Goal: Task Accomplishment & Management: Use online tool/utility

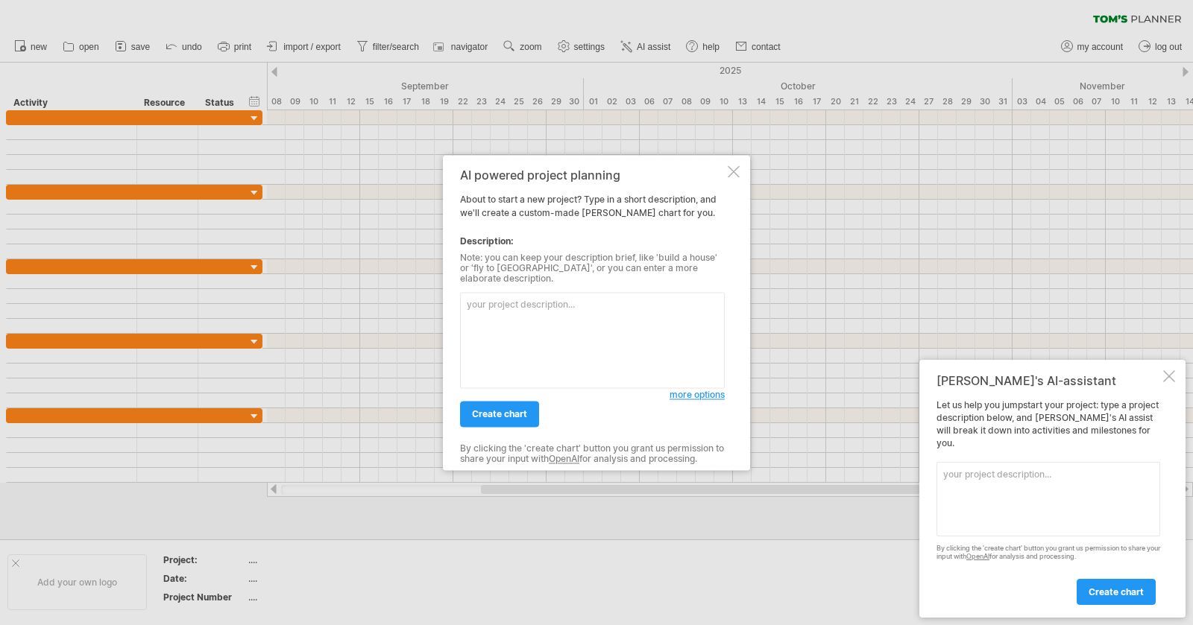
click at [622, 341] on textarea at bounding box center [592, 340] width 265 height 96
paste textarea "| البند | البداية | النهاية | | ---------------------------------- | ----------…"
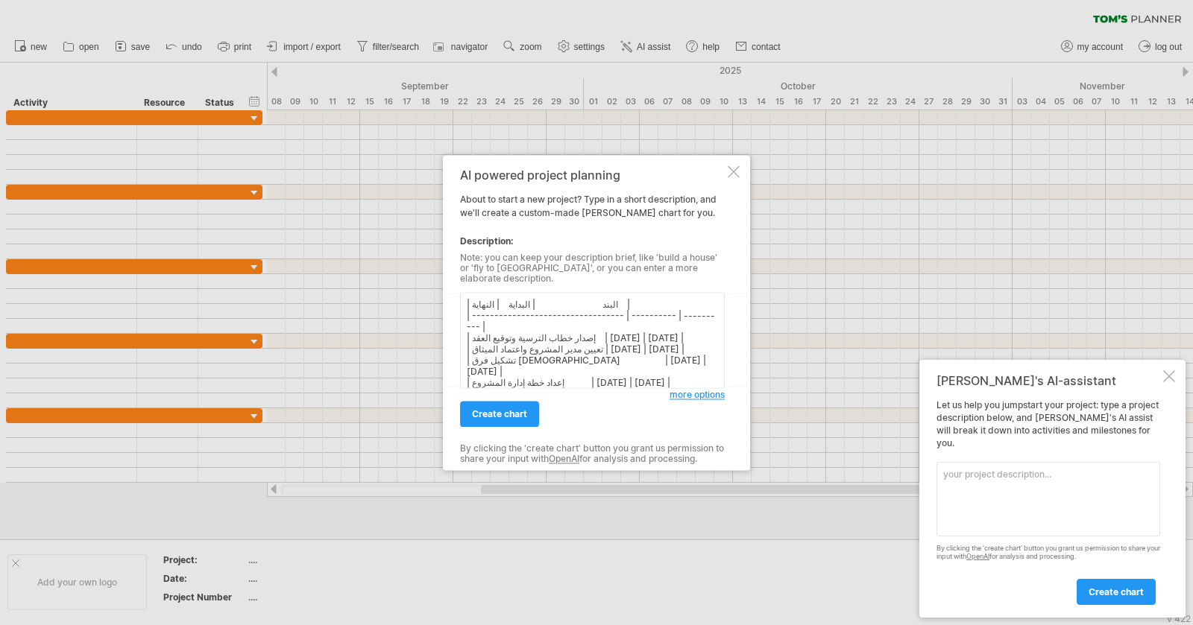
scroll to position [8, 0]
type textarea "| البند | البداية | النهاية | | ---------------------------------- | ----------…"
click at [519, 403] on link "create chart" at bounding box center [499, 414] width 79 height 26
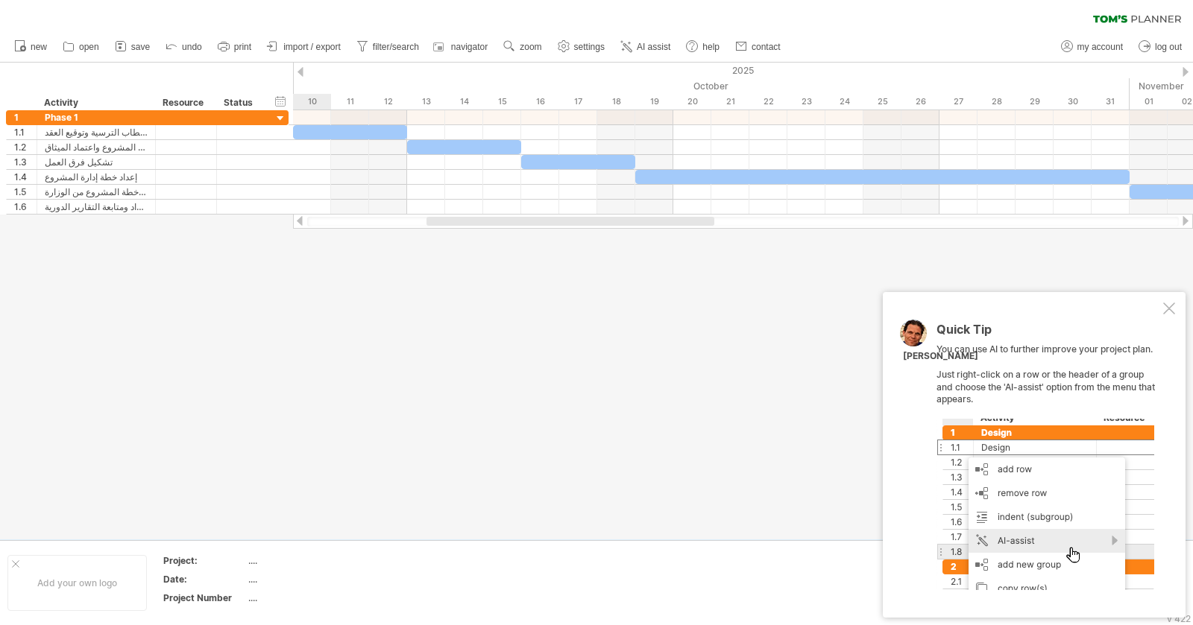
click at [1167, 302] on div "Quick Tip You can use AI to further improve your project plan. Just right-click…" at bounding box center [1034, 455] width 303 height 326
click at [1164, 311] on div at bounding box center [1169, 309] width 12 height 12
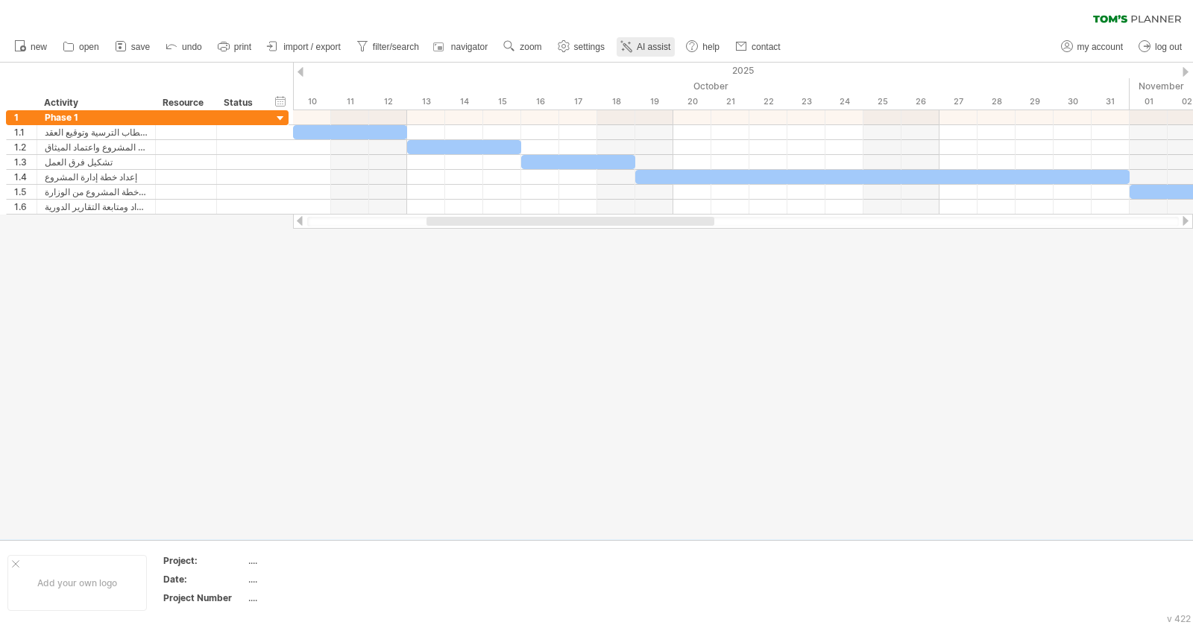
click at [639, 50] on span "AI assist" at bounding box center [654, 47] width 34 height 10
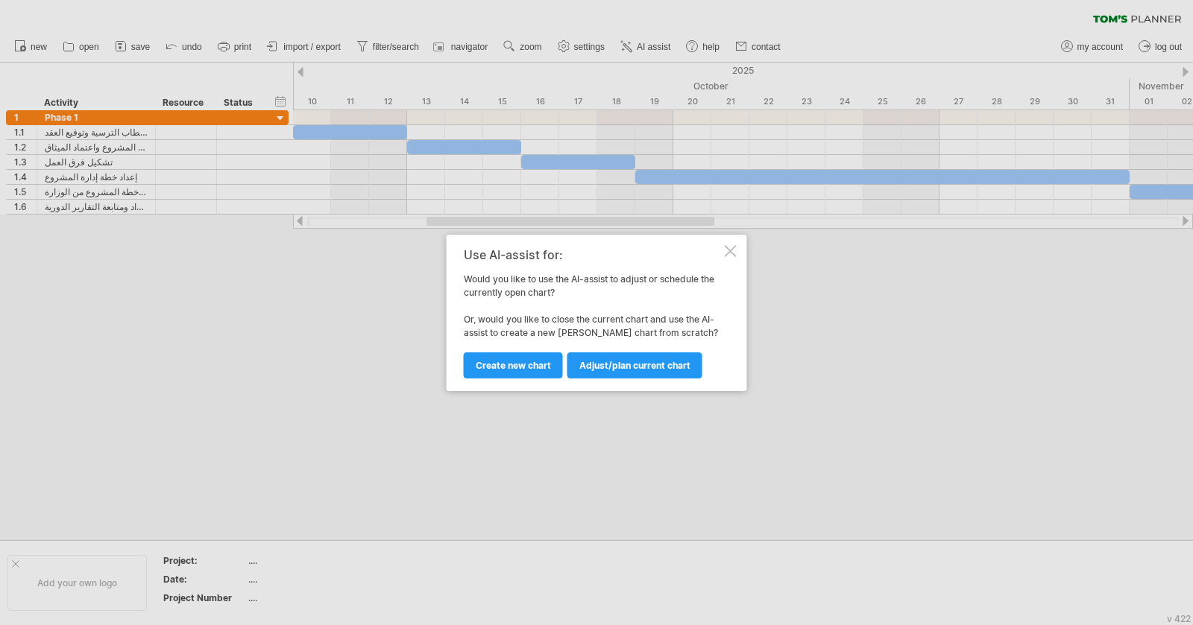
click at [733, 253] on div at bounding box center [731, 251] width 12 height 12
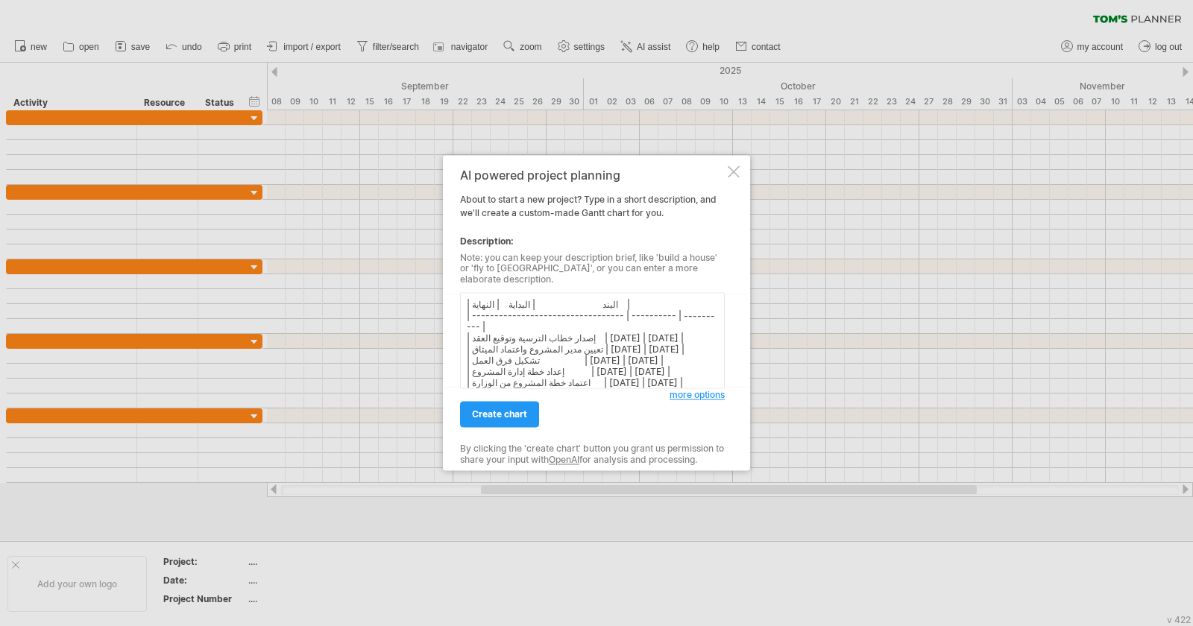
click at [631, 303] on textarea "| البند | البداية | النهاية | | ---------------------------------- | ----------…" at bounding box center [592, 341] width 265 height 96
paste textarea "🟦 الفريق الأول: الإدارة والتخطيط"
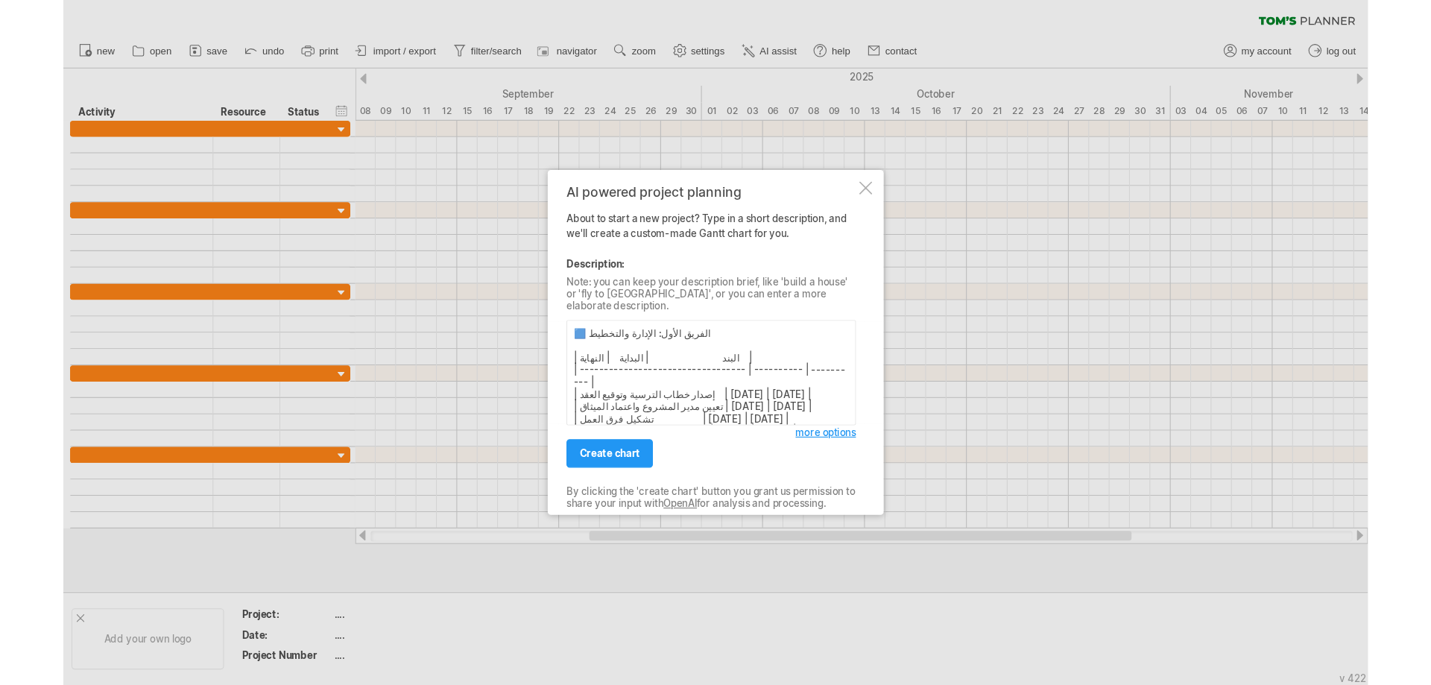
scroll to position [37, 0]
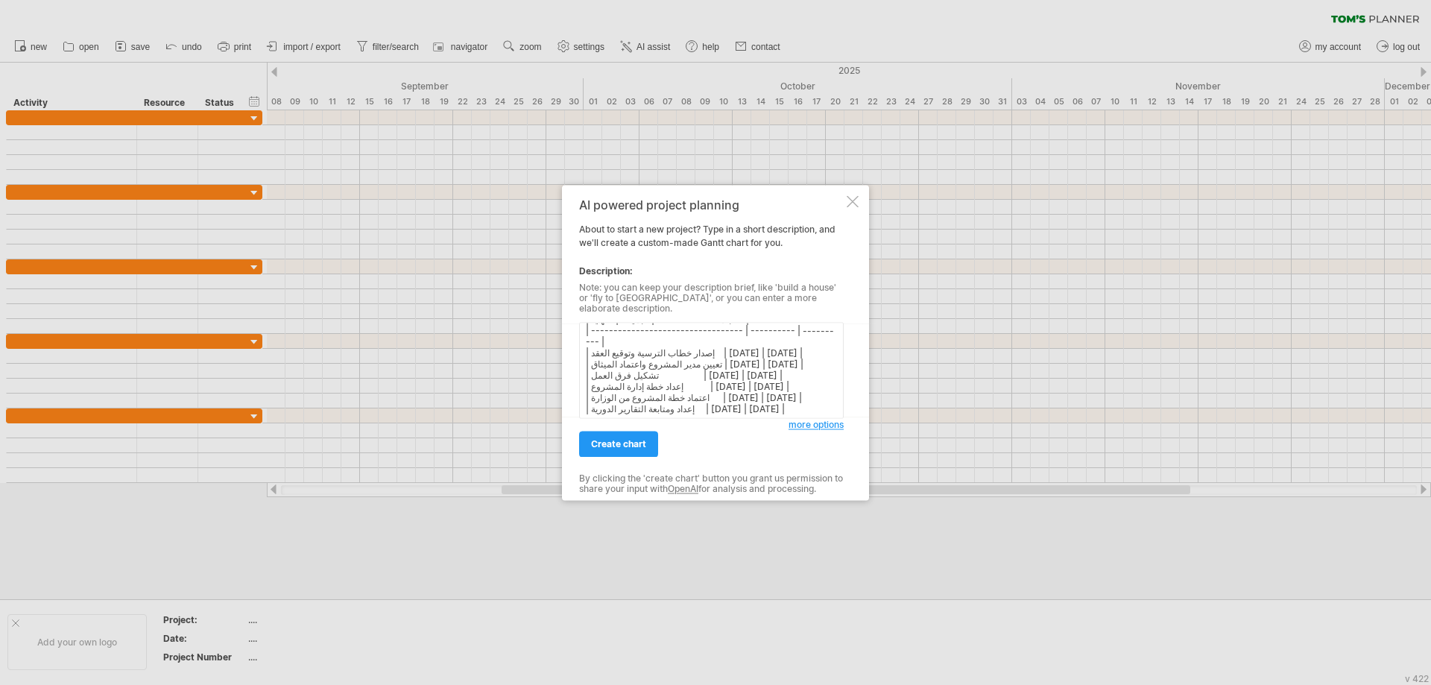
click at [822, 400] on textarea "🟦 الفريق الأول: الإدارة والتخطيط | البند | البداية | النهاية | | --------------…" at bounding box center [711, 370] width 265 height 96
paste textarea "🟨 الفريق الثاني: الهندسة والتصاميم"
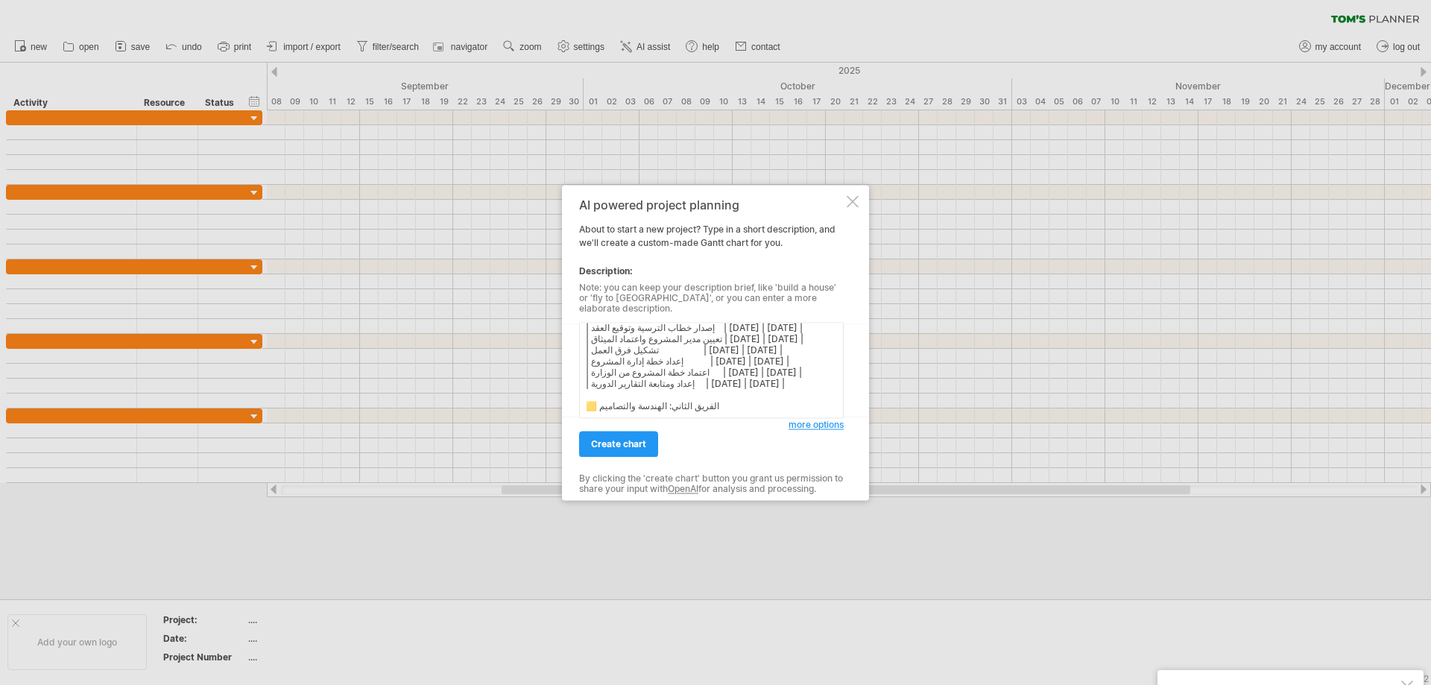
click at [627, 402] on textarea "🟦 الفريق الأول: الإدارة والتخطيط | البند | البداية | النهاية | | --------------…" at bounding box center [711, 370] width 265 height 96
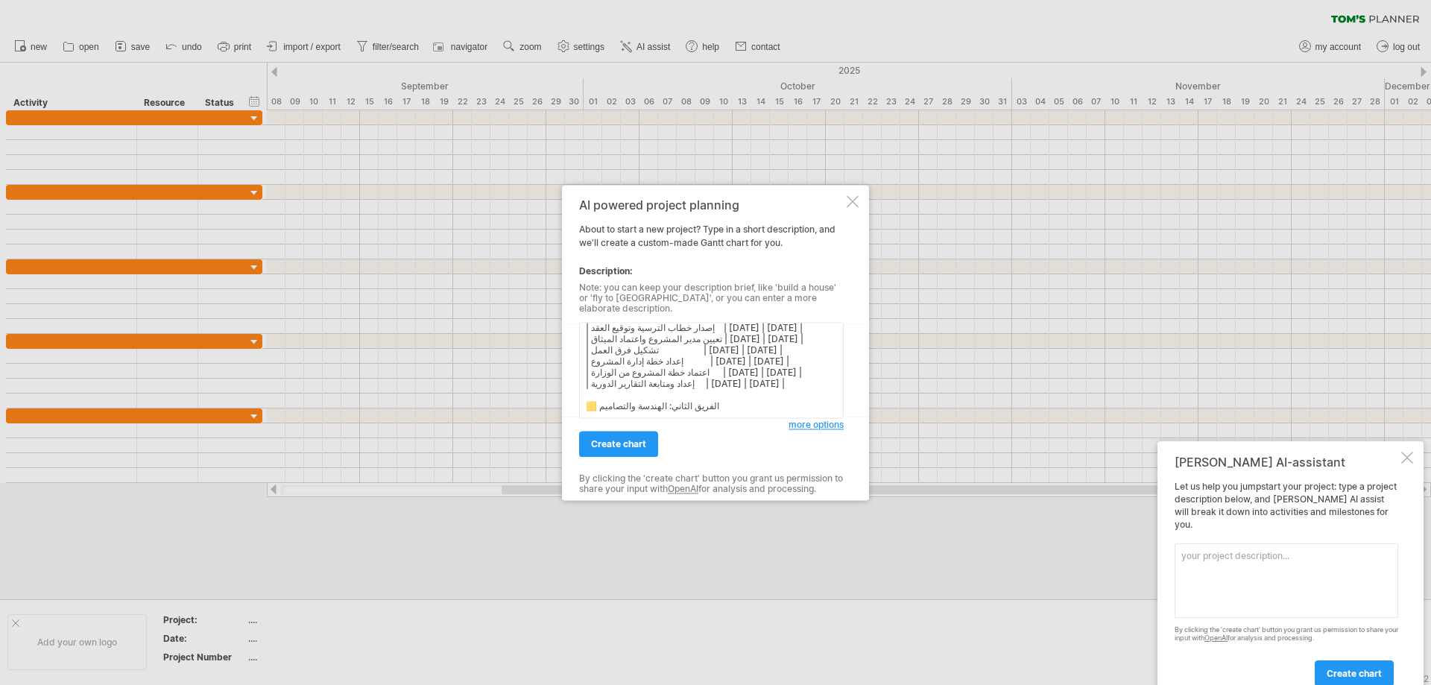
paste textarea "| البند | البداية | النهاية | | ------------------------------------- | -------…"
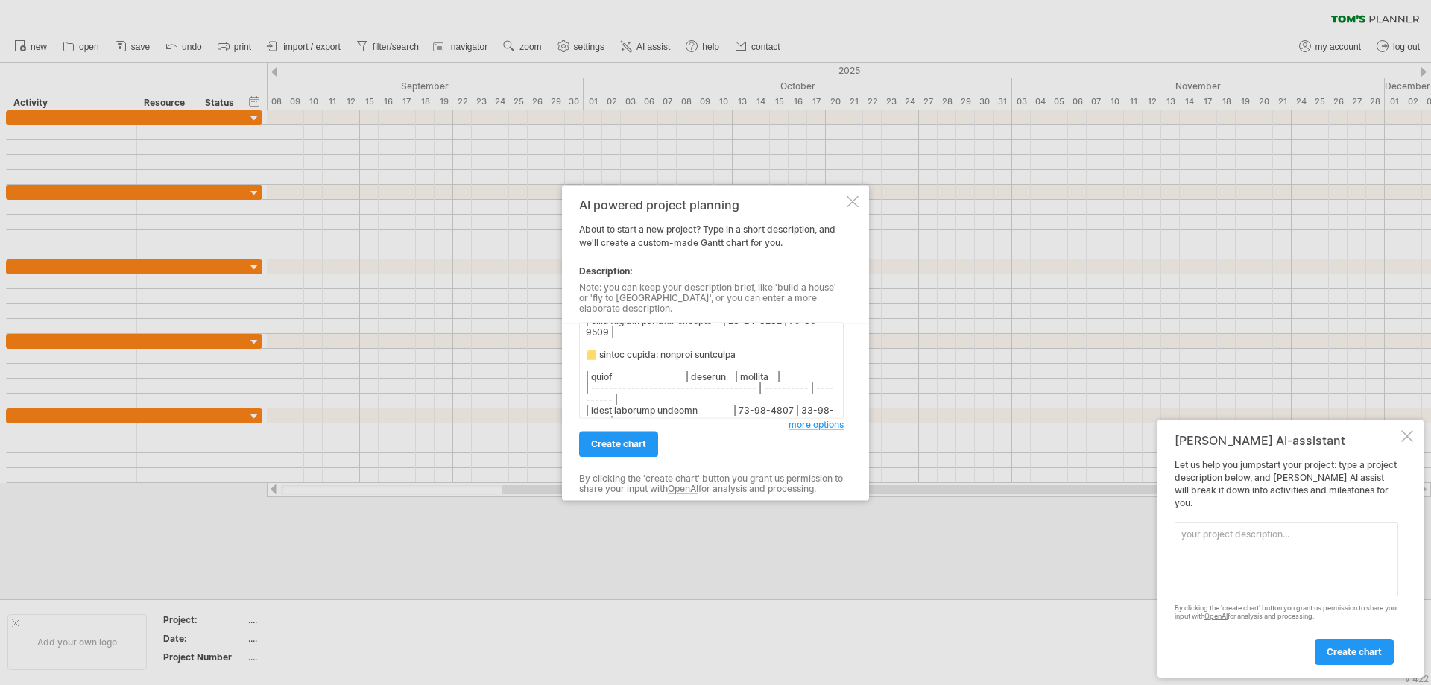
click at [689, 393] on textarea at bounding box center [711, 370] width 265 height 96
click at [684, 395] on textarea at bounding box center [711, 370] width 265 height 96
paste textarea "🟥 الفريق الثالث: التنفيذ الميداني"
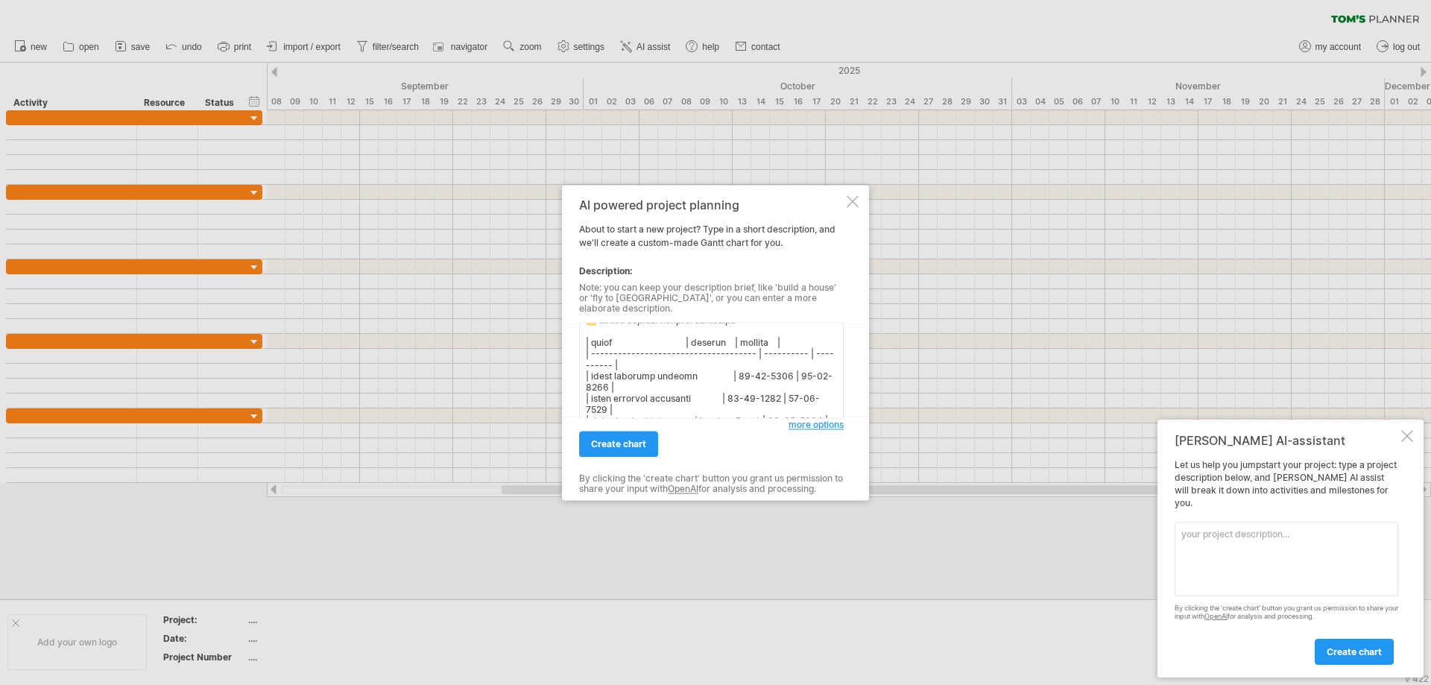
click at [629, 405] on textarea at bounding box center [711, 370] width 265 height 96
paste textarea "| البند | البداية | النهاية | | ---------------------------------- | ----------…"
click at [642, 401] on textarea at bounding box center [711, 370] width 265 height 96
paste textarea "🟩 الفريق الرابع: الاختبارات والتسليم"
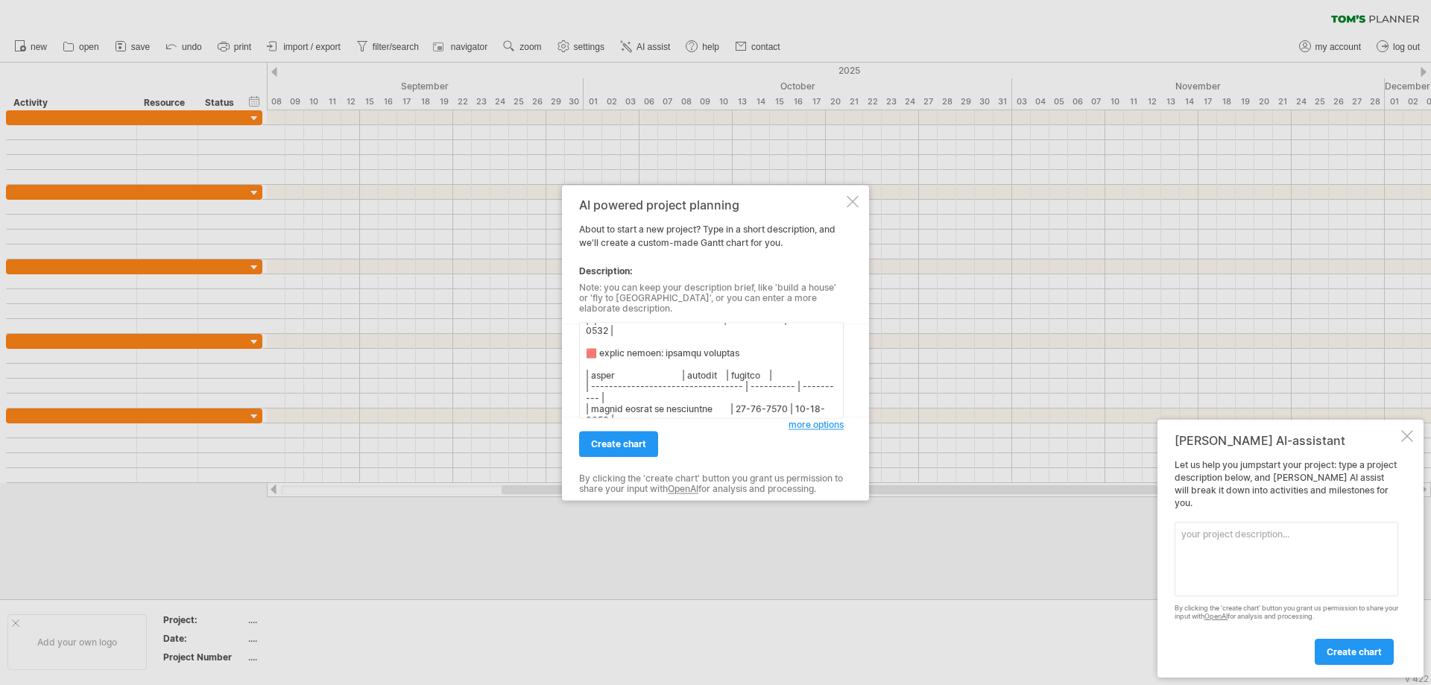
scroll to position [350, 0]
click at [619, 408] on textarea at bounding box center [711, 370] width 265 height 96
paste textarea "| البند | البداية | النهاية | | --------------------------------- | ---------- …"
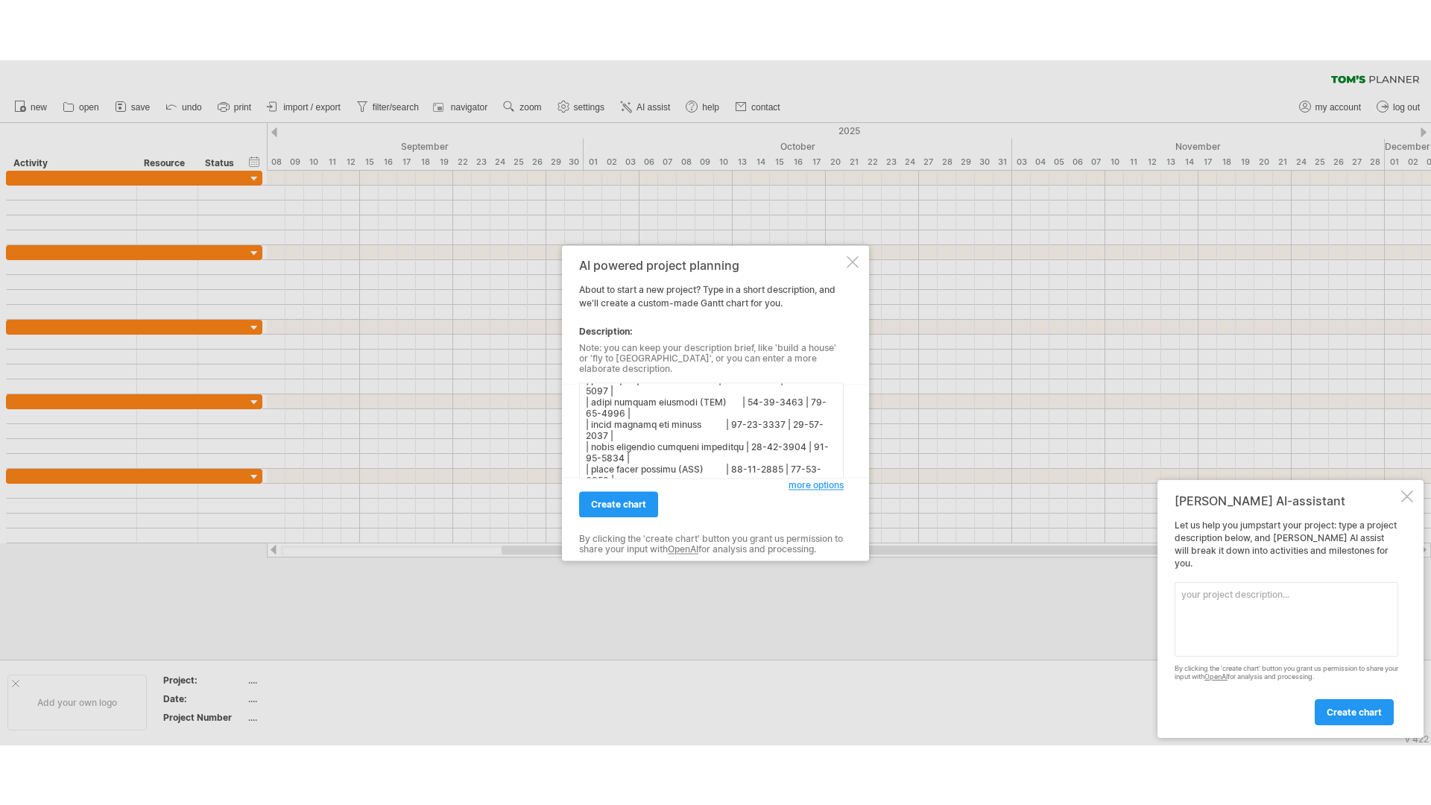
scroll to position [462, 0]
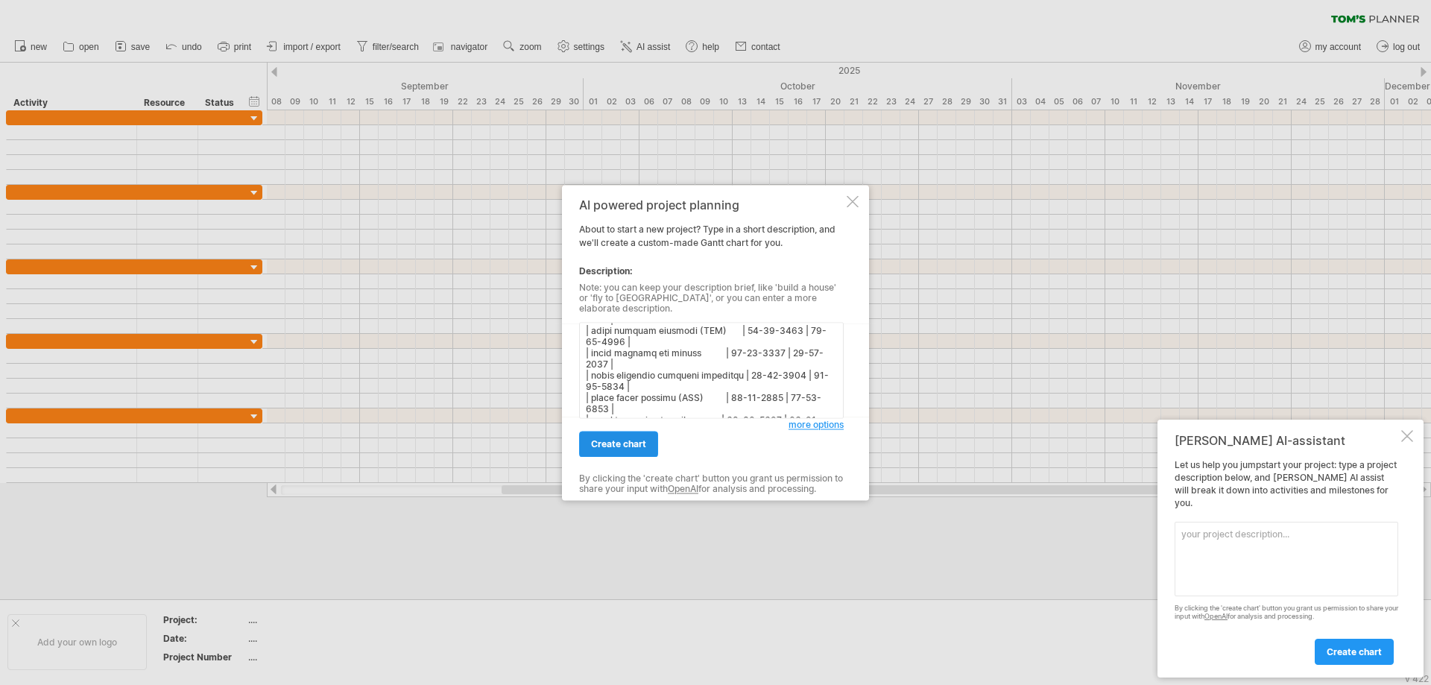
type textarea "🟦 loremi dolor: sitamet consecte | adipi | elitsed | doeiusm | | --------------…"
click at [600, 447] on link "create chart" at bounding box center [618, 444] width 79 height 26
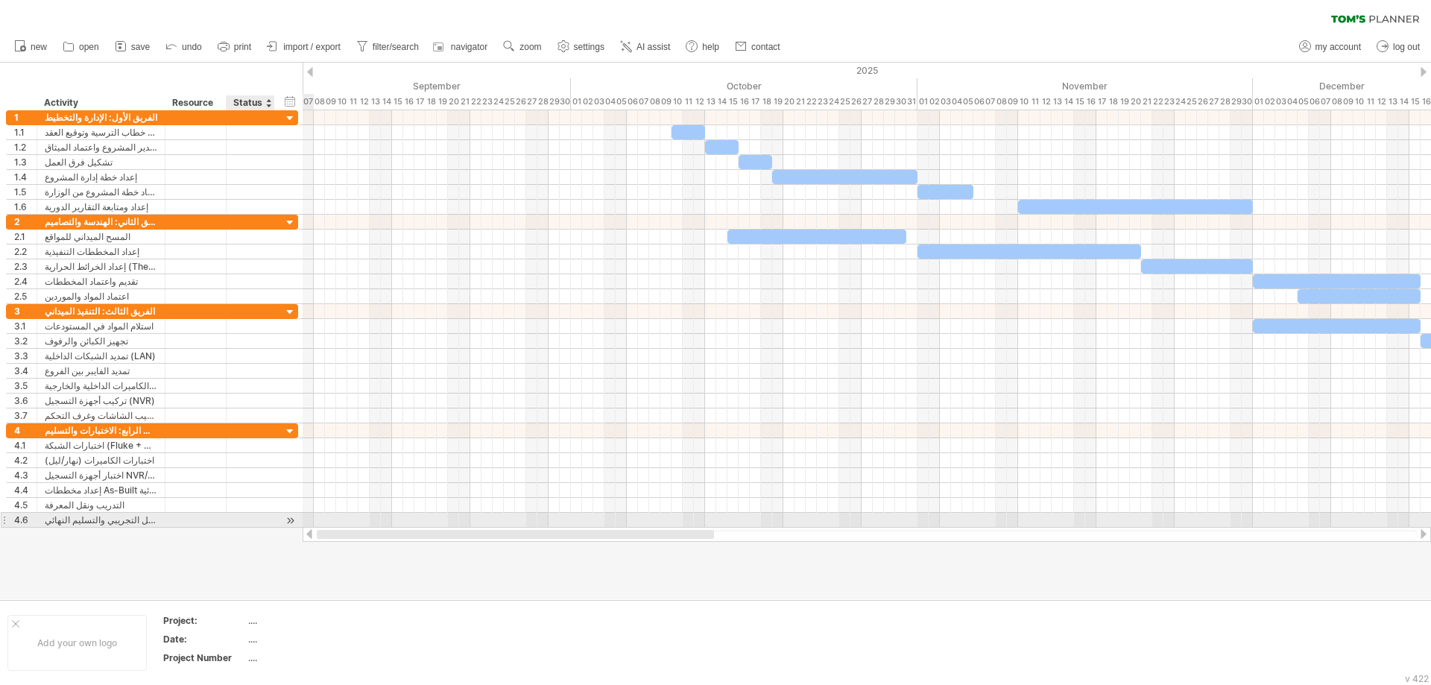
drag, startPoint x: 832, startPoint y: 537, endPoint x: 282, endPoint y: 516, distance: 550.6
click at [282, 516] on div "Trying to reach [DOMAIN_NAME] Connected again... 0% clear filter new 1" at bounding box center [715, 342] width 1431 height 685
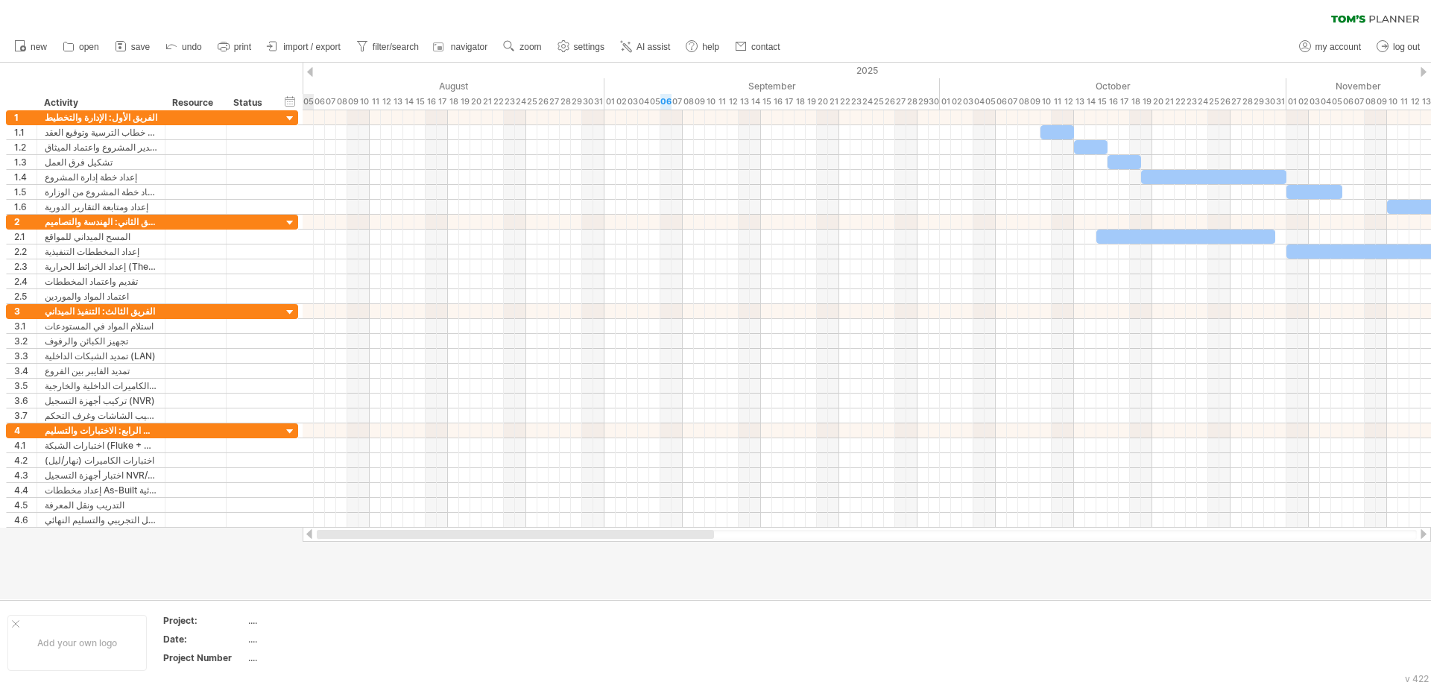
drag, startPoint x: 464, startPoint y: 533, endPoint x: 325, endPoint y: 535, distance: 139.4
click at [325, 535] on div at bounding box center [515, 534] width 397 height 9
click at [143, 42] on span "save" at bounding box center [140, 47] width 19 height 10
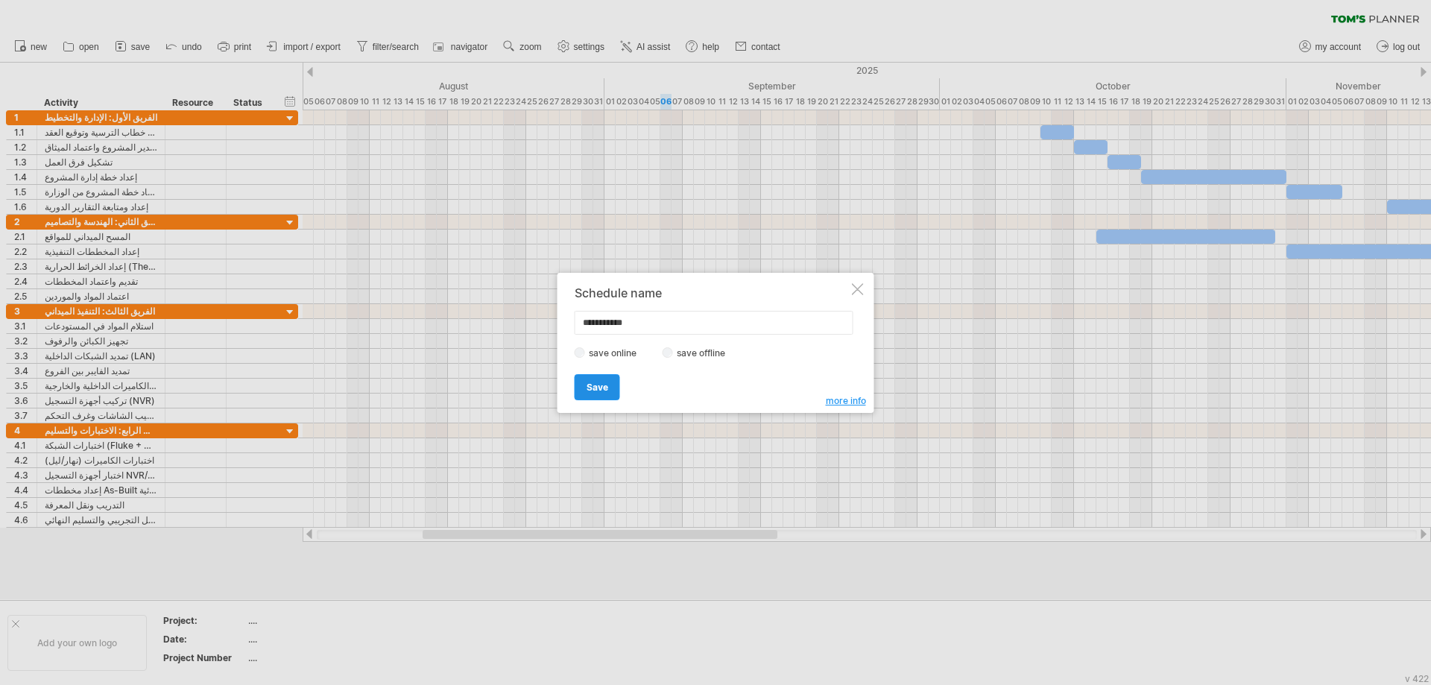
click at [599, 388] on span "Save" at bounding box center [598, 387] width 22 height 11
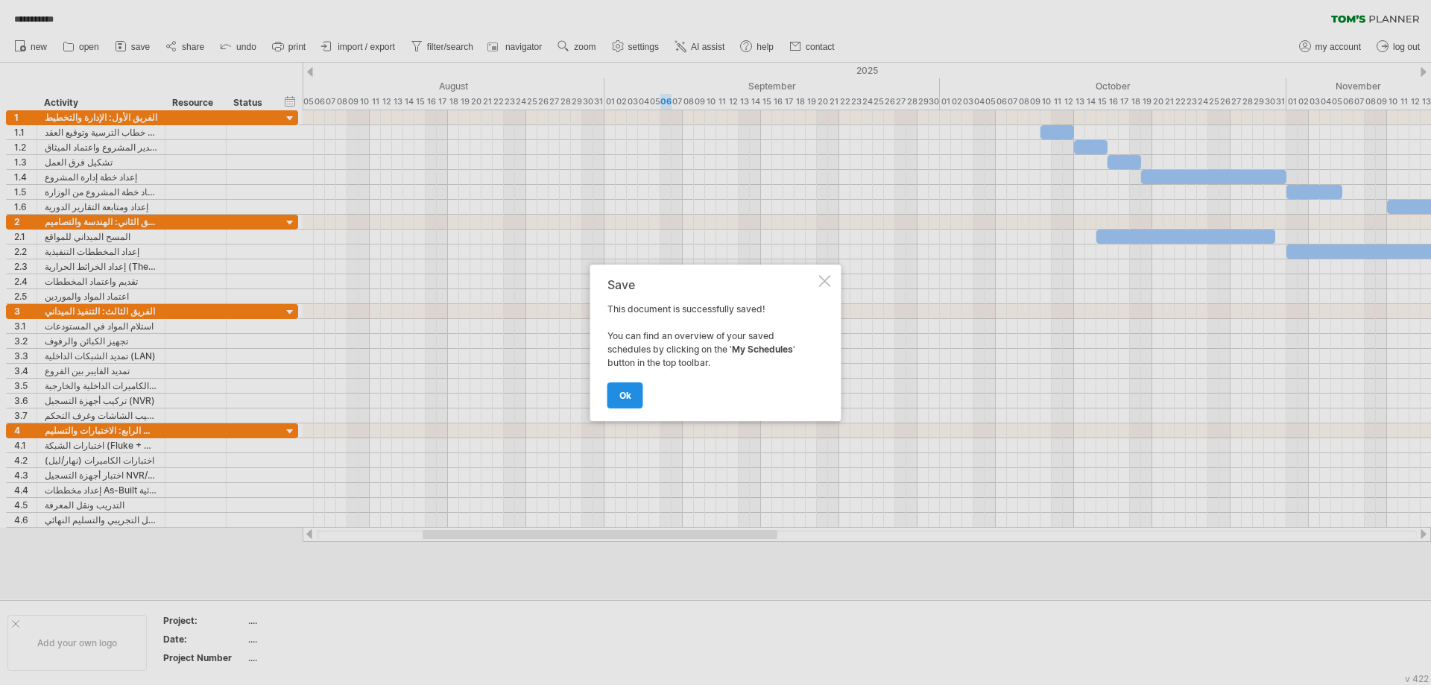
click at [631, 391] on span "ok" at bounding box center [625, 395] width 12 height 11
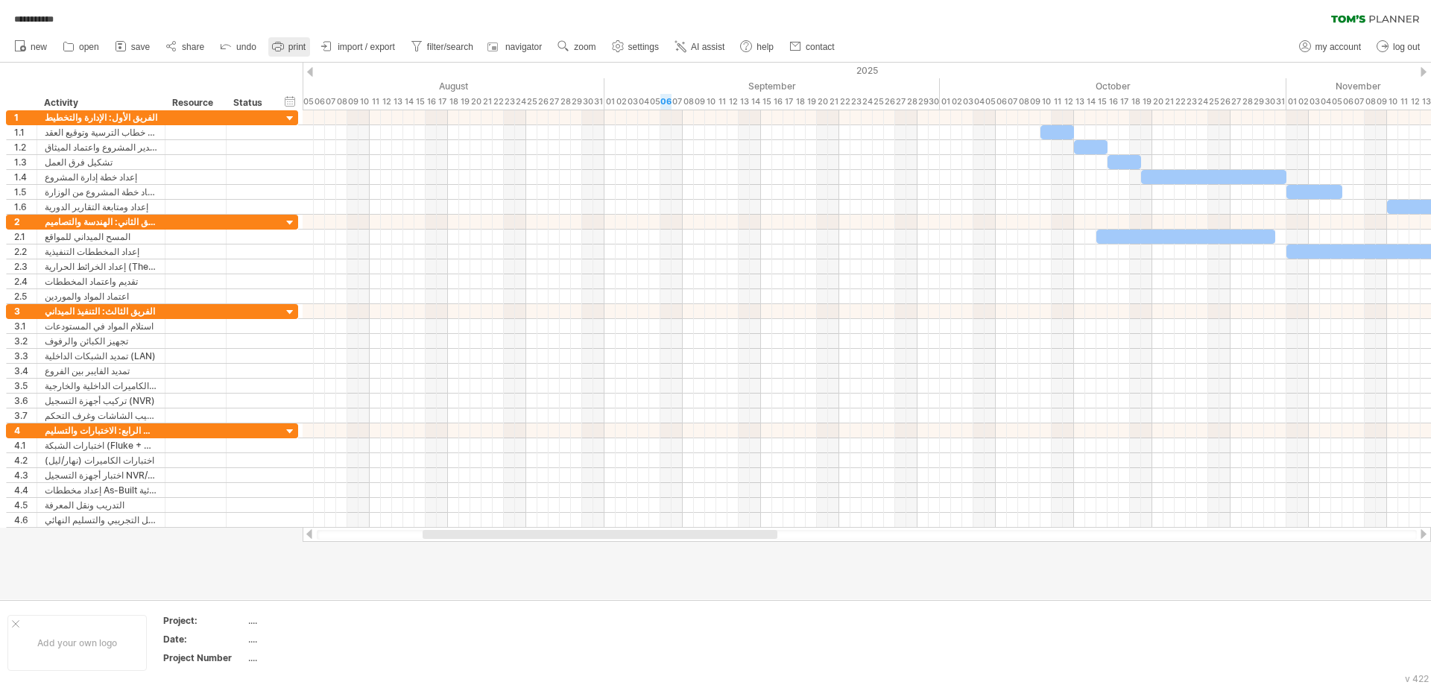
click at [294, 49] on span "print" at bounding box center [296, 47] width 17 height 10
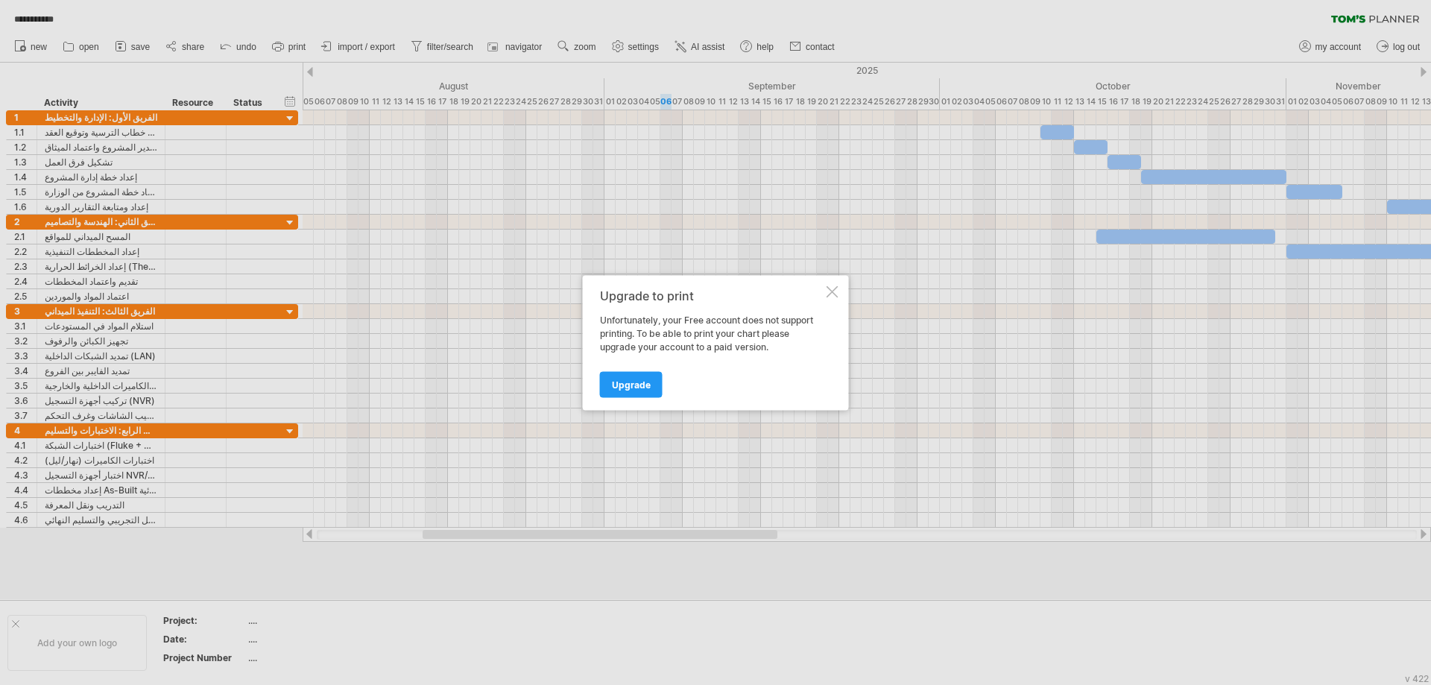
click at [836, 291] on div at bounding box center [833, 292] width 12 height 12
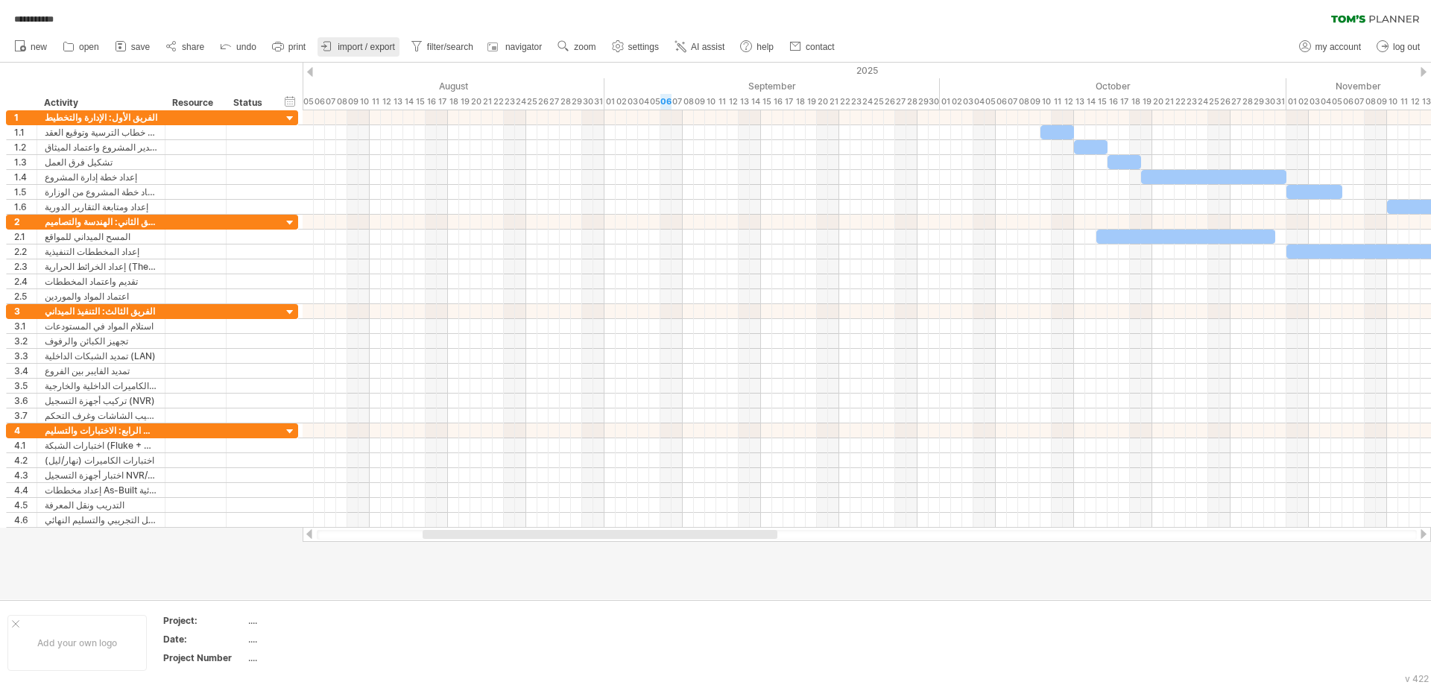
click at [372, 47] on span "import / export" at bounding box center [366, 47] width 57 height 10
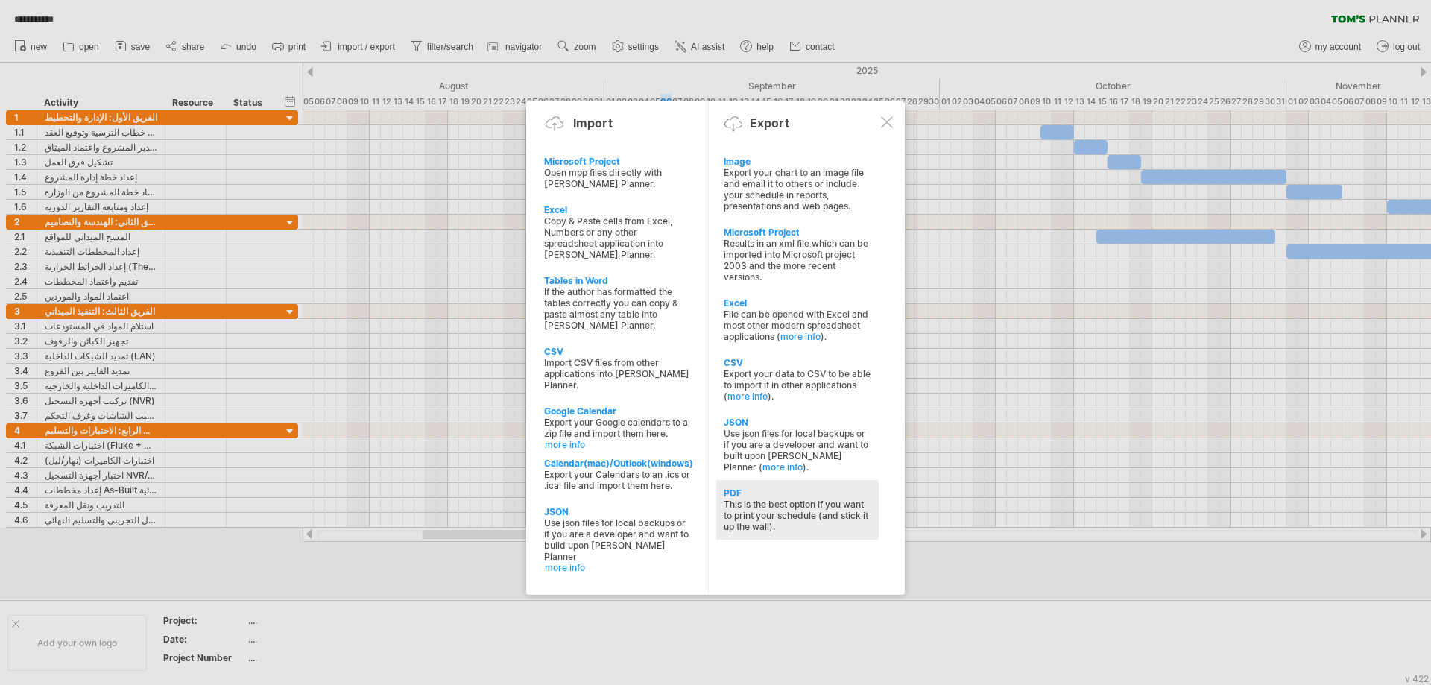
click at [760, 496] on div "PDF" at bounding box center [798, 493] width 148 height 11
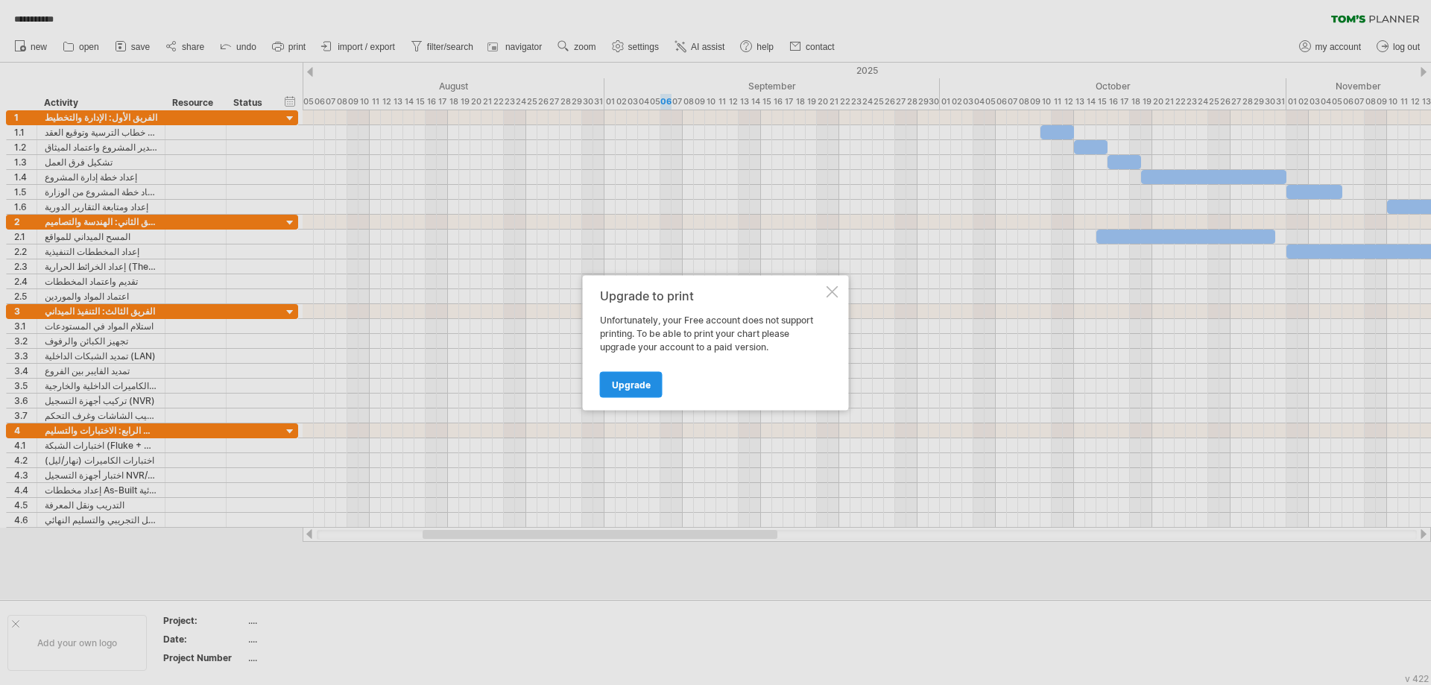
click at [634, 379] on span "Upgrade" at bounding box center [631, 384] width 39 height 11
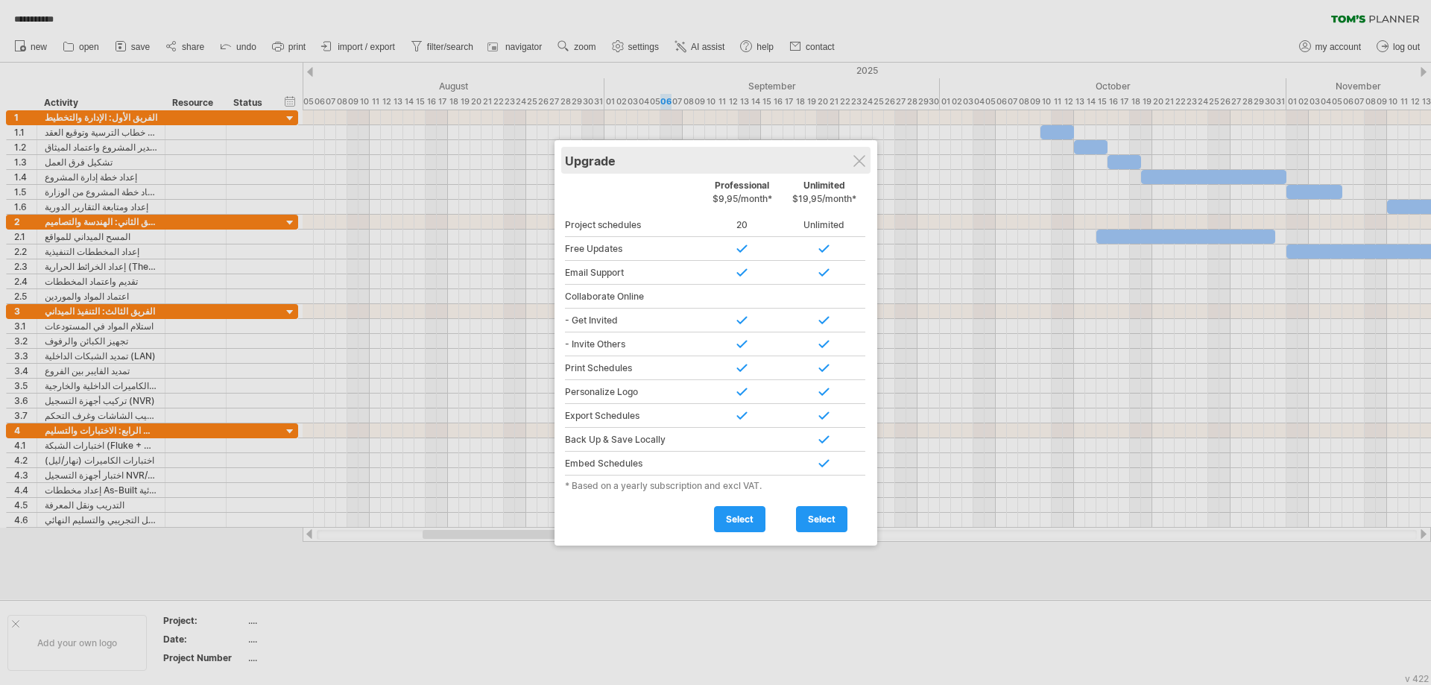
click at [853, 164] on div "Upgrade" at bounding box center [716, 160] width 302 height 27
click at [860, 164] on div at bounding box center [860, 161] width 12 height 12
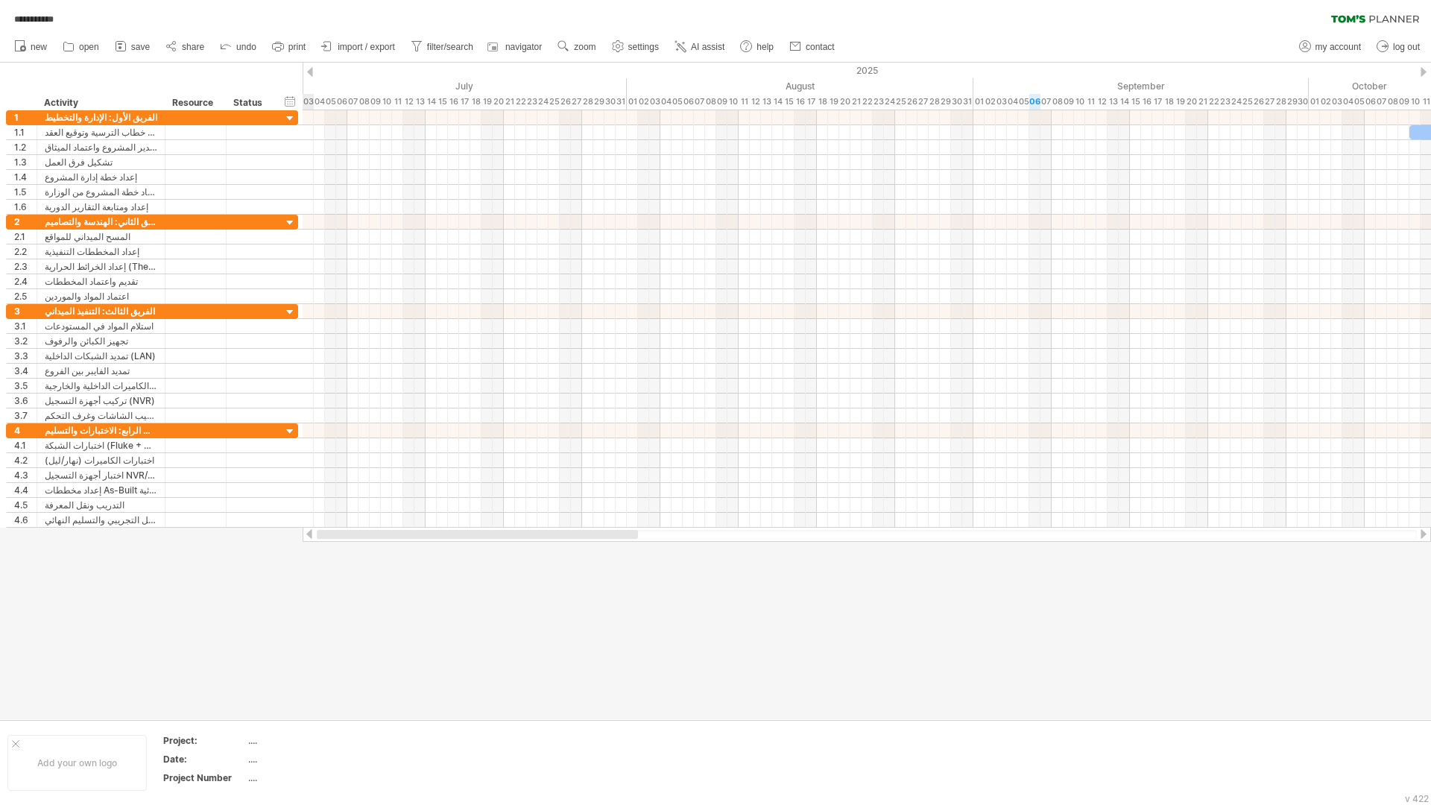
drag, startPoint x: 685, startPoint y: 531, endPoint x: 253, endPoint y: 551, distance: 432.1
click at [253, 551] on div "**********" at bounding box center [715, 402] width 1431 height 805
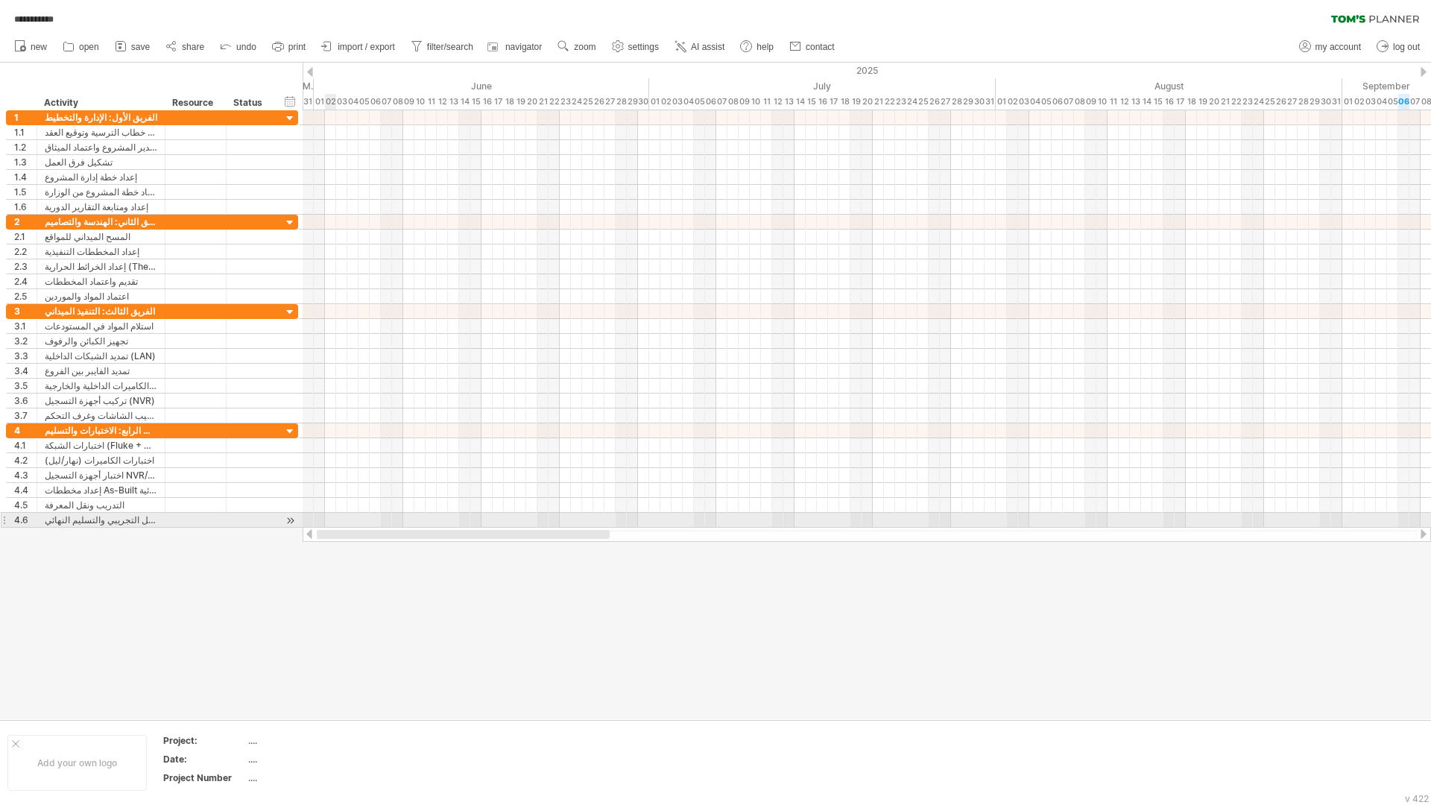
drag, startPoint x: 595, startPoint y: 535, endPoint x: 324, endPoint y: 526, distance: 270.8
click at [324, 526] on div "**********" at bounding box center [715, 402] width 1431 height 805
drag, startPoint x: 465, startPoint y: 532, endPoint x: 346, endPoint y: 526, distance: 119.5
click at [346, 526] on div "**********" at bounding box center [715, 402] width 1431 height 805
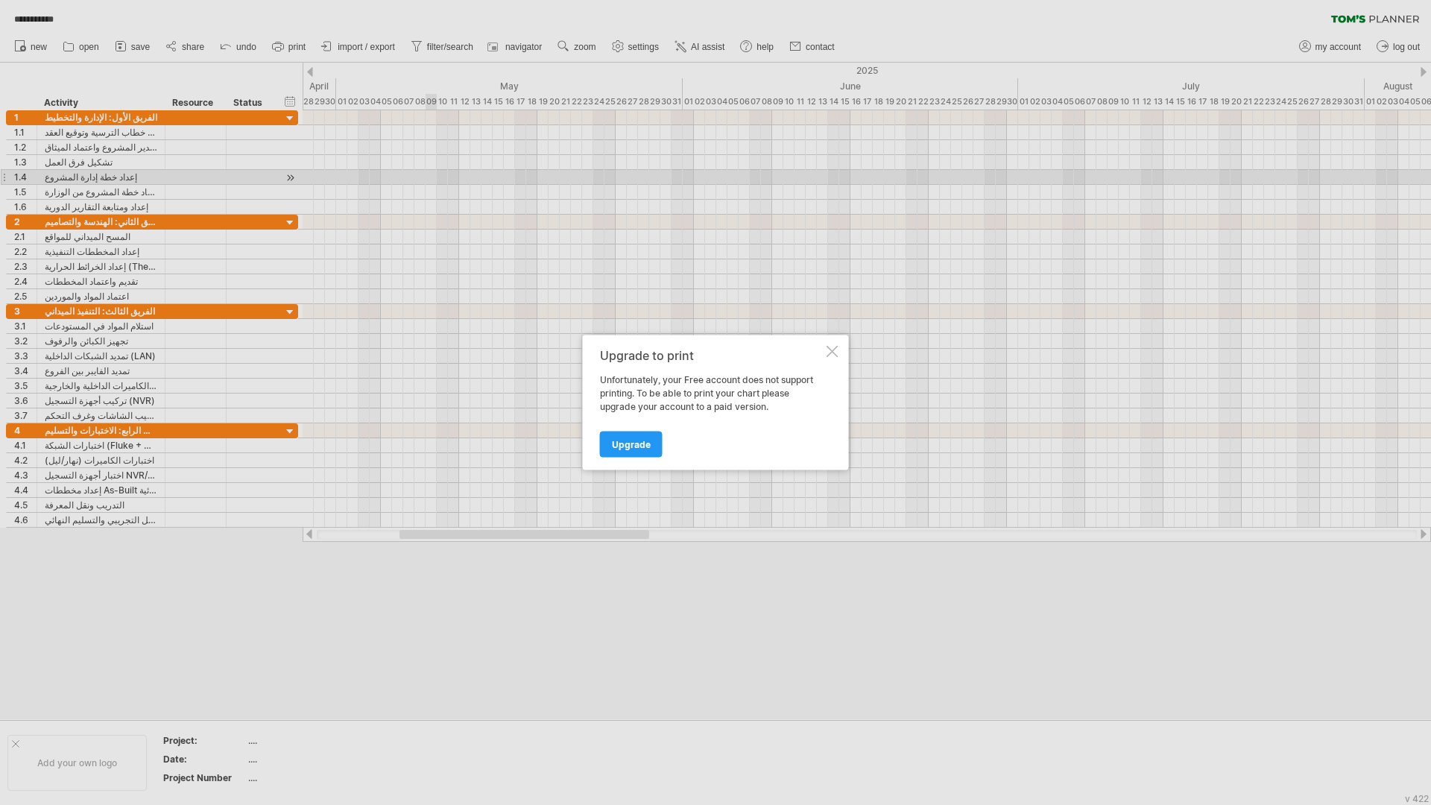
click at [830, 358] on div "Upgrade to print Unfortunately, your Free account does not support printing. To…" at bounding box center [716, 402] width 266 height 135
click at [832, 351] on div at bounding box center [833, 352] width 12 height 12
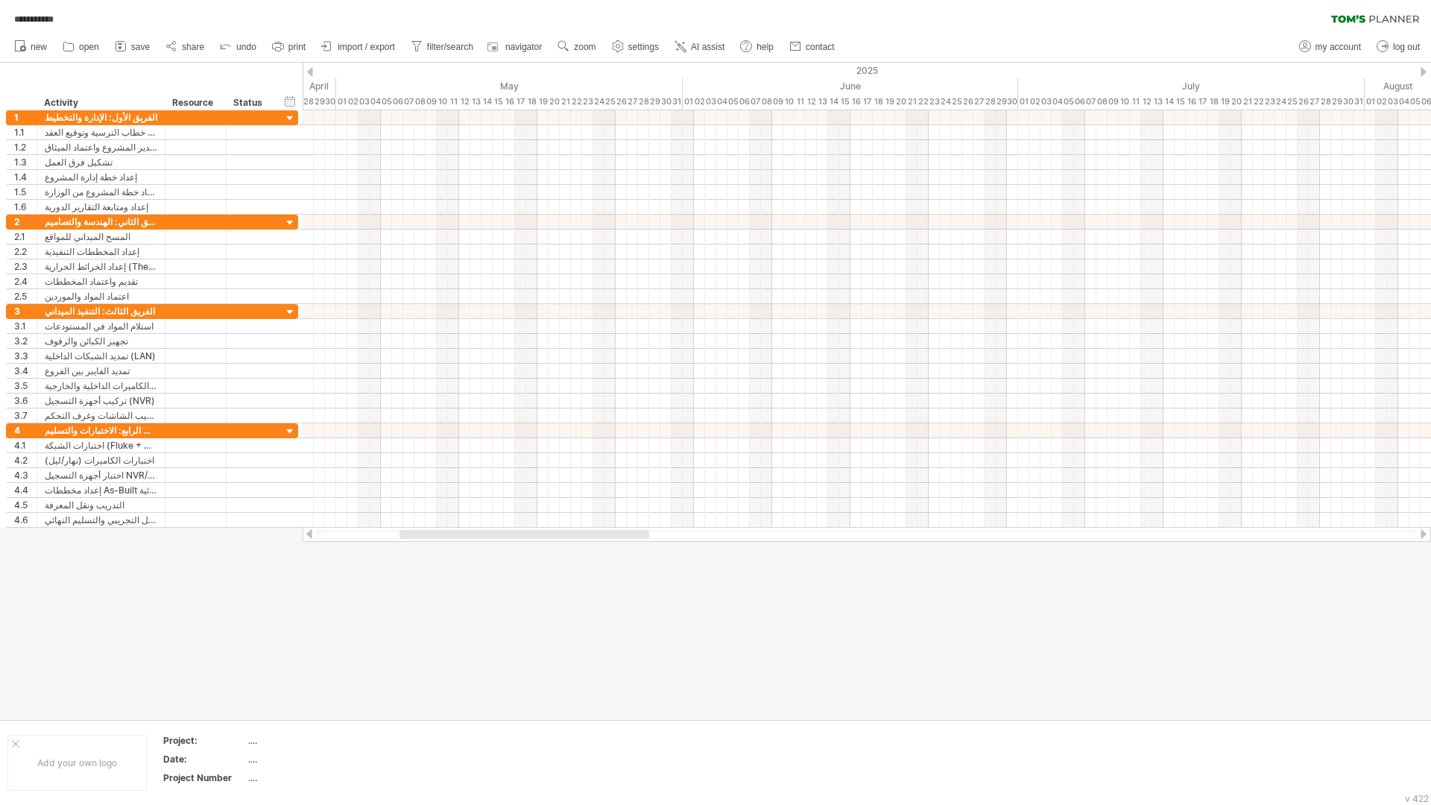
click at [834, 625] on div at bounding box center [715, 391] width 1431 height 657
click at [202, 51] on span "share" at bounding box center [193, 47] width 22 height 10
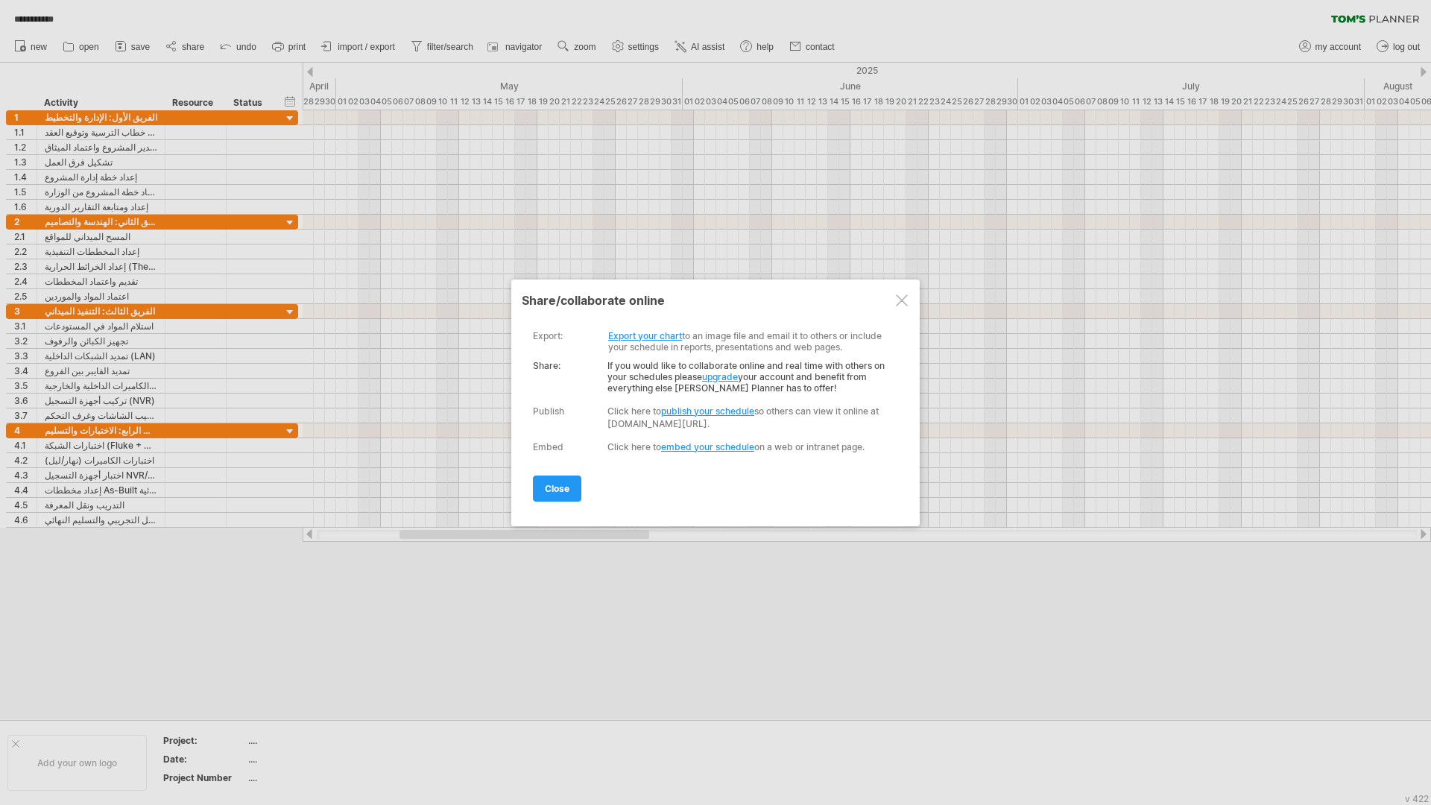
click at [905, 304] on div at bounding box center [902, 300] width 12 height 12
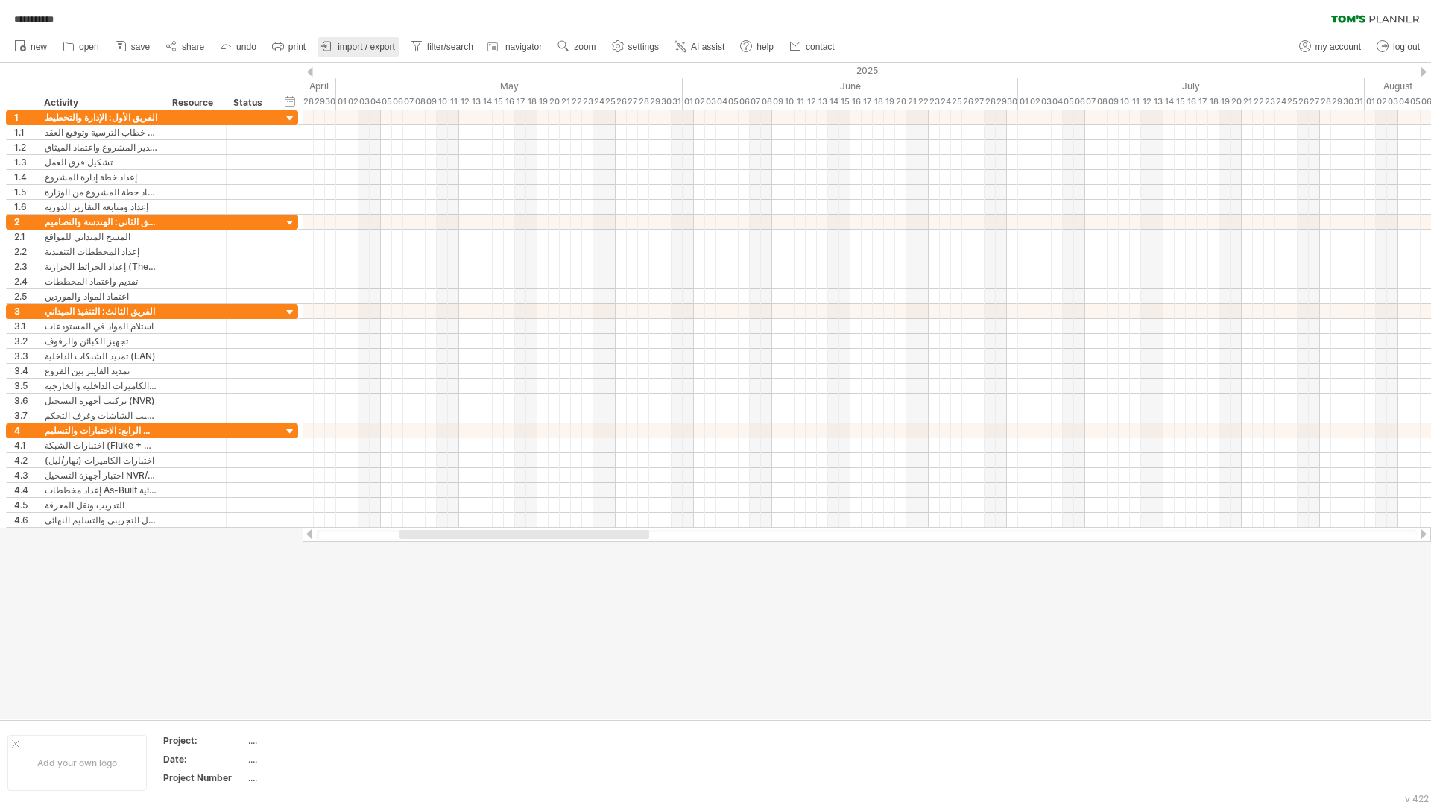
click at [380, 45] on span "import / export" at bounding box center [366, 47] width 57 height 10
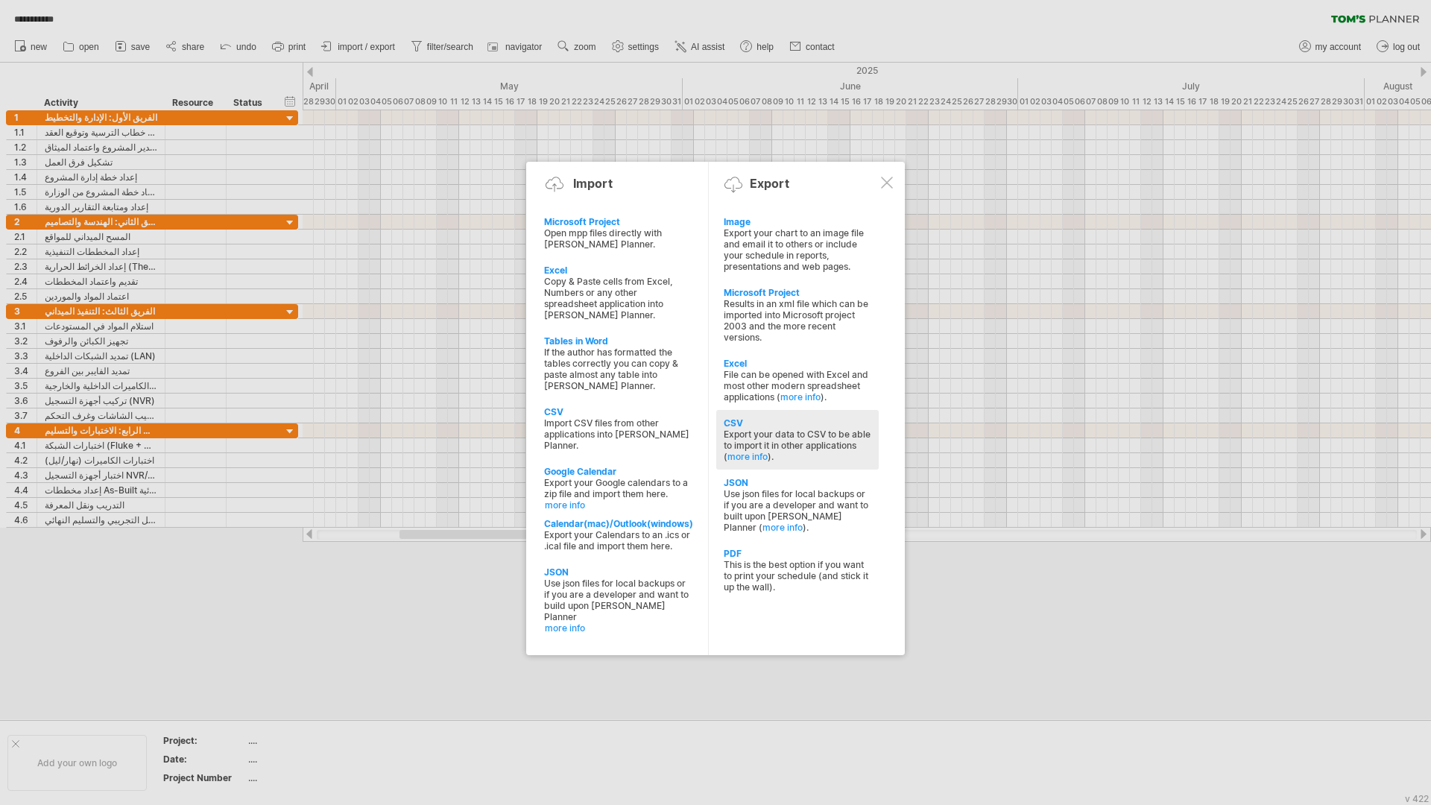
click at [756, 428] on div "CSV" at bounding box center [798, 422] width 148 height 11
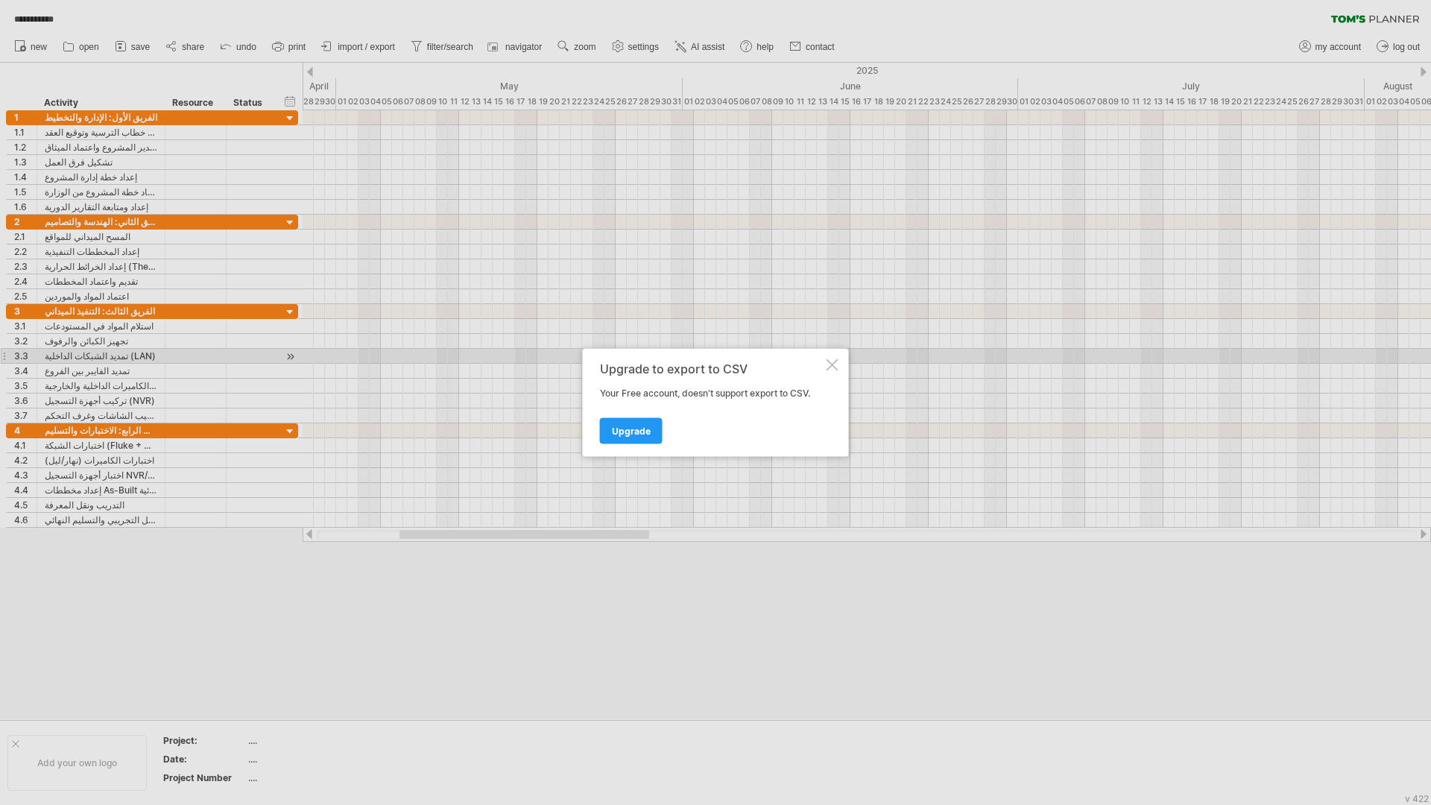
click at [830, 360] on div at bounding box center [833, 365] width 12 height 12
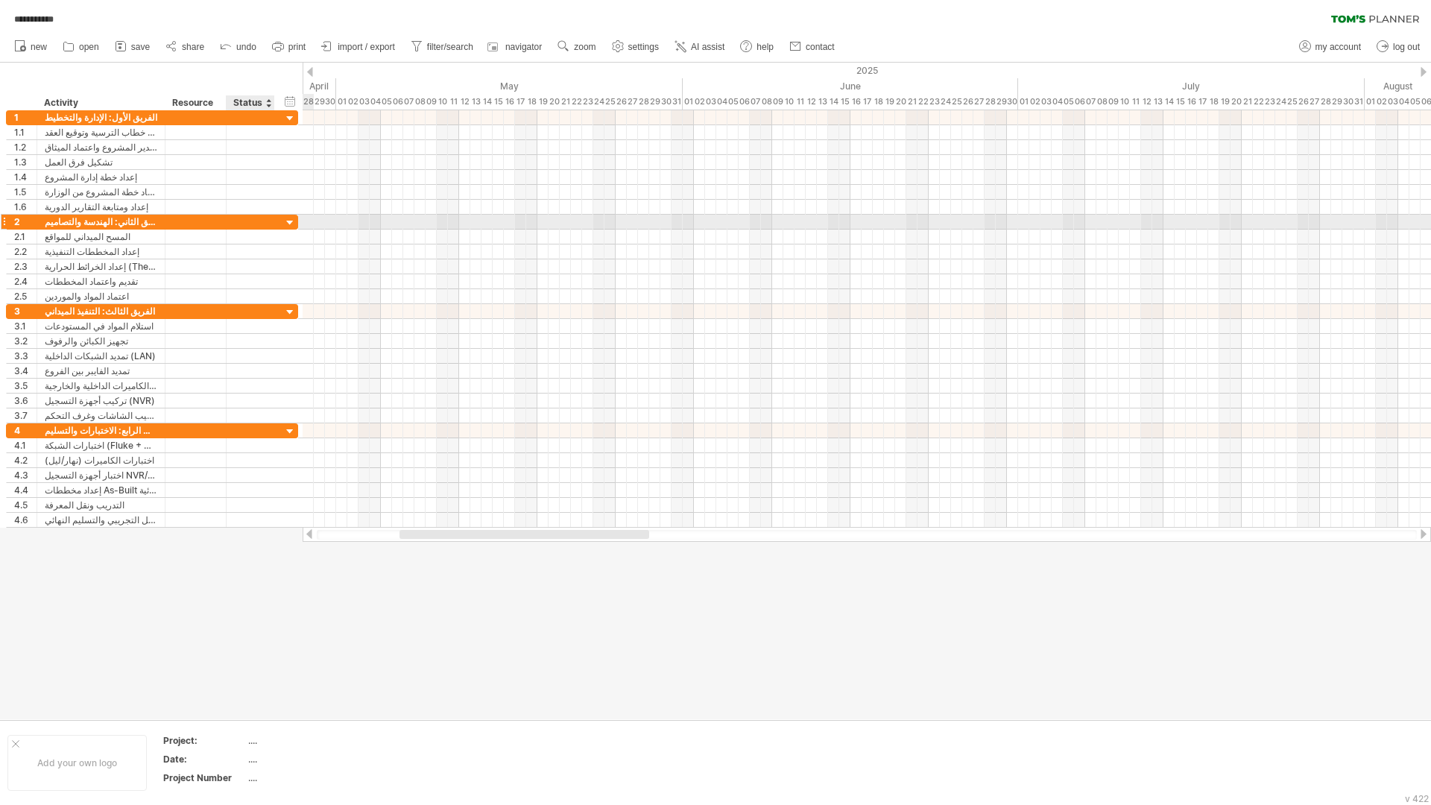
click at [290, 220] on div at bounding box center [290, 223] width 14 height 14
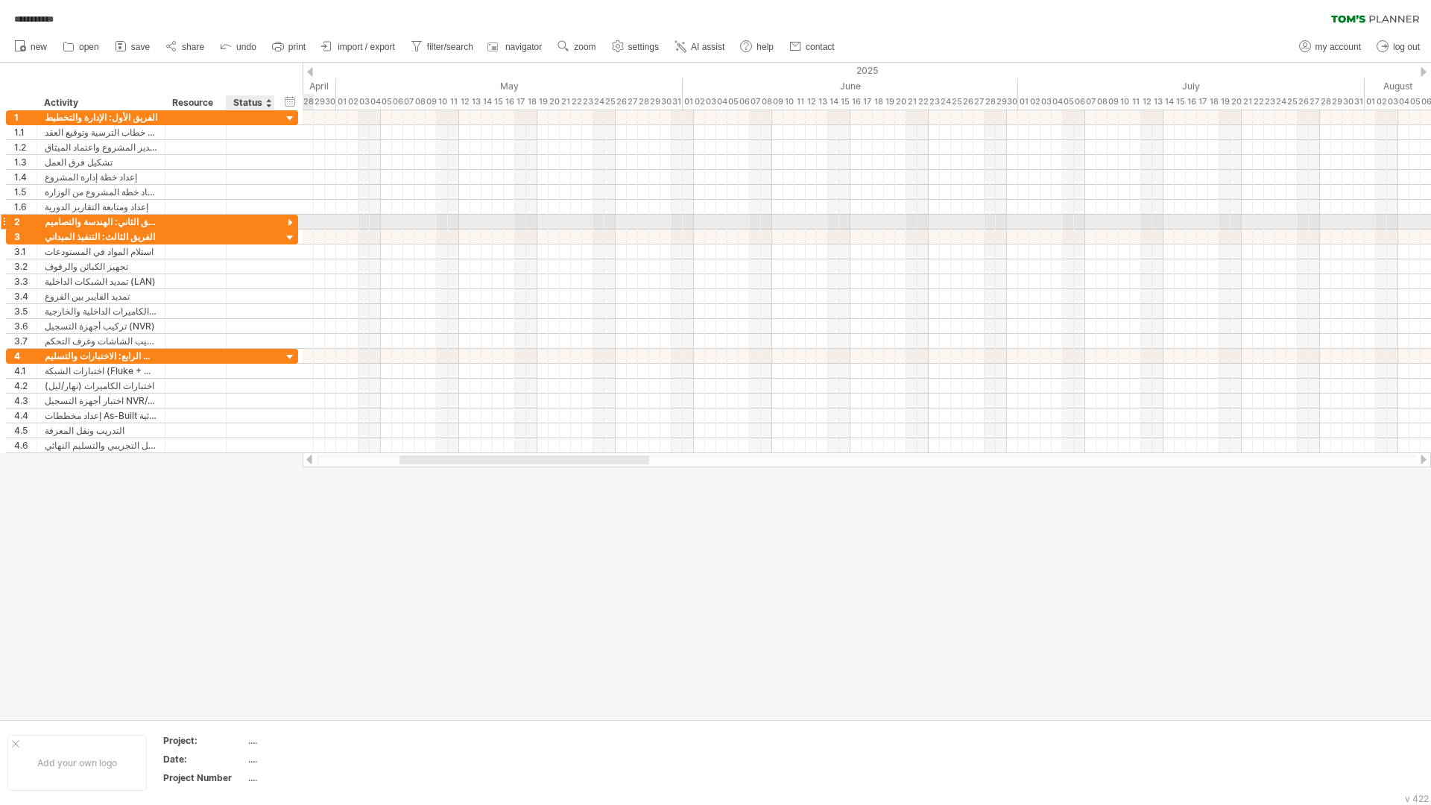
click at [290, 220] on div at bounding box center [290, 223] width 14 height 14
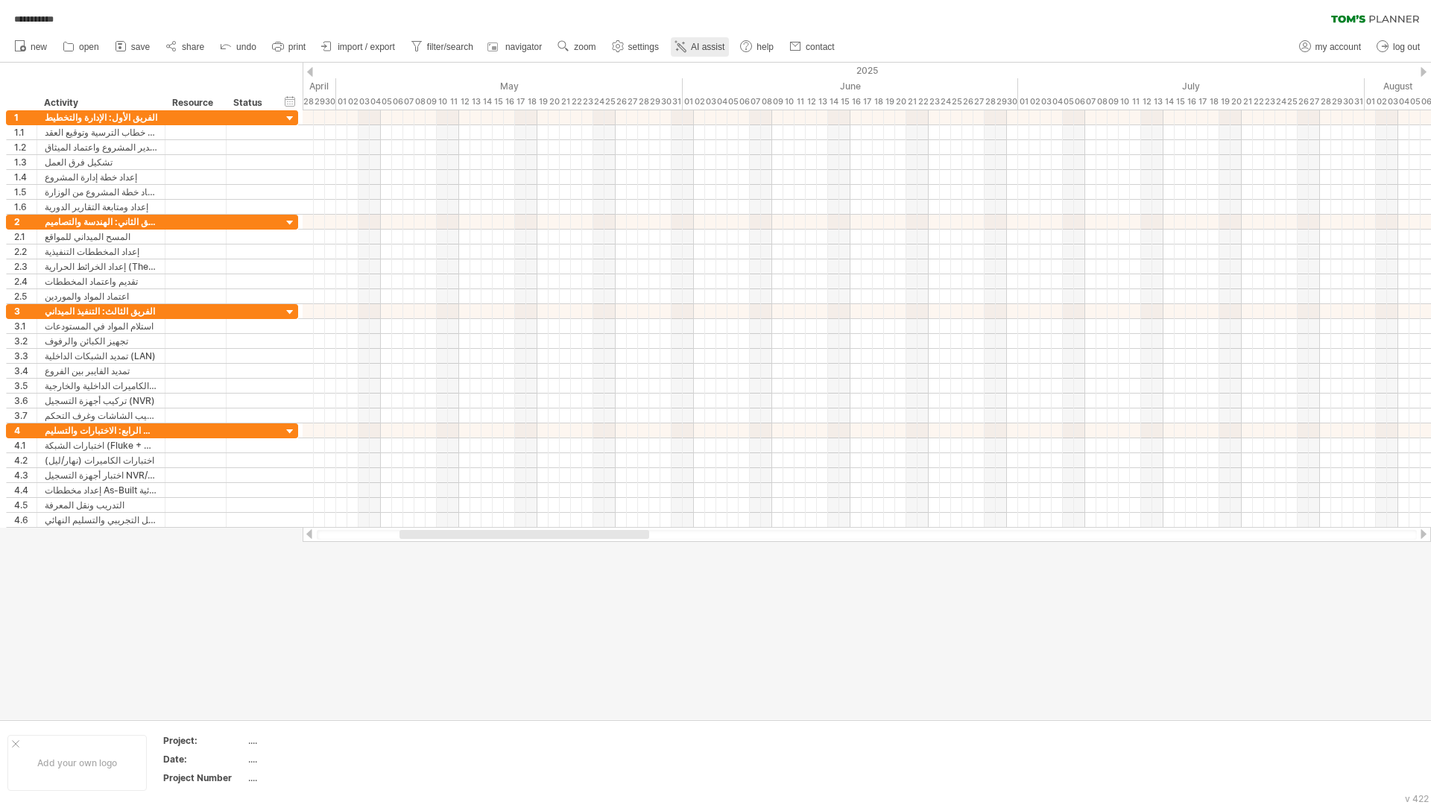
click at [697, 42] on span "AI assist" at bounding box center [708, 47] width 34 height 10
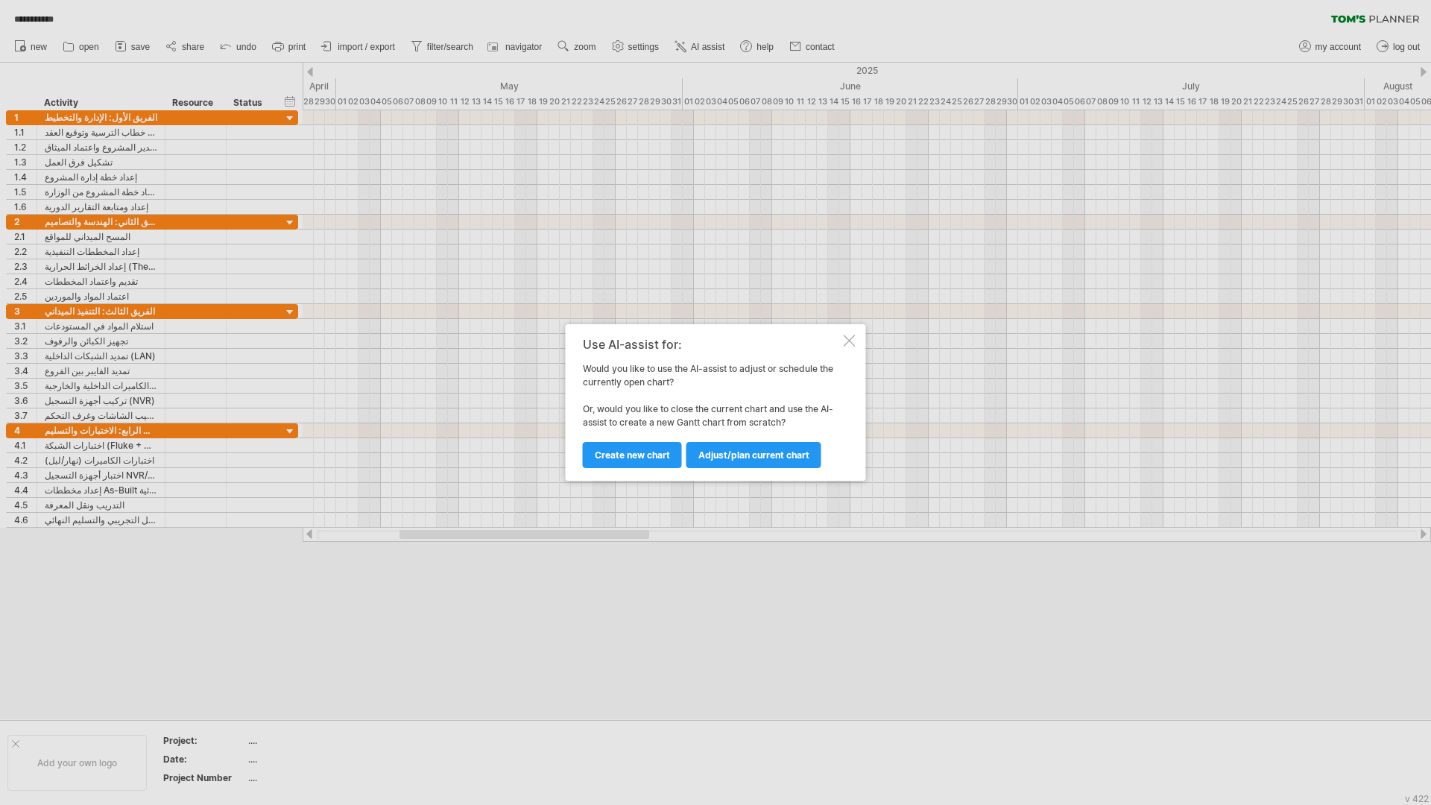
click at [853, 340] on div at bounding box center [850, 341] width 12 height 12
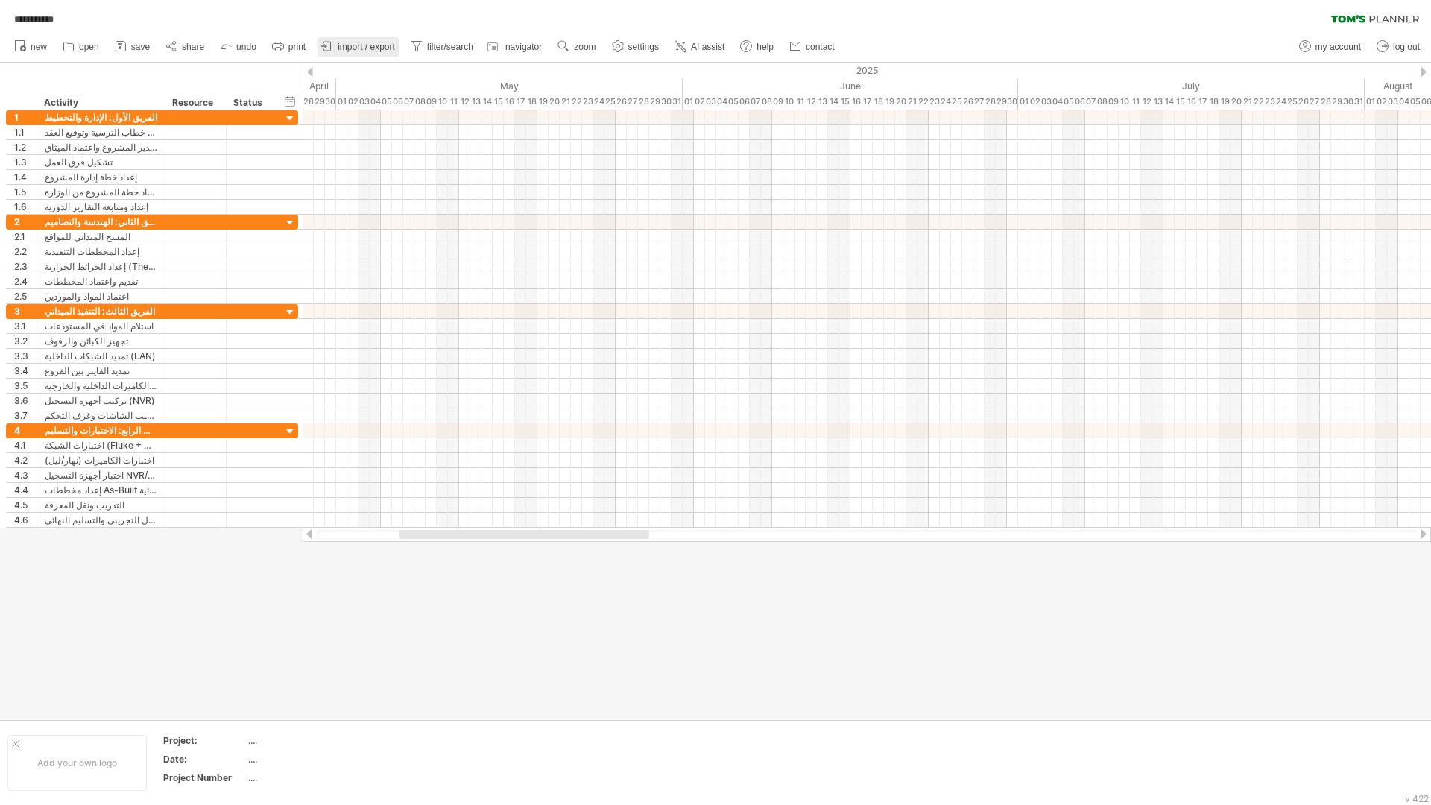
click at [350, 42] on span "import / export" at bounding box center [366, 47] width 57 height 10
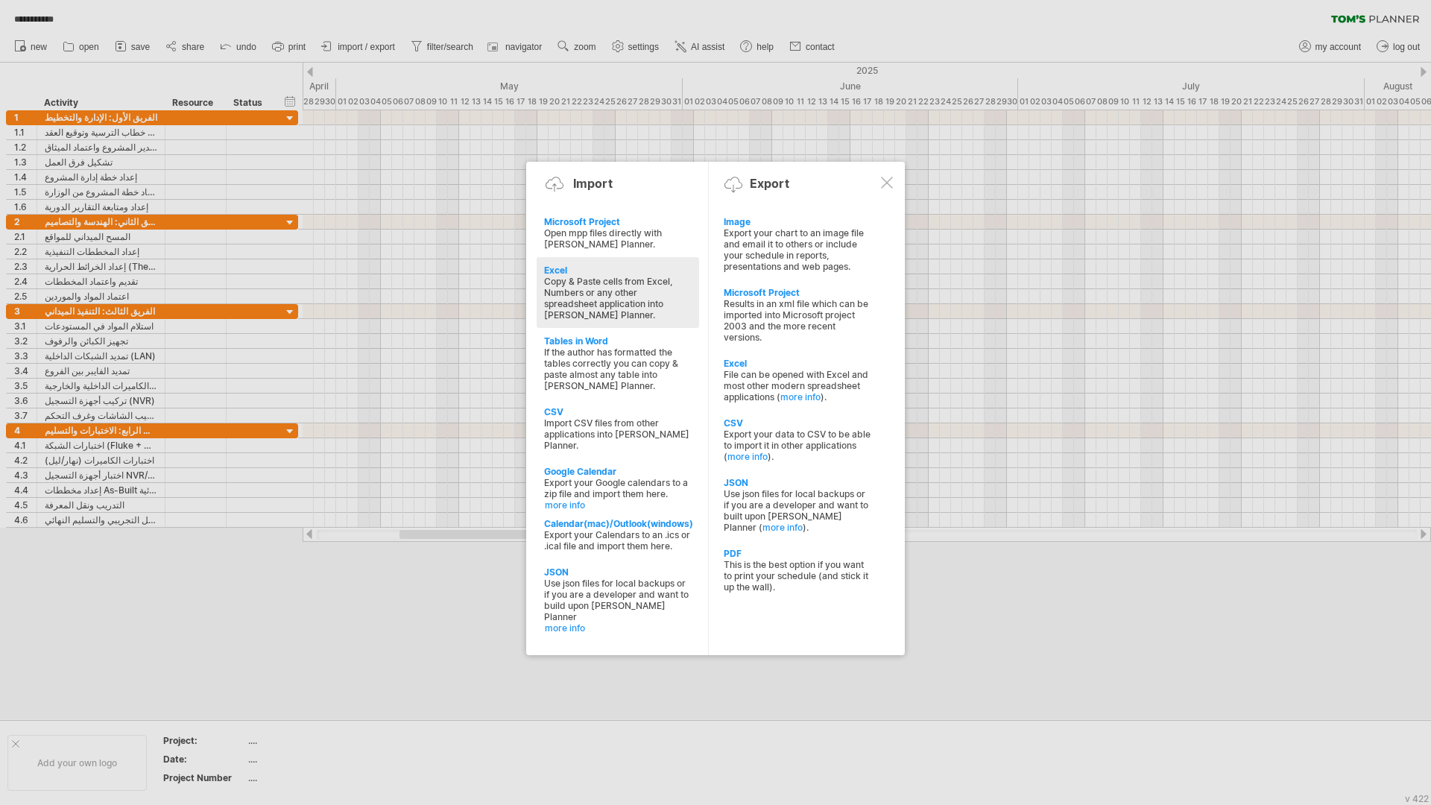
click at [596, 270] on div "Excel" at bounding box center [618, 270] width 148 height 11
type textarea "**********"
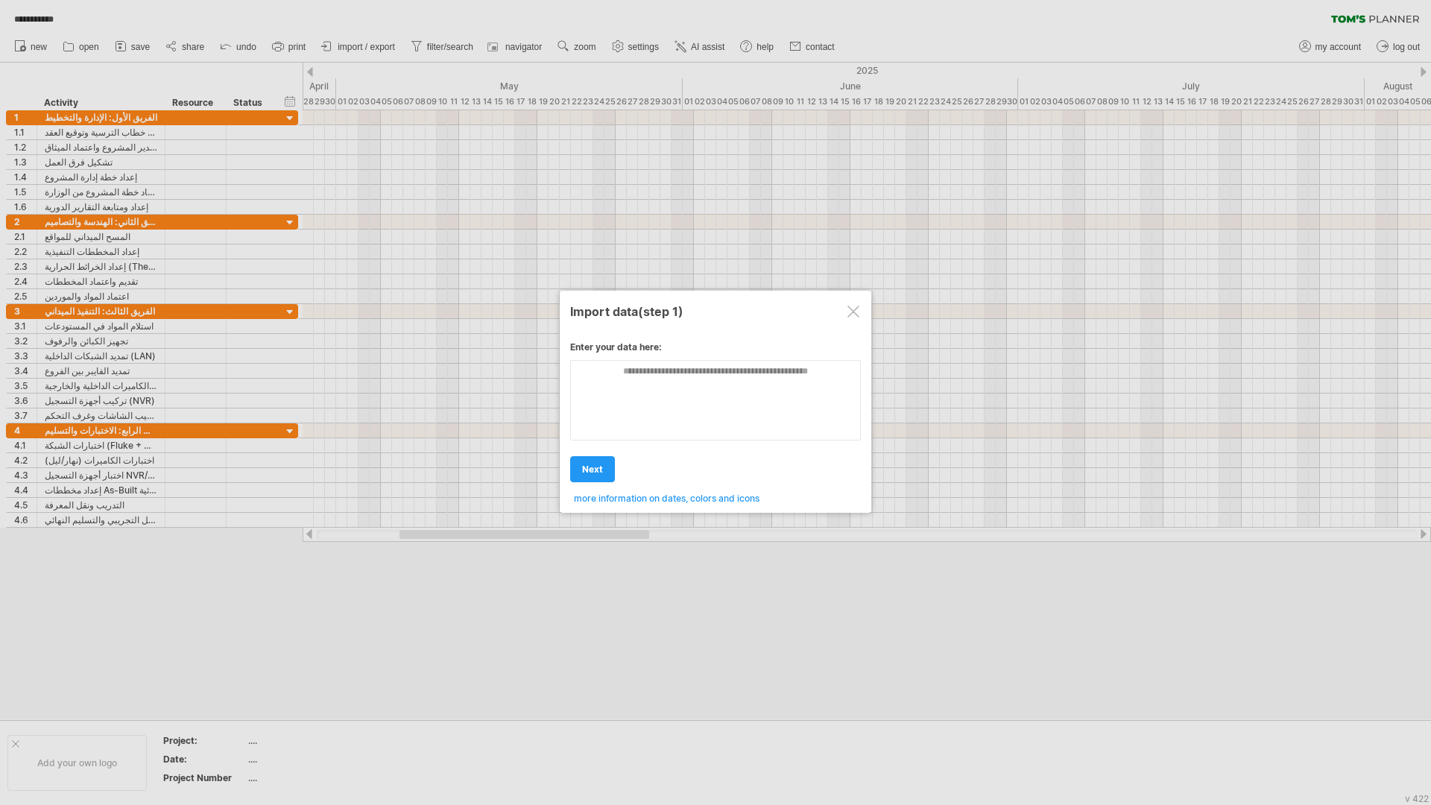
click at [856, 309] on div at bounding box center [854, 312] width 12 height 12
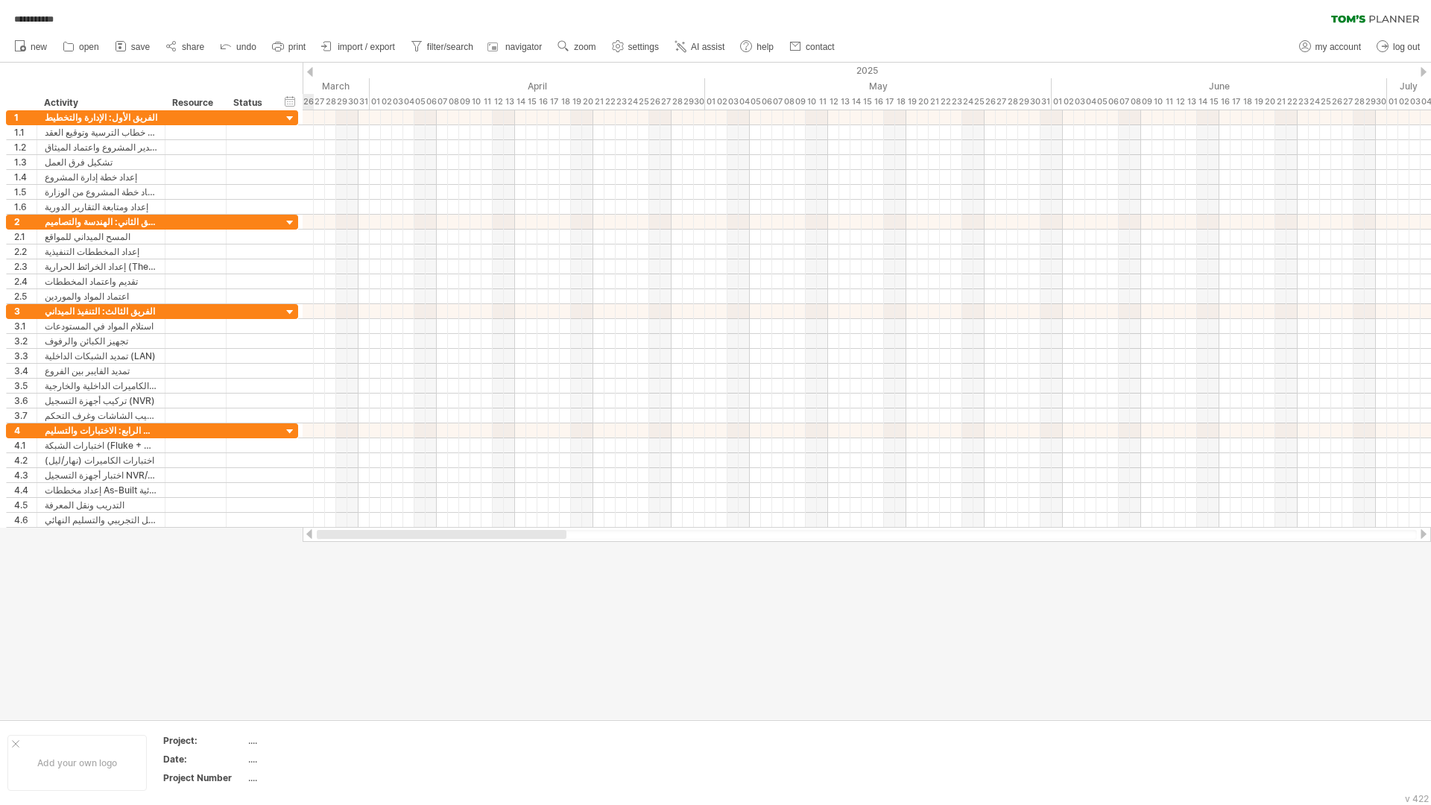
drag, startPoint x: 605, startPoint y: 531, endPoint x: 450, endPoint y: 531, distance: 154.3
click at [450, 531] on div at bounding box center [442, 534] width 250 height 9
drag, startPoint x: 556, startPoint y: 537, endPoint x: 397, endPoint y: 543, distance: 158.9
click at [398, 543] on div "**********" at bounding box center [715, 402] width 1431 height 805
click at [648, 46] on span "settings" at bounding box center [643, 47] width 31 height 10
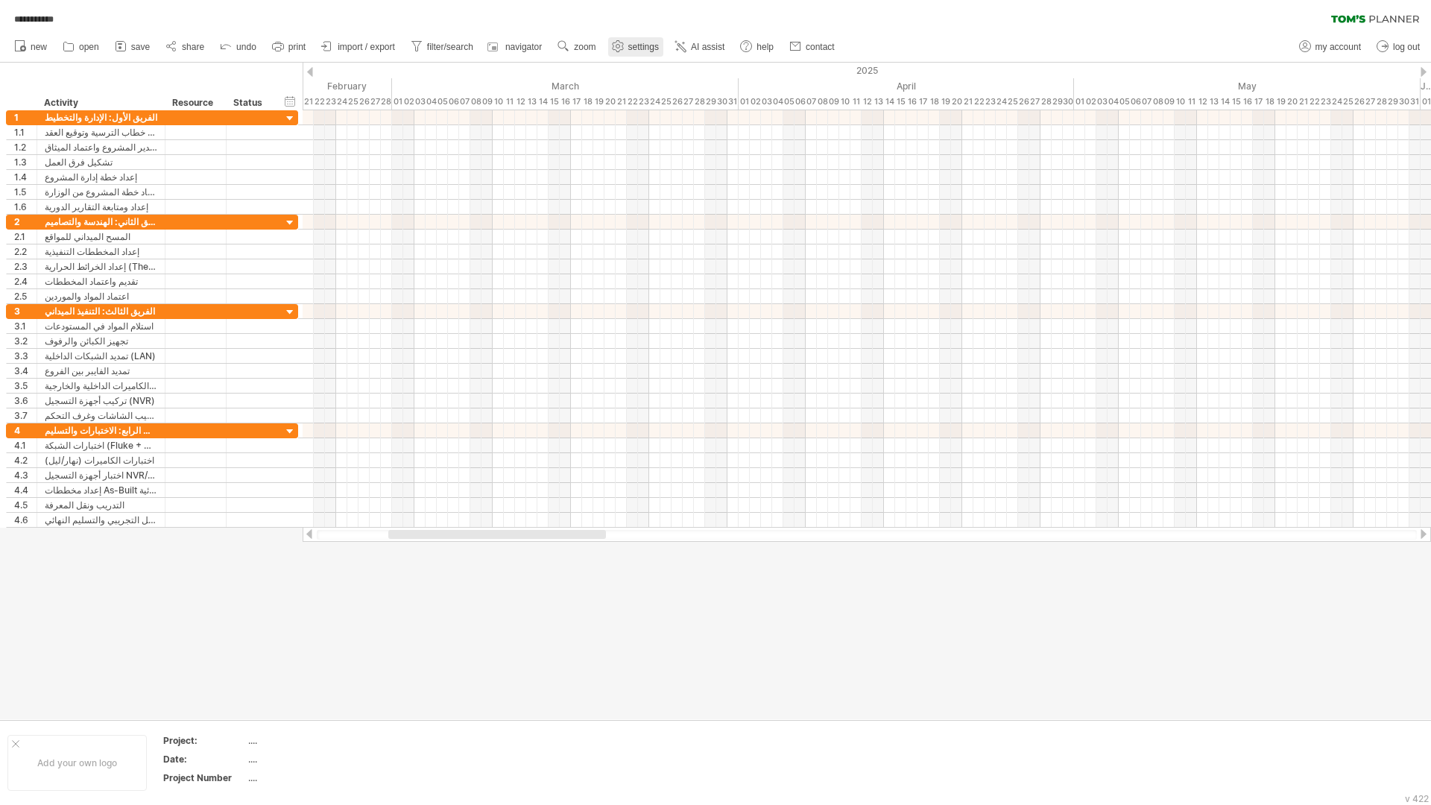
select select "*"
select select "**"
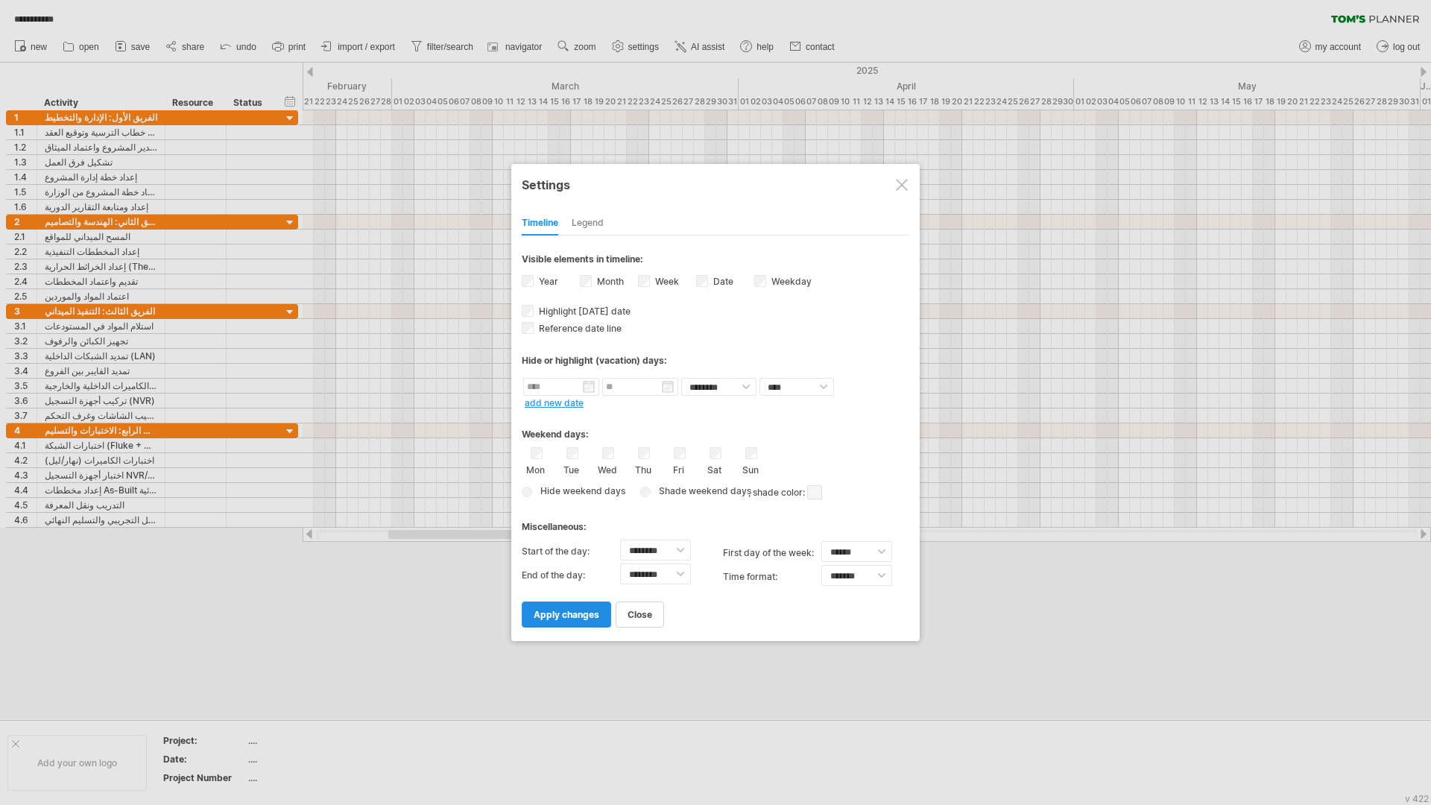
click at [581, 606] on link "apply changes" at bounding box center [566, 615] width 89 height 26
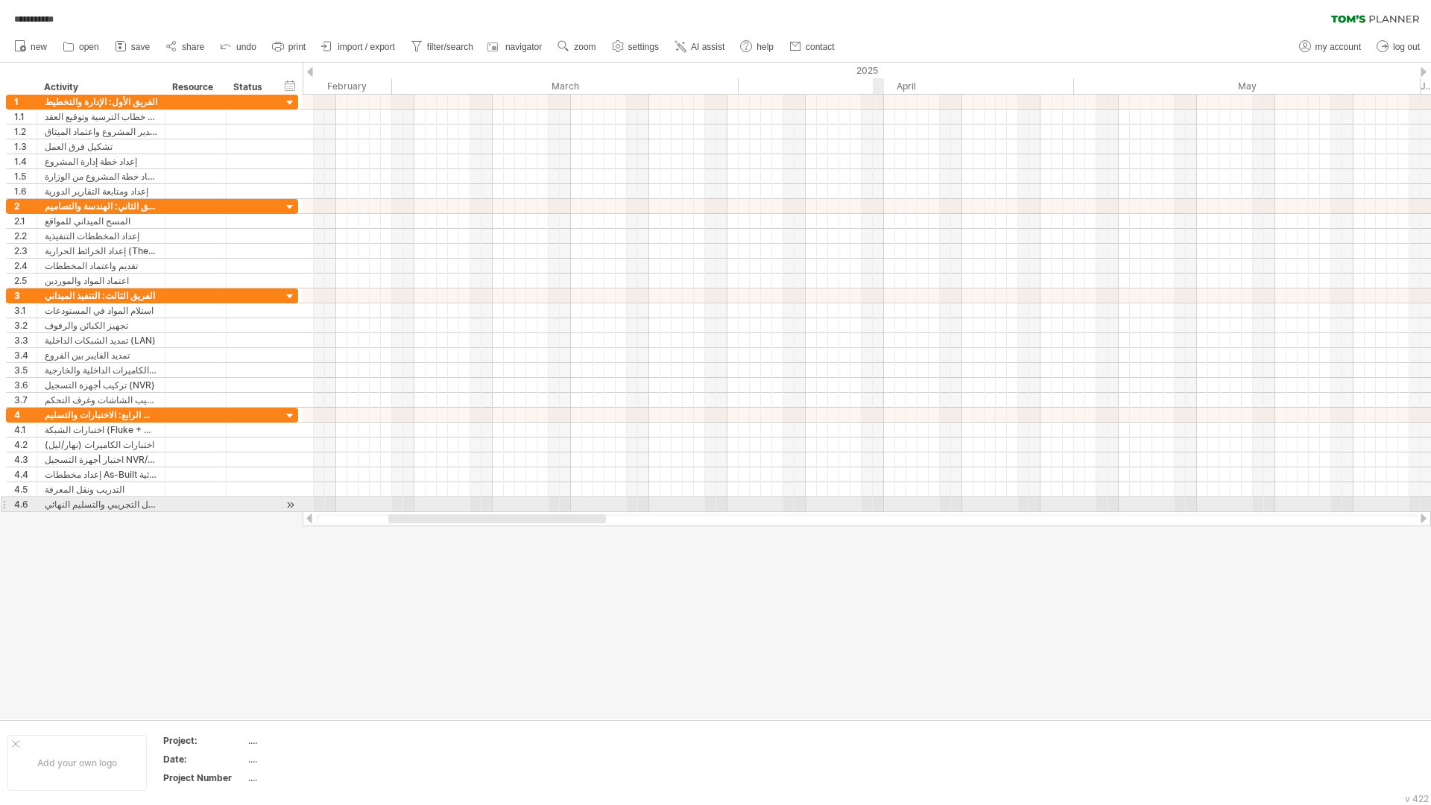
drag, startPoint x: 556, startPoint y: 523, endPoint x: 882, endPoint y: 511, distance: 326.0
click at [882, 511] on div "**********" at bounding box center [715, 402] width 1431 height 805
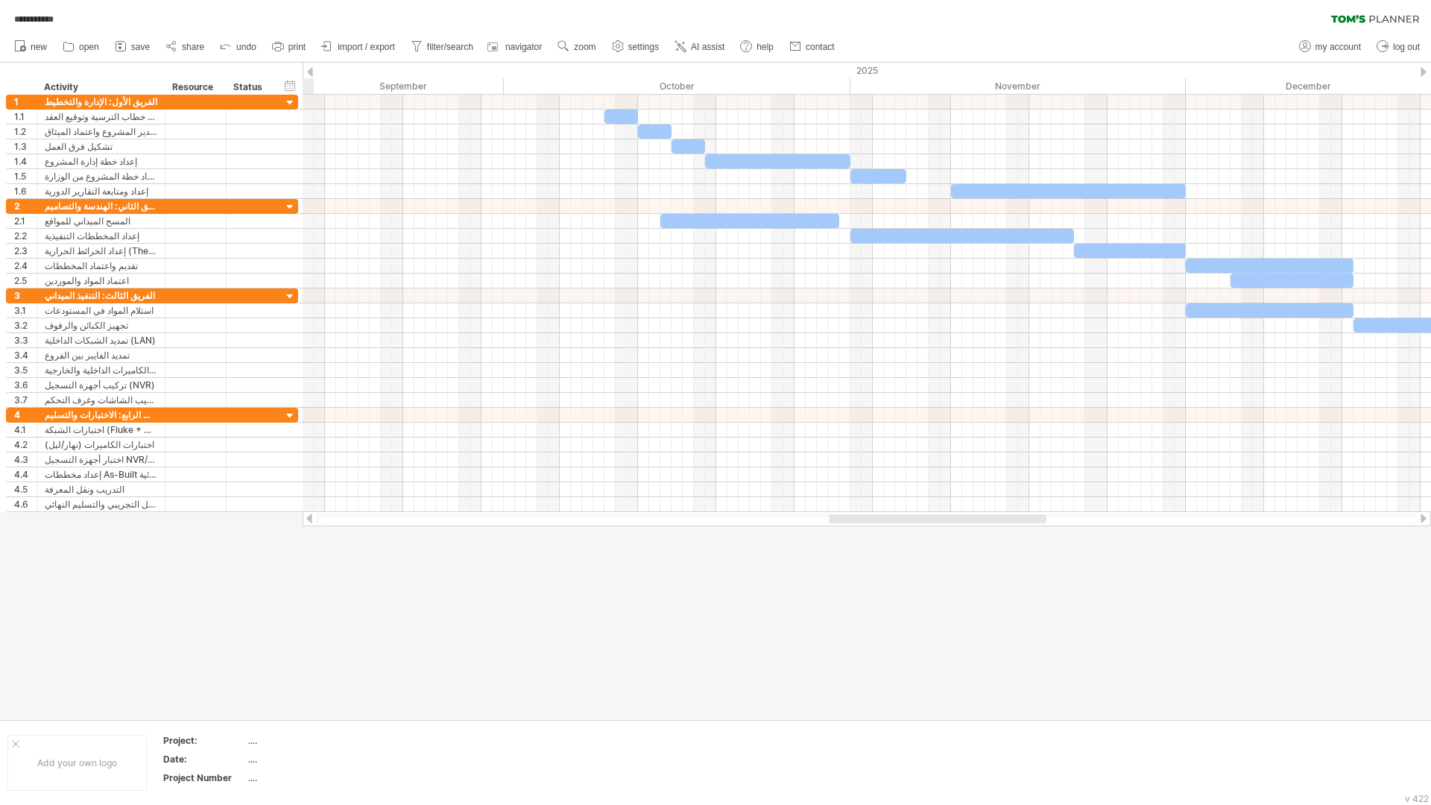
drag, startPoint x: 603, startPoint y: 520, endPoint x: 1044, endPoint y: 518, distance: 440.6
click at [1044, 518] on div at bounding box center [938, 518] width 218 height 9
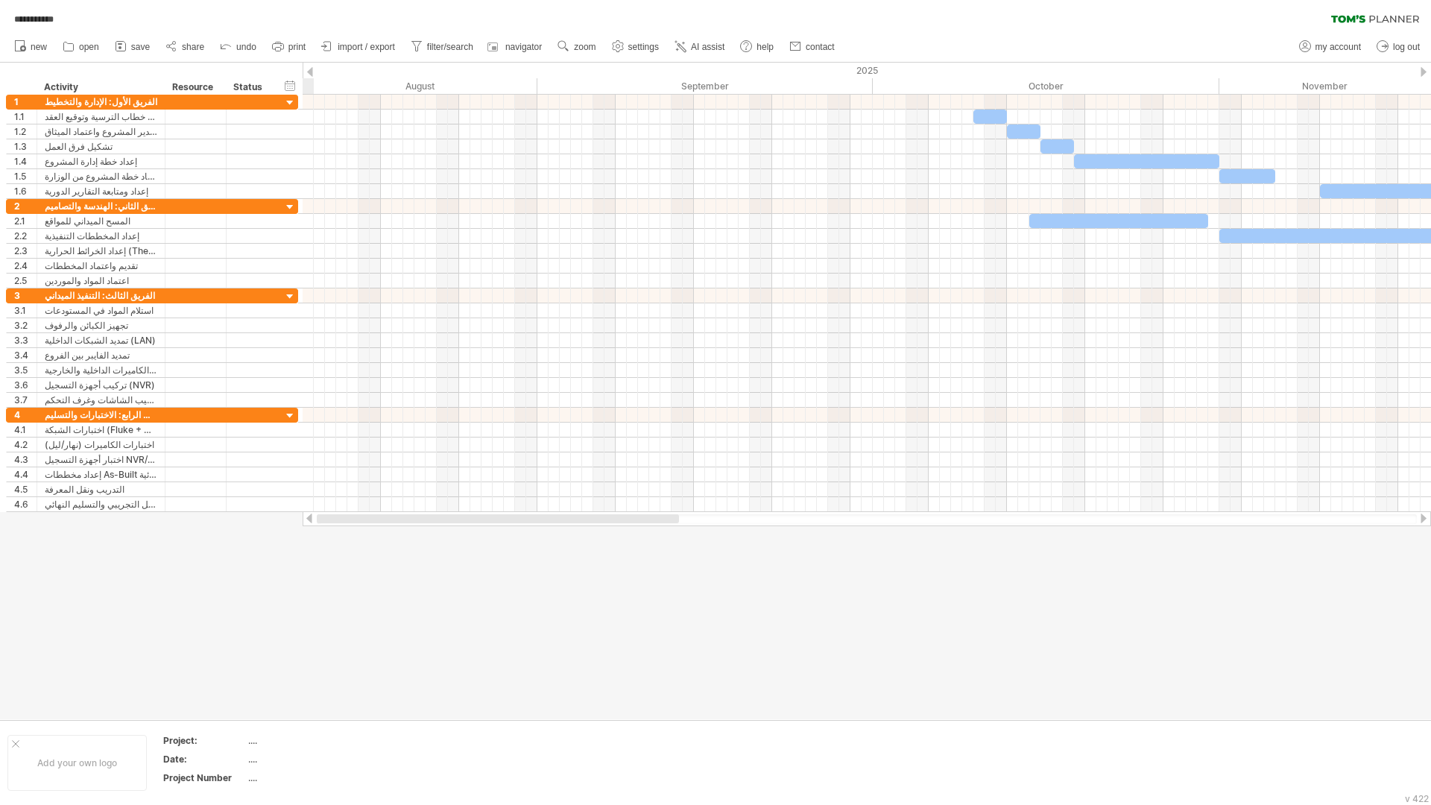
drag, startPoint x: 565, startPoint y: 520, endPoint x: 386, endPoint y: 521, distance: 178.9
click at [379, 523] on div at bounding box center [498, 518] width 362 height 9
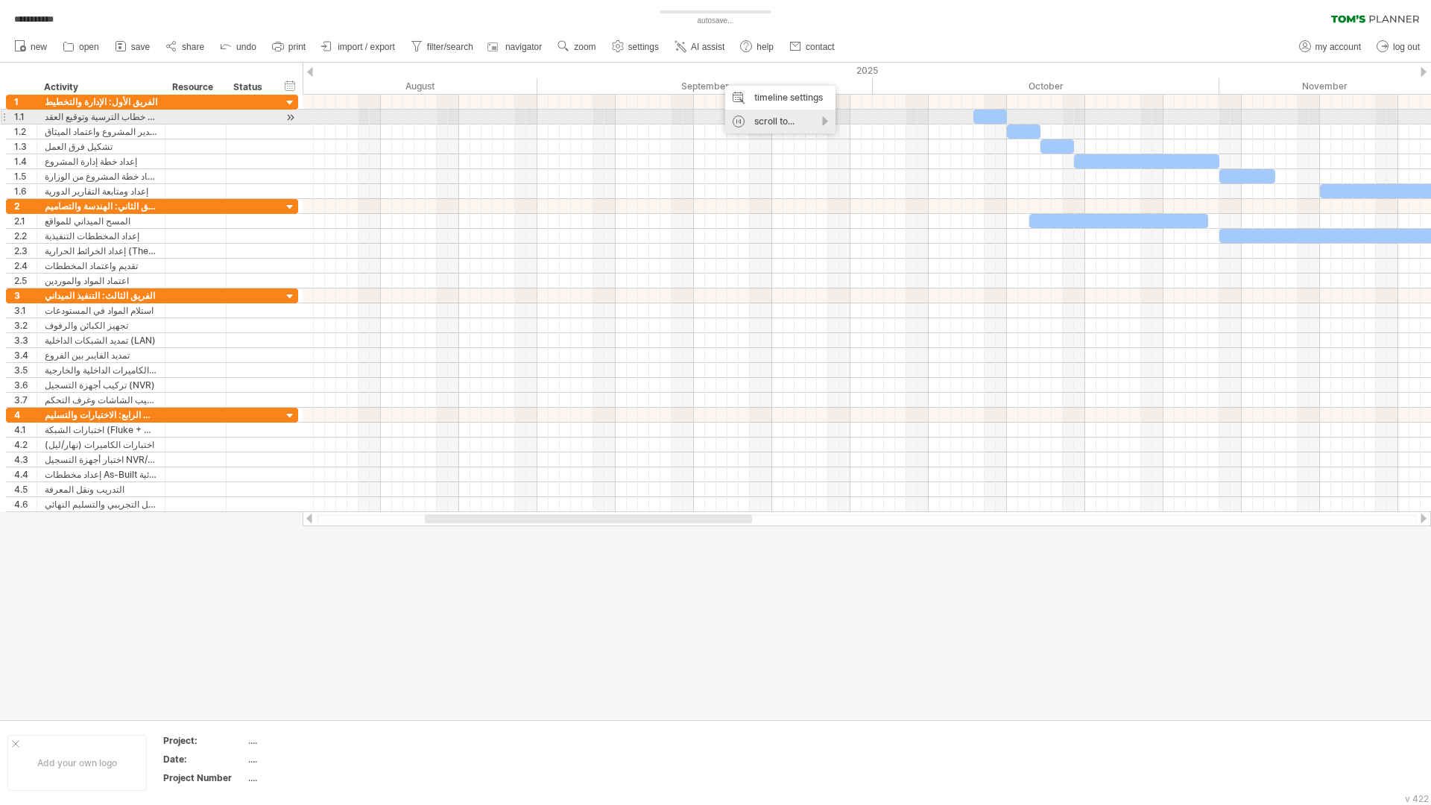
click at [778, 117] on div "scroll to..." at bounding box center [780, 122] width 110 height 24
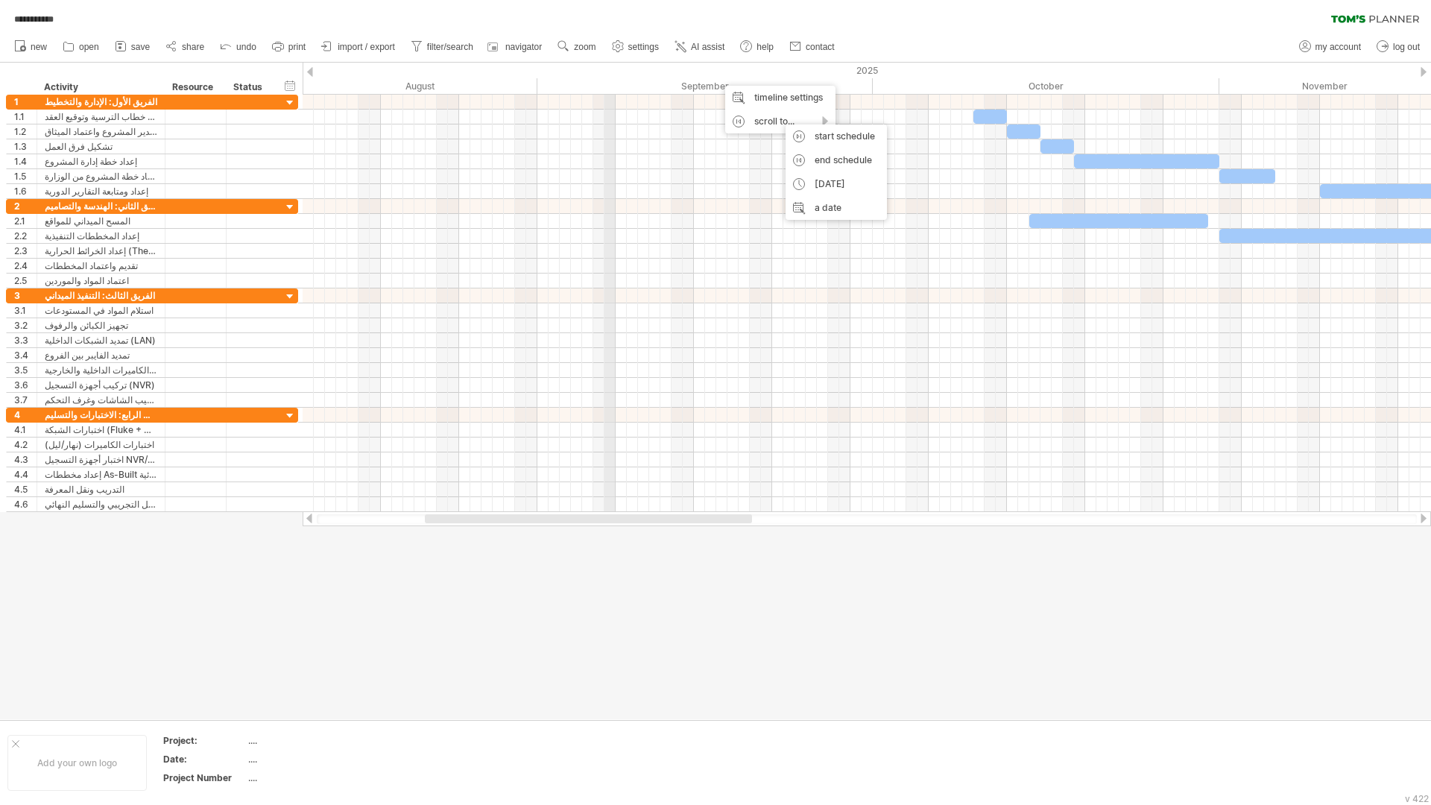
click at [610, 74] on div "2025" at bounding box center [392, 71] width 3019 height 16
click at [646, 46] on span "settings" at bounding box center [643, 47] width 31 height 10
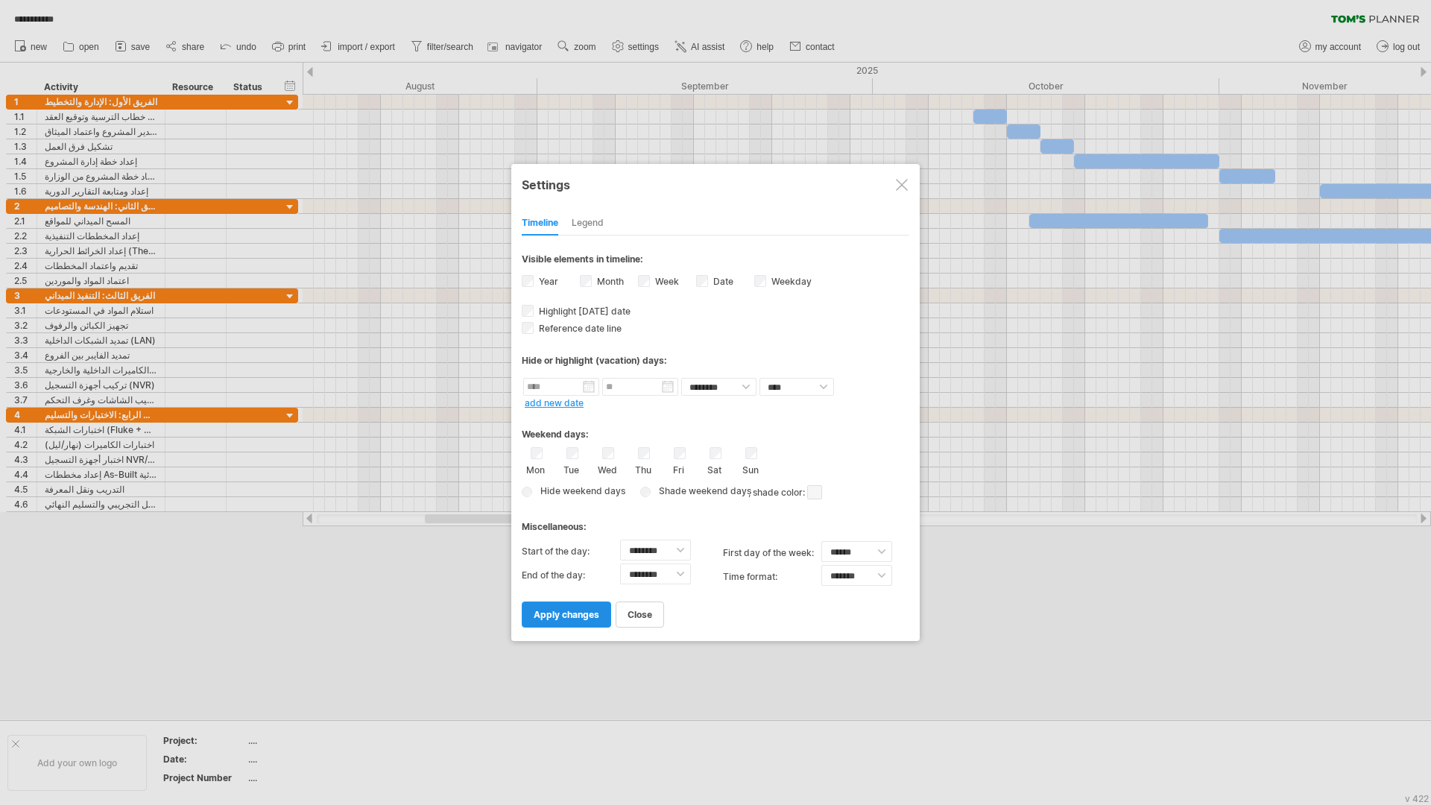
click at [564, 613] on span "apply changes" at bounding box center [567, 614] width 66 height 11
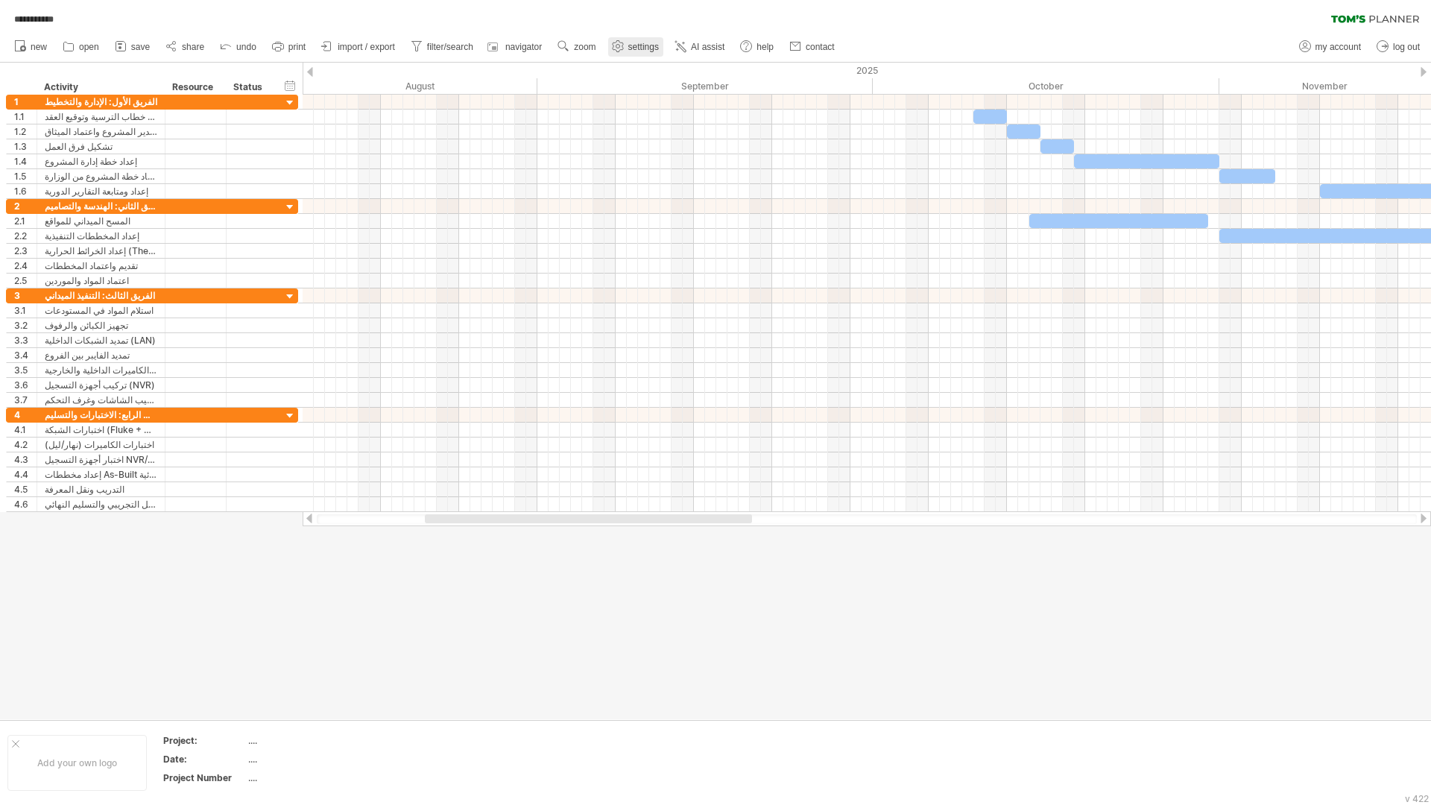
click at [645, 45] on span "settings" at bounding box center [643, 47] width 31 height 10
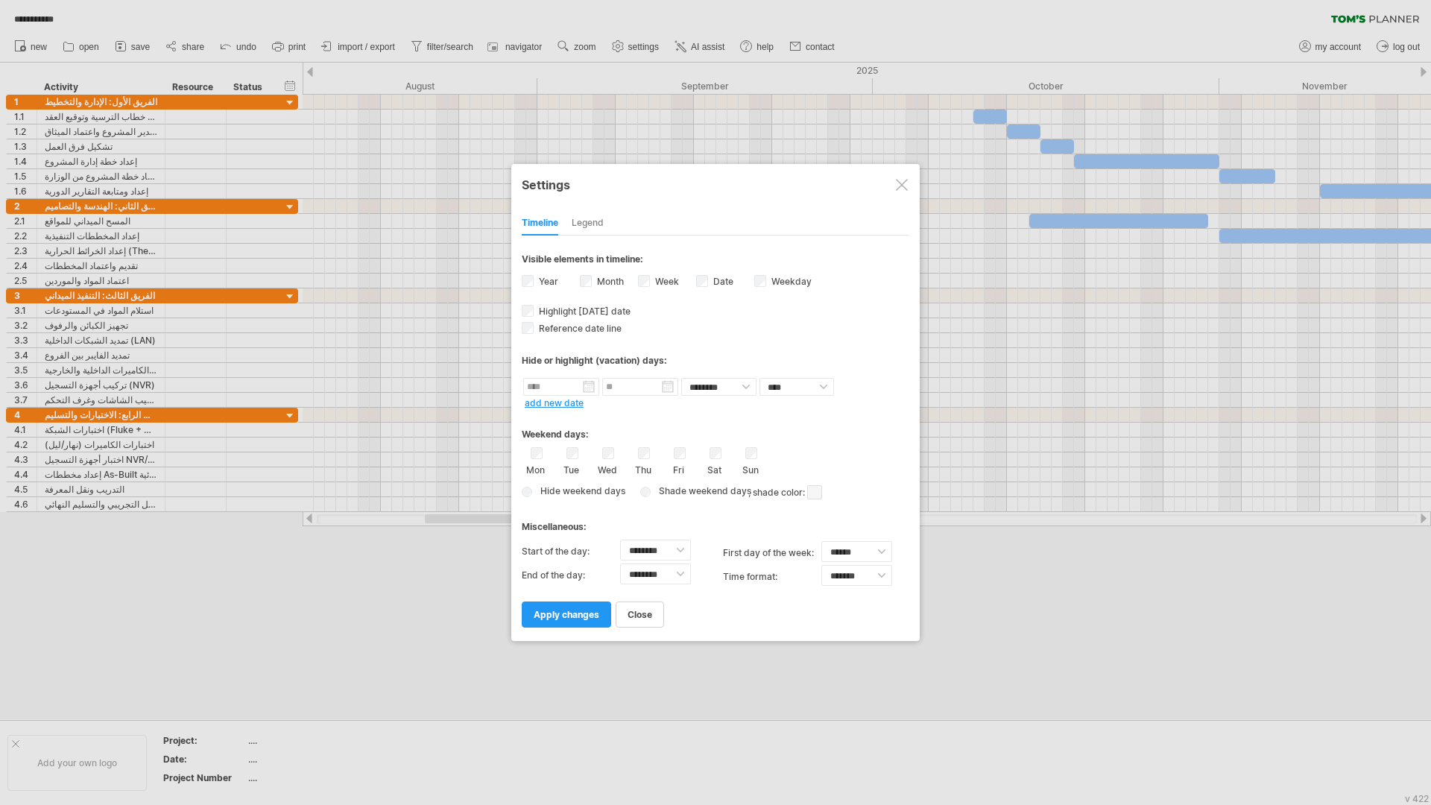
click at [582, 494] on span "Hide weekend days" at bounding box center [580, 490] width 90 height 11
click at [567, 493] on span "Hide weekend days" at bounding box center [580, 490] width 90 height 11
click at [545, 490] on span "Hide weekend days" at bounding box center [580, 490] width 90 height 11
click at [518, 494] on div "**********" at bounding box center [715, 402] width 409 height 477
click at [555, 620] on link "apply changes" at bounding box center [566, 615] width 89 height 26
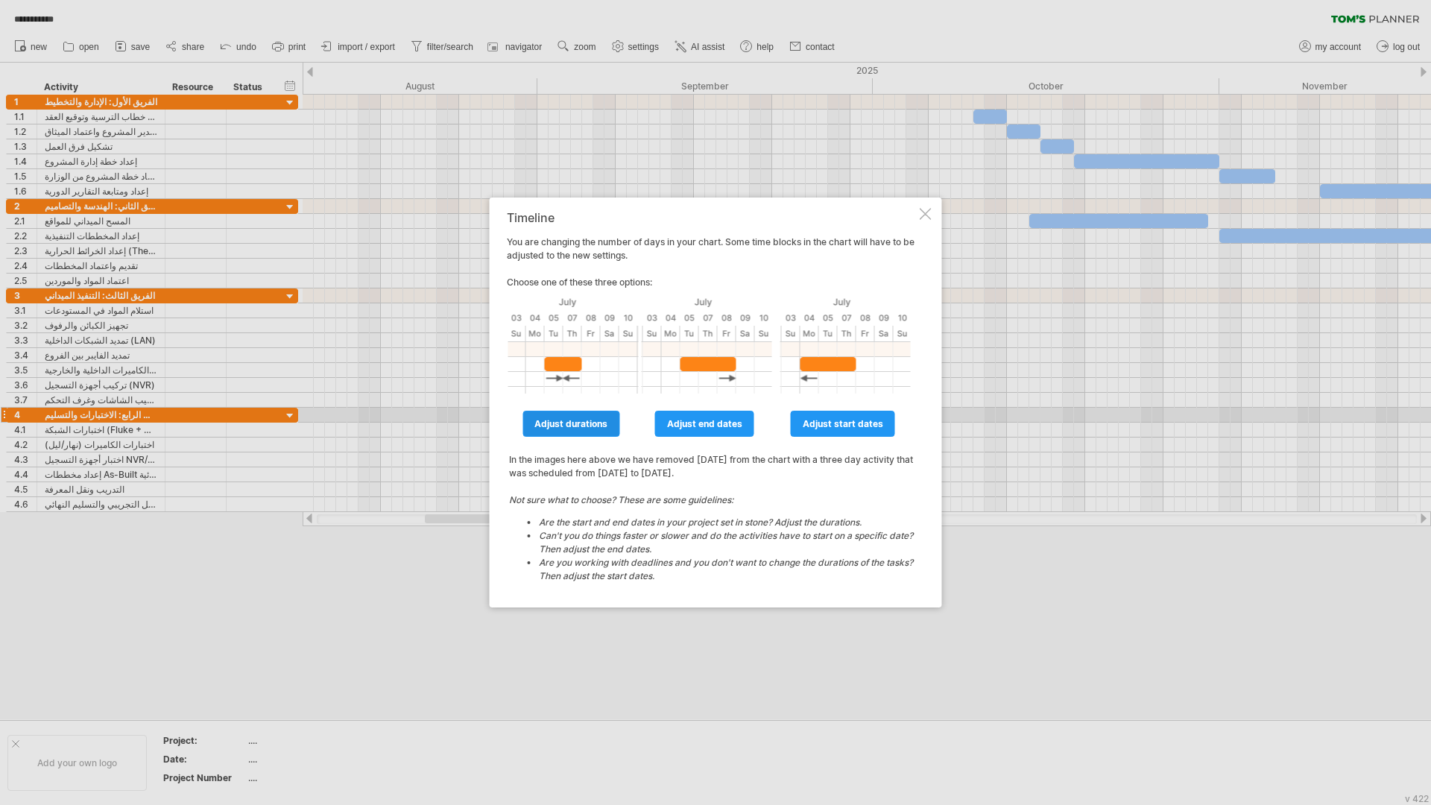
click at [559, 420] on span "adjust durations" at bounding box center [571, 423] width 73 height 11
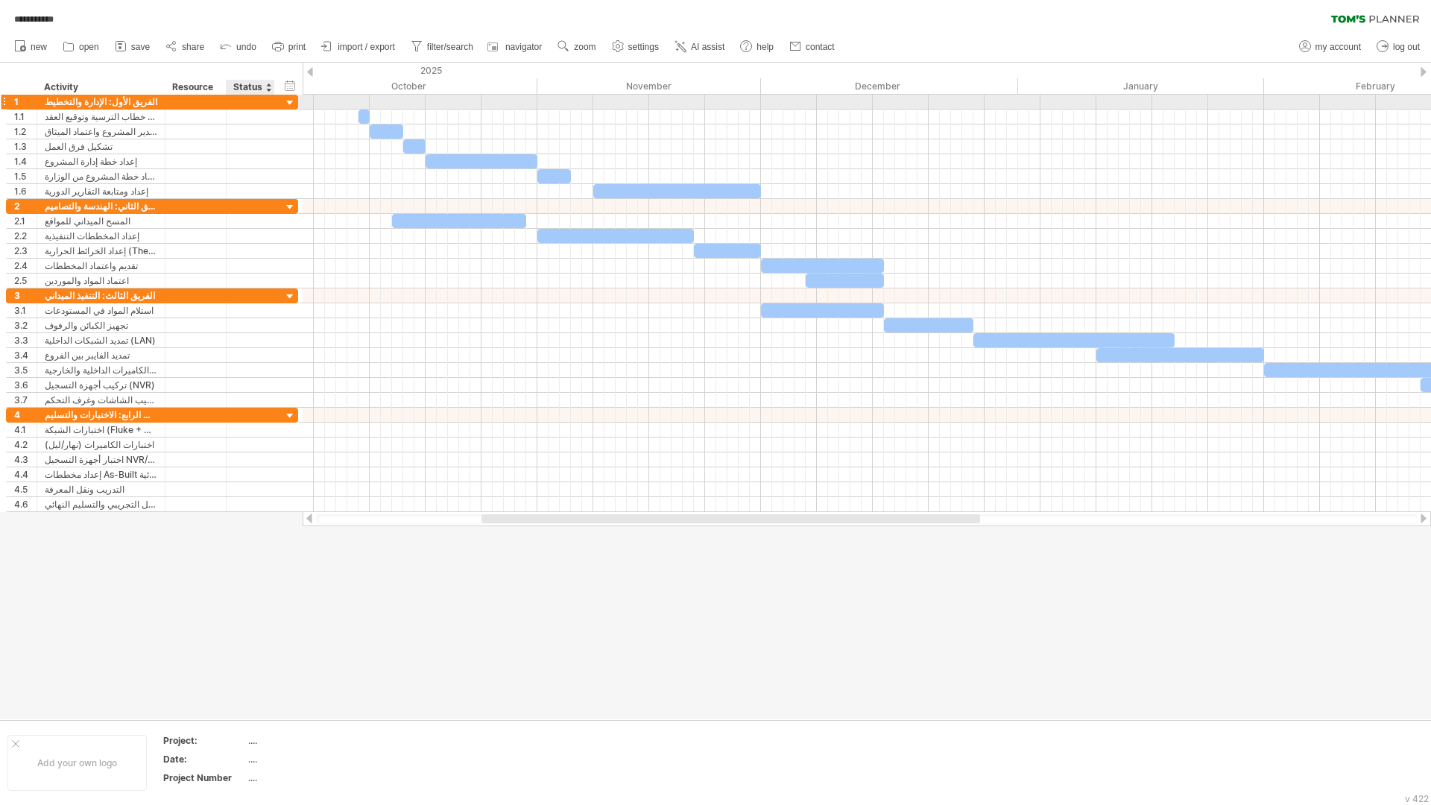
drag, startPoint x: 716, startPoint y: 86, endPoint x: 274, endPoint y: 95, distance: 441.4
click at [274, 95] on div "**********" at bounding box center [715, 402] width 1431 height 805
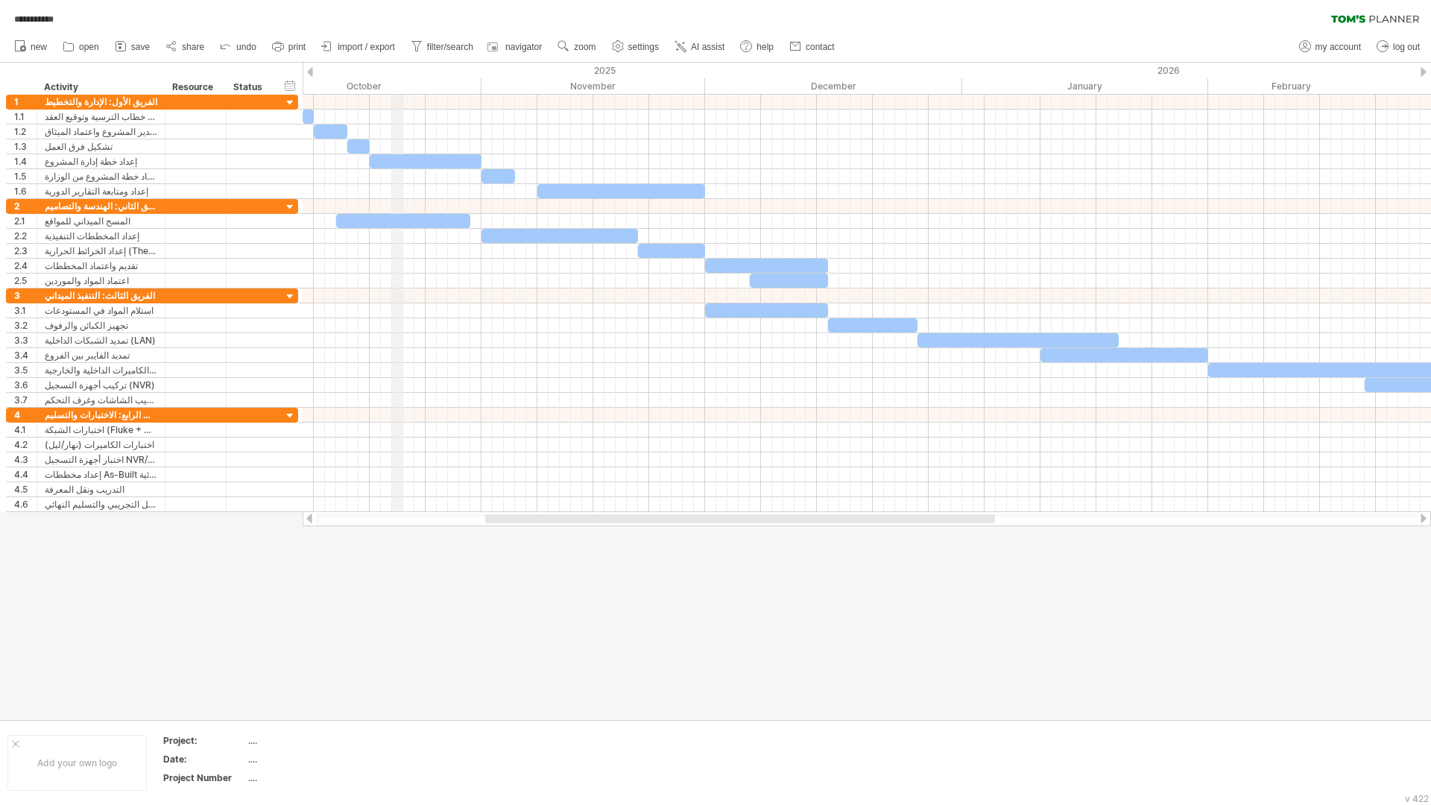
drag, startPoint x: 453, startPoint y: 73, endPoint x: 394, endPoint y: 76, distance: 58.2
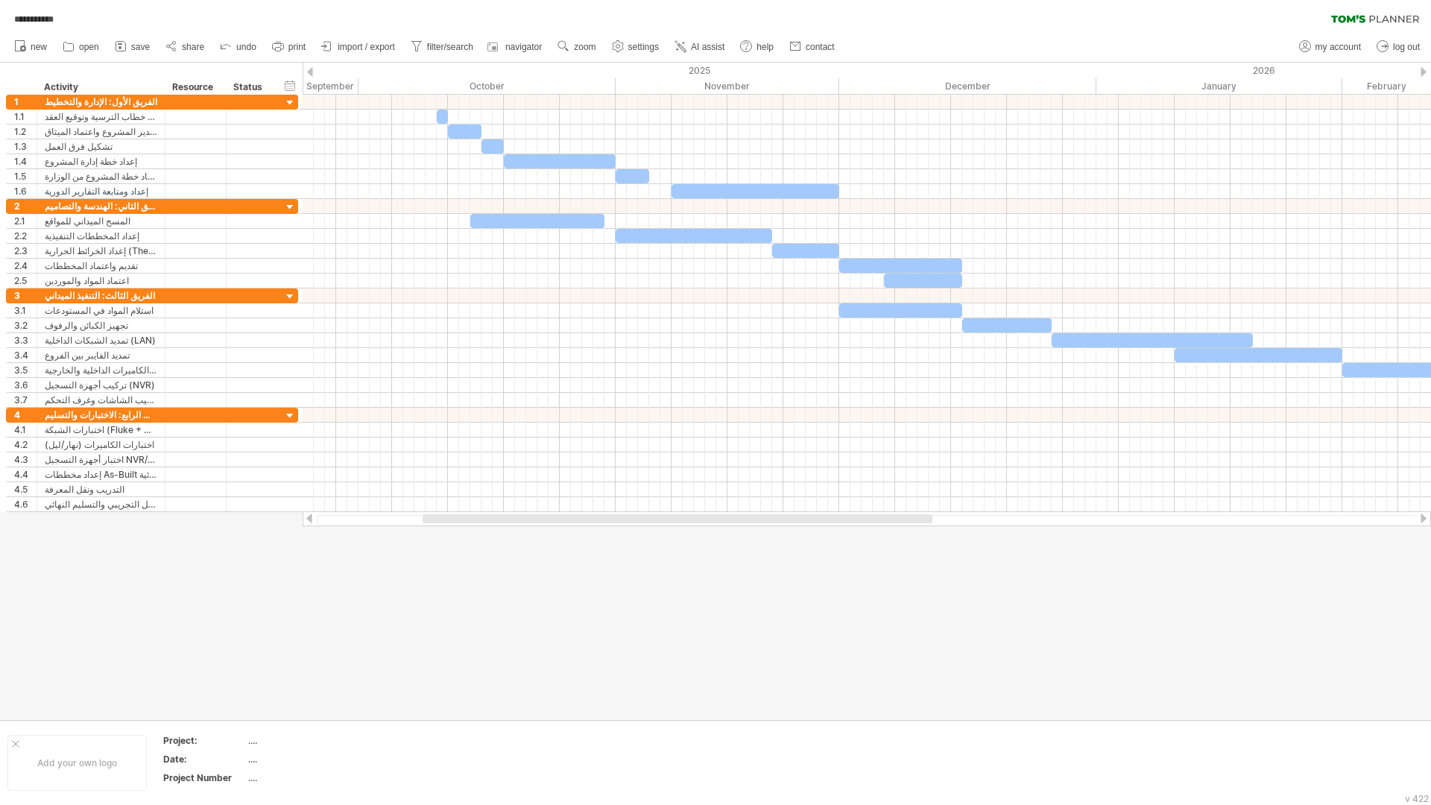
drag, startPoint x: 780, startPoint y: 520, endPoint x: 717, endPoint y: 517, distance: 62.7
click at [717, 517] on div at bounding box center [678, 518] width 510 height 9
drag, startPoint x: 889, startPoint y: 83, endPoint x: 878, endPoint y: 83, distance: 10.4
click at [878, 83] on div "December" at bounding box center [956, 86] width 257 height 16
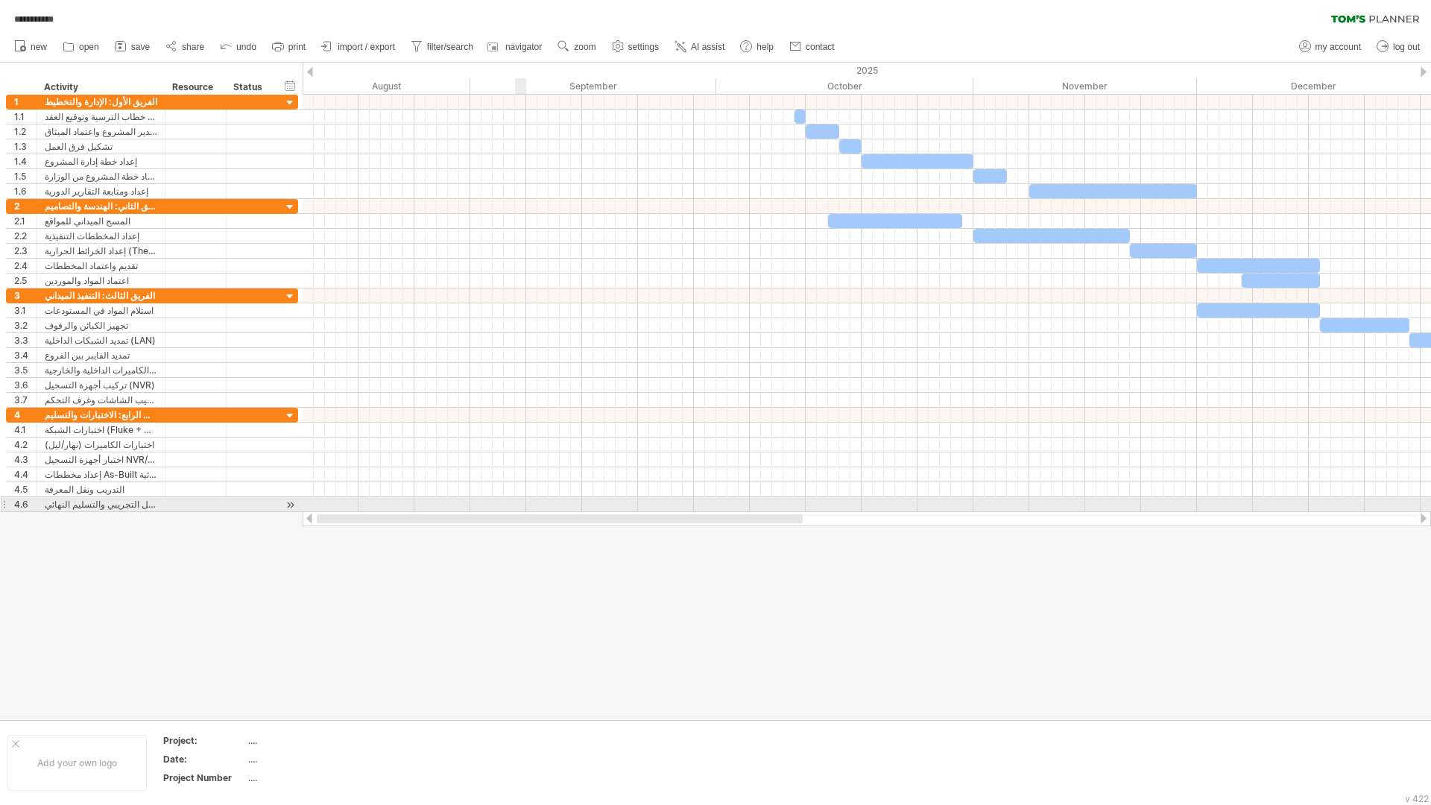
drag, startPoint x: 784, startPoint y: 516, endPoint x: 508, endPoint y: 502, distance: 276.9
click at [508, 502] on div "**********" at bounding box center [715, 402] width 1431 height 805
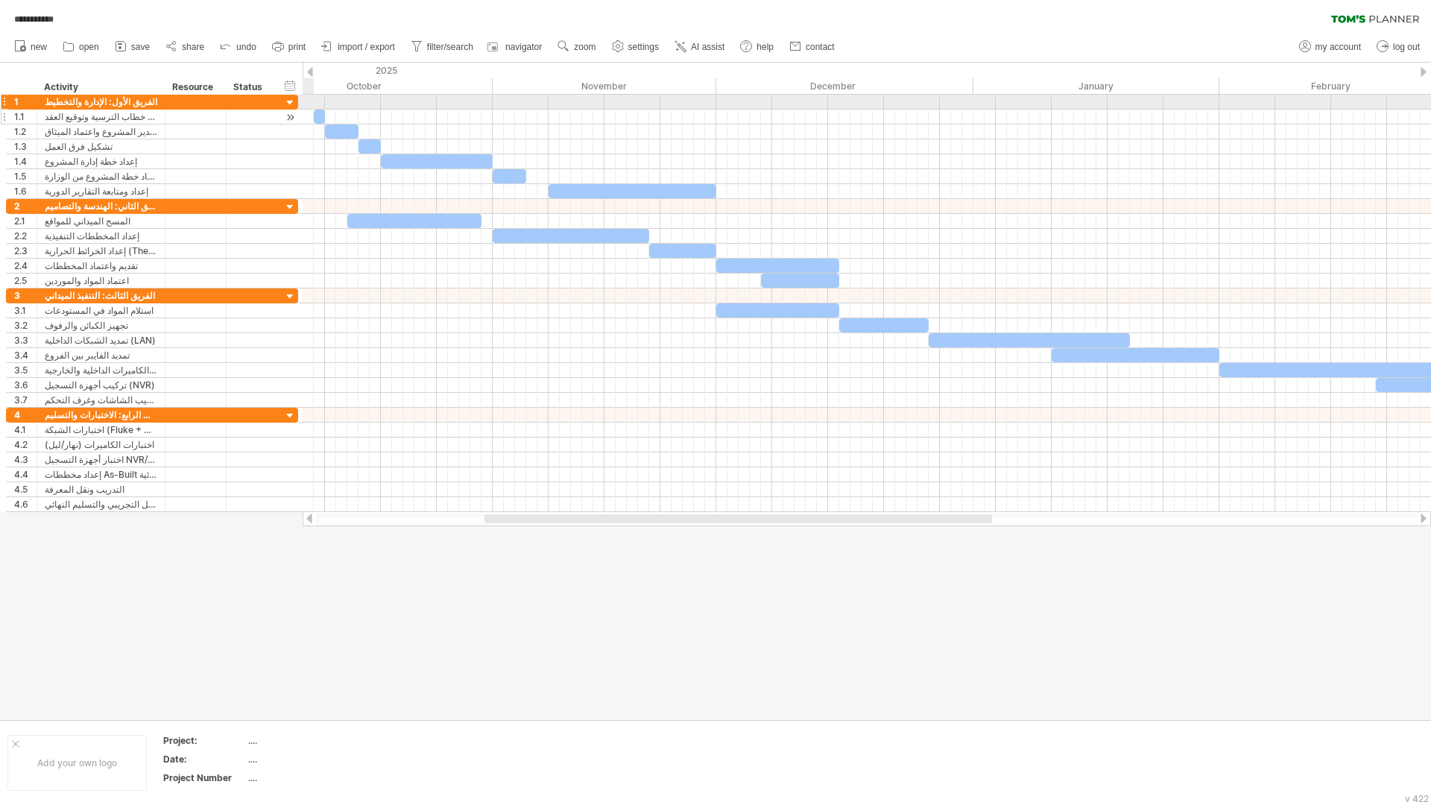
drag, startPoint x: 781, startPoint y: 71, endPoint x: 300, endPoint y: 110, distance: 482.4
click at [300, 110] on div "**********" at bounding box center [715, 402] width 1431 height 805
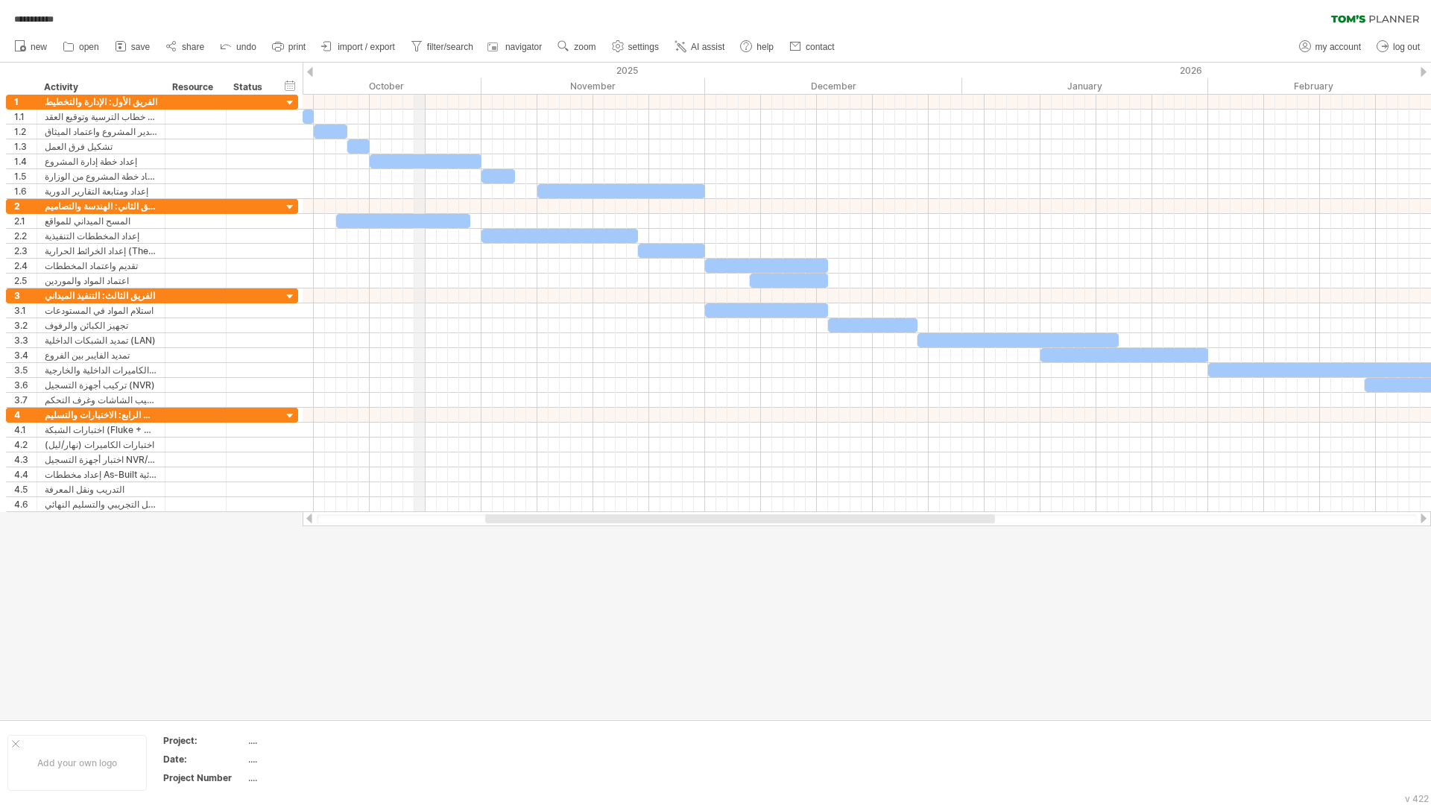
drag, startPoint x: 425, startPoint y: 84, endPoint x: 417, endPoint y: 82, distance: 7.8
click at [417, 82] on div "October" at bounding box center [352, 86] width 257 height 16
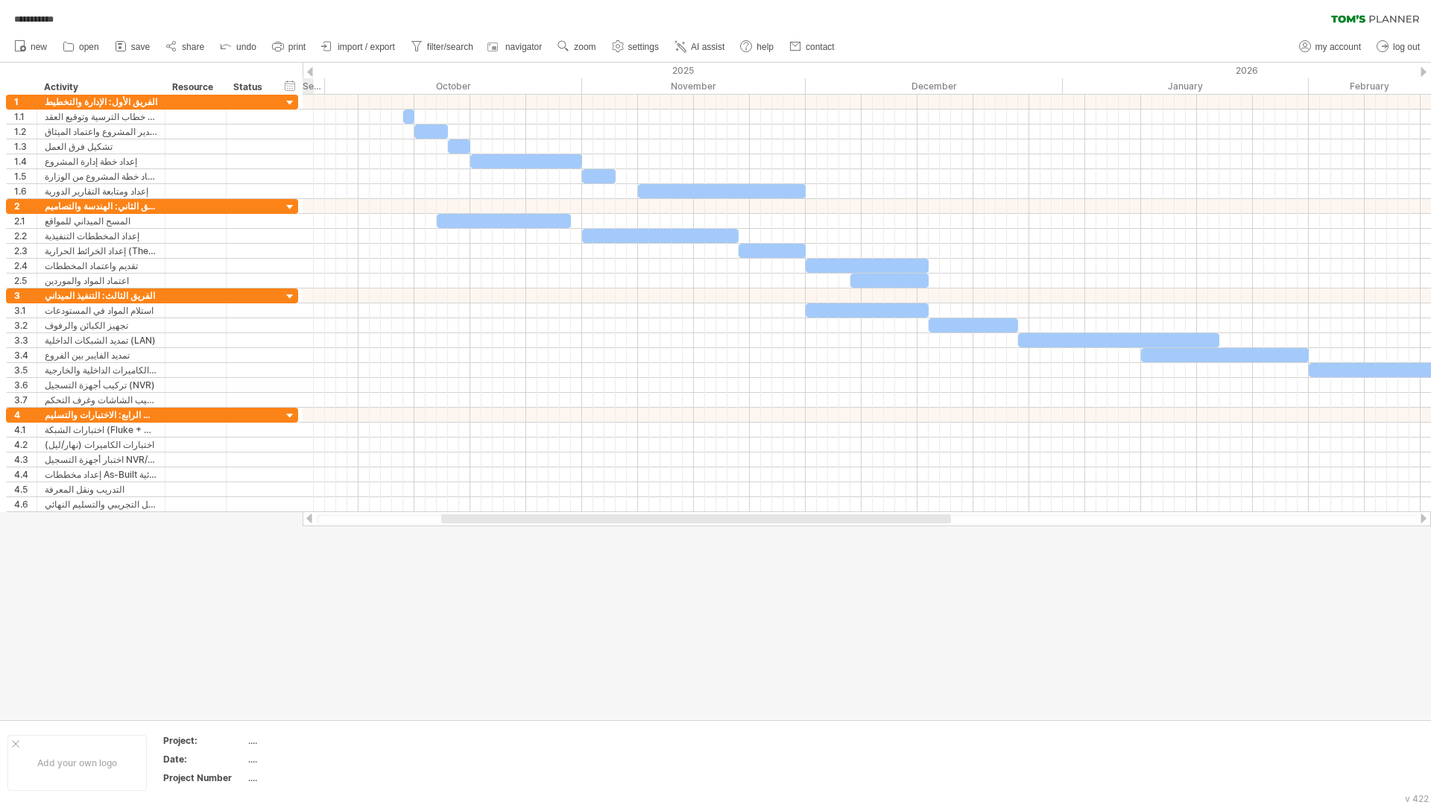
drag, startPoint x: 699, startPoint y: 518, endPoint x: 655, endPoint y: 537, distance: 48.1
click at [655, 537] on div "**********" at bounding box center [715, 402] width 1431 height 805
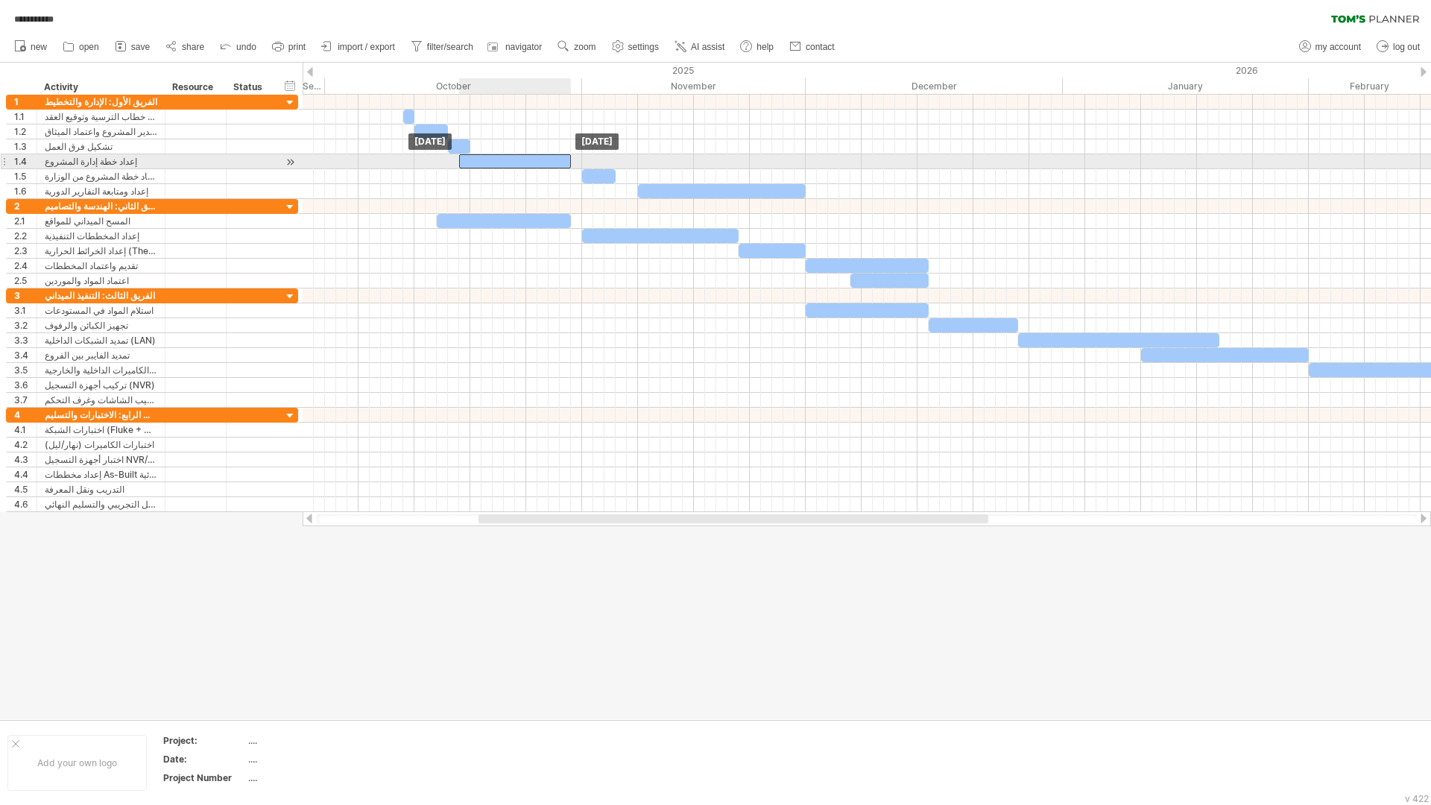
drag, startPoint x: 502, startPoint y: 157, endPoint x: 489, endPoint y: 159, distance: 12.8
click at [489, 159] on div "​" at bounding box center [515, 161] width 112 height 14
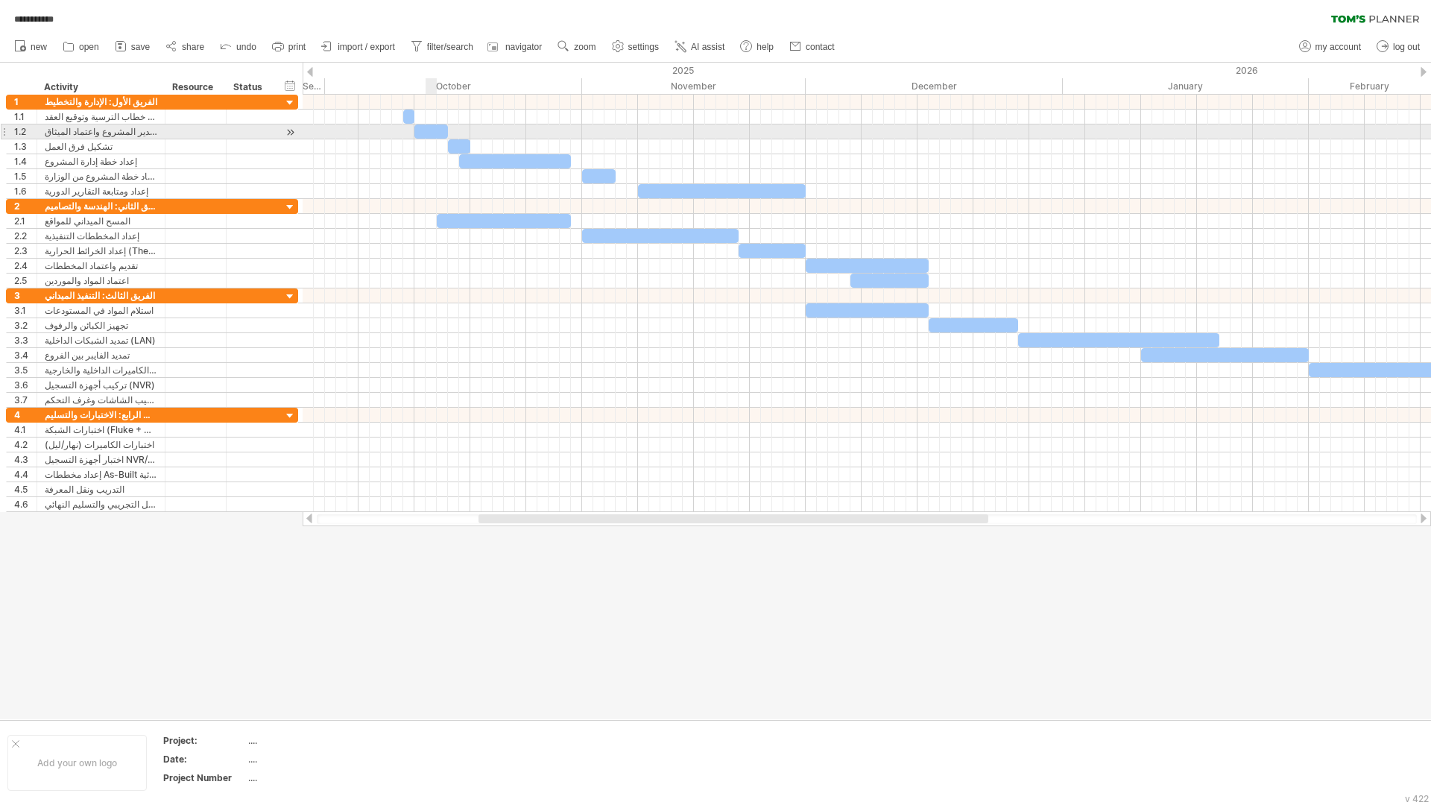
click at [431, 133] on div "​" at bounding box center [431, 131] width 34 height 14
click at [431, 133] on div "*" at bounding box center [431, 131] width 34 height 14
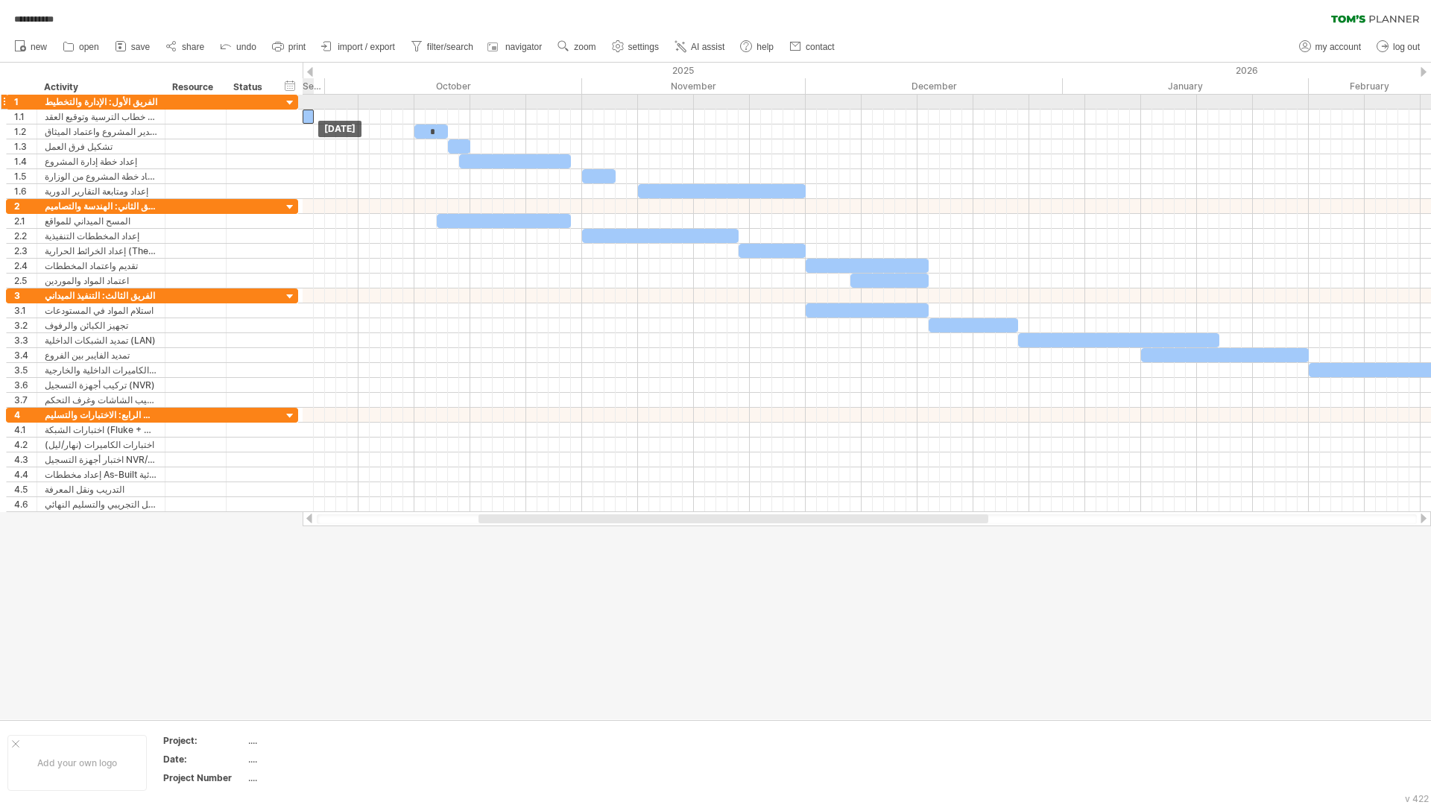
drag, startPoint x: 409, startPoint y: 112, endPoint x: 306, endPoint y: 109, distance: 102.9
click at [306, 109] on div "​ * ​ ​ ​ ​ ​ ​ ​ ​ ​ ​ ​ ​ ​ ​ ​ ​ ​ ​ ​ ​ ​ ​ [DATE] [DATE]" at bounding box center [867, 303] width 1129 height 417
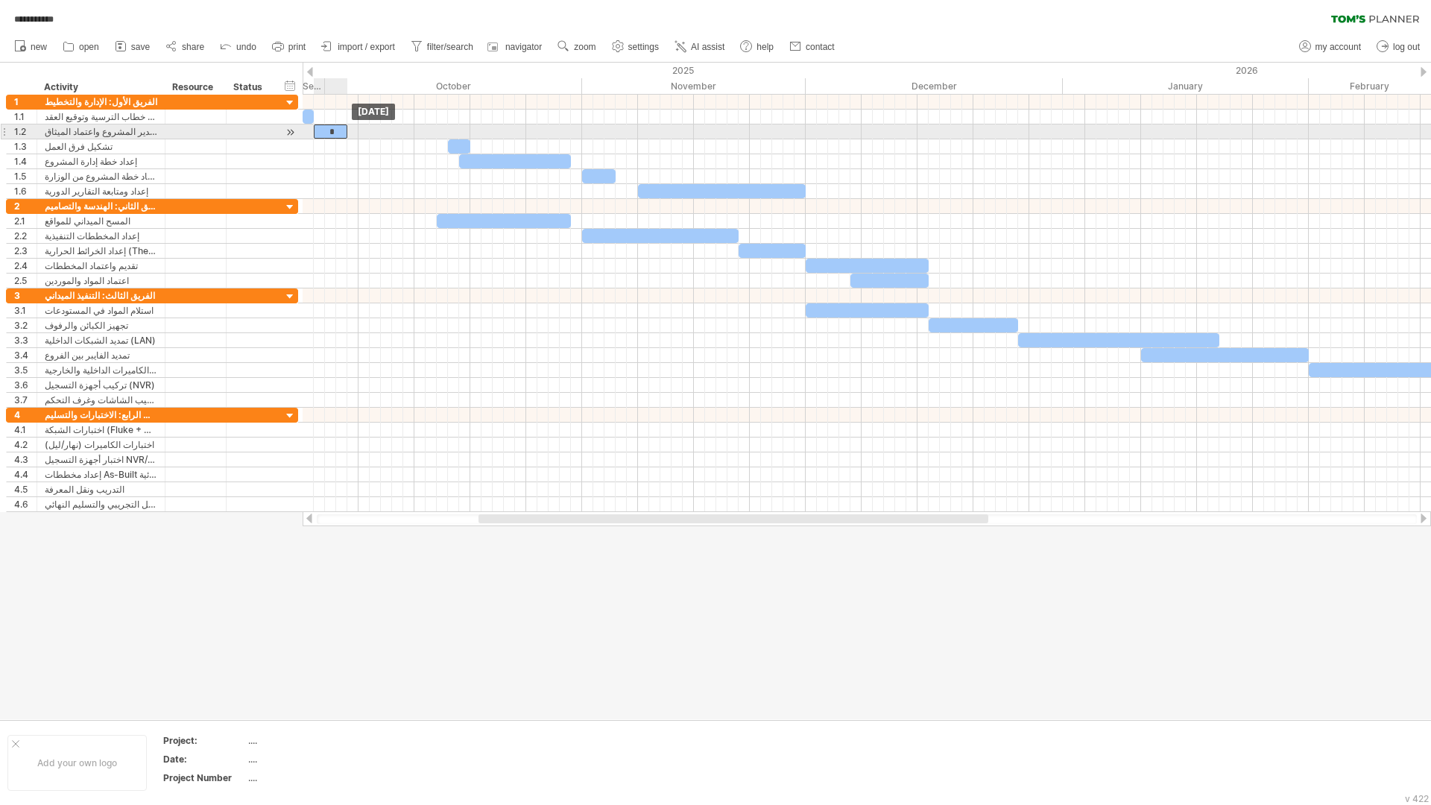
drag, startPoint x: 423, startPoint y: 130, endPoint x: 321, endPoint y: 127, distance: 101.4
click at [321, 127] on div "*" at bounding box center [331, 131] width 34 height 14
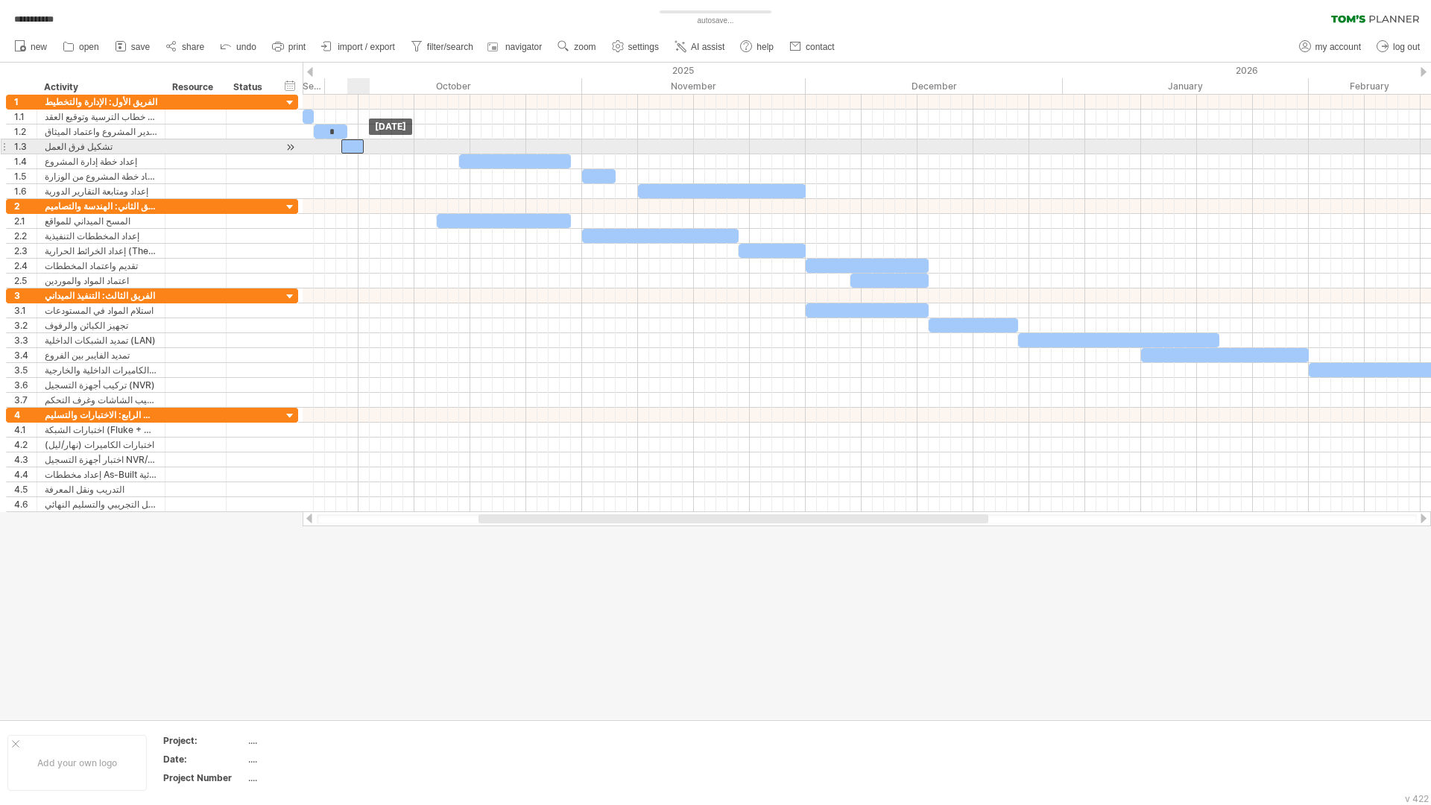
drag, startPoint x: 461, startPoint y: 151, endPoint x: 357, endPoint y: 152, distance: 103.6
click at [357, 152] on div "​" at bounding box center [352, 146] width 22 height 14
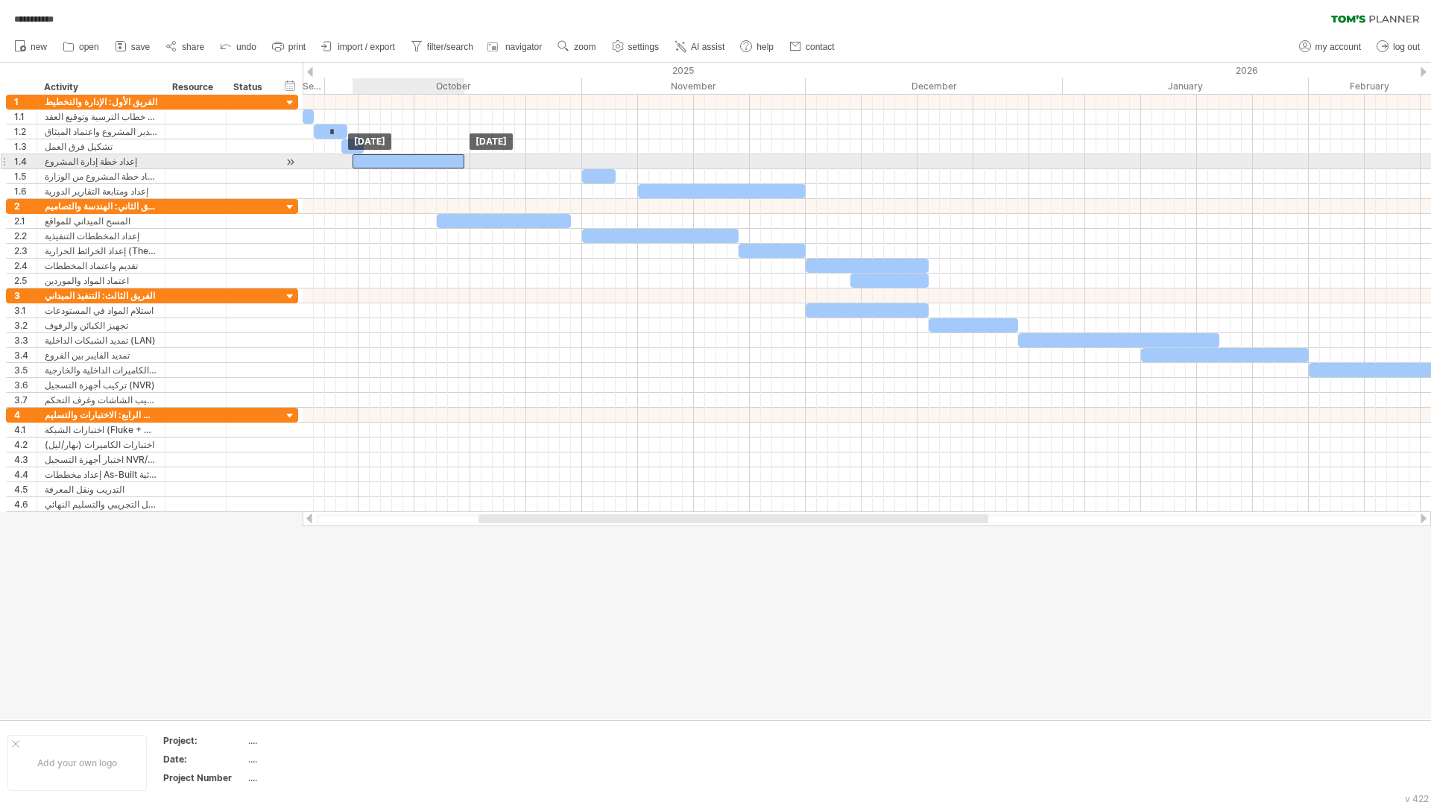
drag, startPoint x: 504, startPoint y: 161, endPoint x: 400, endPoint y: 161, distance: 104.4
click at [400, 161] on div "​" at bounding box center [409, 161] width 112 height 14
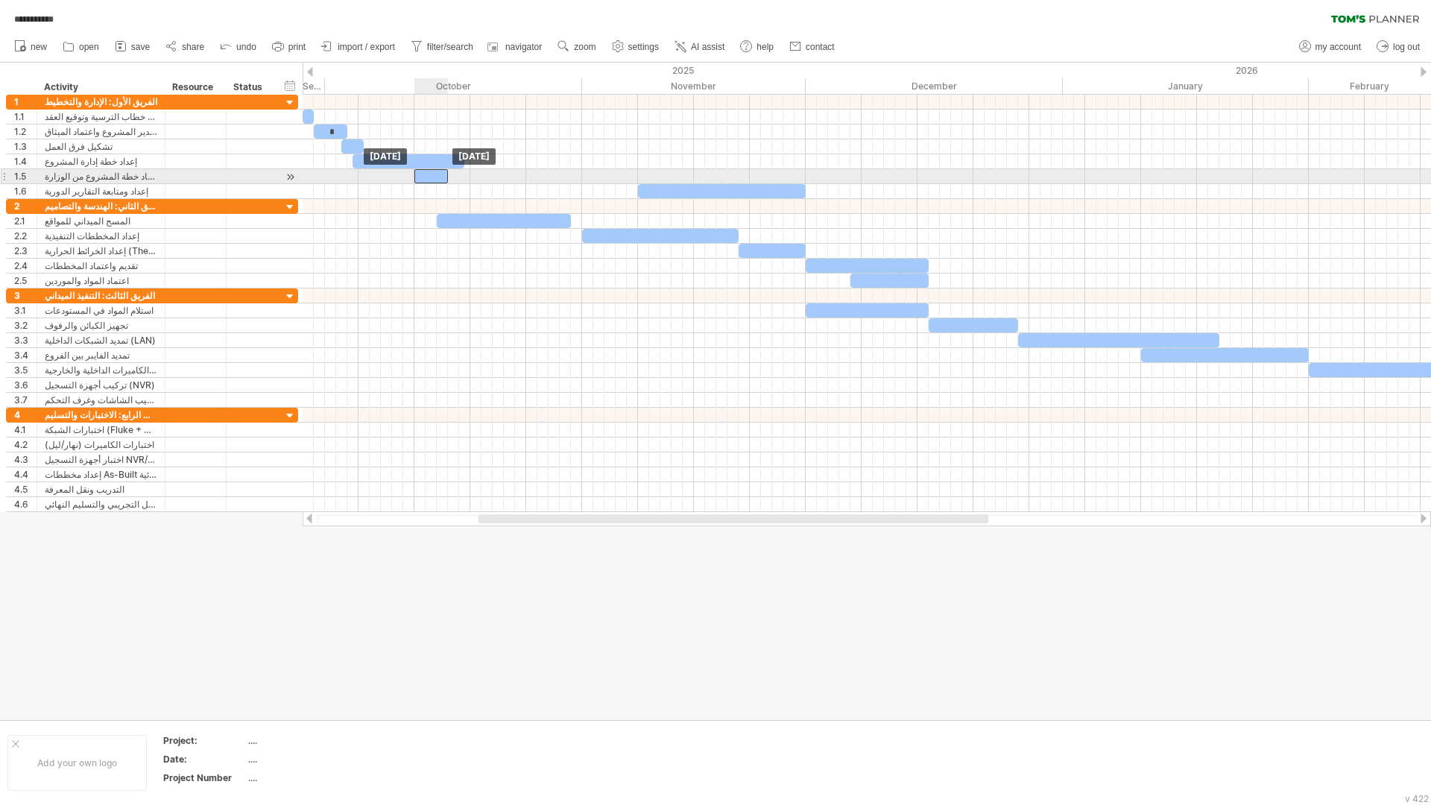
drag, startPoint x: 611, startPoint y: 175, endPoint x: 444, endPoint y: 174, distance: 166.2
click at [444, 174] on div "​" at bounding box center [431, 176] width 34 height 14
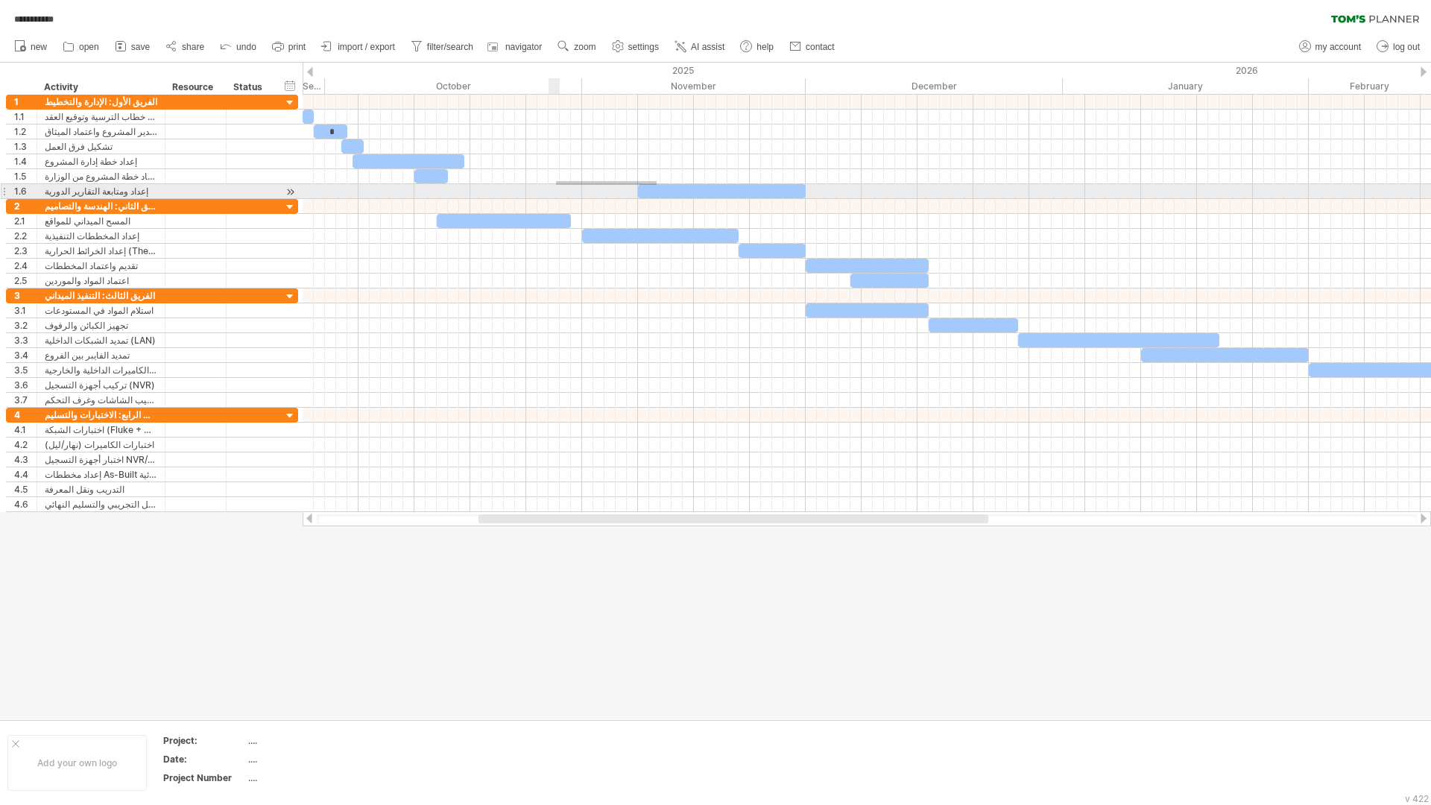
drag, startPoint x: 657, startPoint y: 181, endPoint x: 556, endPoint y: 185, distance: 100.7
click at [556, 185] on div at bounding box center [867, 147] width 1129 height 104
drag, startPoint x: 660, startPoint y: 195, endPoint x: 459, endPoint y: 197, distance: 200.5
click at [459, 197] on div "​" at bounding box center [521, 191] width 168 height 14
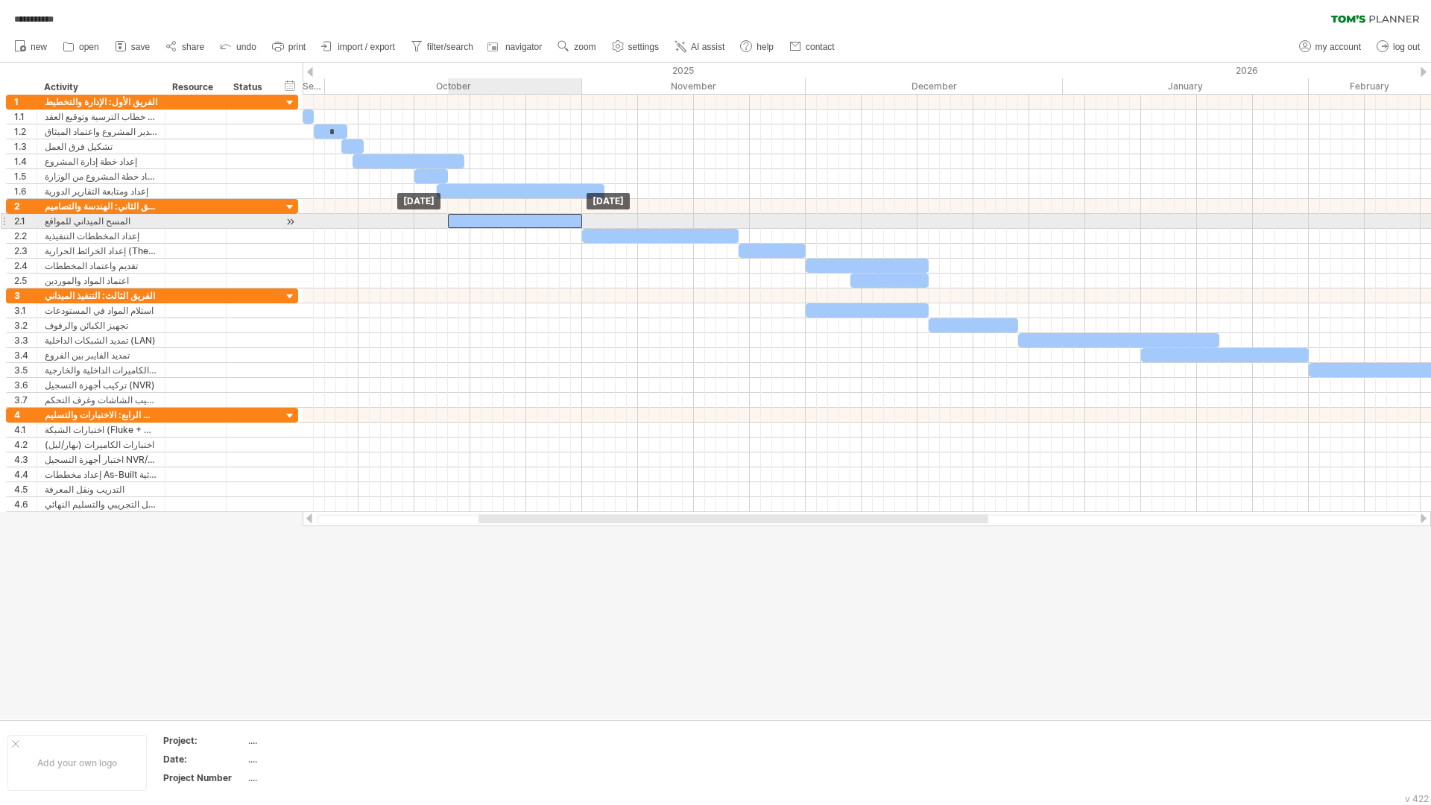
drag, startPoint x: 486, startPoint y: 219, endPoint x: 496, endPoint y: 217, distance: 9.9
click at [496, 217] on div "​" at bounding box center [515, 221] width 134 height 14
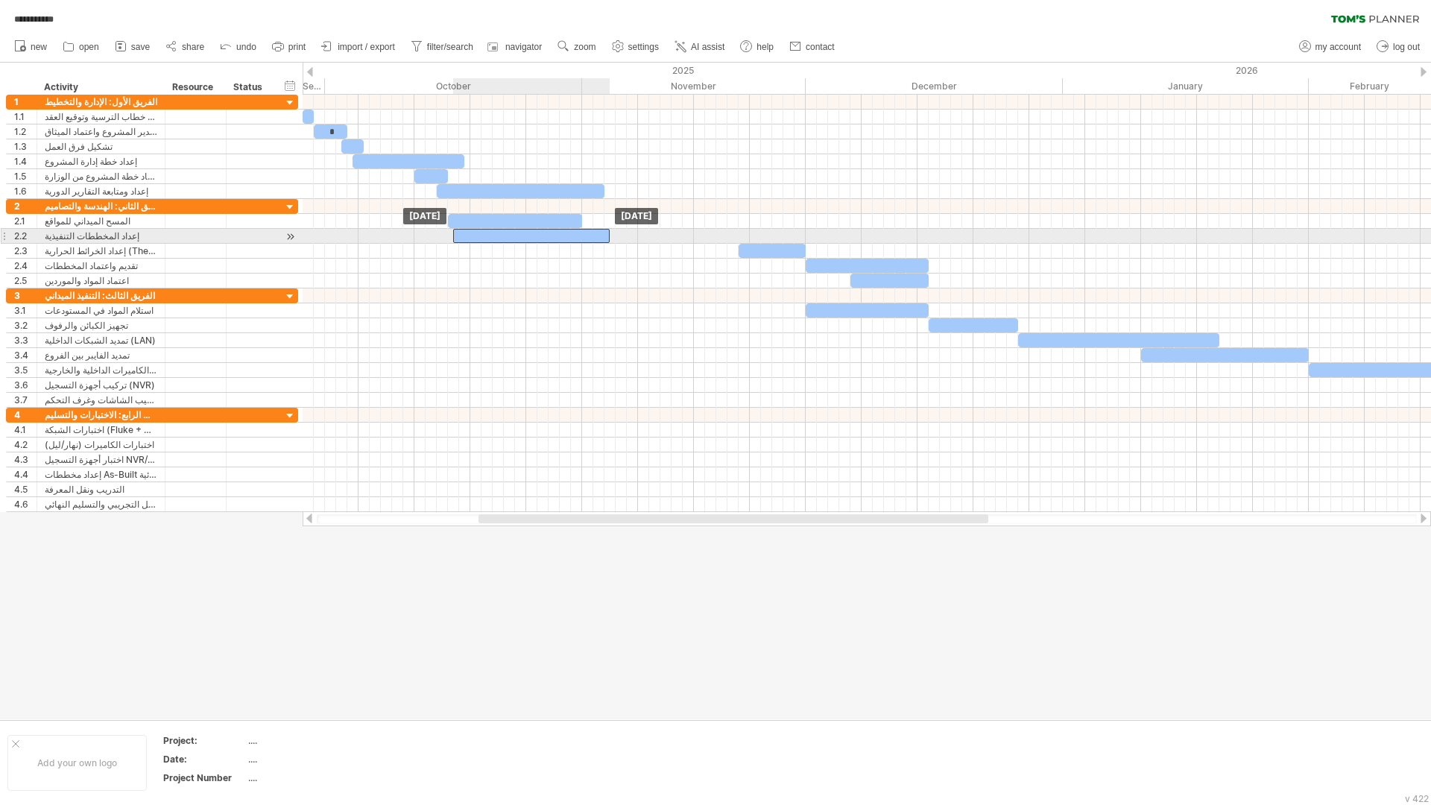
drag, startPoint x: 600, startPoint y: 232, endPoint x: 478, endPoint y: 233, distance: 122.3
click at [478, 233] on div "​" at bounding box center [531, 236] width 157 height 14
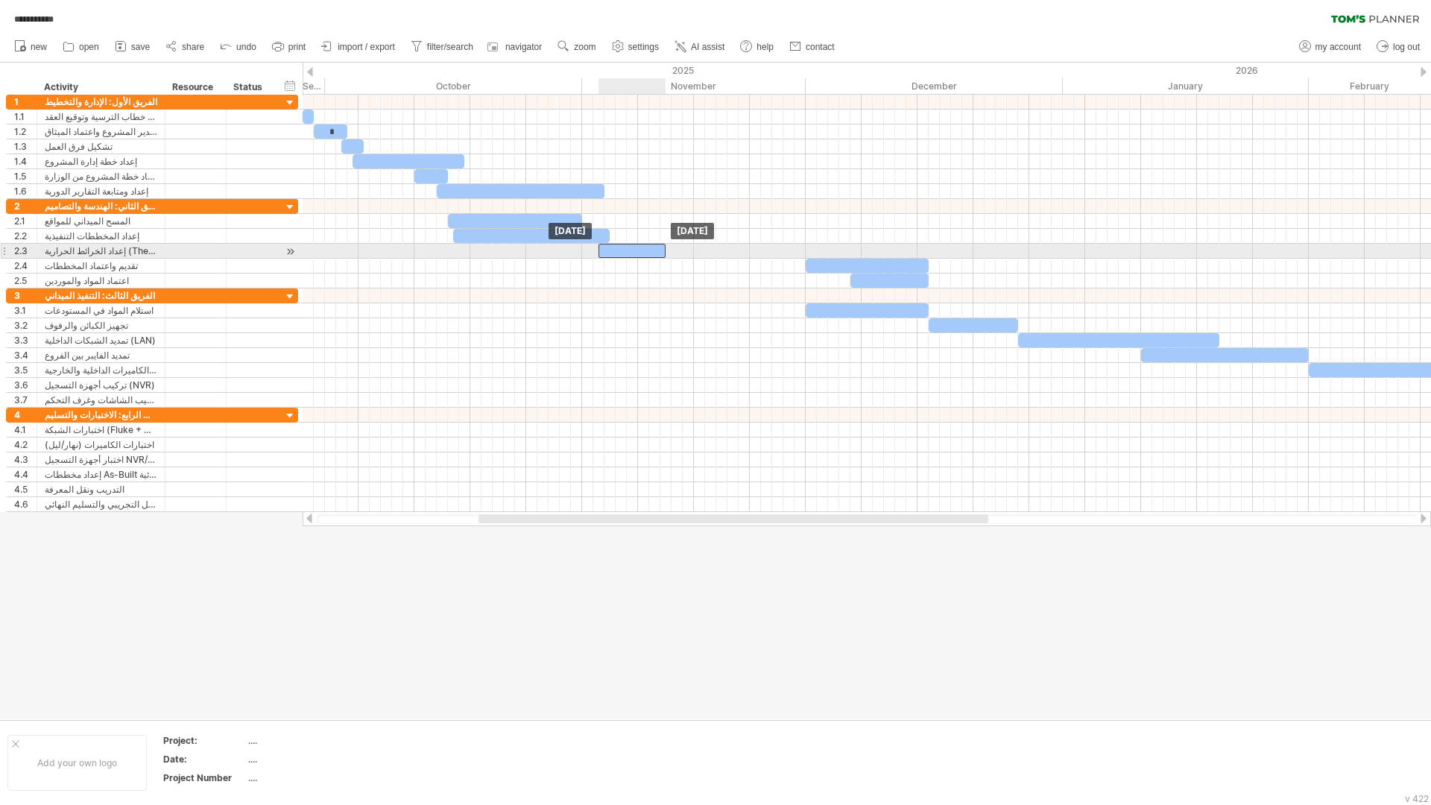
drag, startPoint x: 766, startPoint y: 251, endPoint x: 625, endPoint y: 250, distance: 140.2
click at [625, 250] on div "​" at bounding box center [632, 251] width 67 height 14
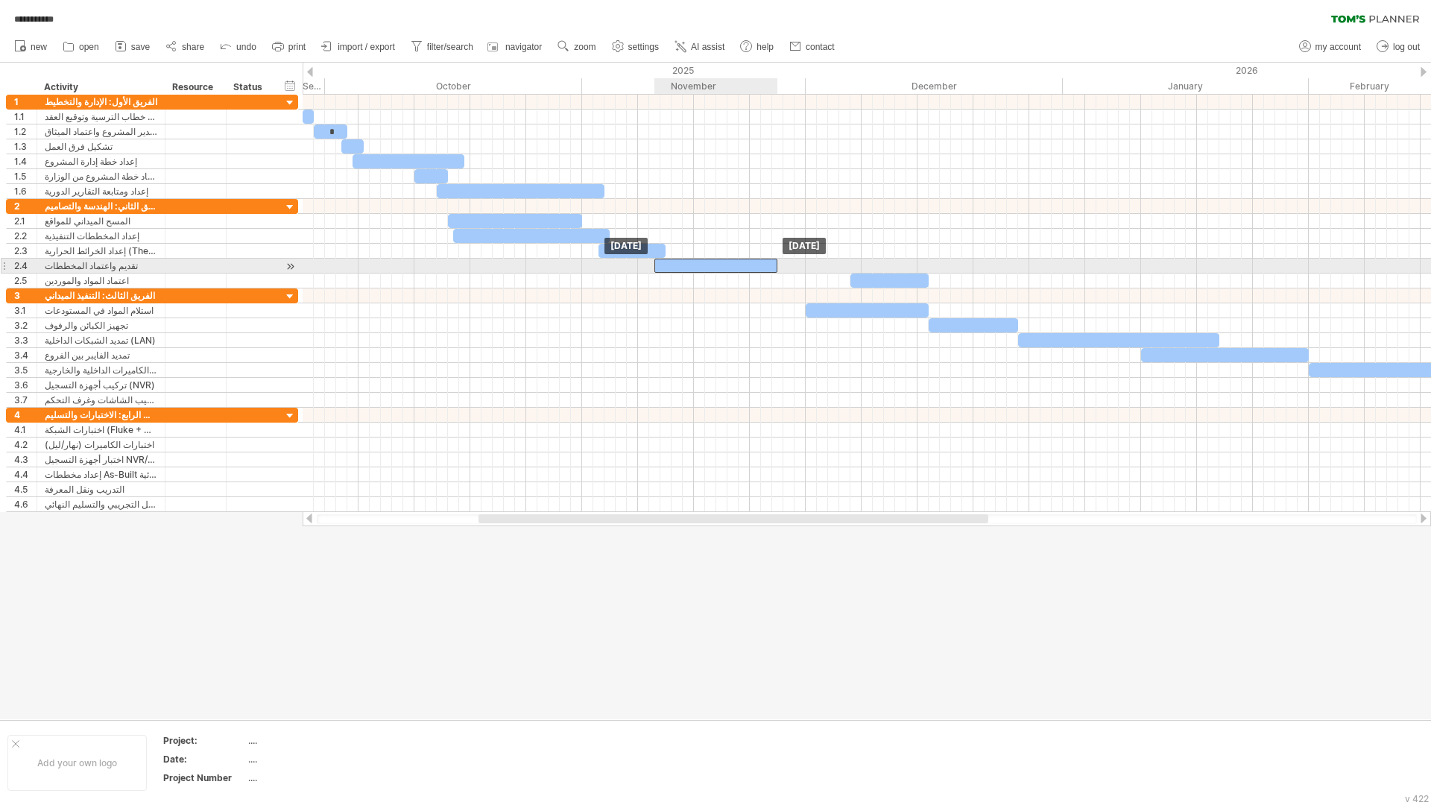
drag, startPoint x: 851, startPoint y: 265, endPoint x: 702, endPoint y: 268, distance: 148.4
click at [702, 268] on div "​" at bounding box center [716, 266] width 123 height 14
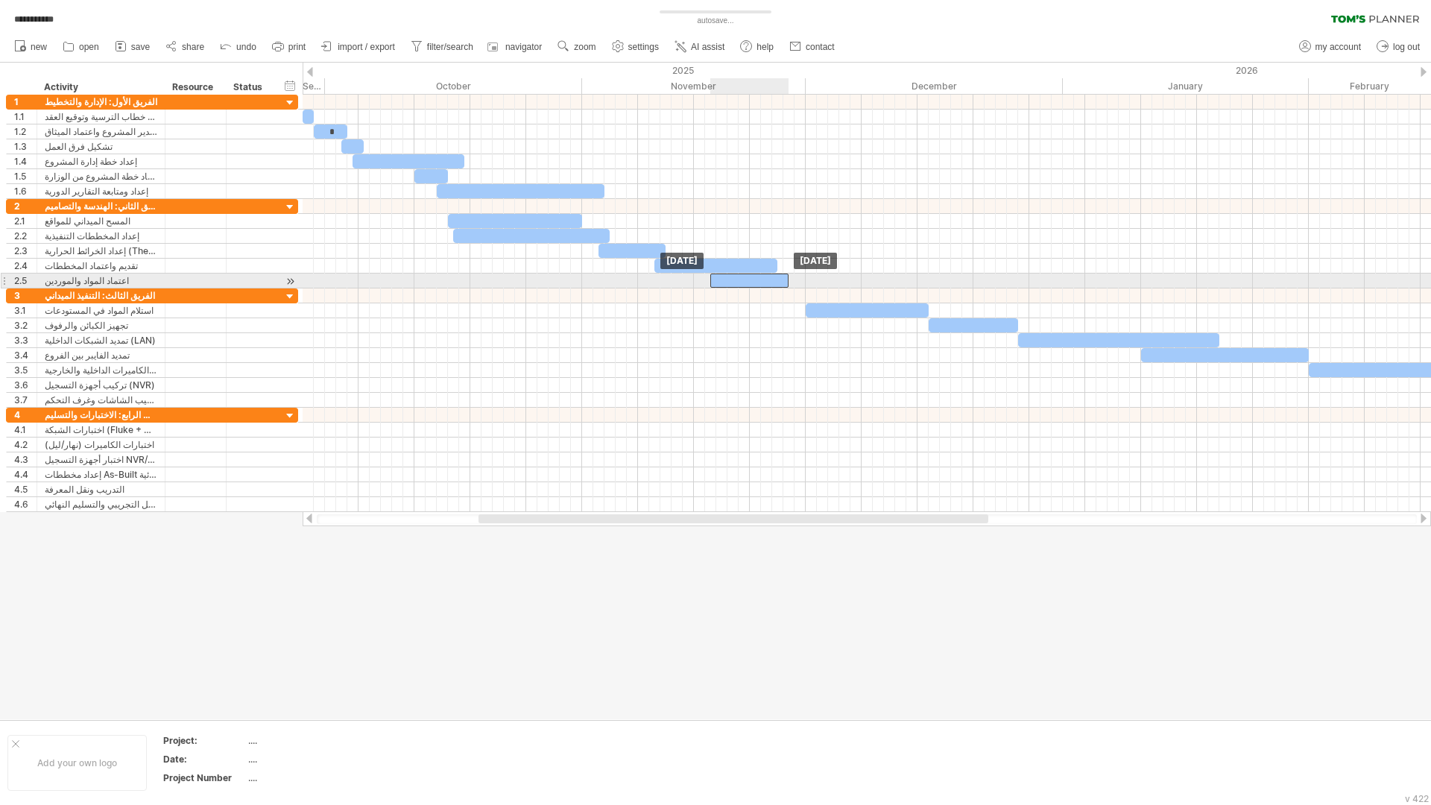
drag, startPoint x: 879, startPoint y: 282, endPoint x: 754, endPoint y: 283, distance: 124.5
click at [754, 283] on div "​" at bounding box center [749, 281] width 78 height 14
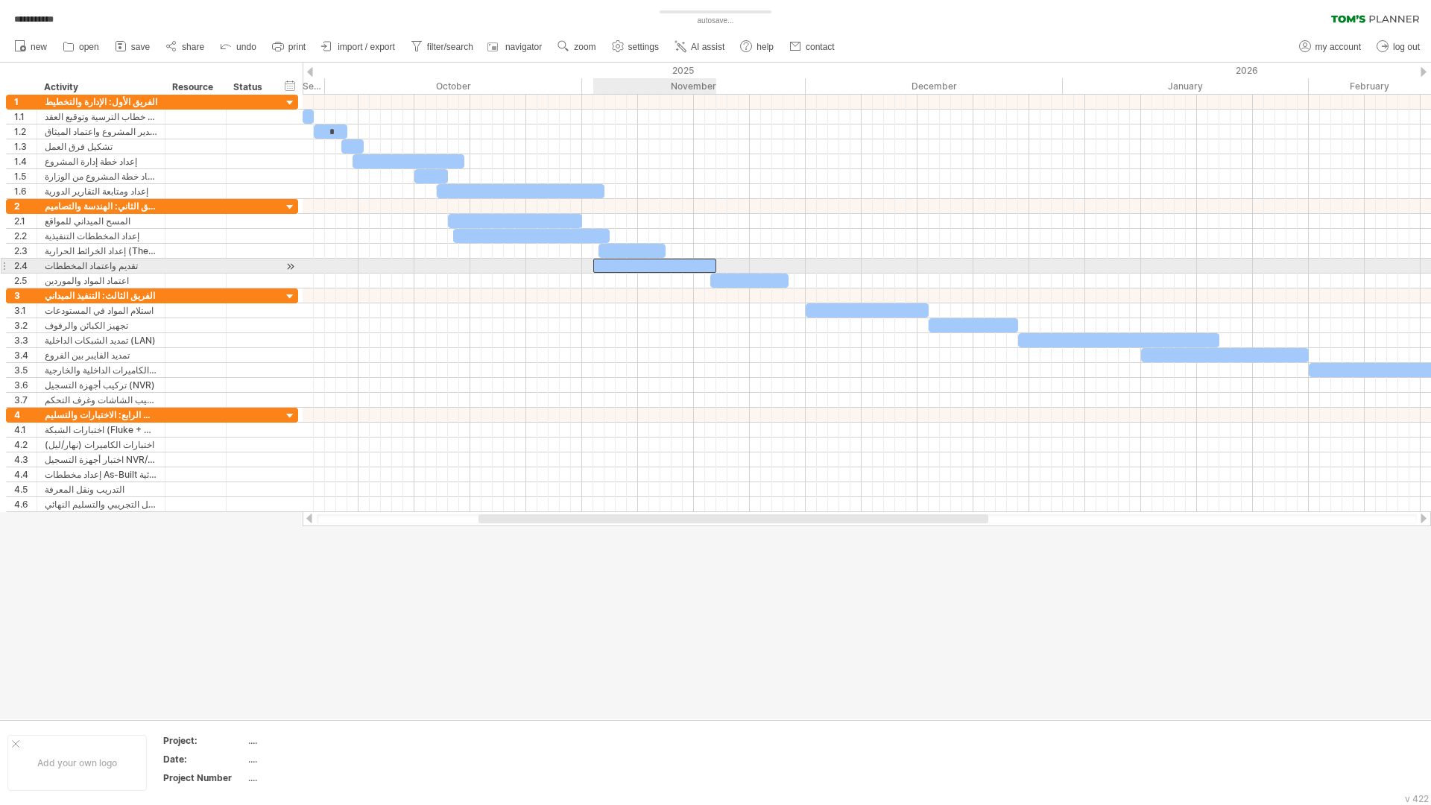
drag, startPoint x: 672, startPoint y: 267, endPoint x: 641, endPoint y: 267, distance: 31.3
click at [641, 267] on div "​" at bounding box center [654, 266] width 123 height 14
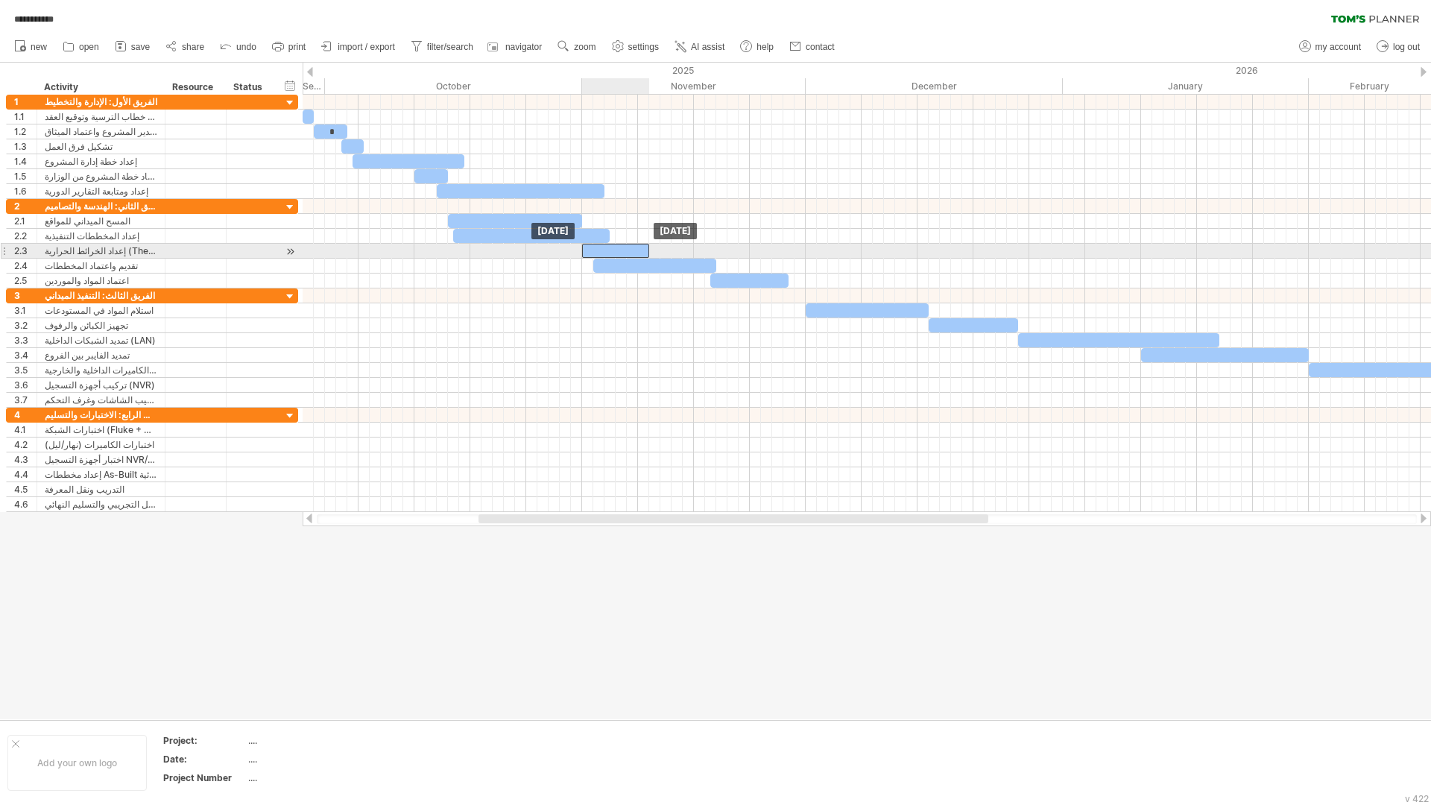
drag, startPoint x: 629, startPoint y: 253, endPoint x: 610, endPoint y: 253, distance: 19.4
click at [610, 253] on div "​" at bounding box center [615, 251] width 67 height 14
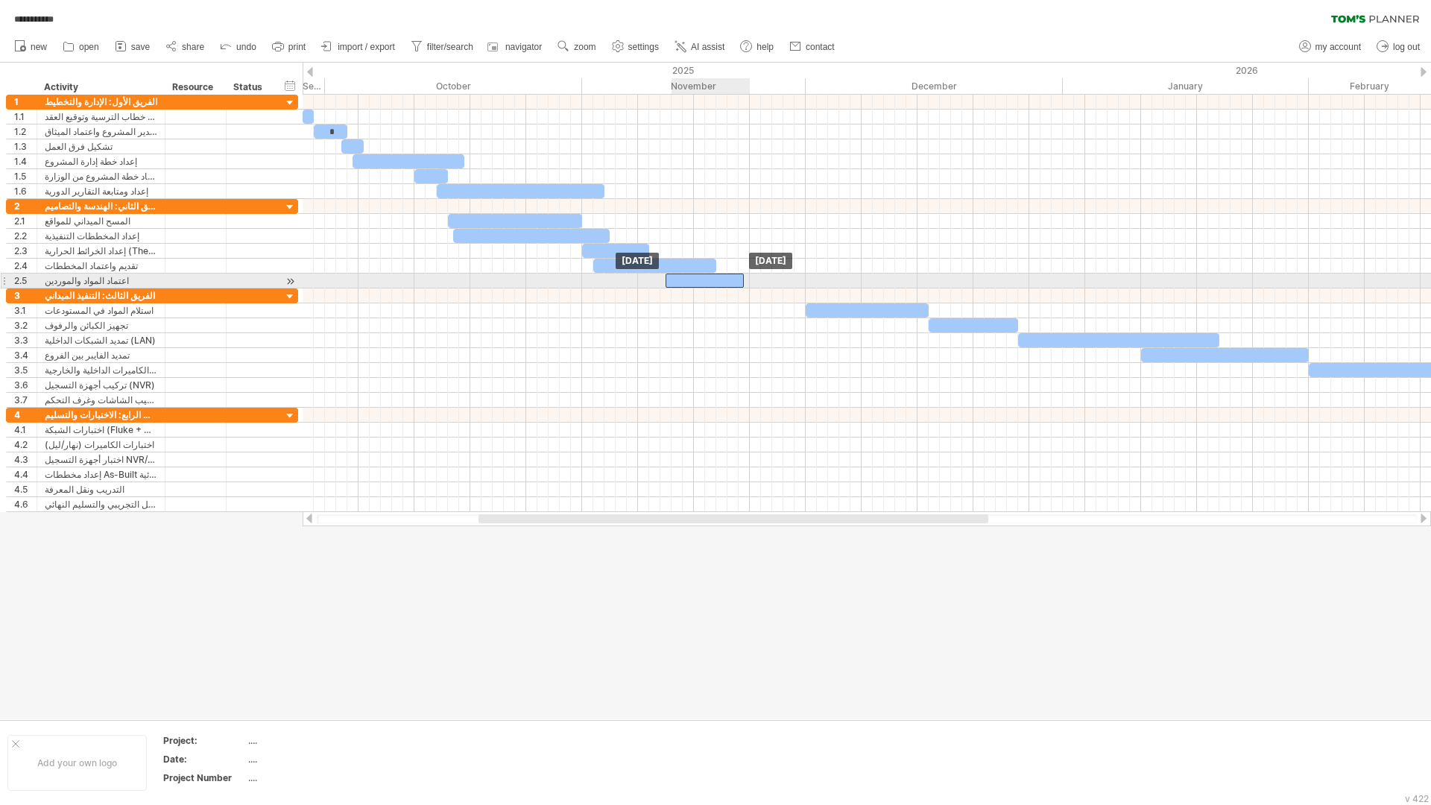
drag, startPoint x: 755, startPoint y: 280, endPoint x: 713, endPoint y: 280, distance: 42.5
click at [713, 280] on div "​" at bounding box center [705, 281] width 78 height 14
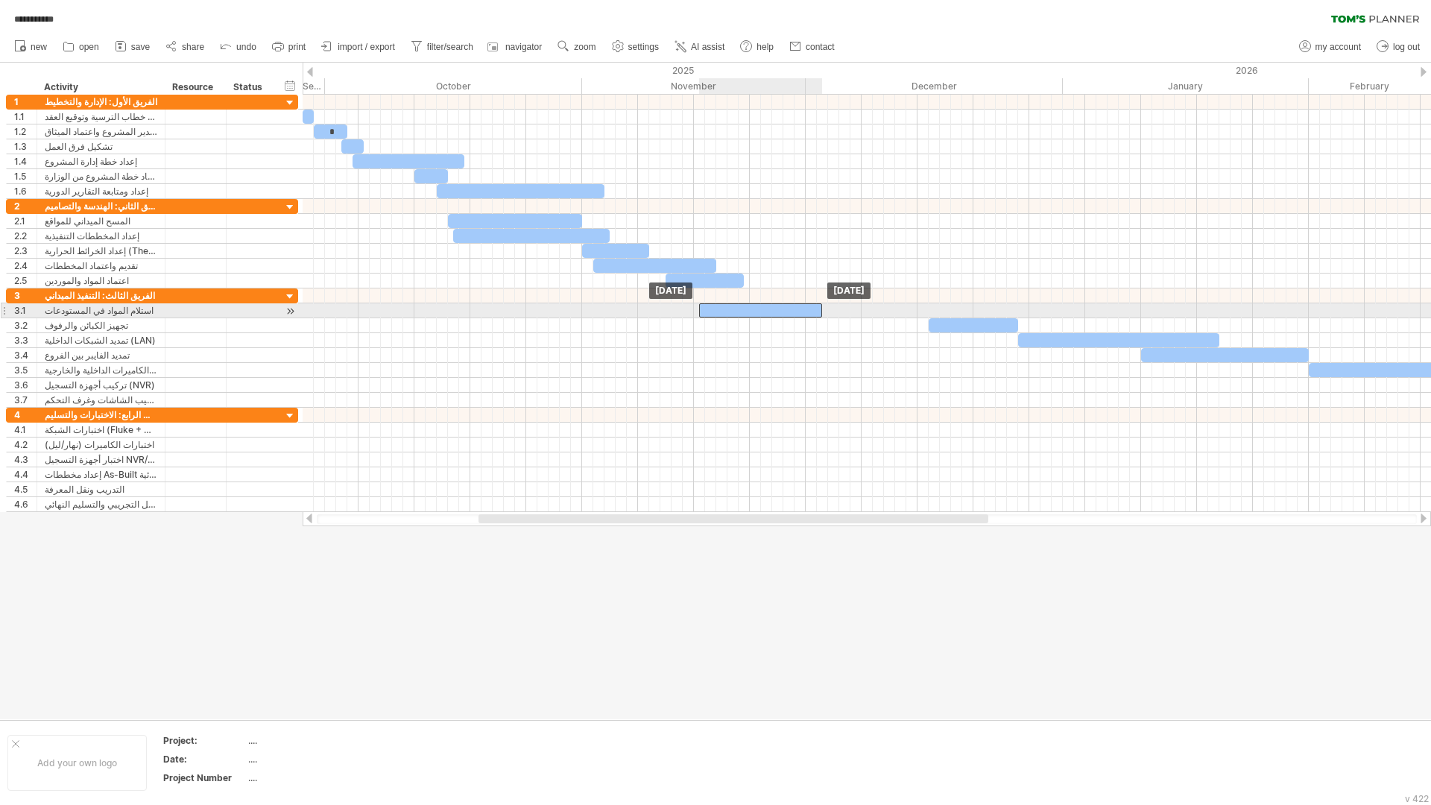
drag, startPoint x: 892, startPoint y: 313, endPoint x: 786, endPoint y: 314, distance: 105.9
click at [786, 314] on div "​" at bounding box center [760, 310] width 123 height 14
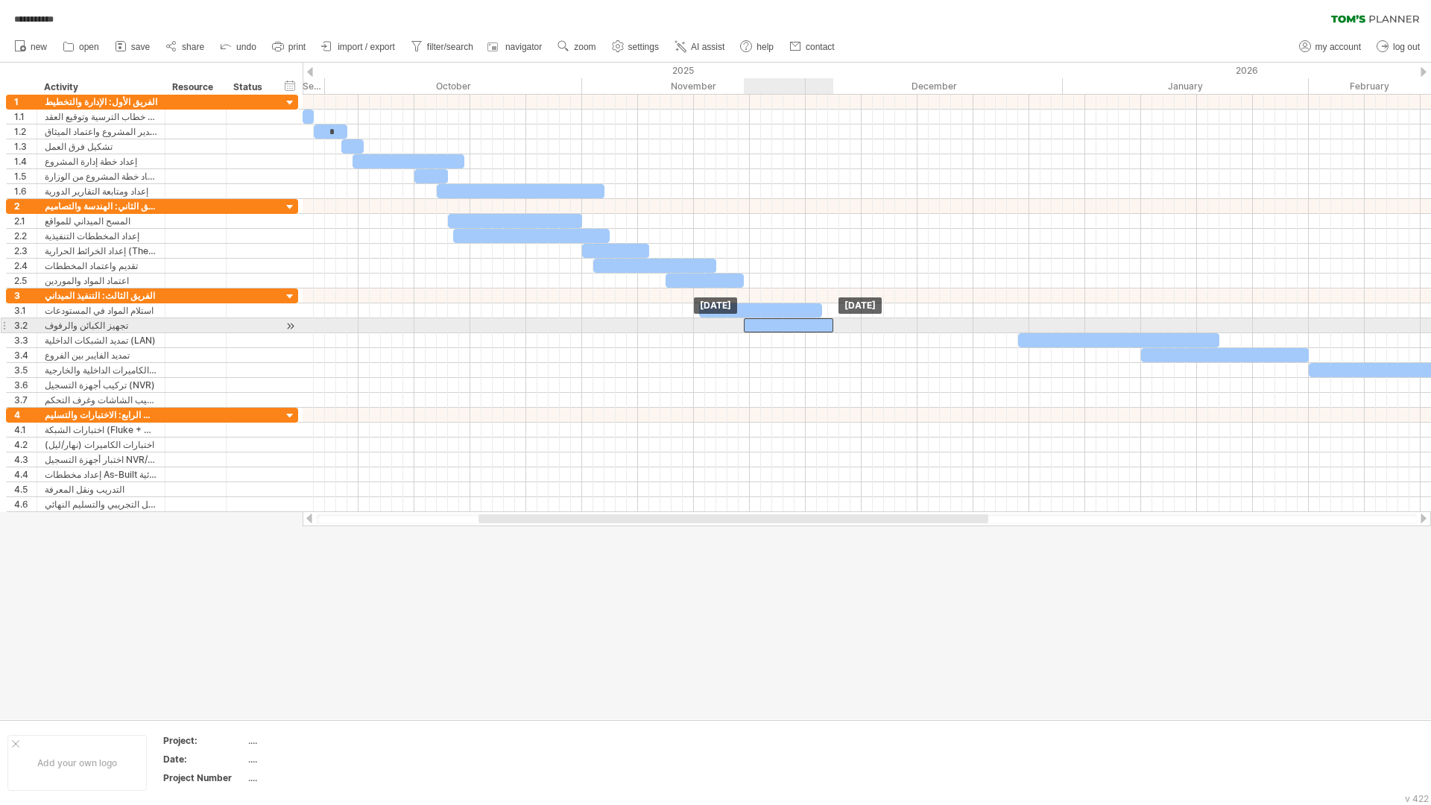
drag, startPoint x: 953, startPoint y: 323, endPoint x: 769, endPoint y: 324, distance: 184.9
click at [769, 324] on div "​" at bounding box center [788, 325] width 89 height 14
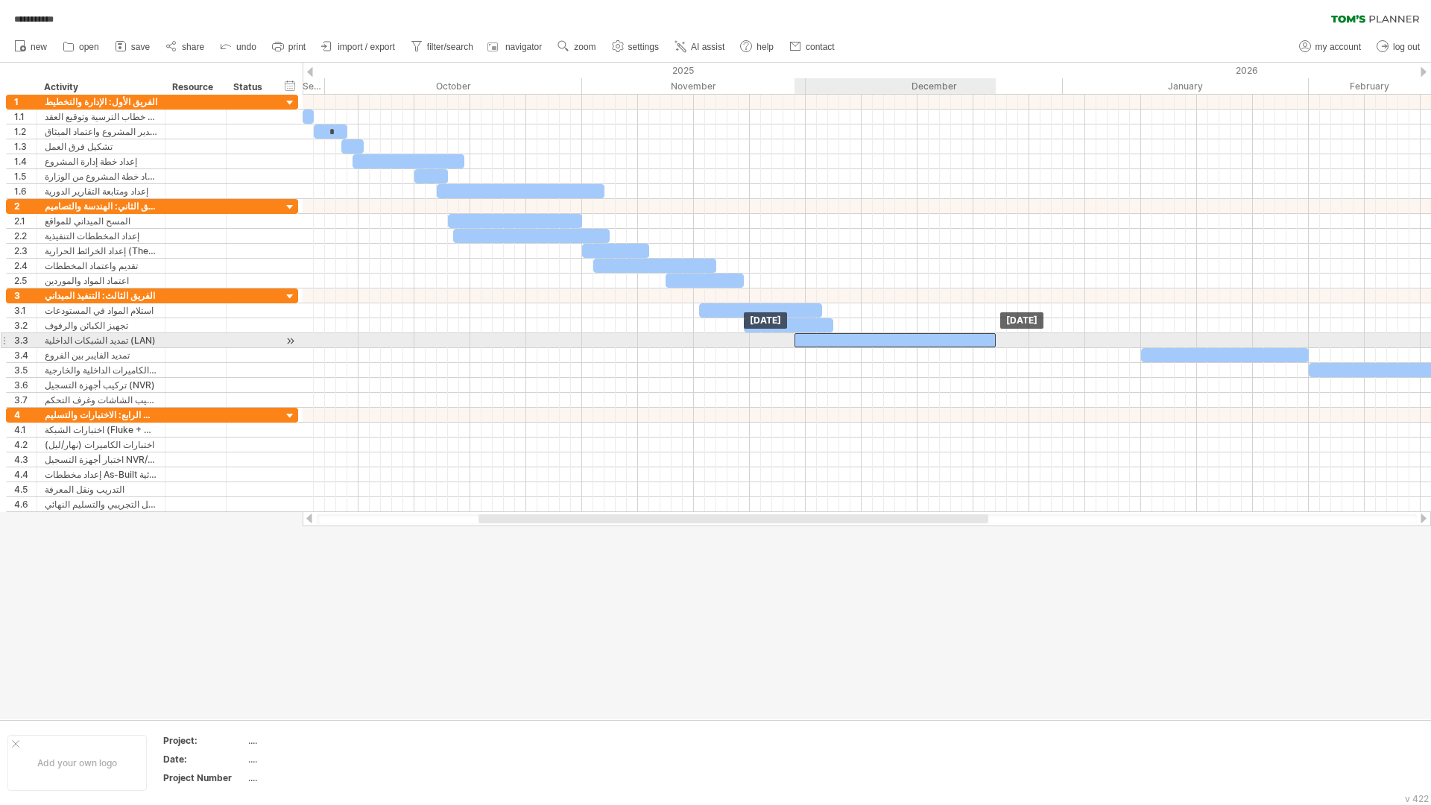
drag, startPoint x: 1056, startPoint y: 341, endPoint x: 831, endPoint y: 341, distance: 224.4
click at [831, 341] on div "​" at bounding box center [895, 340] width 201 height 14
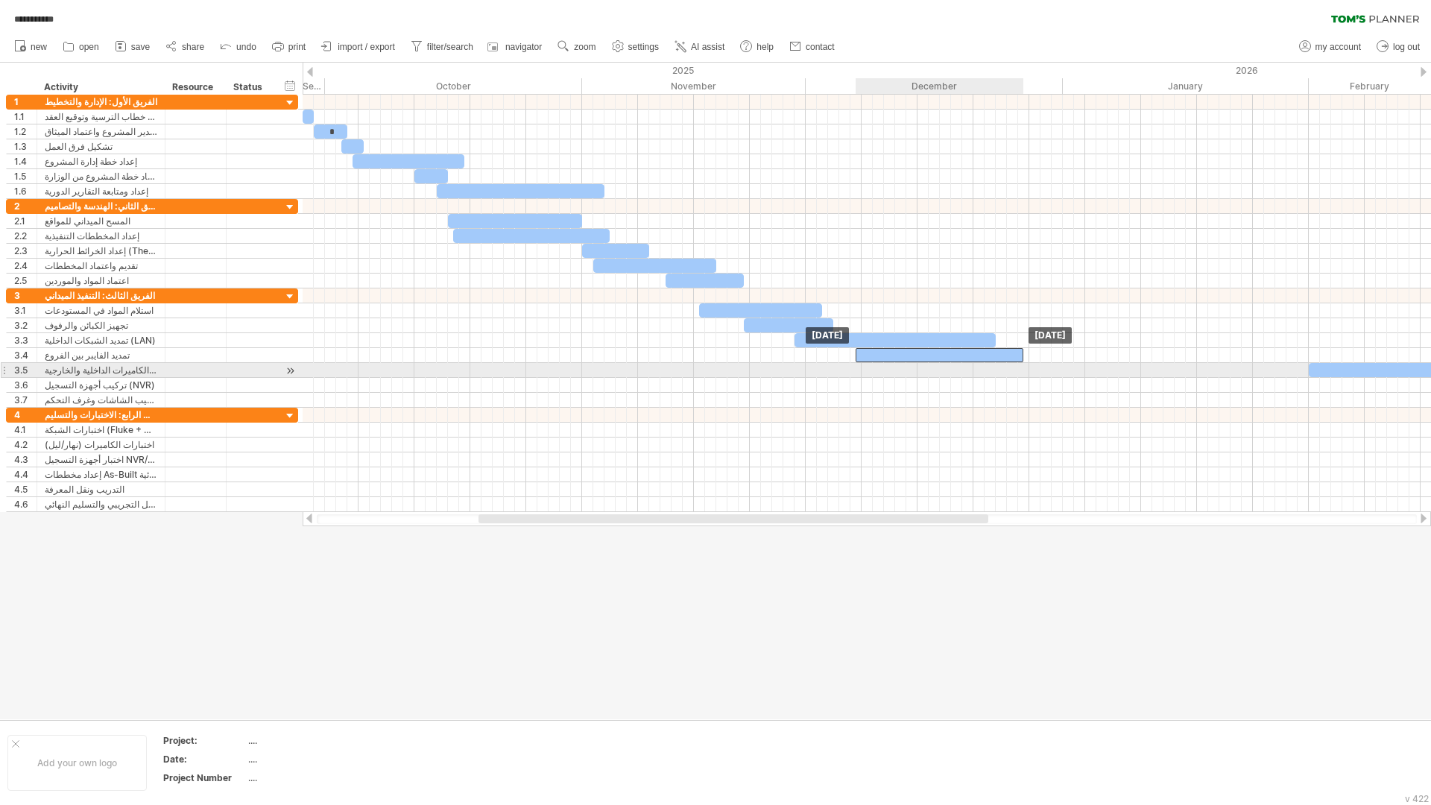
drag, startPoint x: 1172, startPoint y: 358, endPoint x: 888, endPoint y: 365, distance: 284.1
click at [888, 365] on div "​ * ​ ​ ​ ​ ​ ​ ​ ​ ​ ​ ​ ​ ​ ​ ​ ​ ​ ​ ​ ​ ​ ​ [DATE] [DATE]" at bounding box center [867, 303] width 1129 height 417
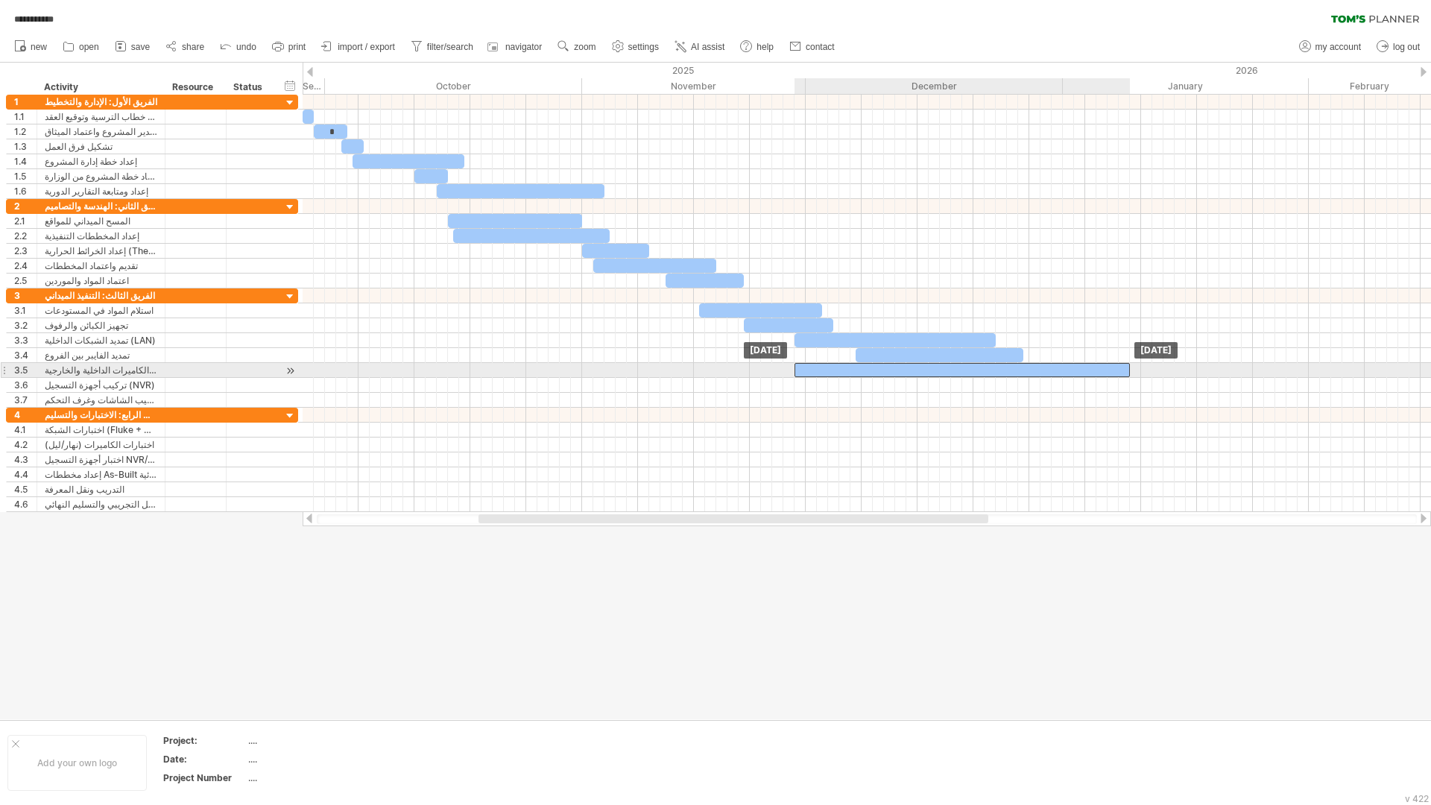
drag, startPoint x: 1352, startPoint y: 367, endPoint x: 837, endPoint y: 367, distance: 515.1
click at [837, 367] on div "​" at bounding box center [962, 370] width 335 height 14
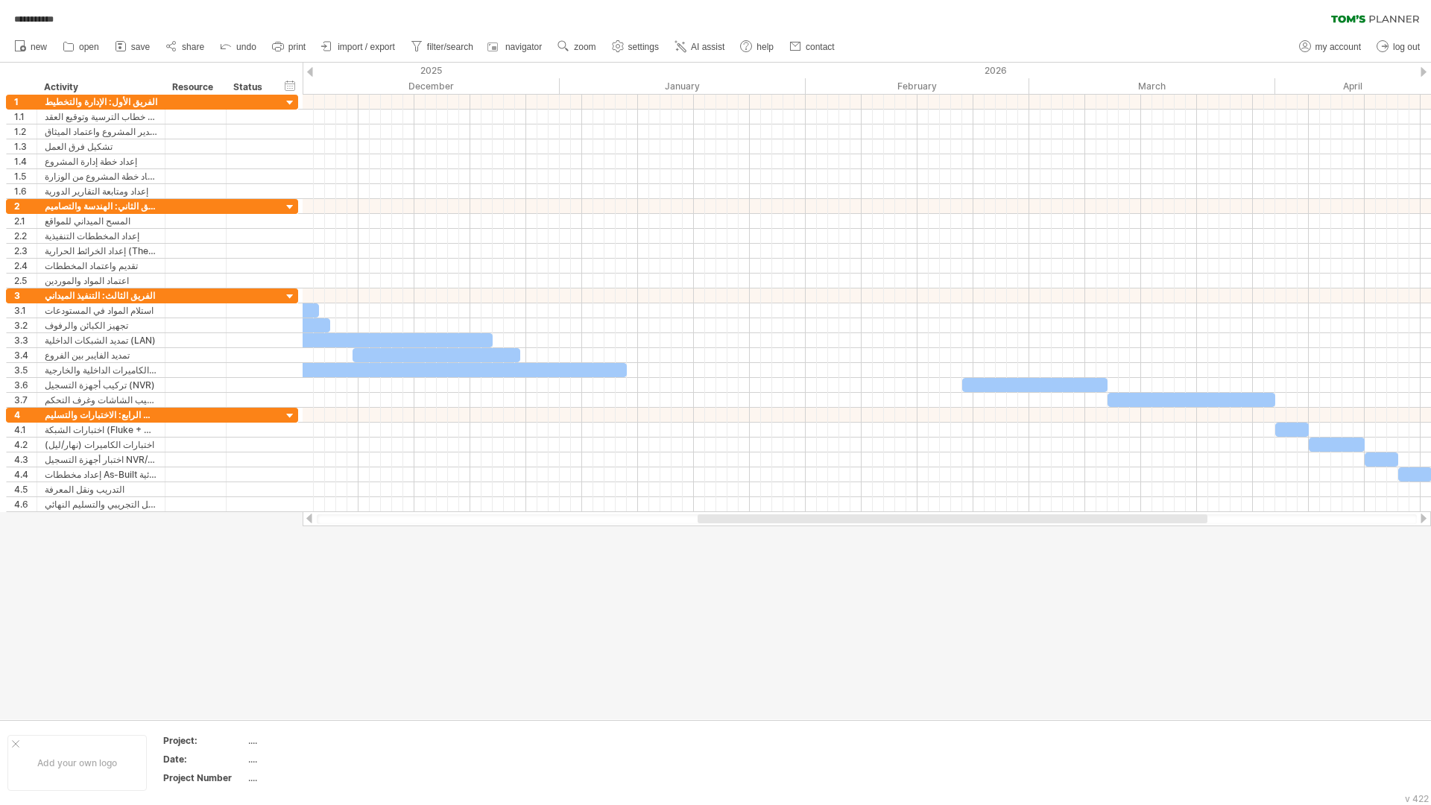
drag, startPoint x: 895, startPoint y: 518, endPoint x: 1114, endPoint y: 531, distance: 219.5
click at [1114, 531] on div "**********" at bounding box center [715, 402] width 1431 height 805
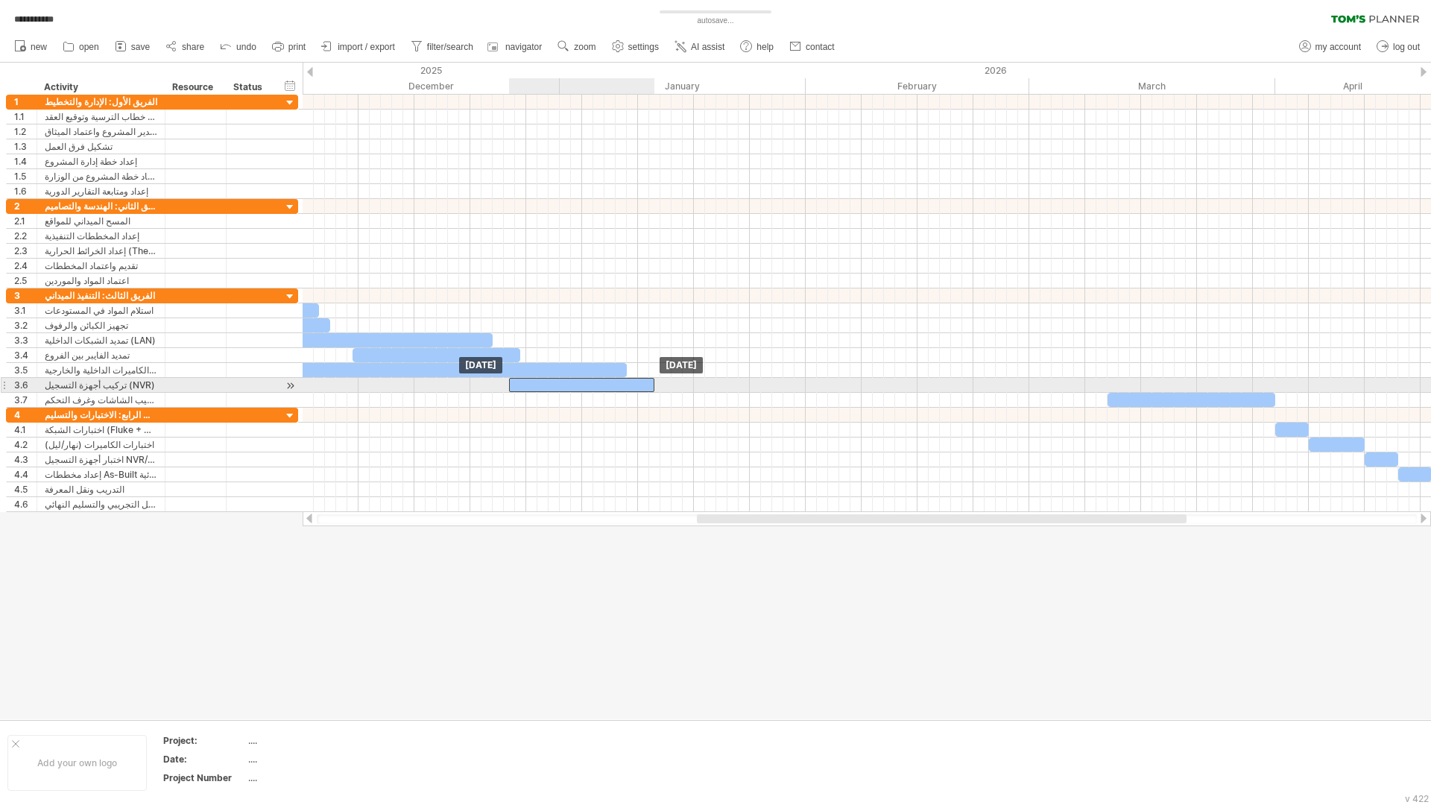
drag, startPoint x: 1015, startPoint y: 388, endPoint x: 571, endPoint y: 394, distance: 444.3
click at [570, 394] on div "​ * ​ ​ ​ ​ ​ ​ ​ ​ ​ ​ ​ ​ ​ ​ ​ ​ ​ ​ ​ ​ ​ ​ [DATE] [DATE]" at bounding box center [867, 303] width 1129 height 417
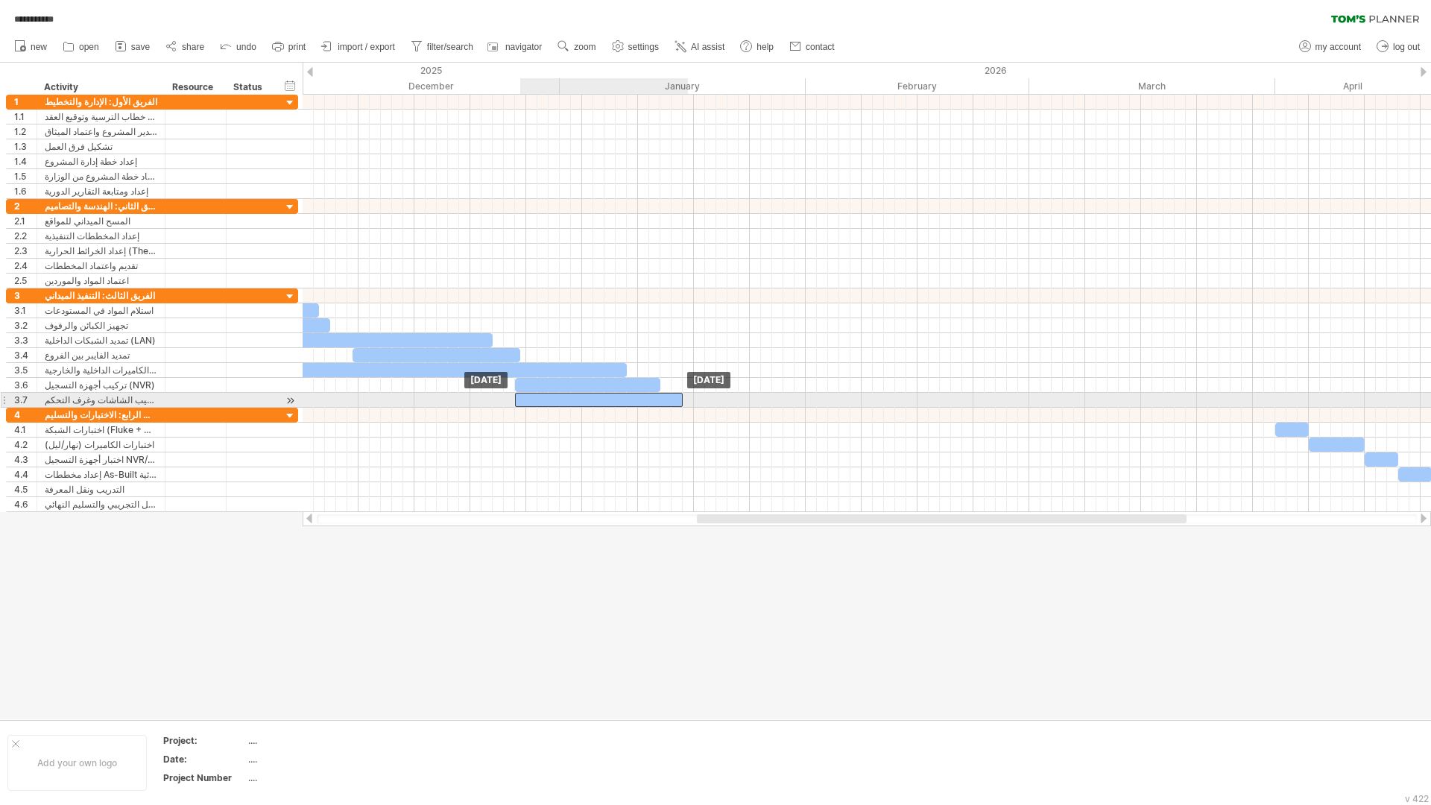
drag, startPoint x: 1243, startPoint y: 402, endPoint x: 652, endPoint y: 403, distance: 590.4
click at [652, 403] on div "​" at bounding box center [599, 400] width 168 height 14
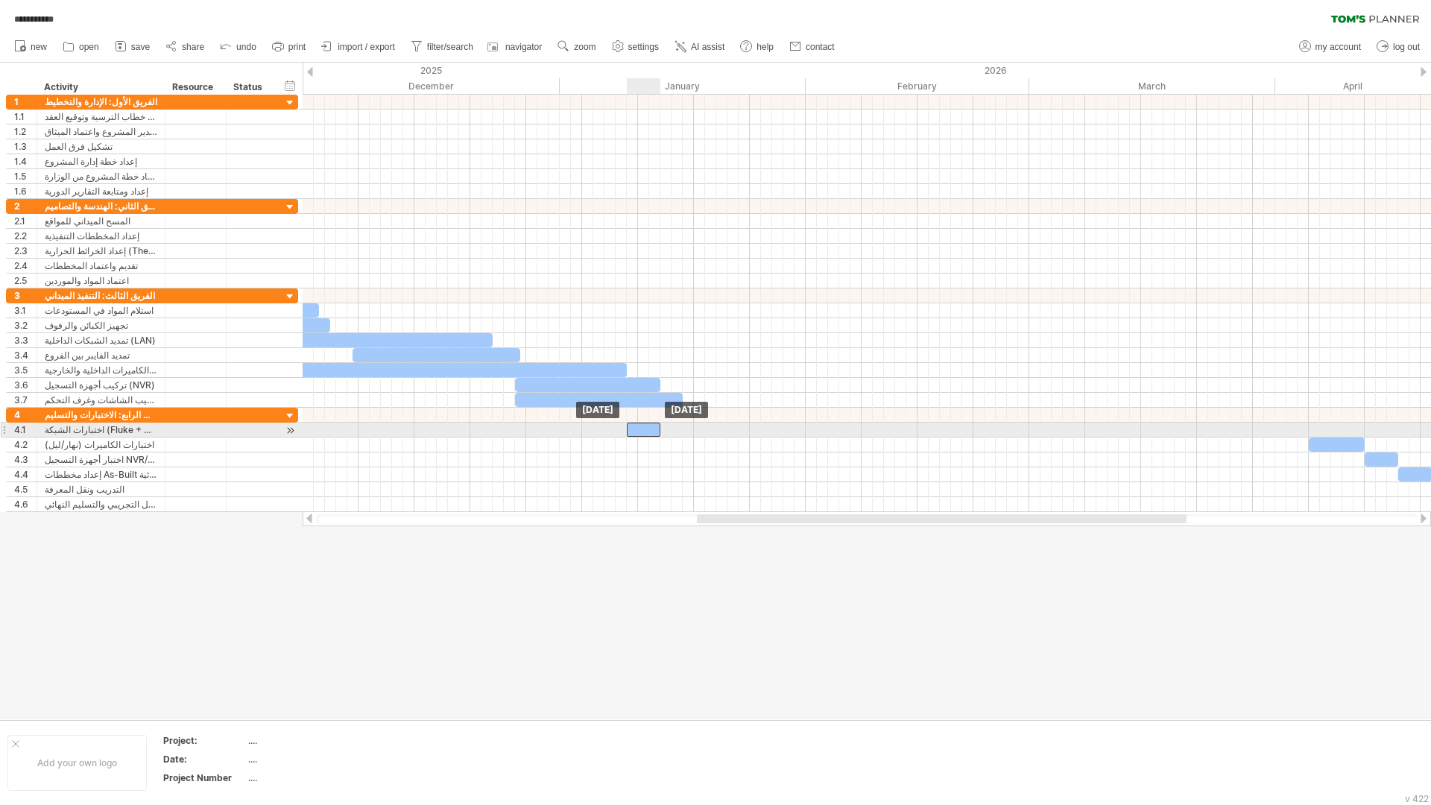
drag, startPoint x: 1283, startPoint y: 431, endPoint x: 633, endPoint y: 428, distance: 650.1
click at [633, 428] on div "​" at bounding box center [644, 430] width 34 height 14
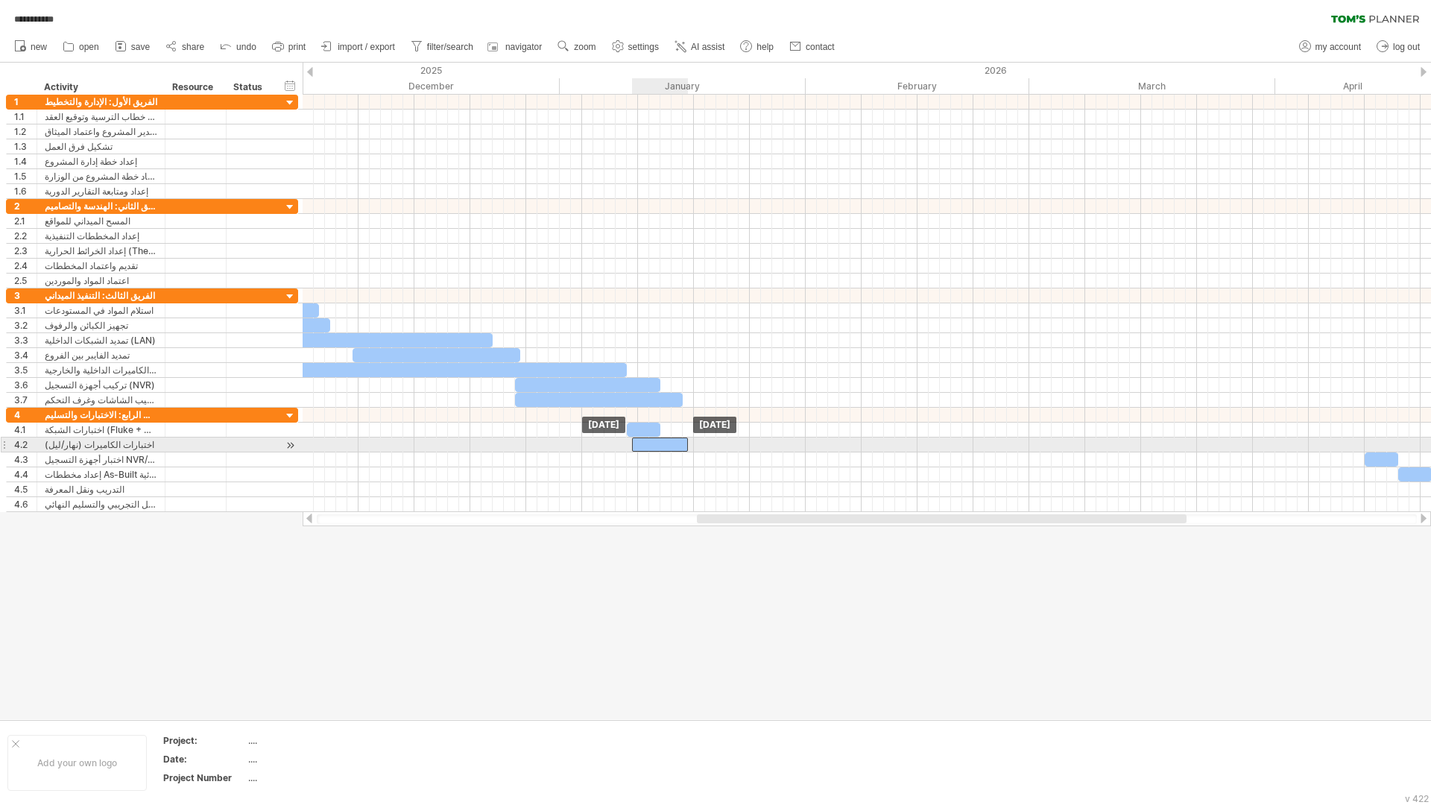
drag, startPoint x: 1326, startPoint y: 447, endPoint x: 652, endPoint y: 450, distance: 674.7
click at [652, 450] on div "​" at bounding box center [660, 445] width 56 height 14
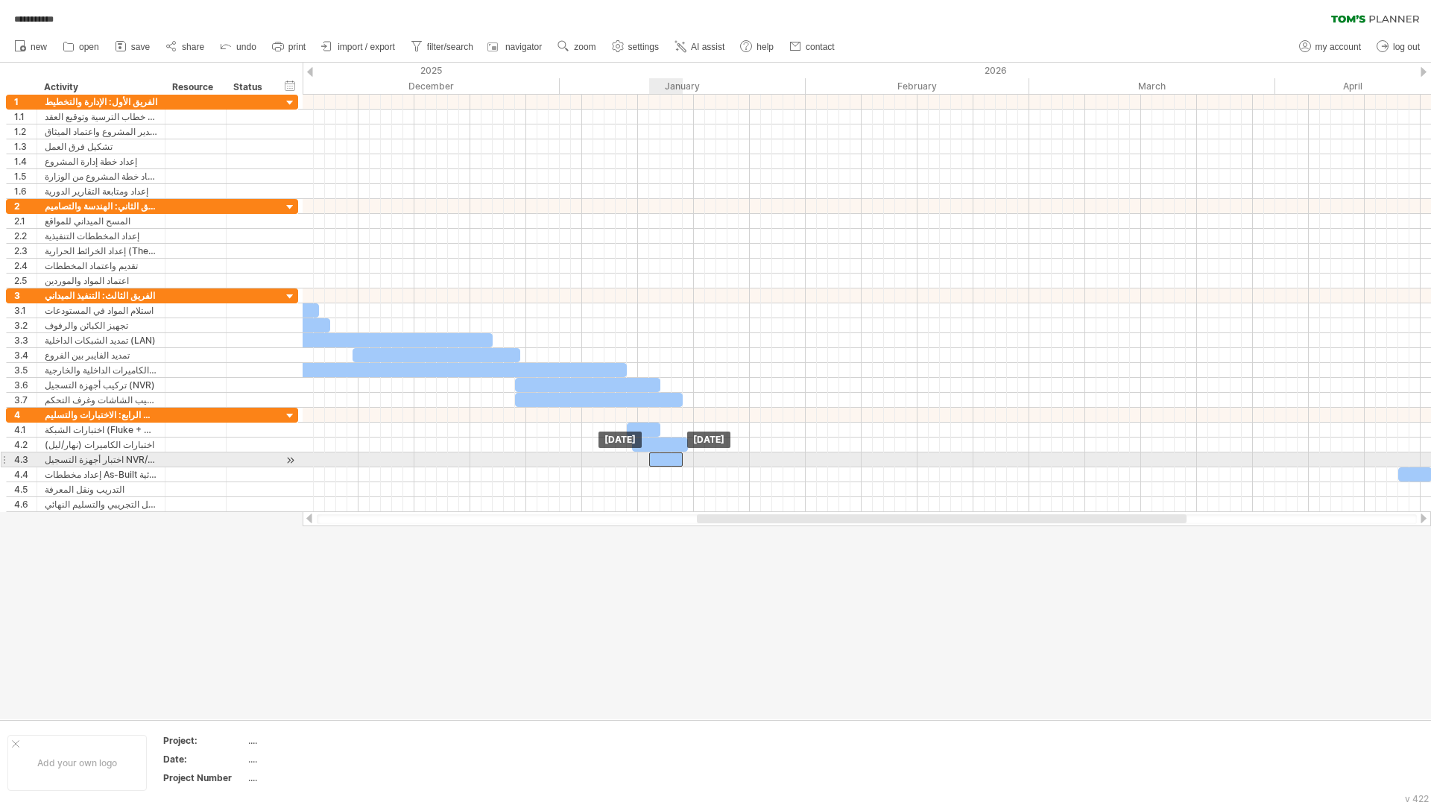
drag, startPoint x: 1387, startPoint y: 461, endPoint x: 674, endPoint y: 464, distance: 713.4
click at [674, 464] on div "​" at bounding box center [666, 460] width 34 height 14
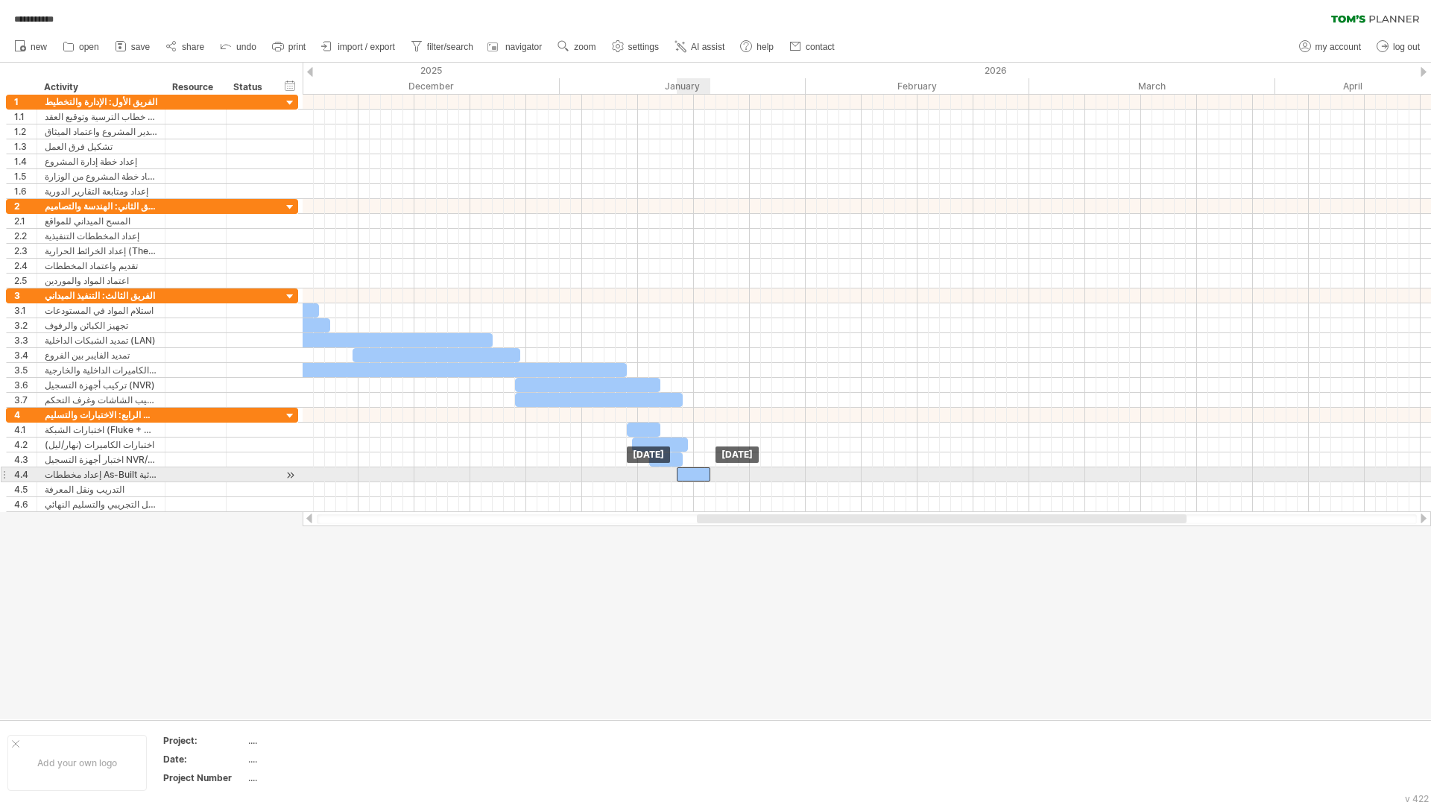
drag, startPoint x: 1407, startPoint y: 473, endPoint x: 684, endPoint y: 476, distance: 723.1
click at [684, 476] on div "​" at bounding box center [694, 474] width 34 height 14
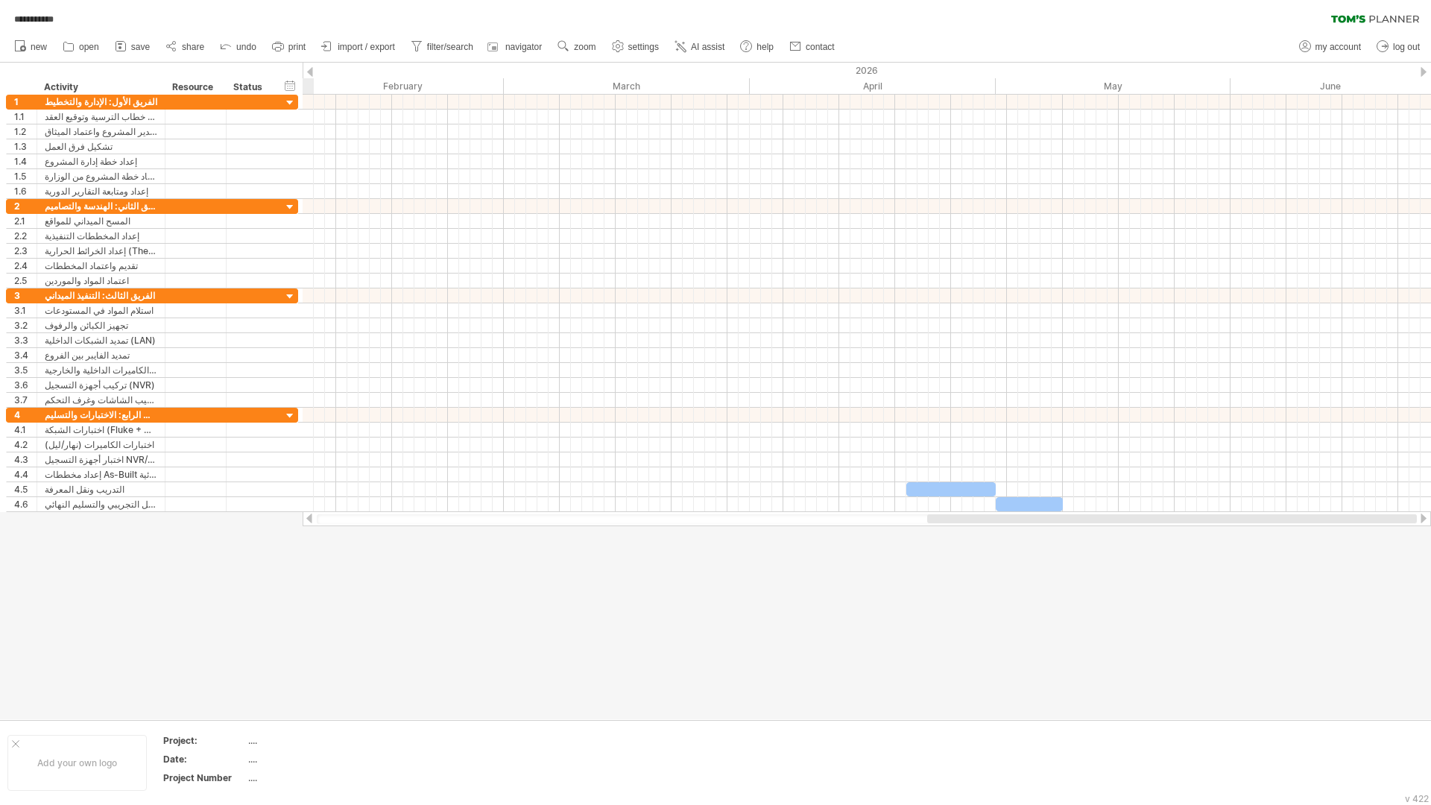
drag, startPoint x: 830, startPoint y: 519, endPoint x: 1270, endPoint y: 518, distance: 440.6
click at [1192, 518] on div at bounding box center [1172, 518] width 490 height 9
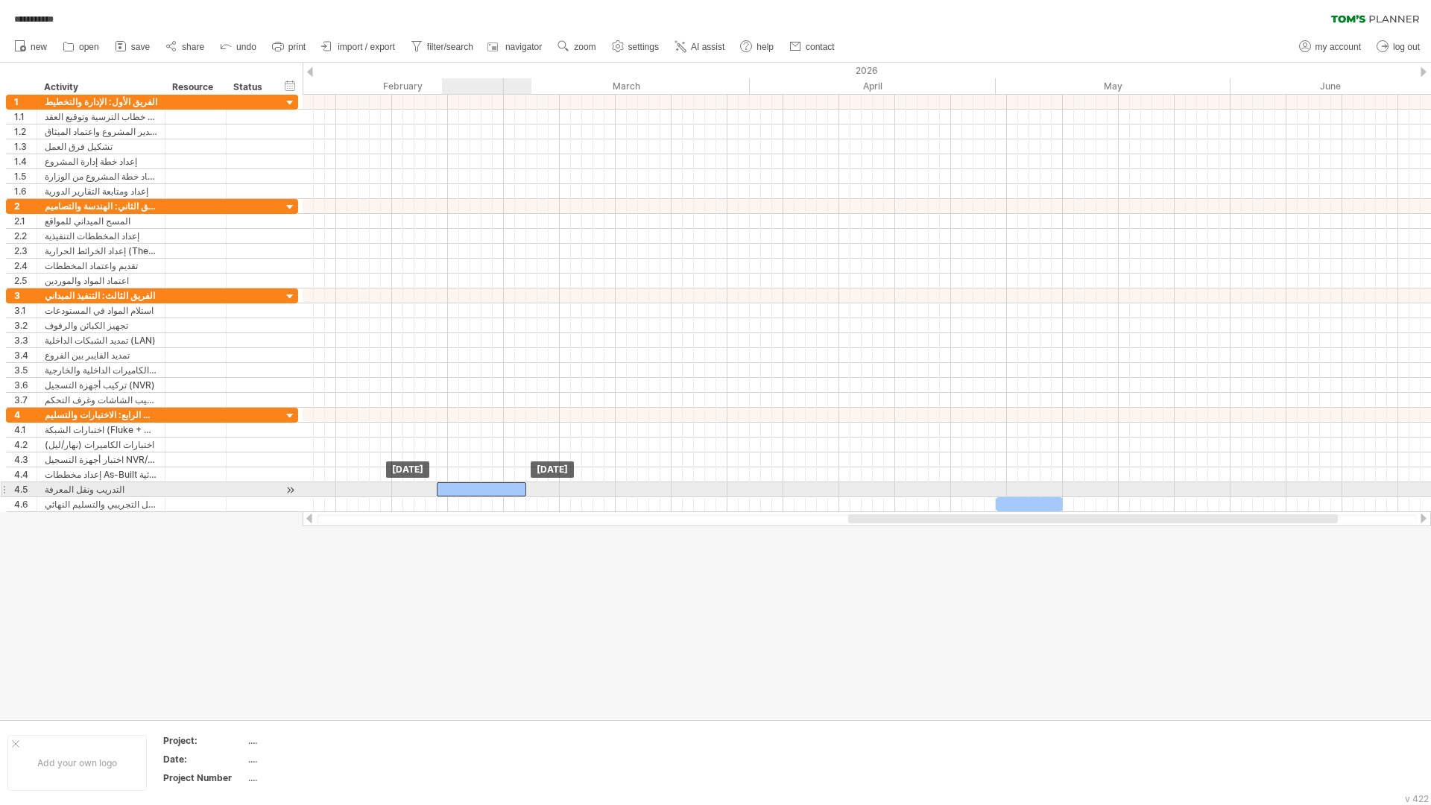
drag, startPoint x: 962, startPoint y: 489, endPoint x: 572, endPoint y: 490, distance: 390.6
click at [494, 488] on div "​" at bounding box center [481, 489] width 89 height 14
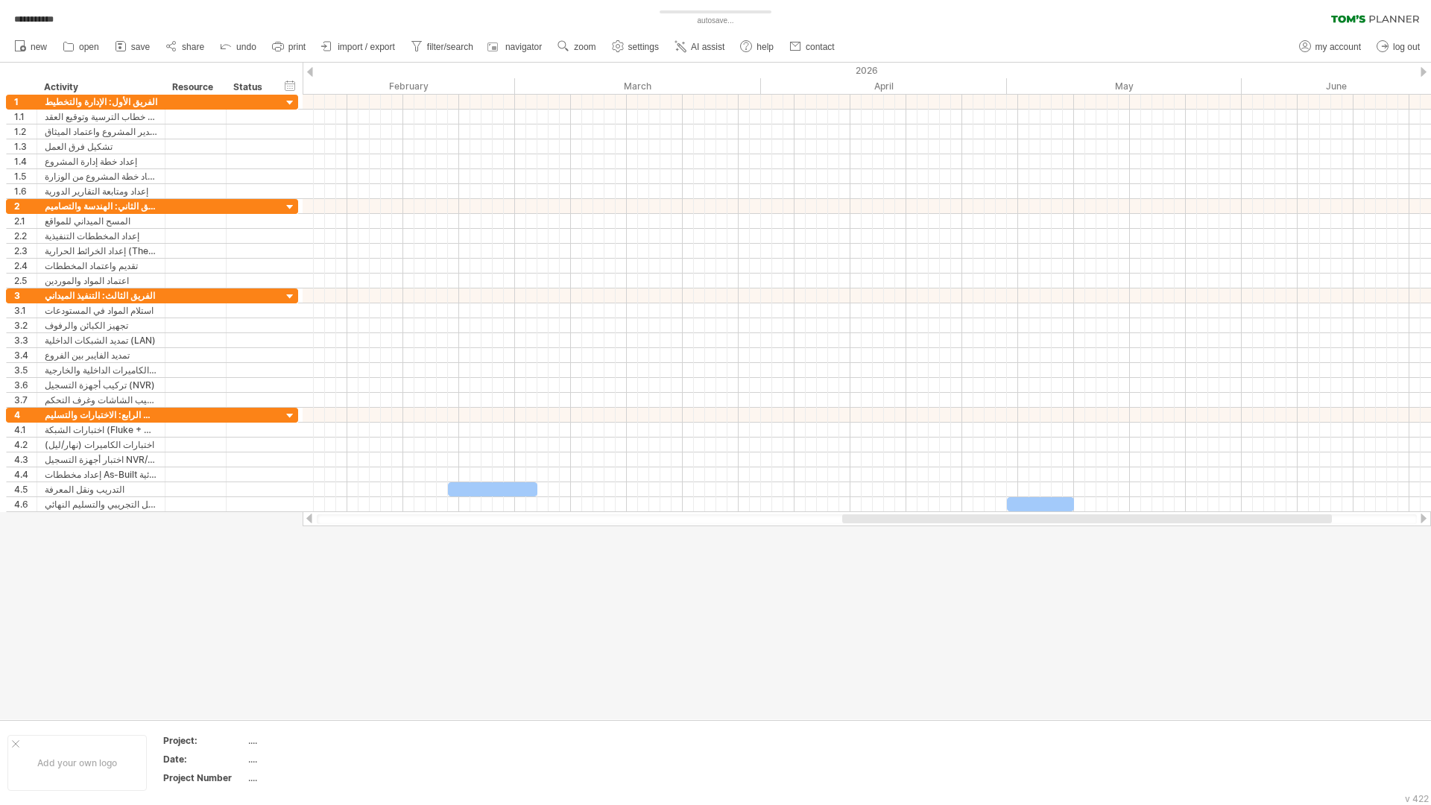
click at [893, 518] on div at bounding box center [1087, 518] width 490 height 9
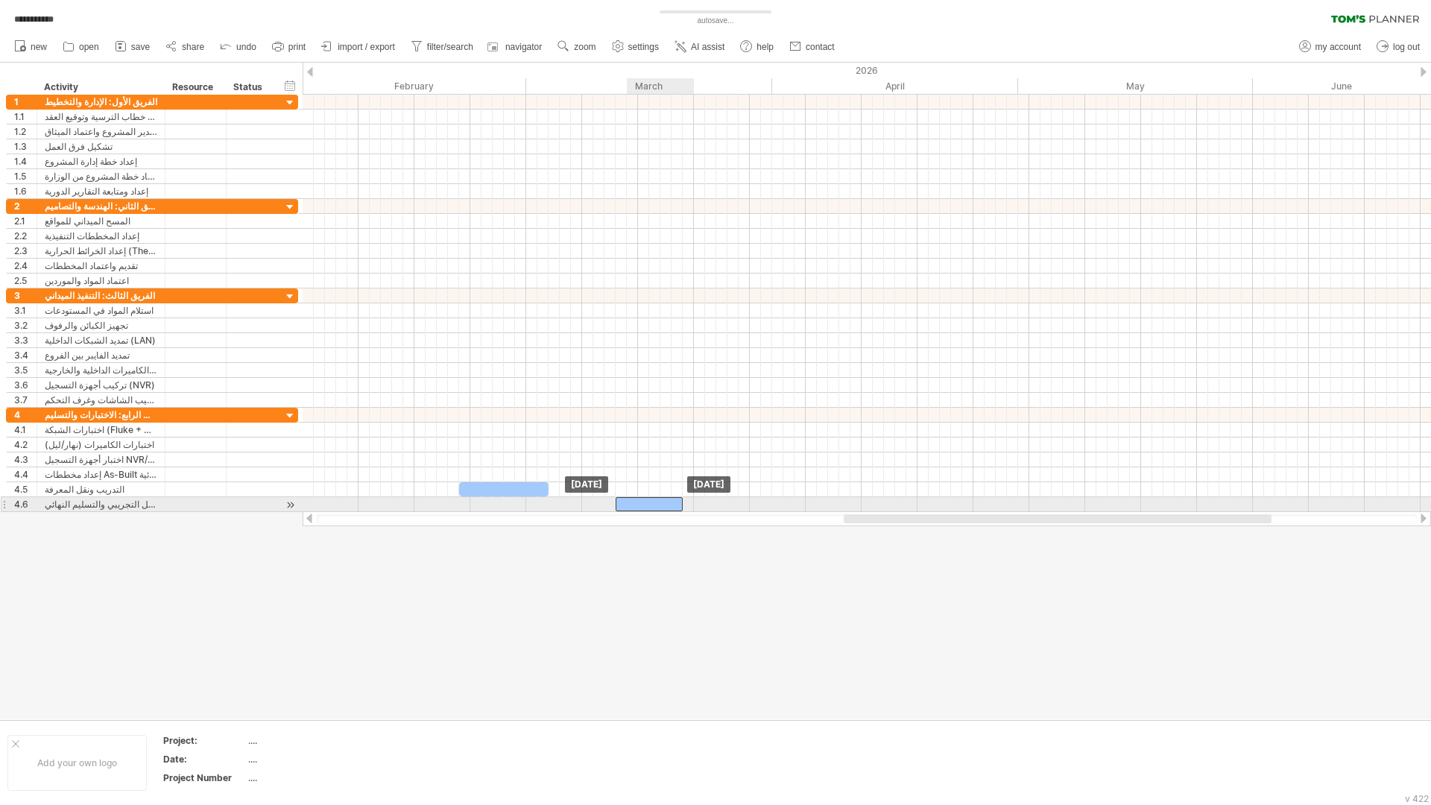
drag, startPoint x: 1062, startPoint y: 502, endPoint x: 562, endPoint y: 514, distance: 500.4
click at [562, 514] on div "**********" at bounding box center [715, 402] width 1431 height 805
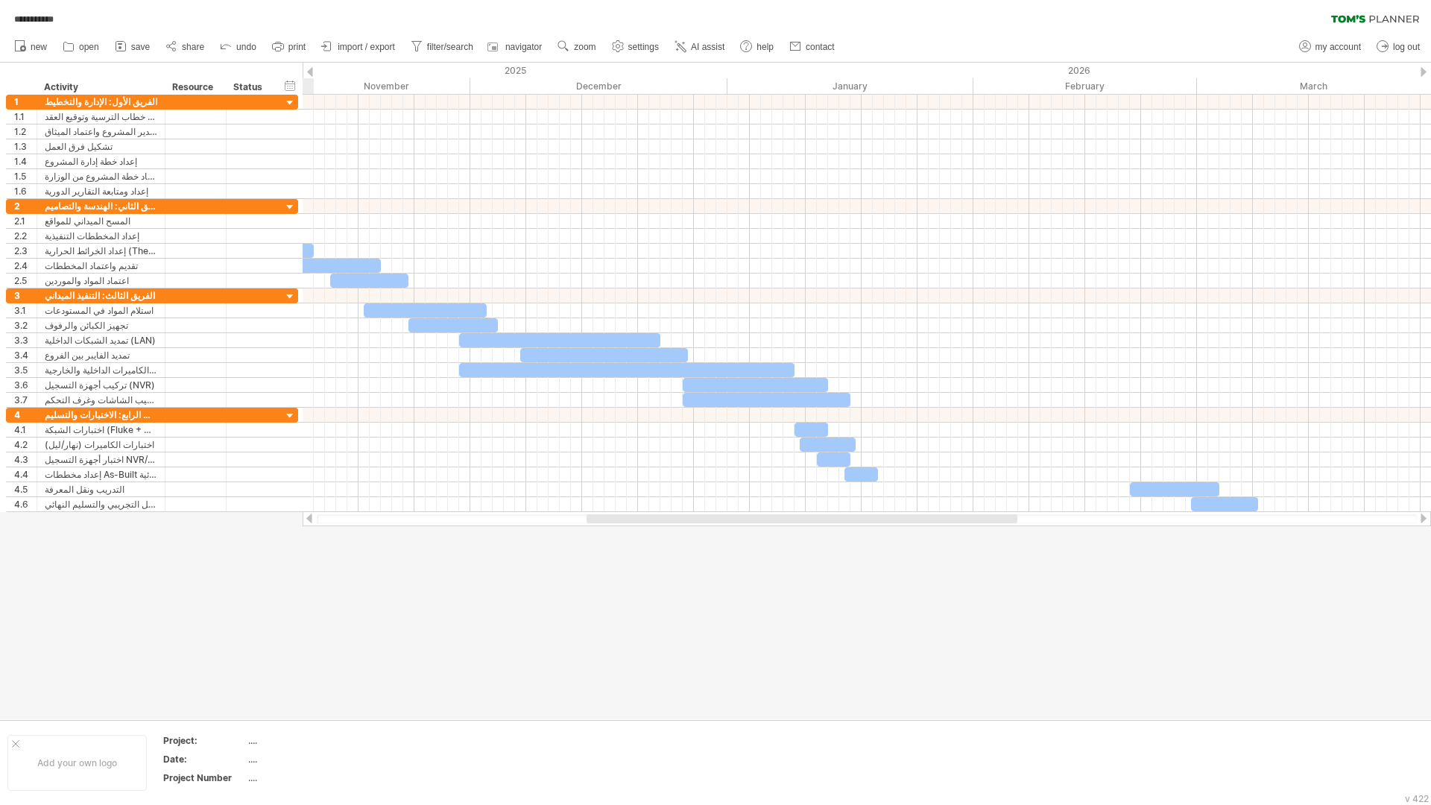
drag, startPoint x: 883, startPoint y: 518, endPoint x: 635, endPoint y: 513, distance: 248.3
click at [635, 513] on div at bounding box center [867, 518] width 1129 height 15
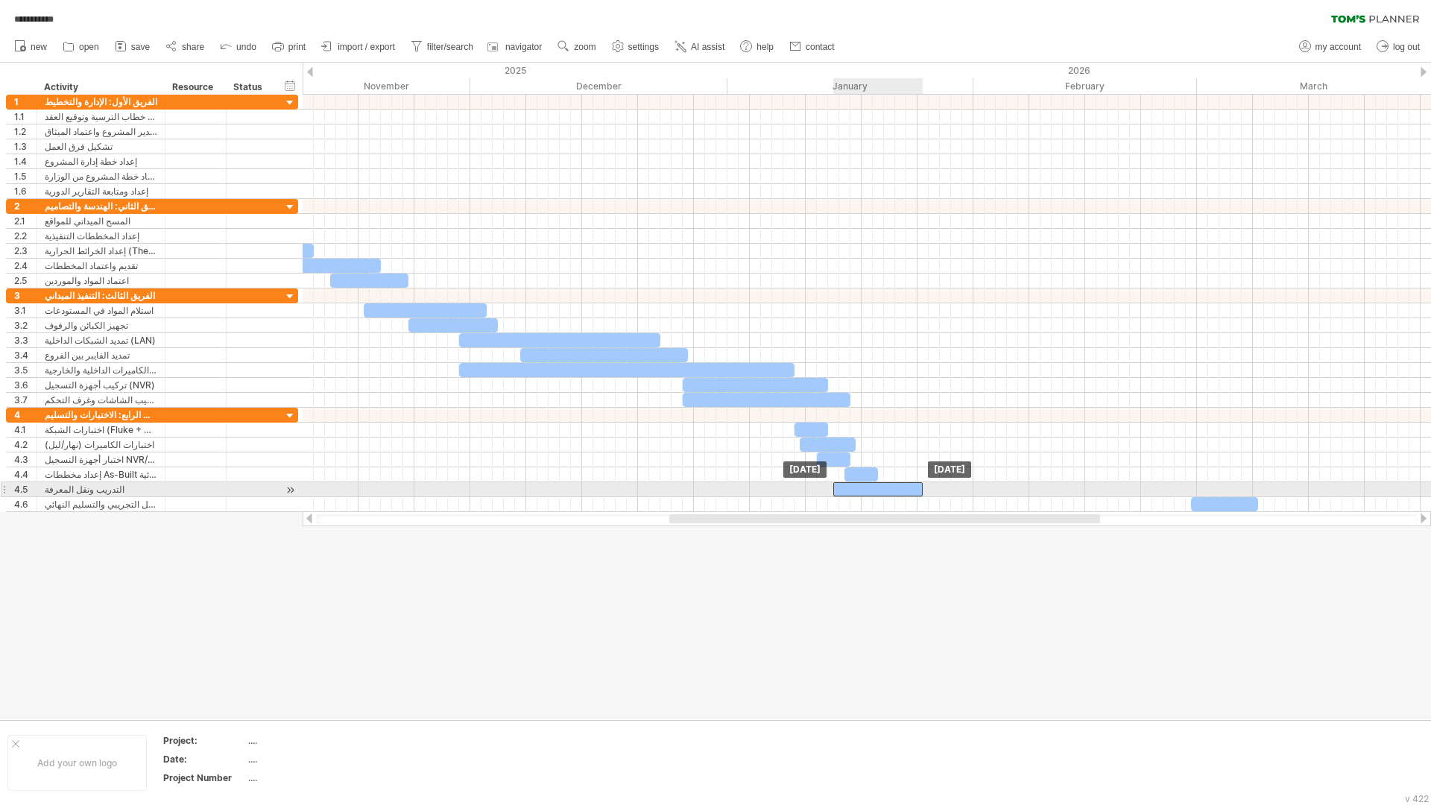
drag, startPoint x: 1166, startPoint y: 488, endPoint x: 869, endPoint y: 488, distance: 296.7
click at [869, 488] on div "​" at bounding box center [877, 489] width 89 height 14
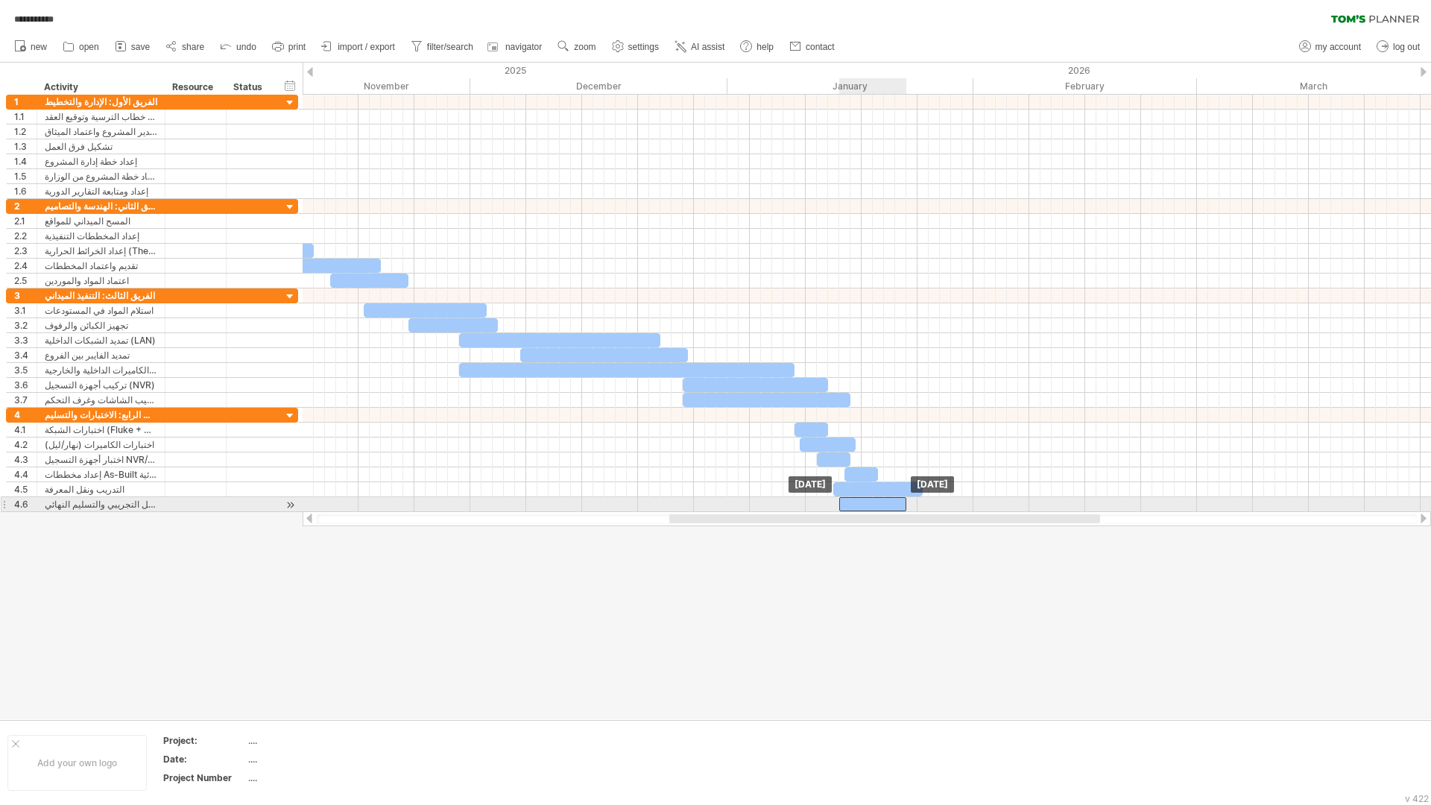
drag, startPoint x: 1207, startPoint y: 503, endPoint x: 854, endPoint y: 502, distance: 352.6
click at [854, 502] on div "​" at bounding box center [872, 504] width 67 height 14
drag, startPoint x: 908, startPoint y: 499, endPoint x: 924, endPoint y: 498, distance: 15.7
click at [924, 498] on span at bounding box center [924, 504] width 6 height 14
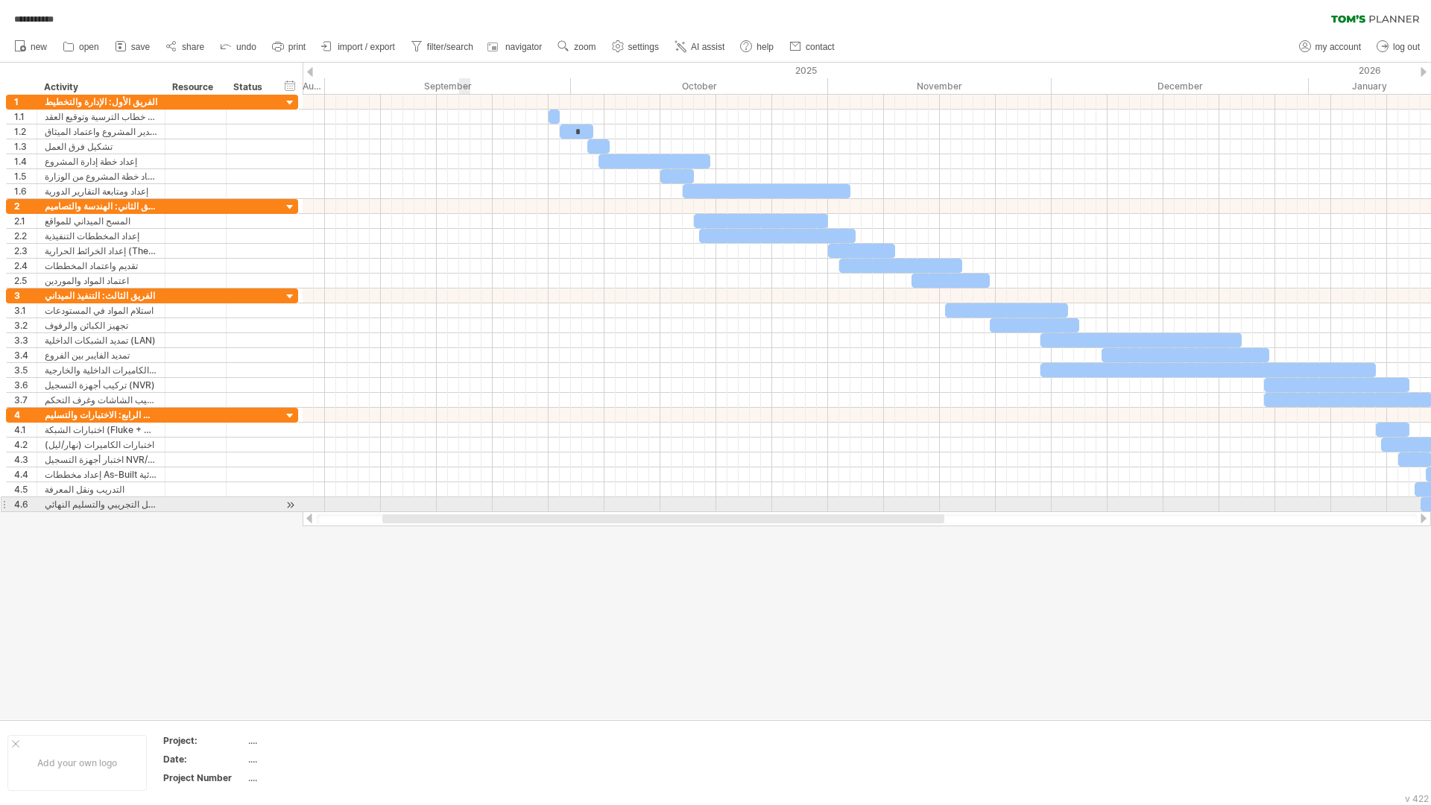
drag, startPoint x: 756, startPoint y: 520, endPoint x: 470, endPoint y: 500, distance: 286.9
click at [470, 500] on div "**********" at bounding box center [715, 402] width 1431 height 805
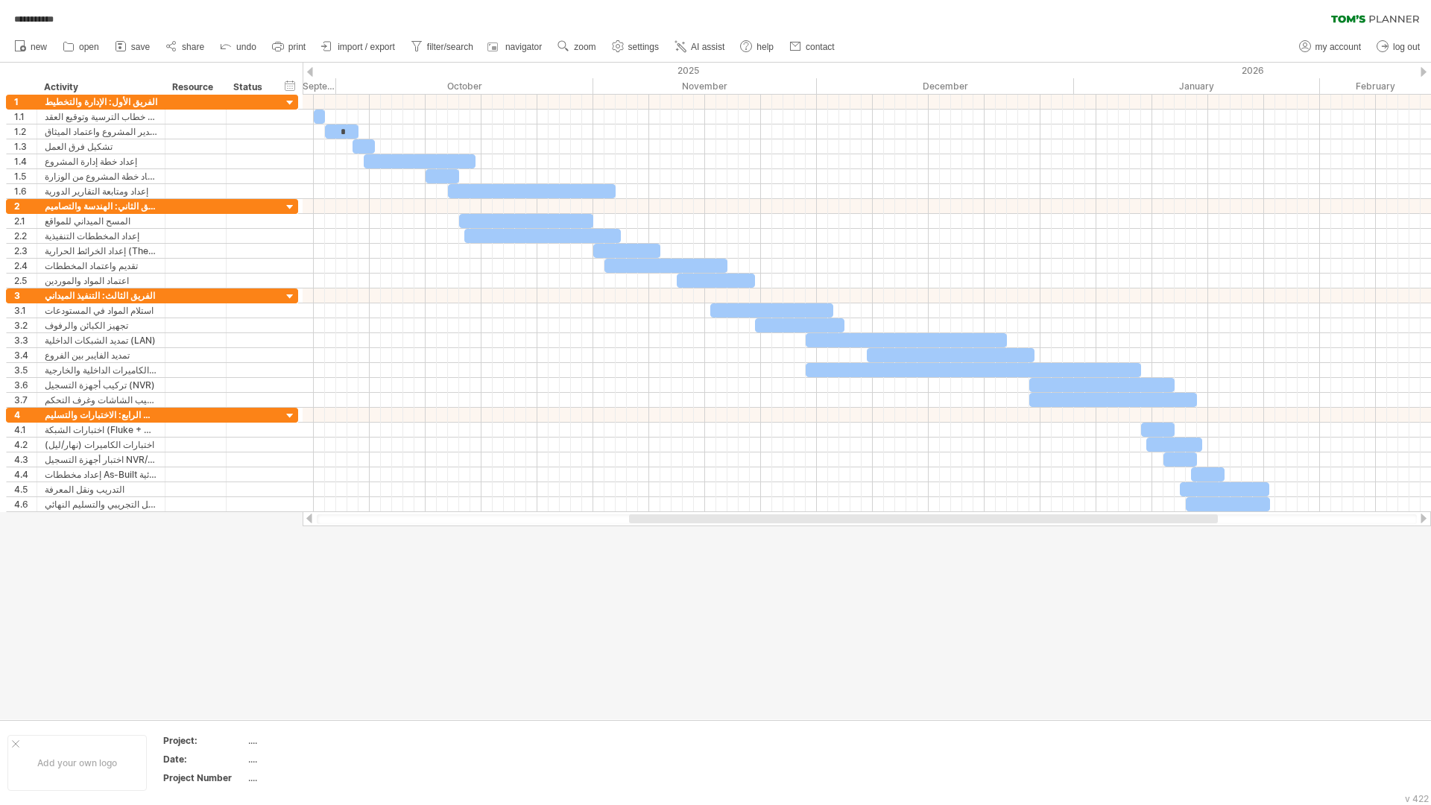
drag, startPoint x: 622, startPoint y: 517, endPoint x: 740, endPoint y: 535, distance: 119.1
click at [740, 535] on div "**********" at bounding box center [715, 402] width 1431 height 805
click at [16, 625] on div at bounding box center [15, 743] width 7 height 7
click at [37, 625] on th "Project:" at bounding box center [50, 742] width 83 height 17
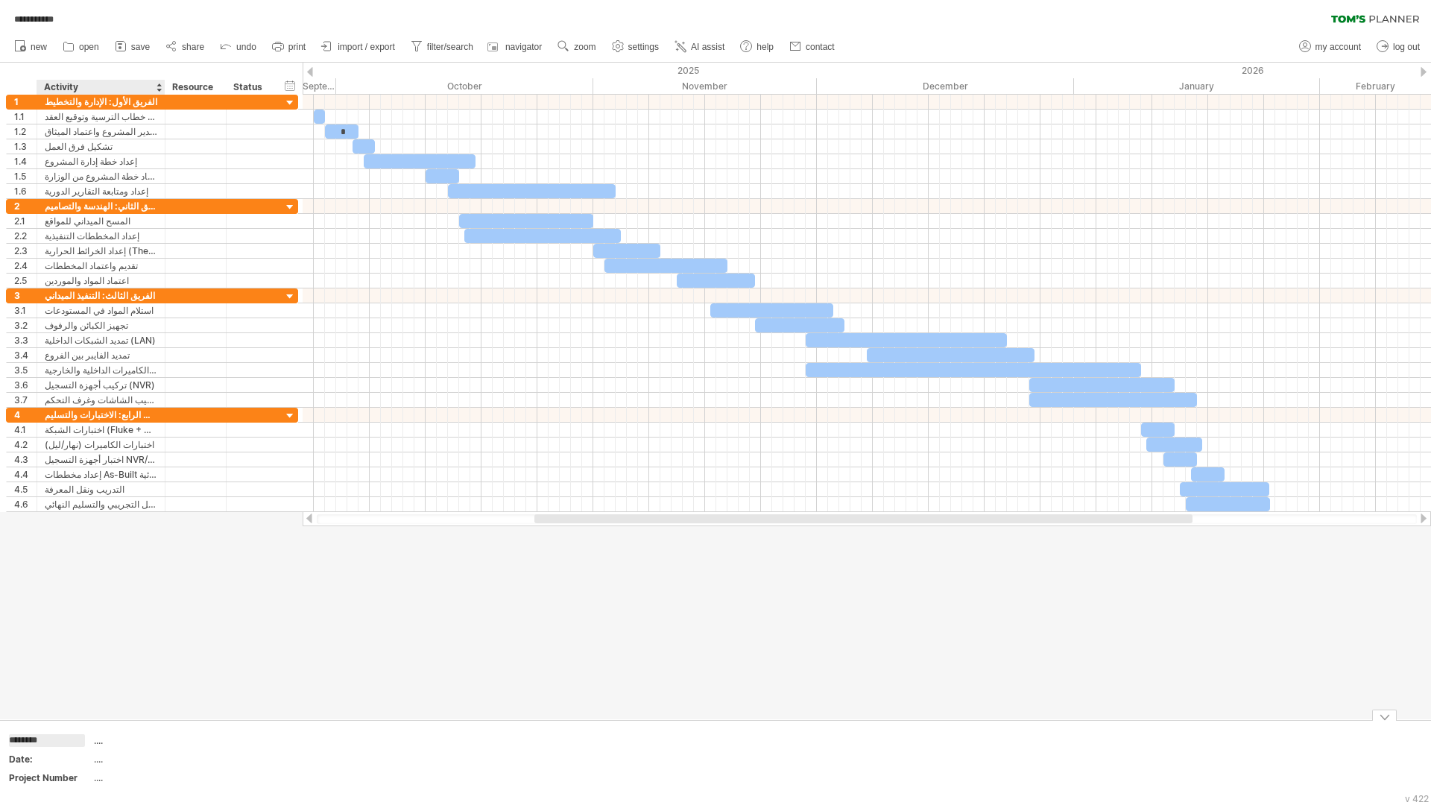
click at [169, 625] on div "...." at bounding box center [156, 759] width 125 height 13
click at [169, 625] on input "text" at bounding box center [153, 759] width 119 height 13
click at [122, 625] on table "Project: .... Date: Project Number ...." at bounding box center [114, 762] width 215 height 57
click at [112, 625] on div "...." at bounding box center [156, 740] width 125 height 13
click at [103, 625] on input "text" at bounding box center [153, 740] width 119 height 13
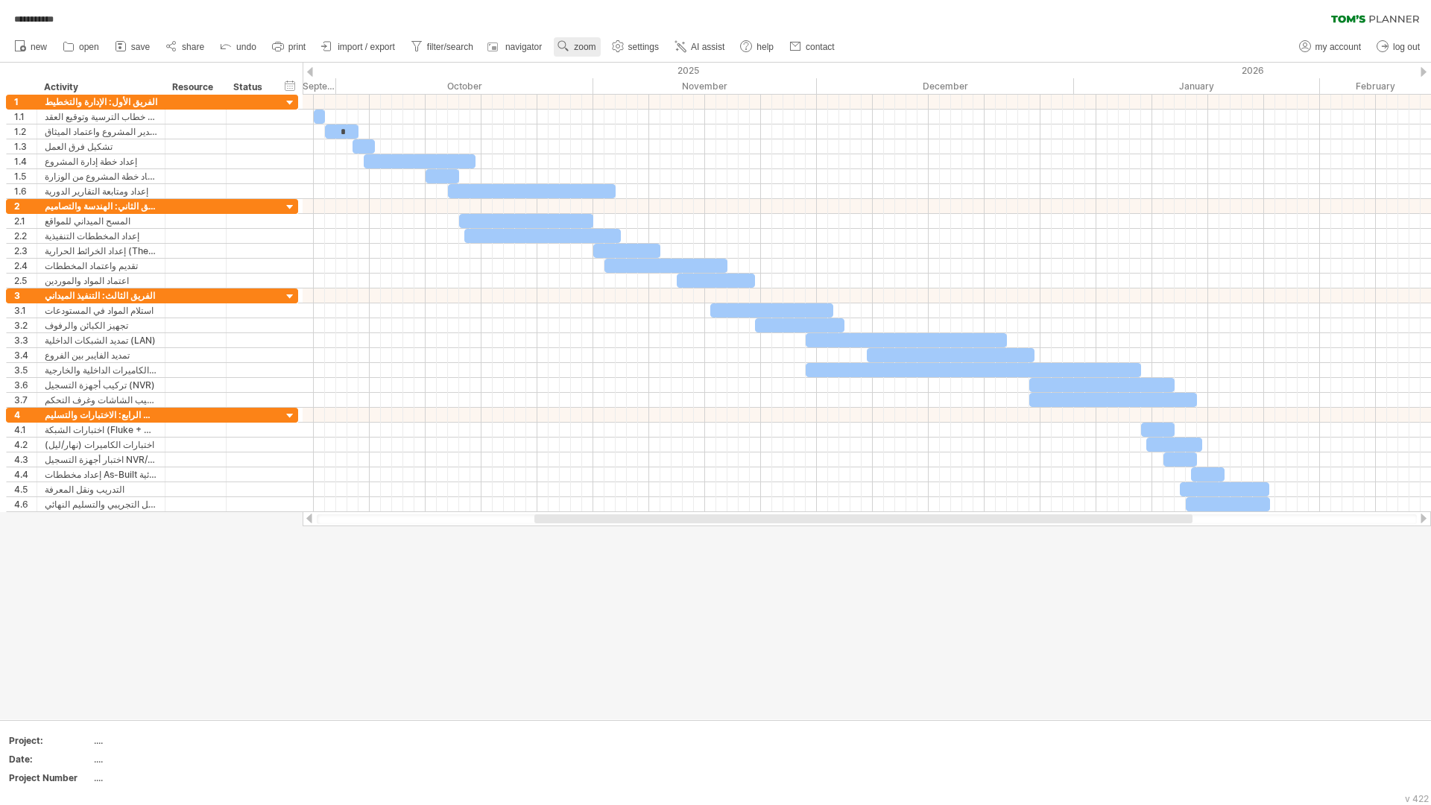
click at [588, 45] on span "zoom" at bounding box center [585, 47] width 22 height 10
click at [631, 72] on div "Month" at bounding box center [637, 64] width 83 height 24
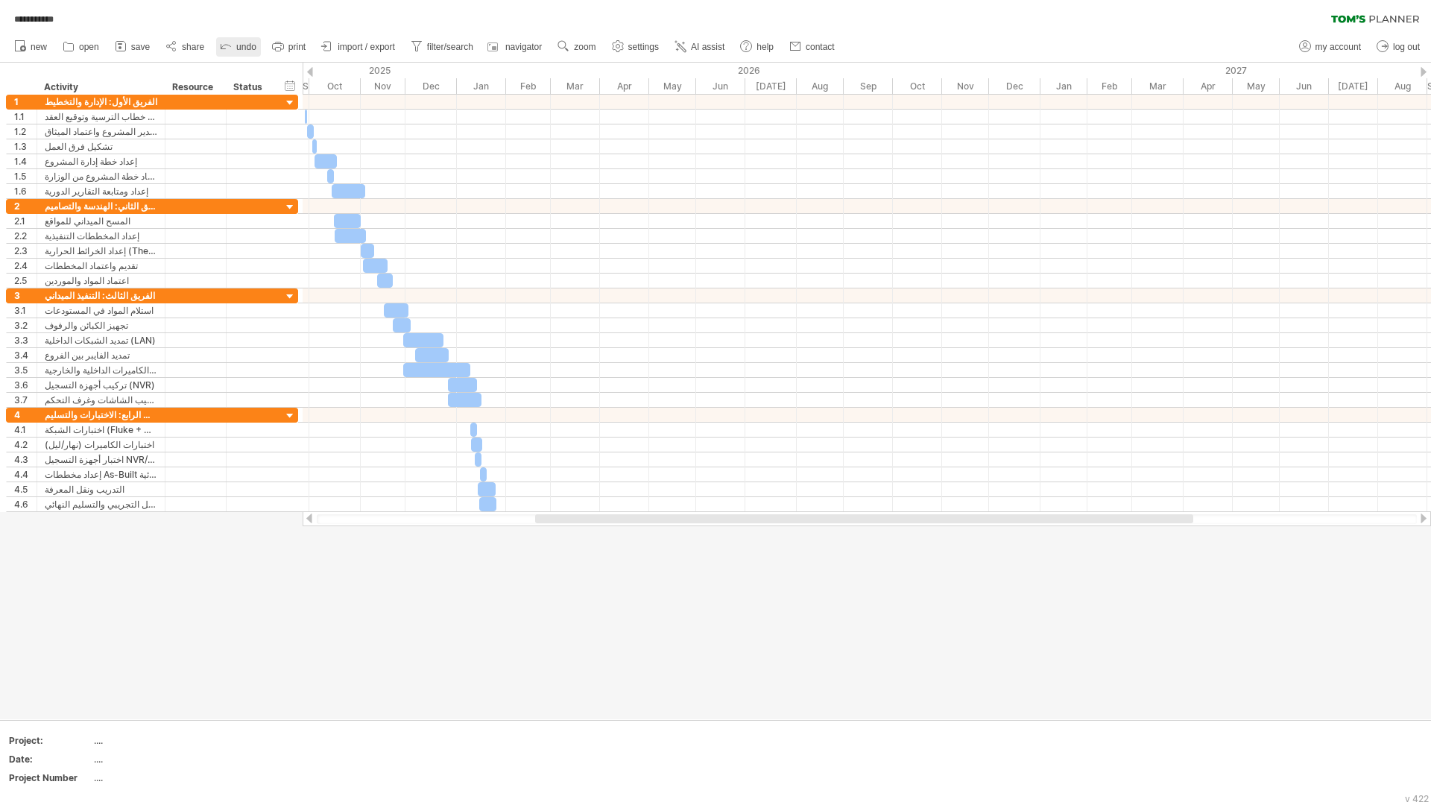
click at [243, 48] on span "undo" at bounding box center [246, 47] width 20 height 10
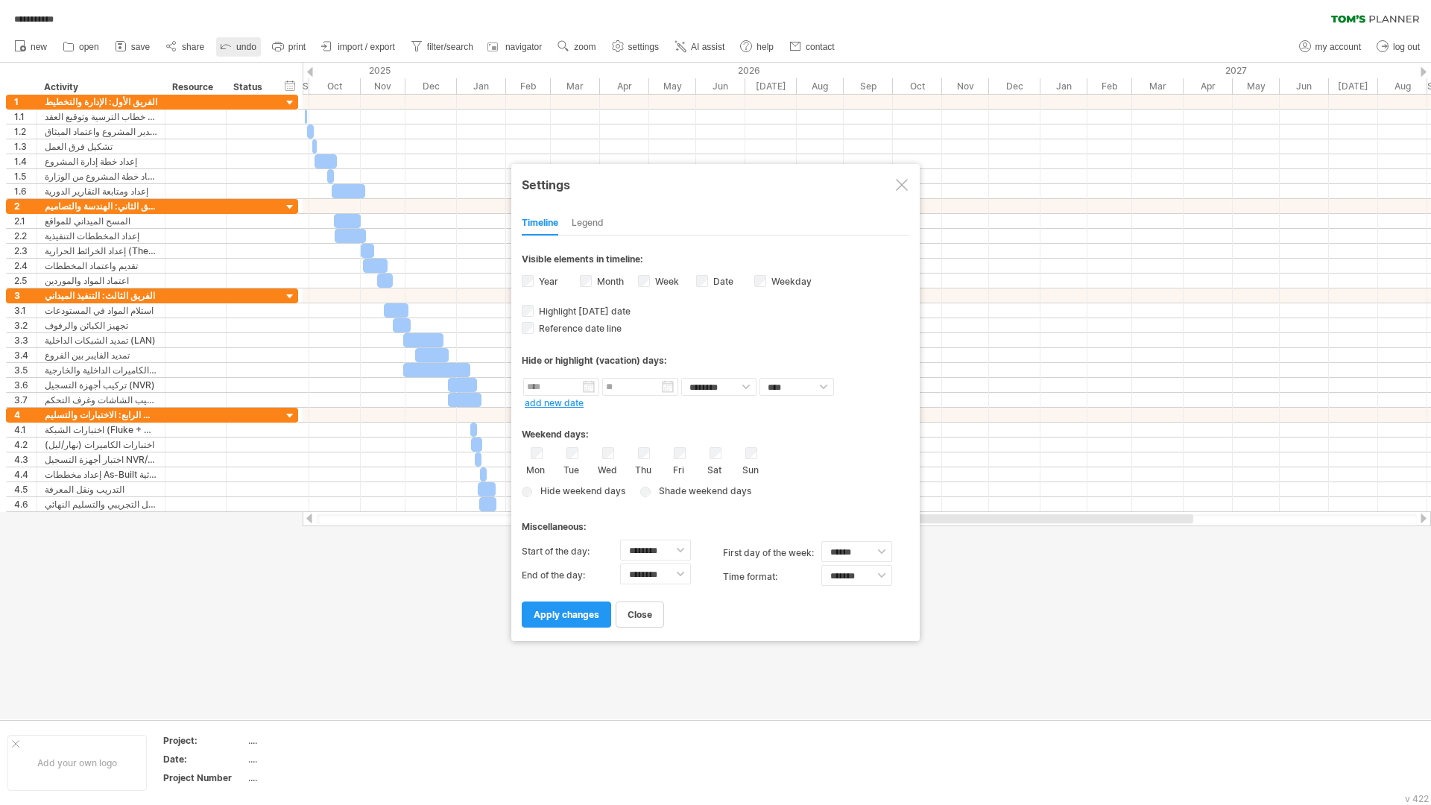
click at [243, 48] on span "undo" at bounding box center [246, 47] width 20 height 10
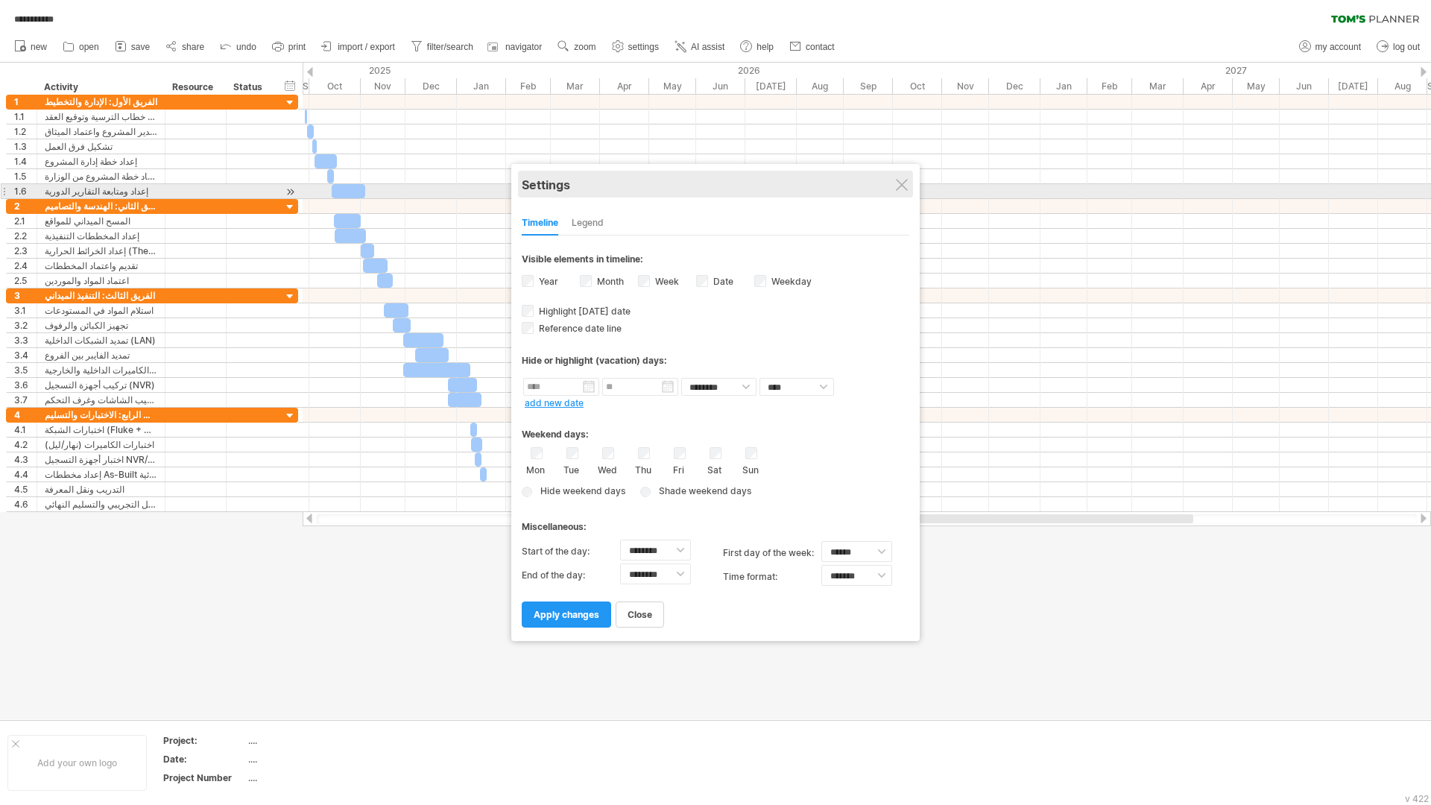
click at [909, 189] on div "Settings" at bounding box center [716, 184] width 388 height 27
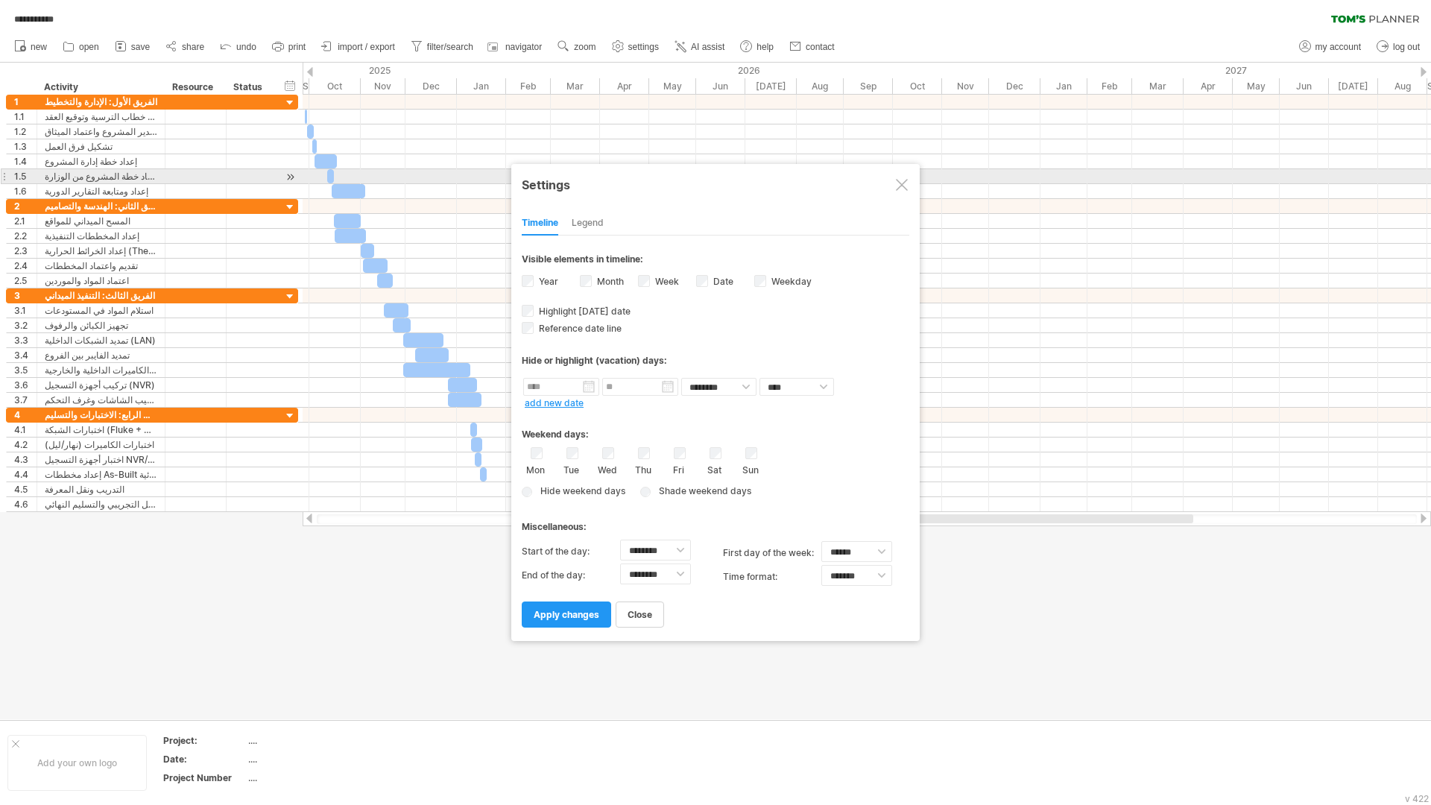
click at [902, 184] on div at bounding box center [902, 185] width 12 height 12
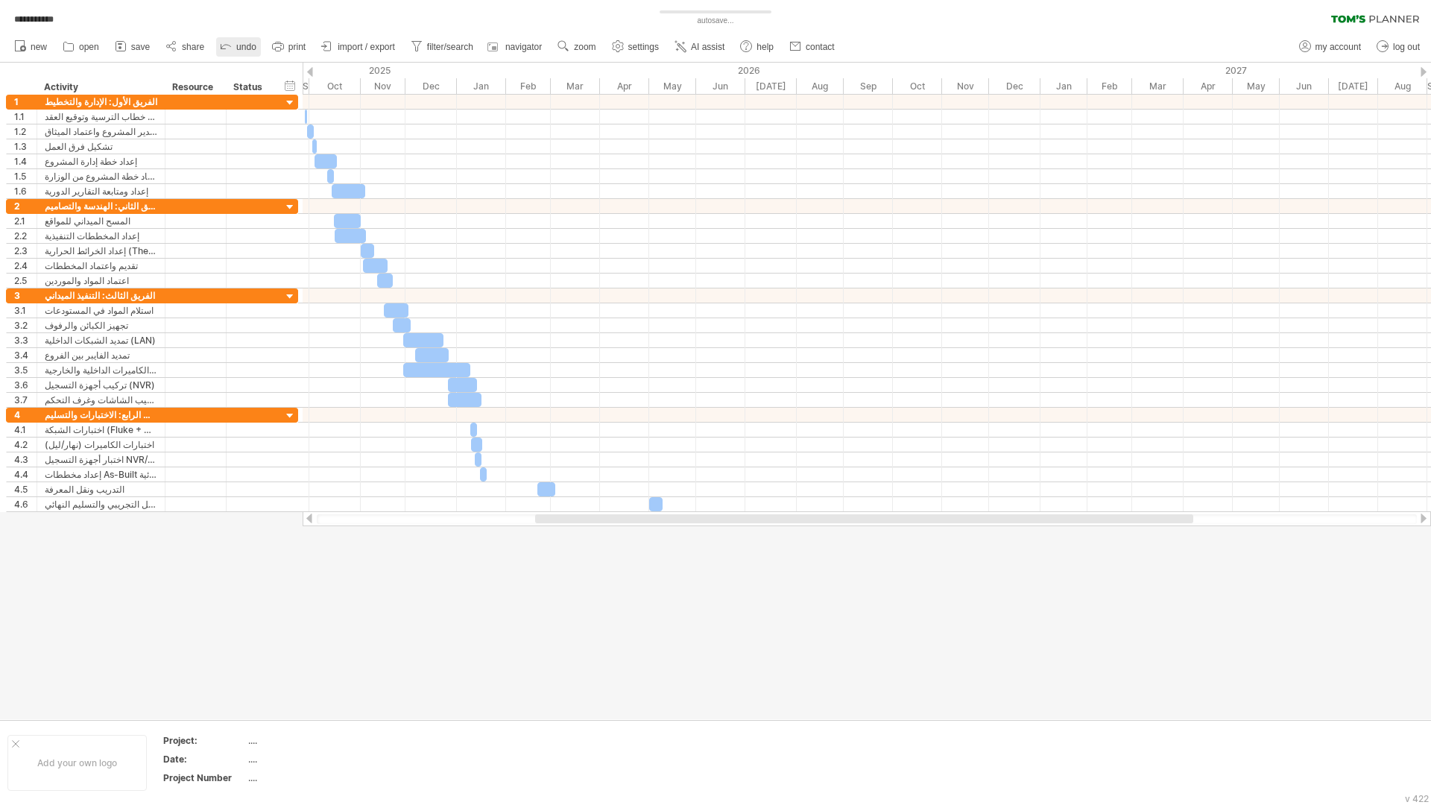
click at [247, 45] on span "undo" at bounding box center [246, 47] width 20 height 10
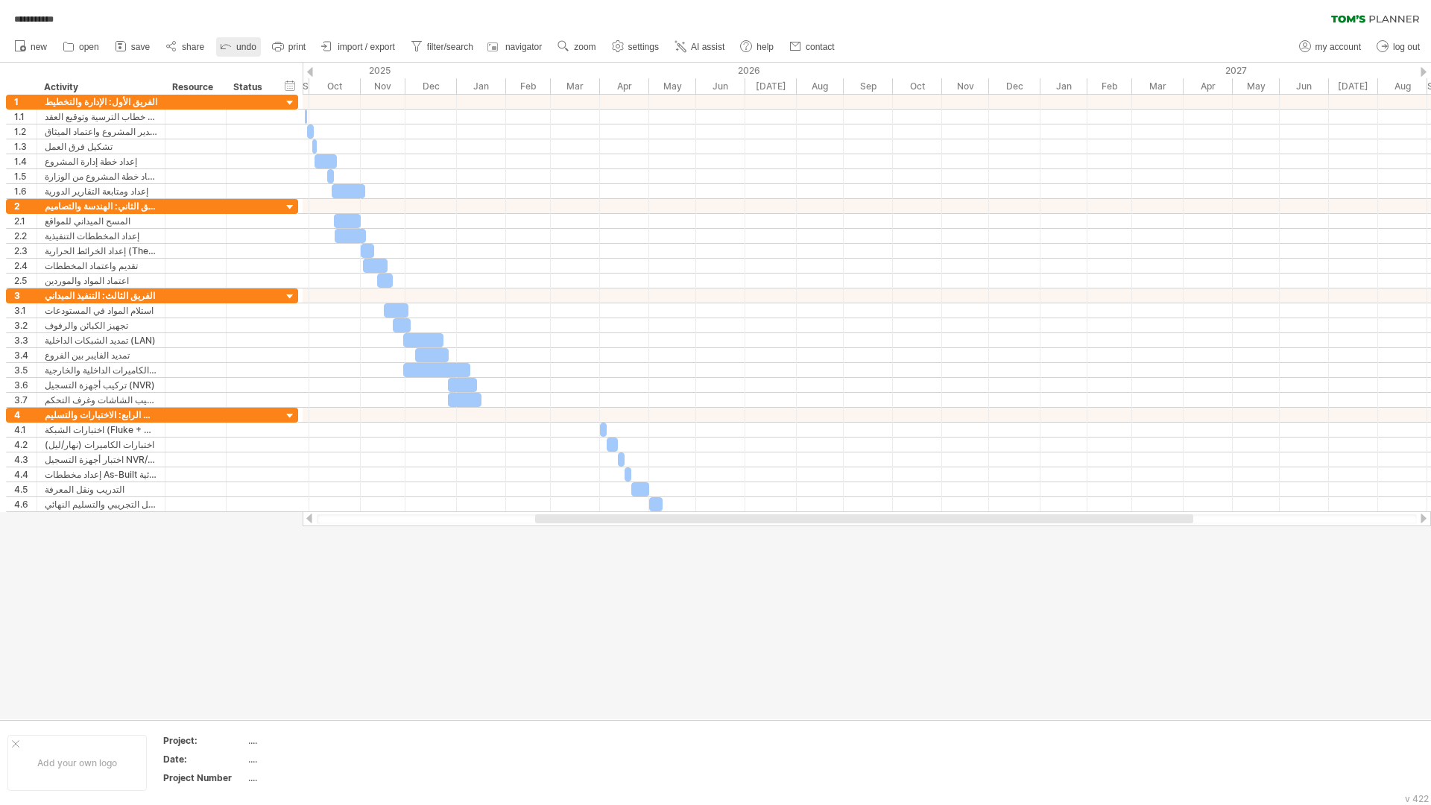
click at [247, 45] on span "undo" at bounding box center [246, 47] width 20 height 10
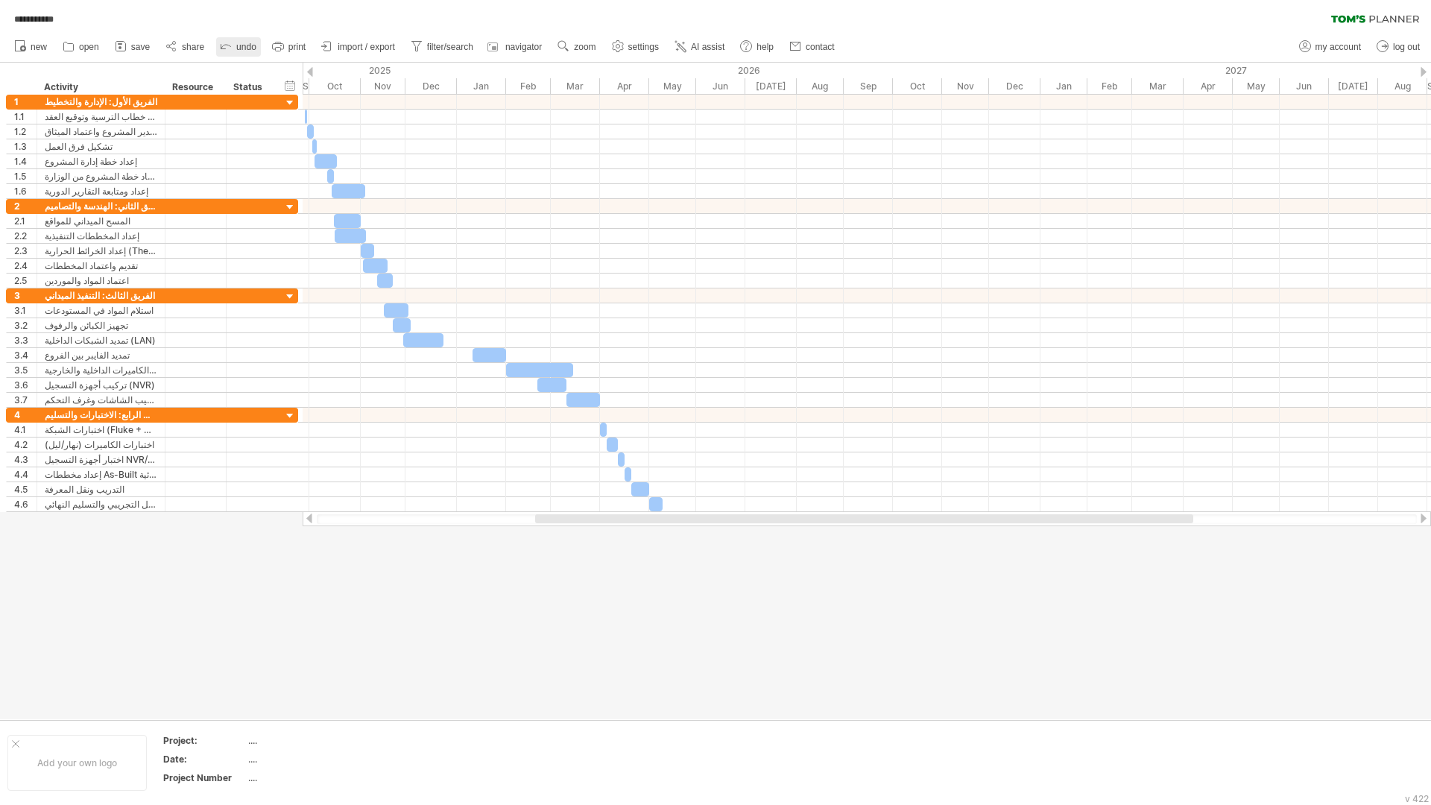
click at [247, 45] on span "undo" at bounding box center [246, 47] width 20 height 10
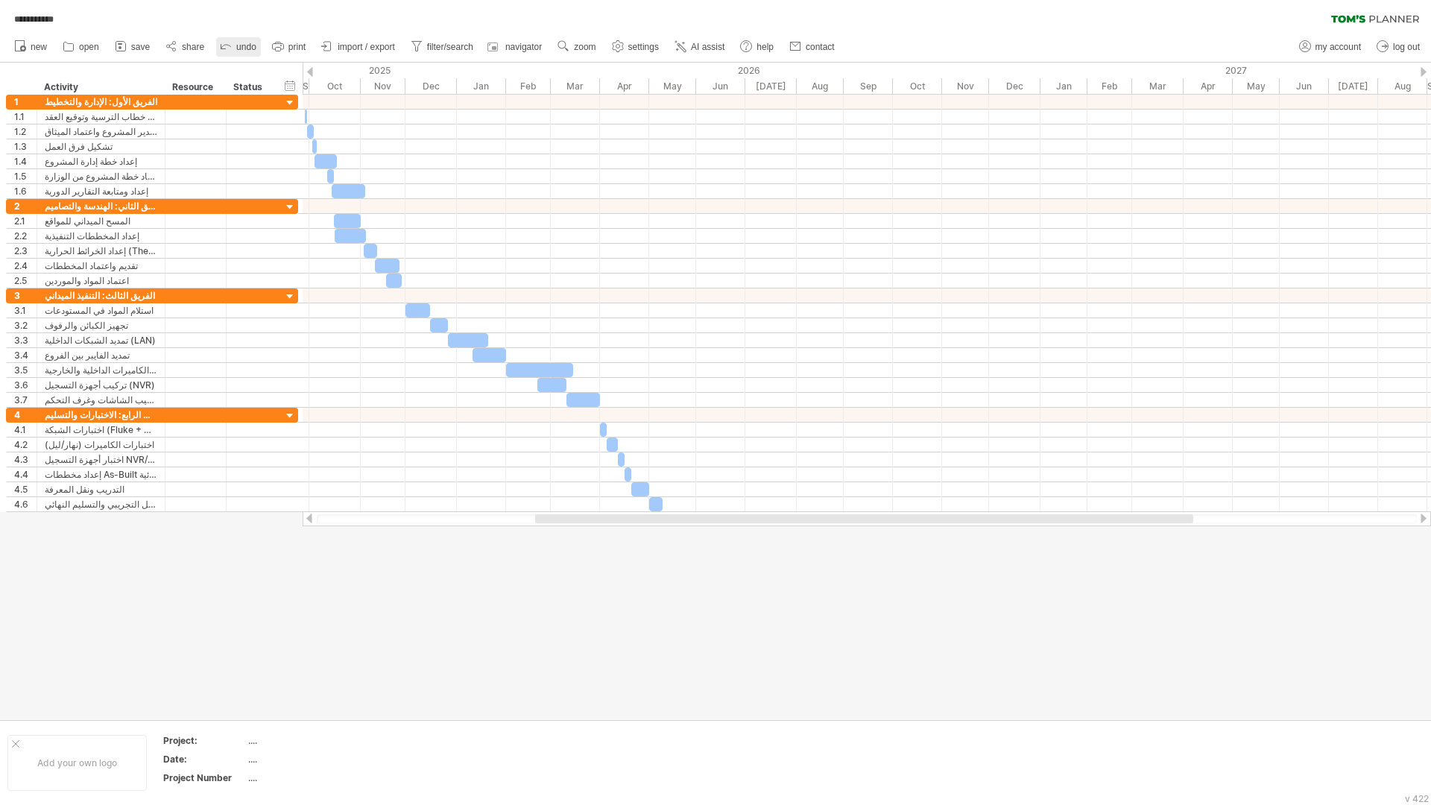
click at [247, 45] on span "undo" at bounding box center [246, 47] width 20 height 10
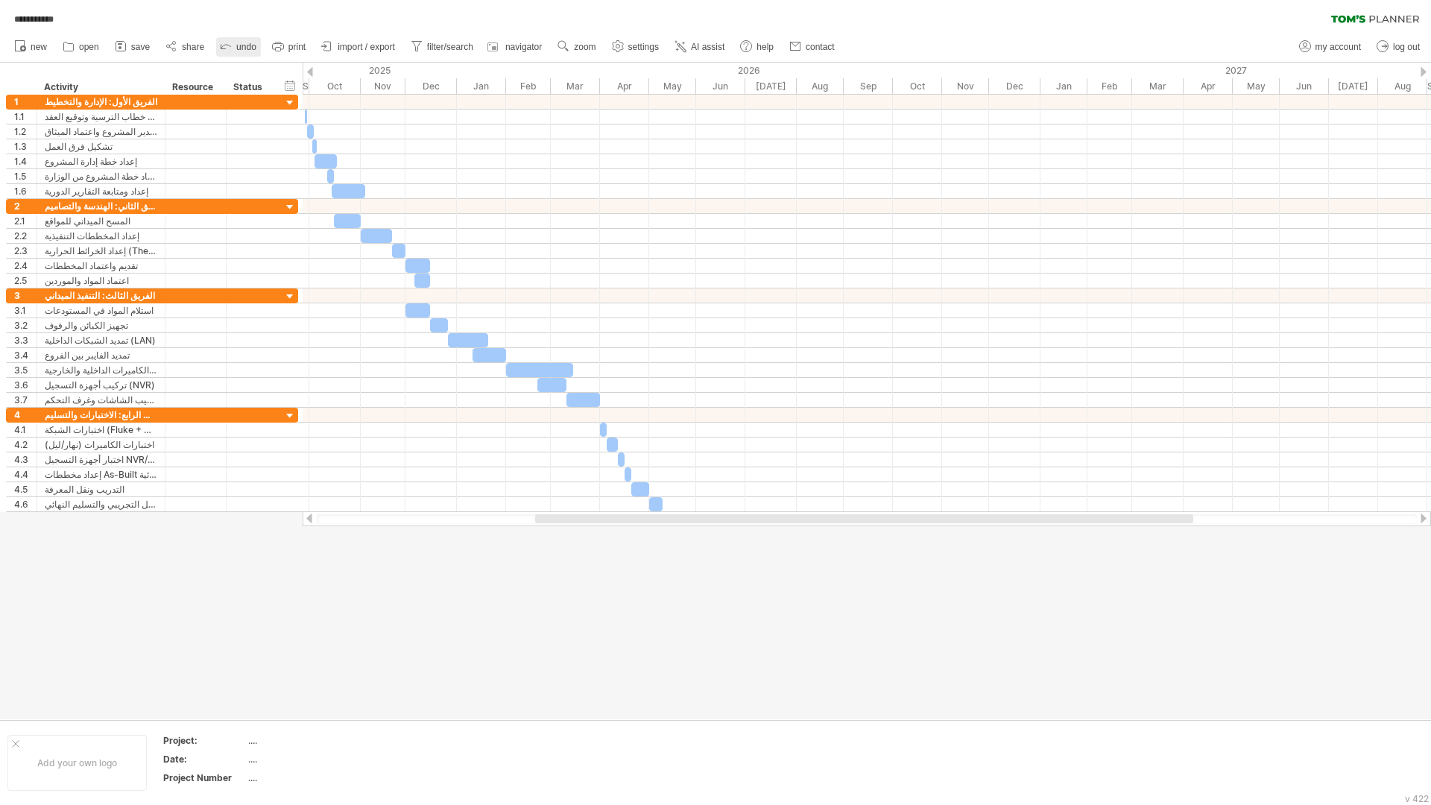
click at [247, 45] on span "undo" at bounding box center [246, 47] width 20 height 10
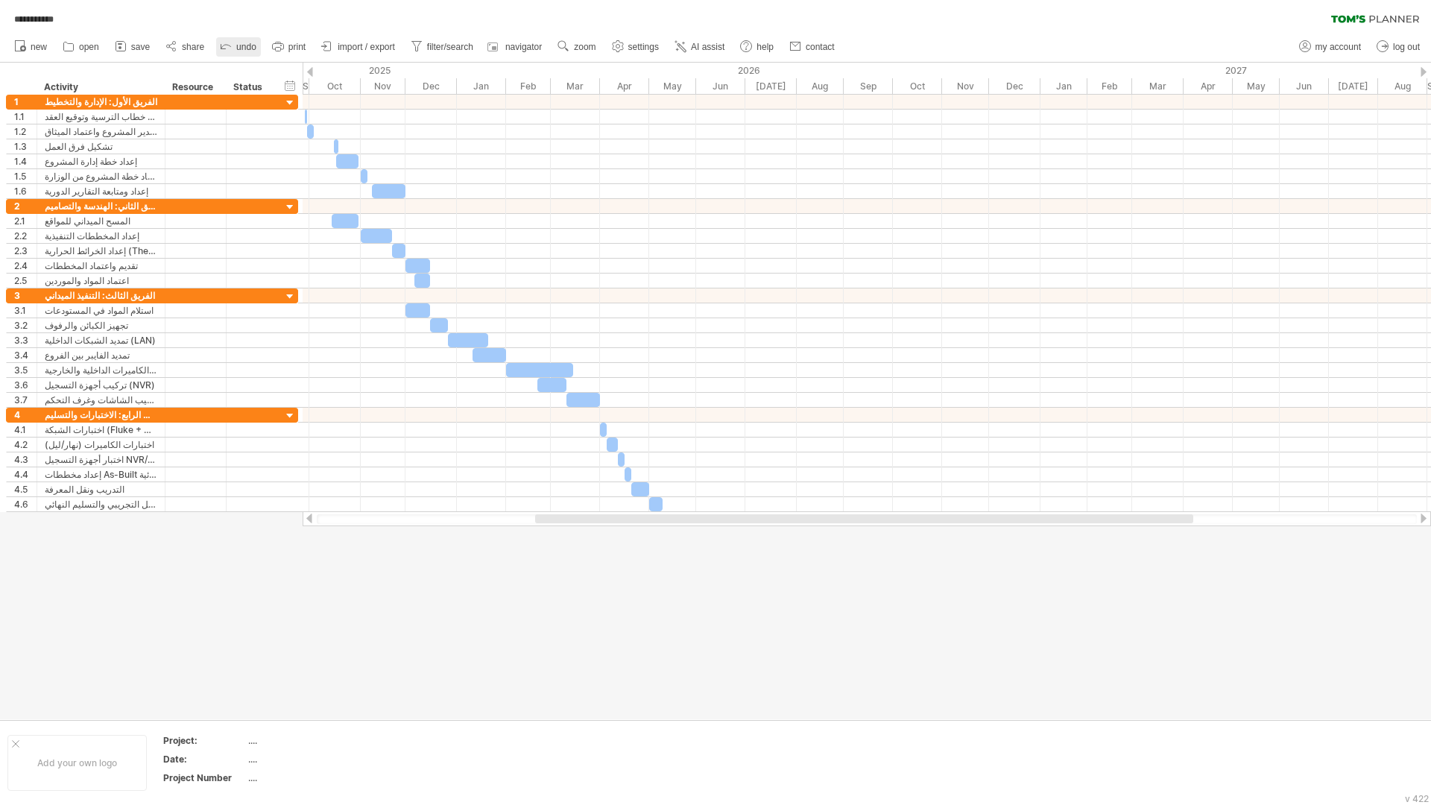
click at [247, 45] on span "undo" at bounding box center [246, 47] width 20 height 10
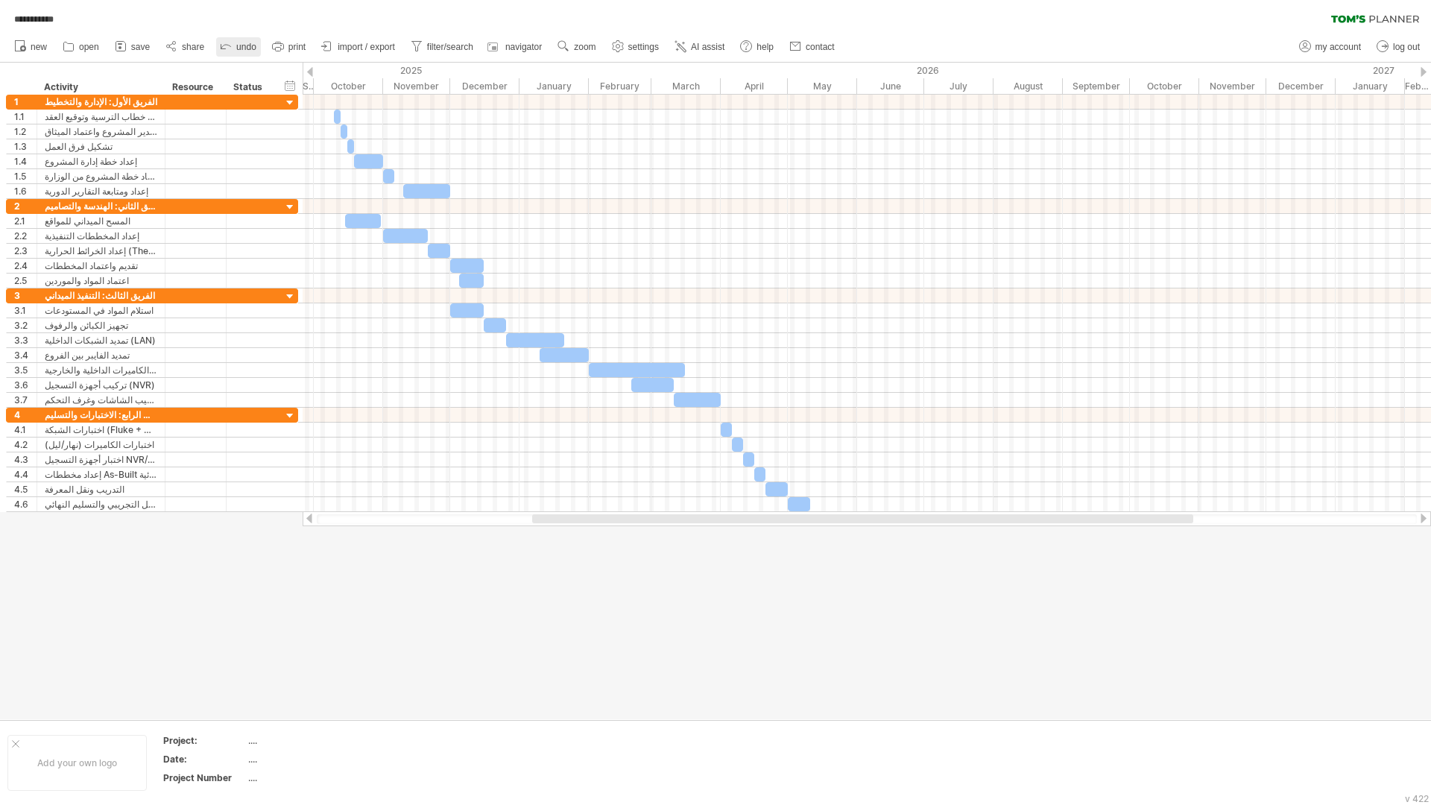
click at [247, 45] on span "undo" at bounding box center [246, 47] width 20 height 10
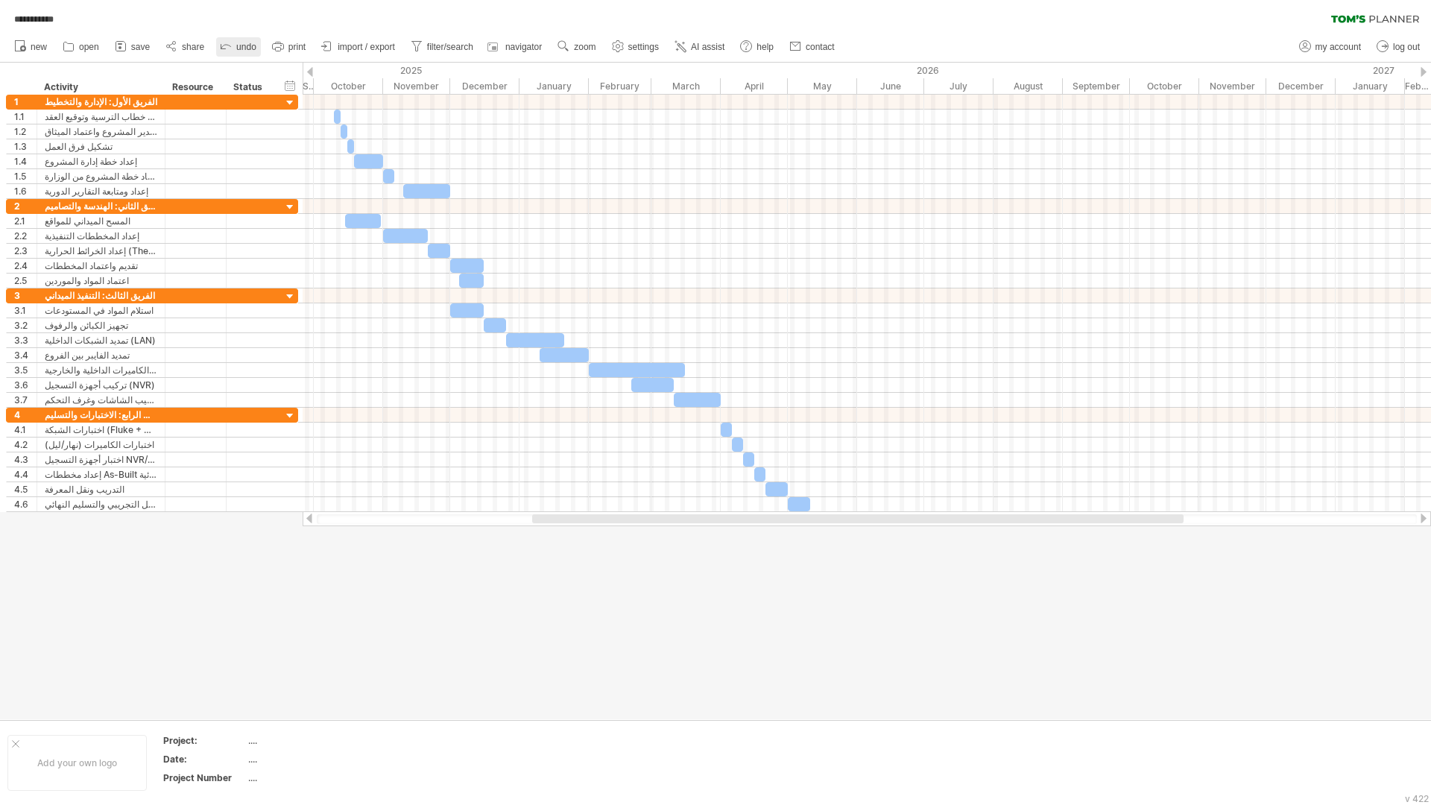
click at [247, 45] on span "undo" at bounding box center [246, 47] width 20 height 10
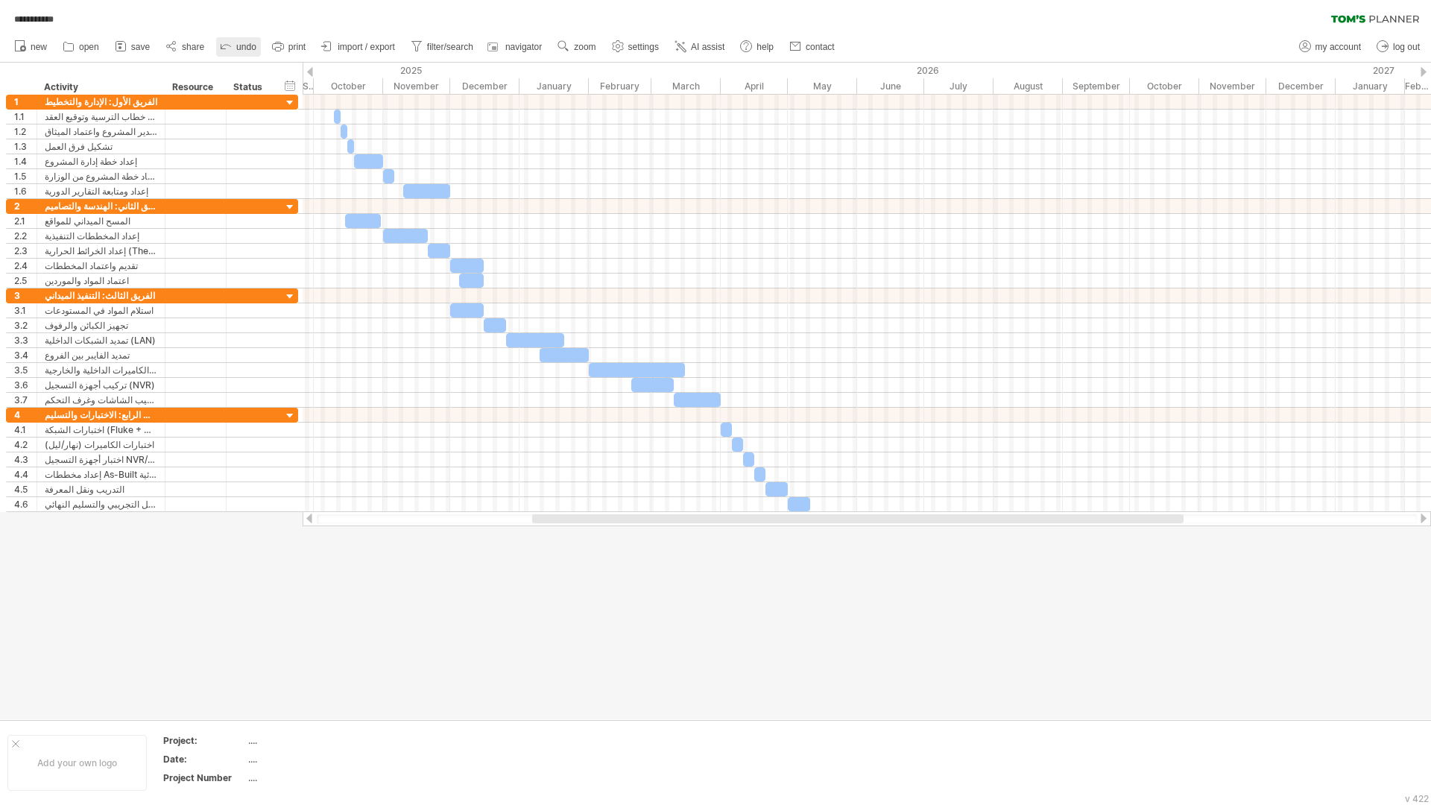
click at [247, 45] on span "undo" at bounding box center [246, 47] width 20 height 10
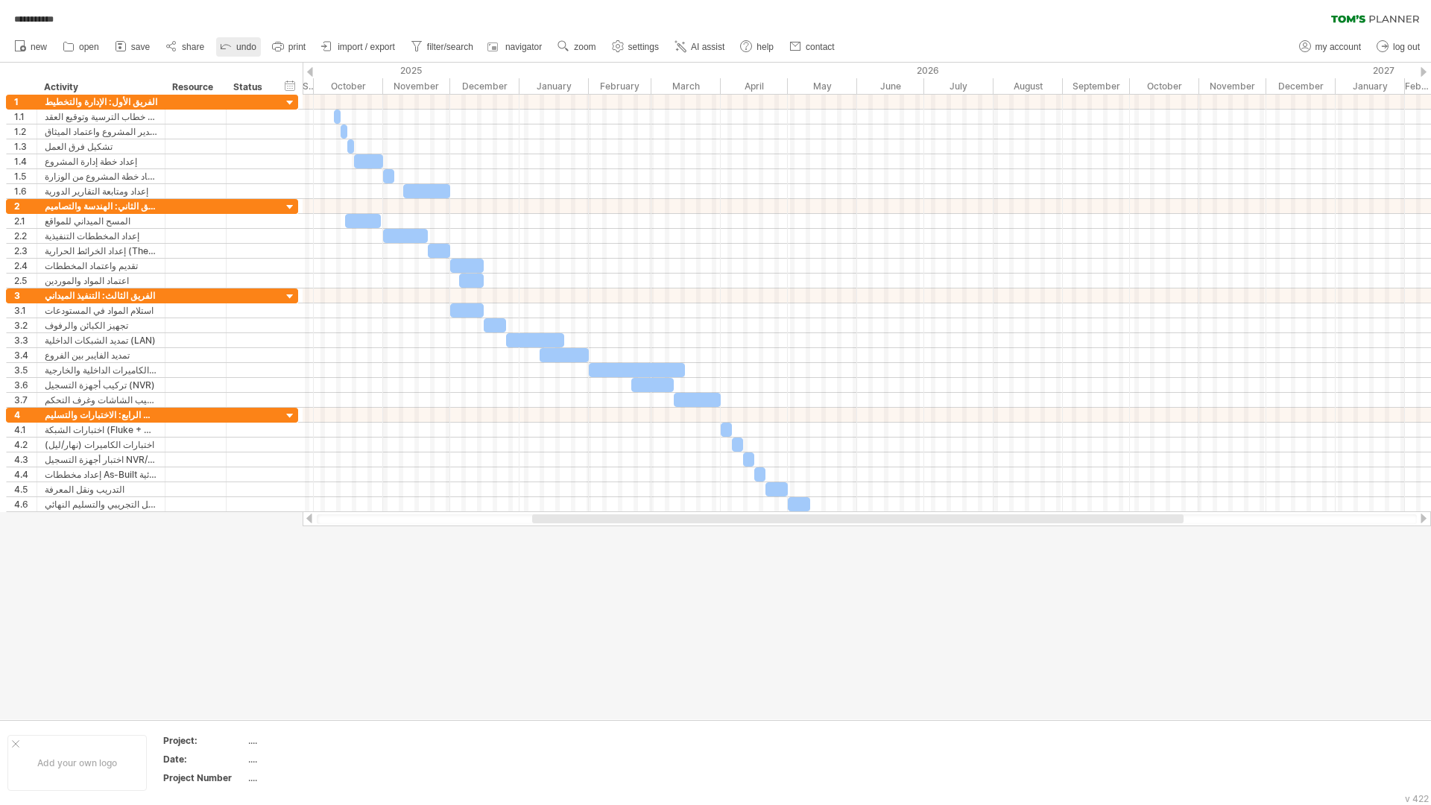
click at [247, 45] on span "undo" at bounding box center [246, 47] width 20 height 10
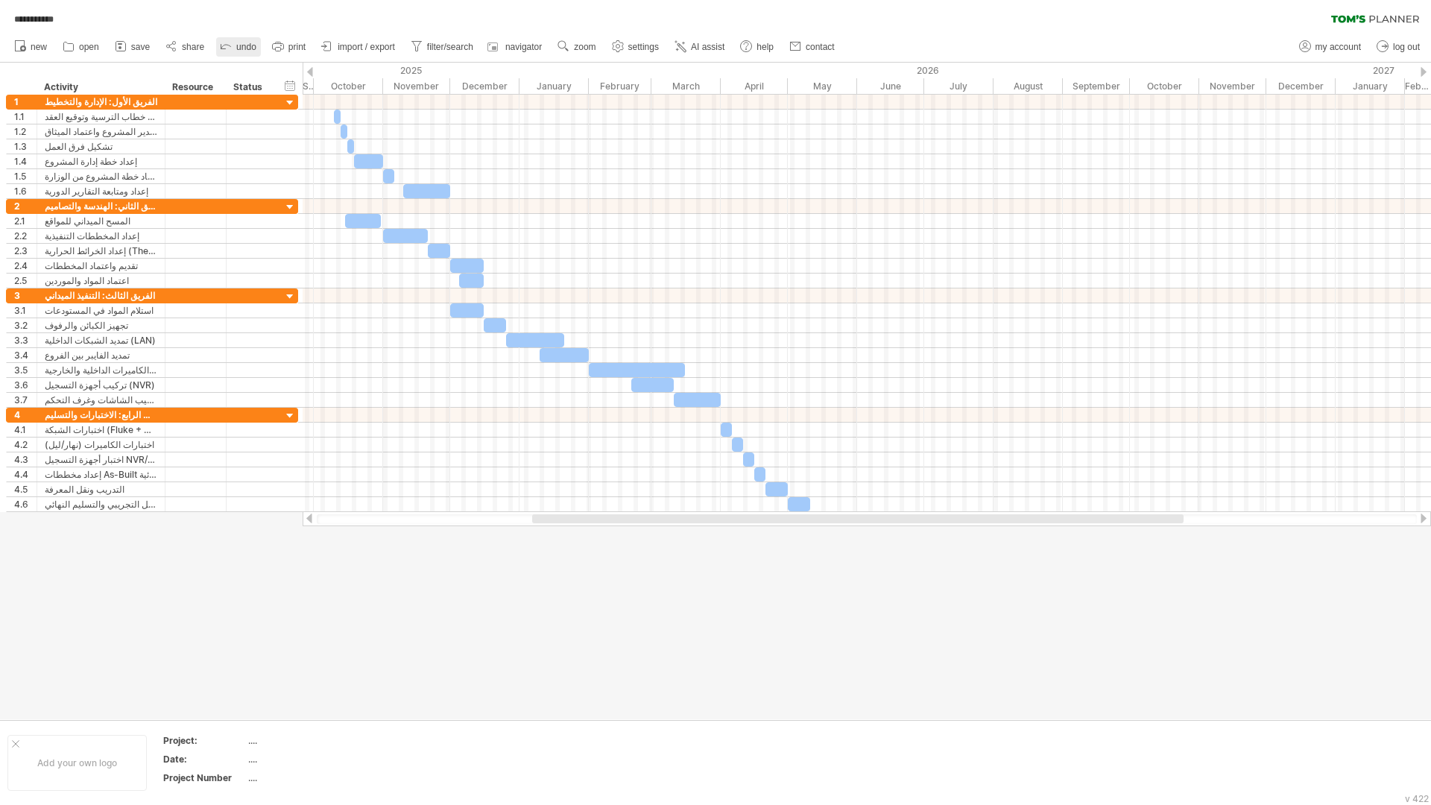
click at [247, 45] on span "undo" at bounding box center [246, 47] width 20 height 10
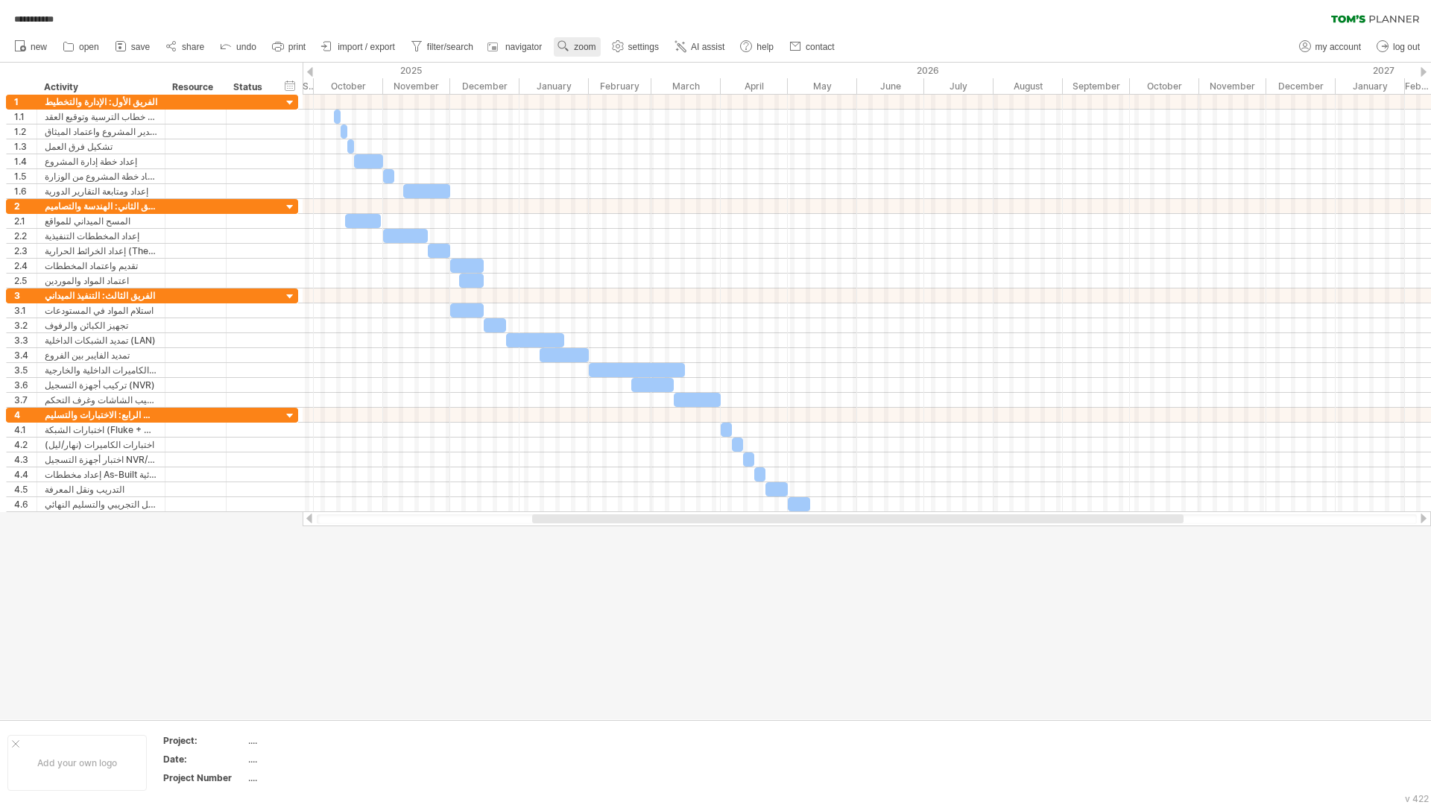
click at [593, 45] on span "zoom" at bounding box center [585, 47] width 22 height 10
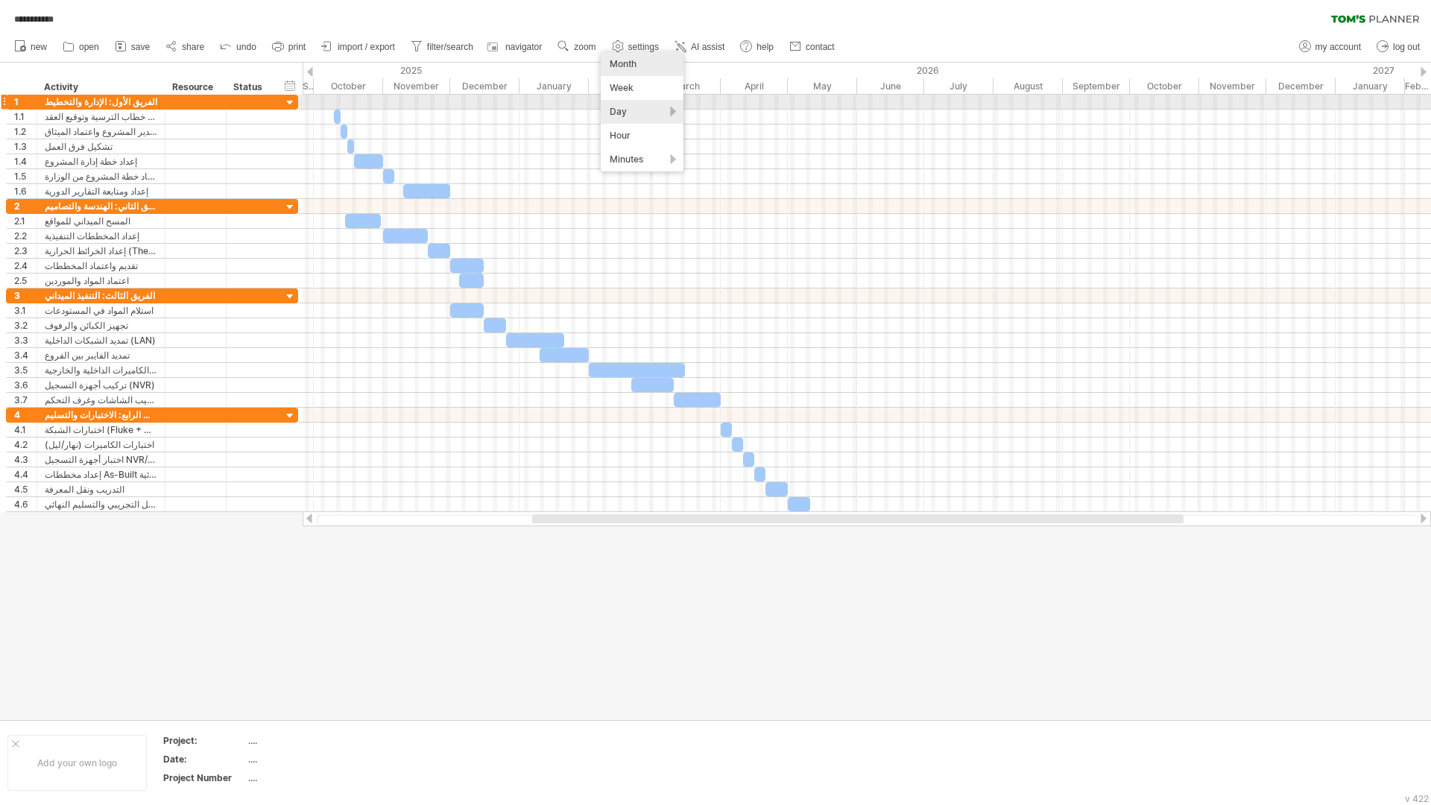
click at [633, 109] on div "Day" at bounding box center [642, 112] width 83 height 24
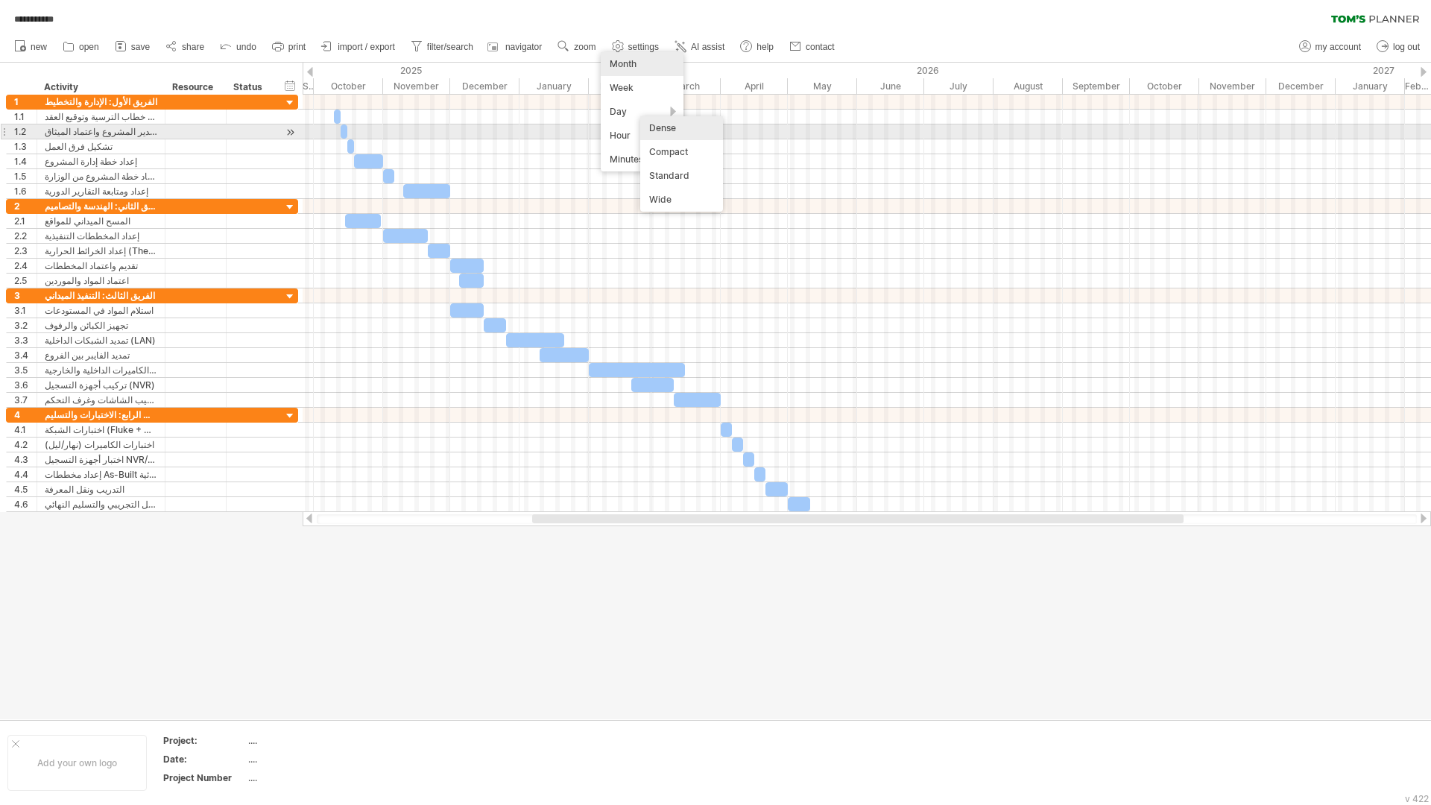
click at [658, 127] on div "Dense" at bounding box center [681, 128] width 83 height 24
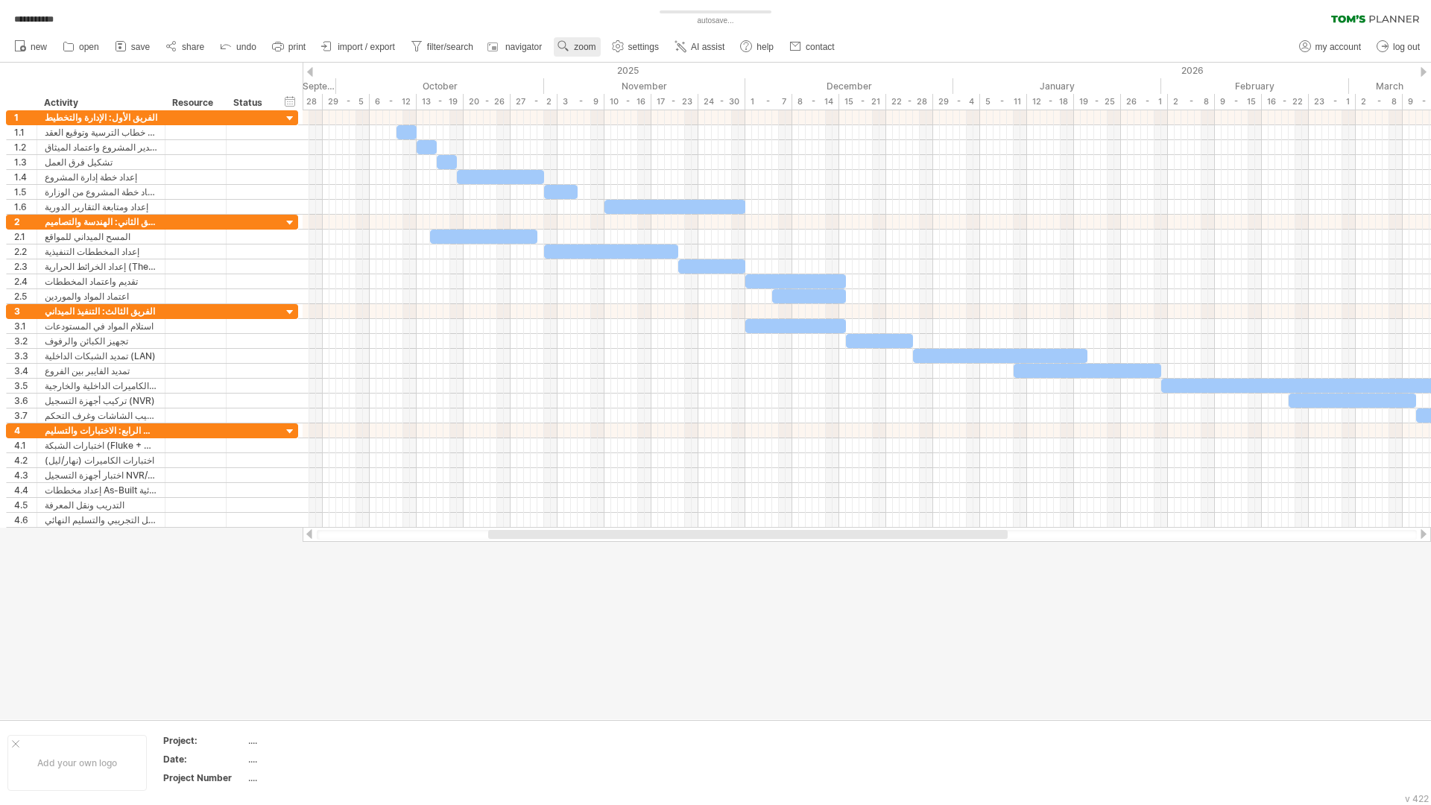
click at [580, 51] on span "zoom" at bounding box center [585, 47] width 22 height 10
click at [612, 85] on div "Week" at bounding box center [628, 94] width 83 height 24
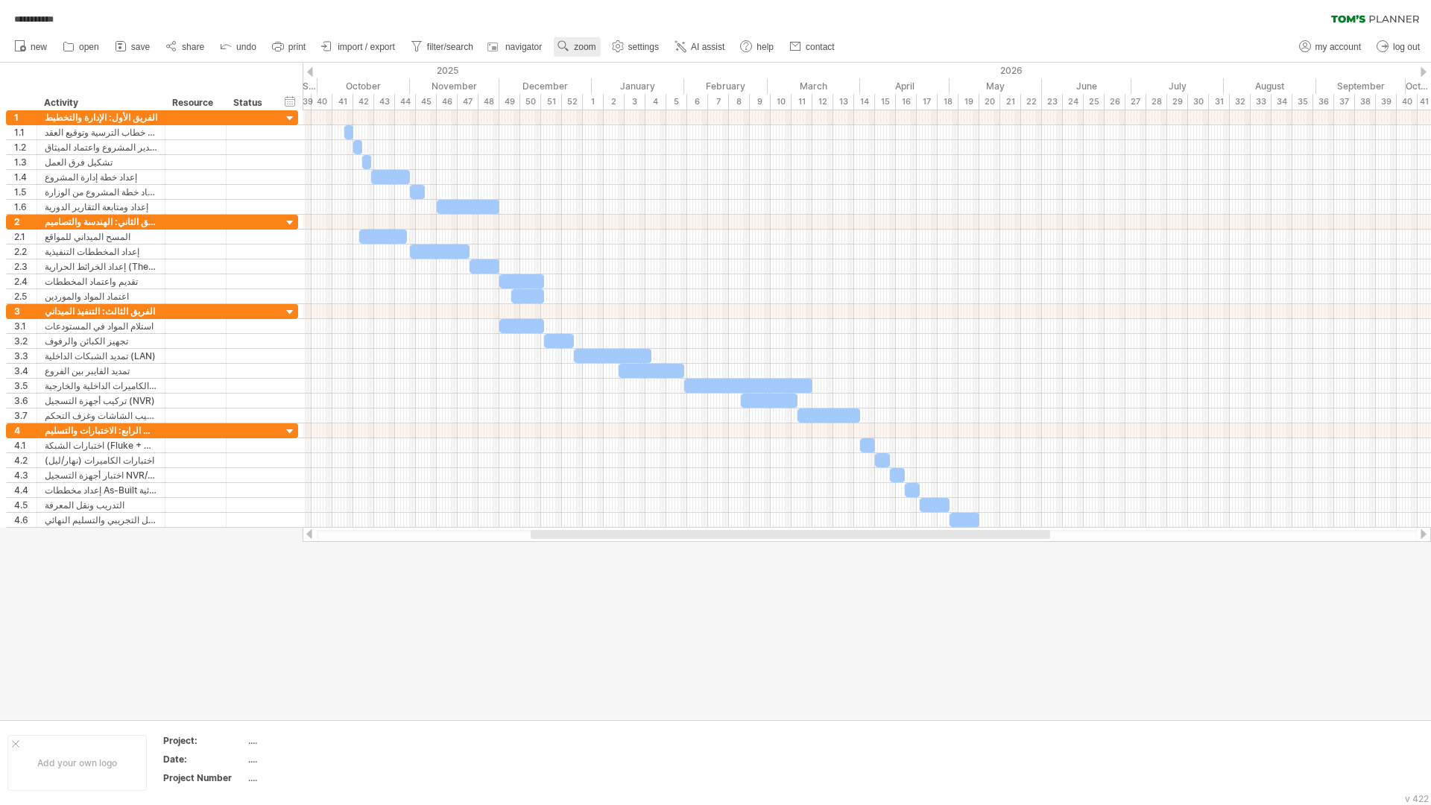
click at [564, 45] on use at bounding box center [563, 46] width 15 height 15
click at [600, 126] on div "Hour" at bounding box center [612, 136] width 83 height 24
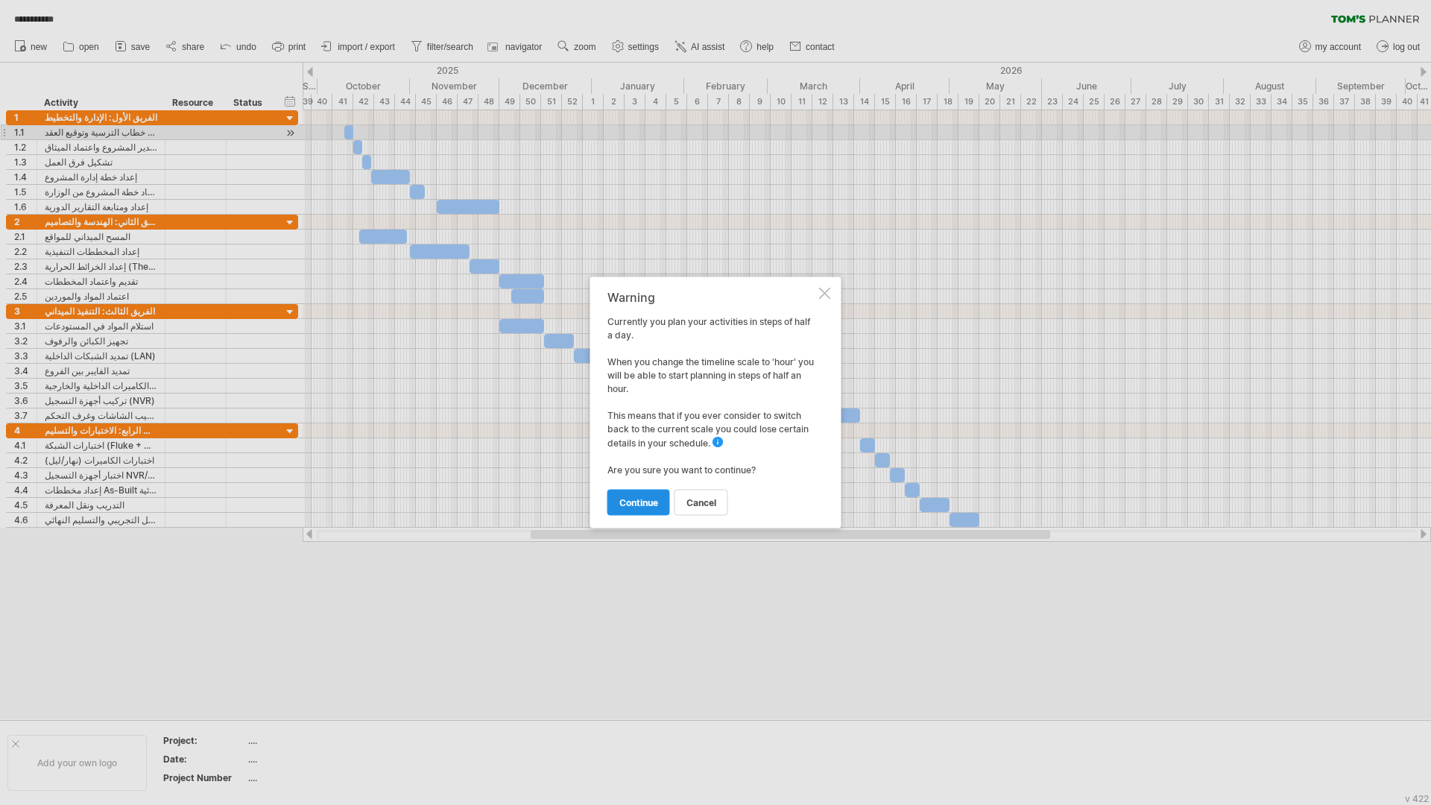
click at [643, 508] on link "continue" at bounding box center [639, 503] width 63 height 26
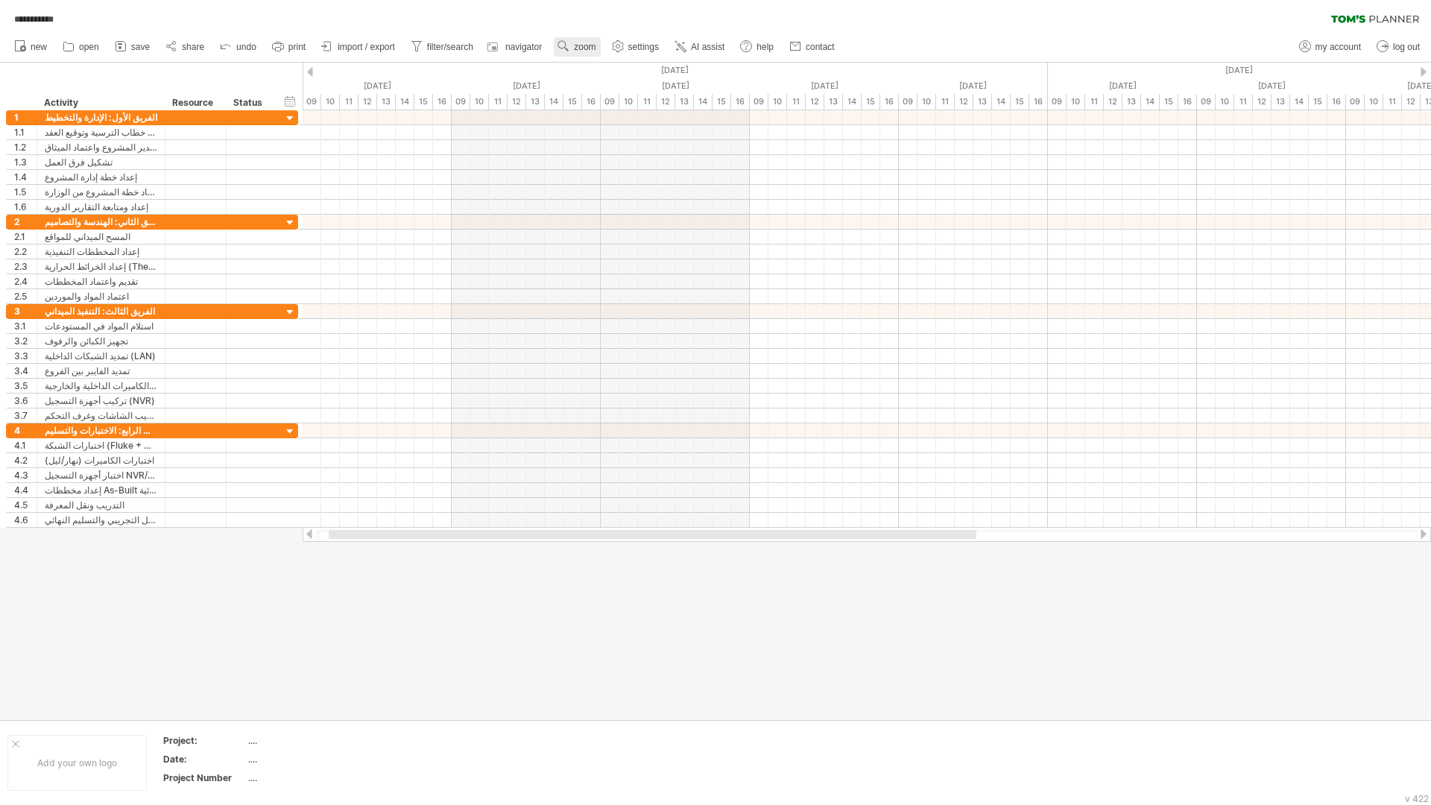
click at [584, 48] on span "zoom" at bounding box center [585, 47] width 22 height 10
click at [611, 72] on div "Month" at bounding box center [632, 67] width 83 height 24
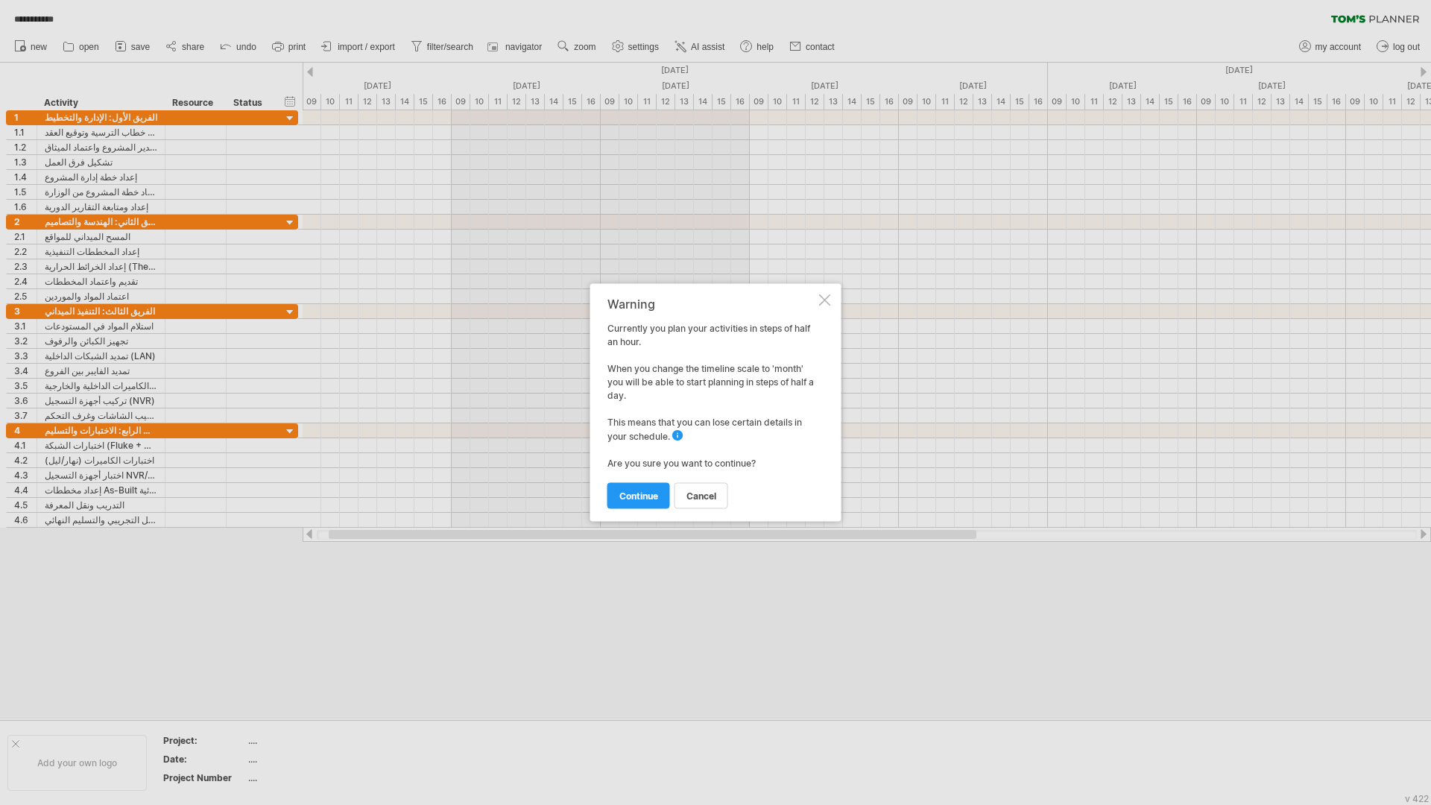
click at [638, 480] on div "cancel continue" at bounding box center [712, 489] width 209 height 38
click at [639, 494] on span "continue" at bounding box center [638, 496] width 39 height 11
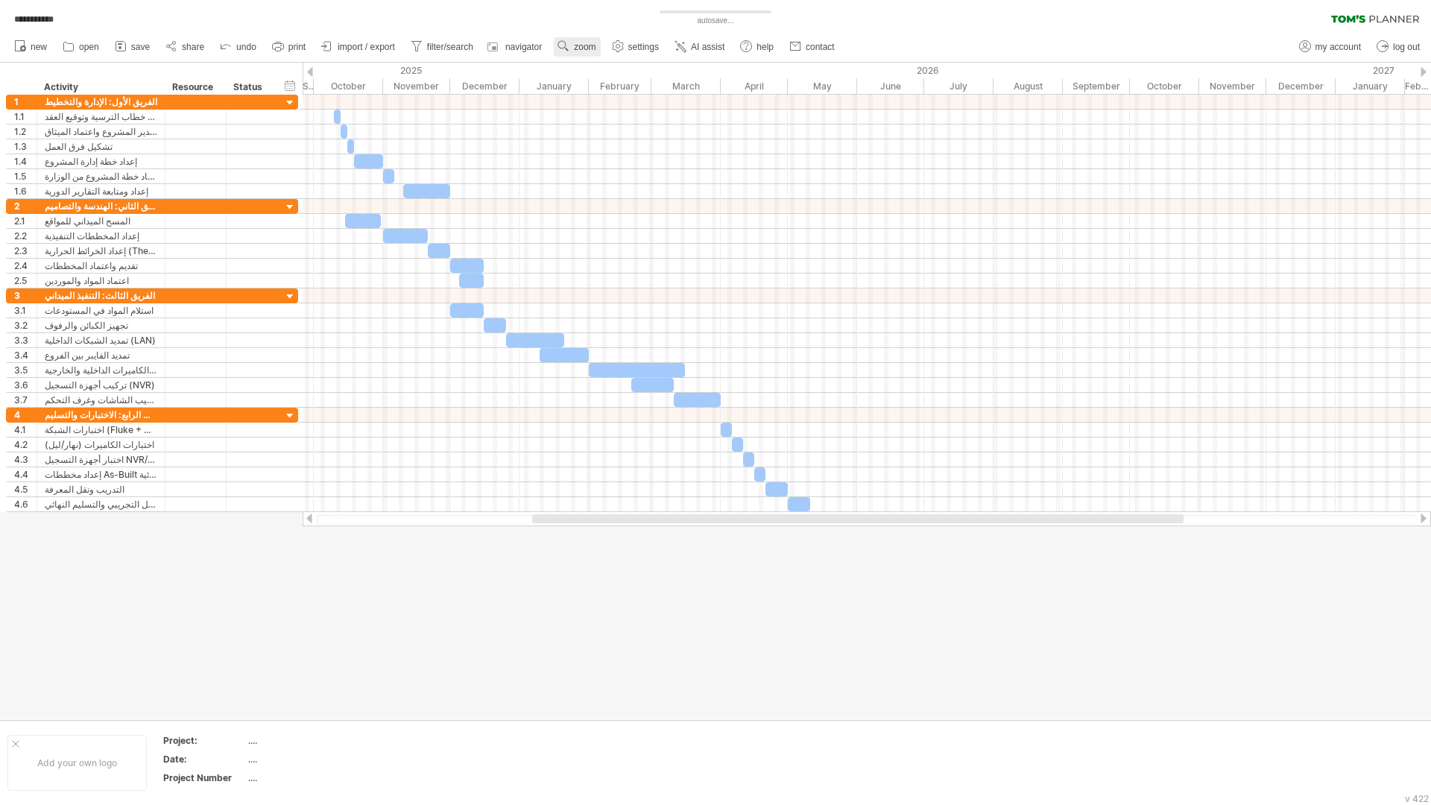
click at [585, 43] on span "zoom" at bounding box center [585, 47] width 22 height 10
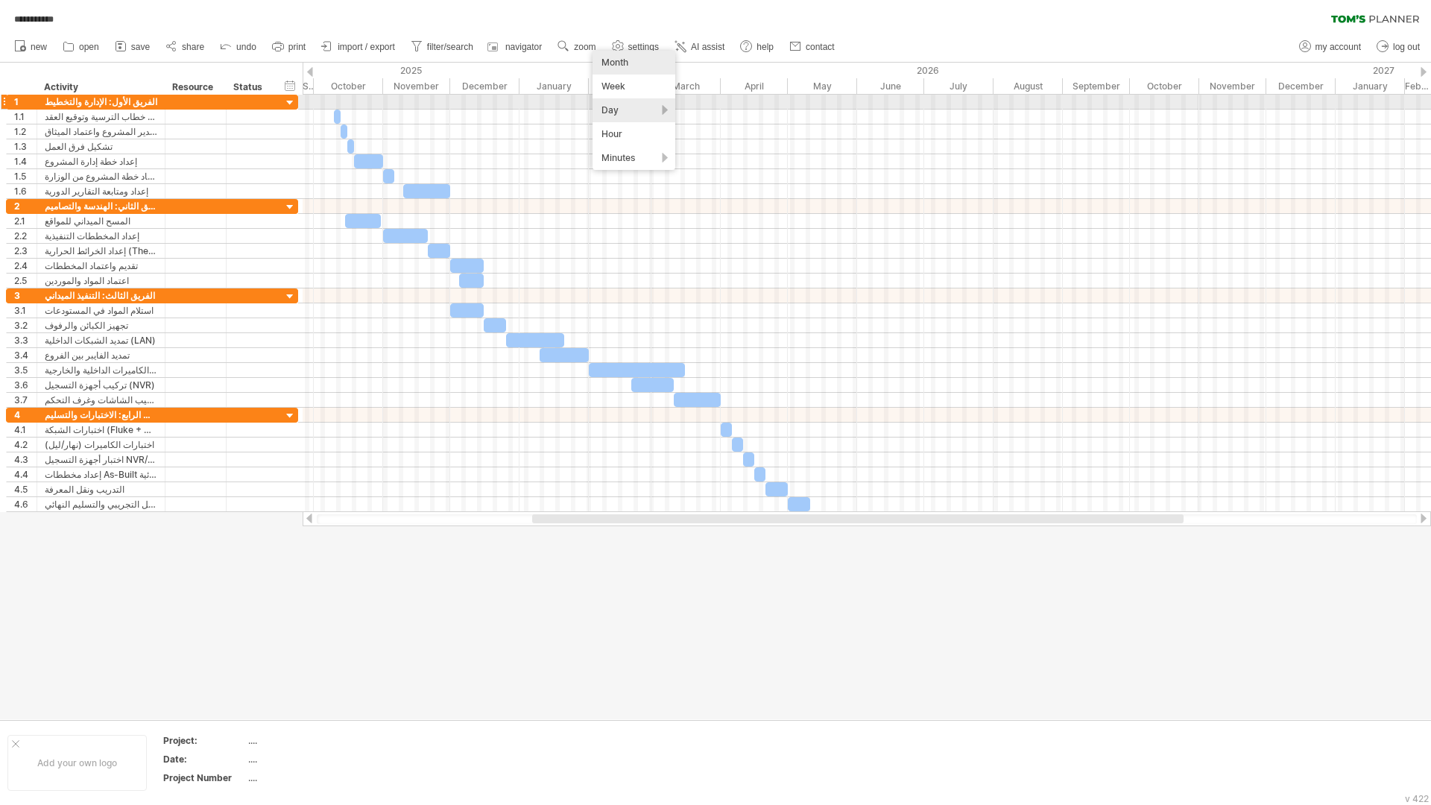
click at [609, 102] on div "Day" at bounding box center [634, 110] width 83 height 24
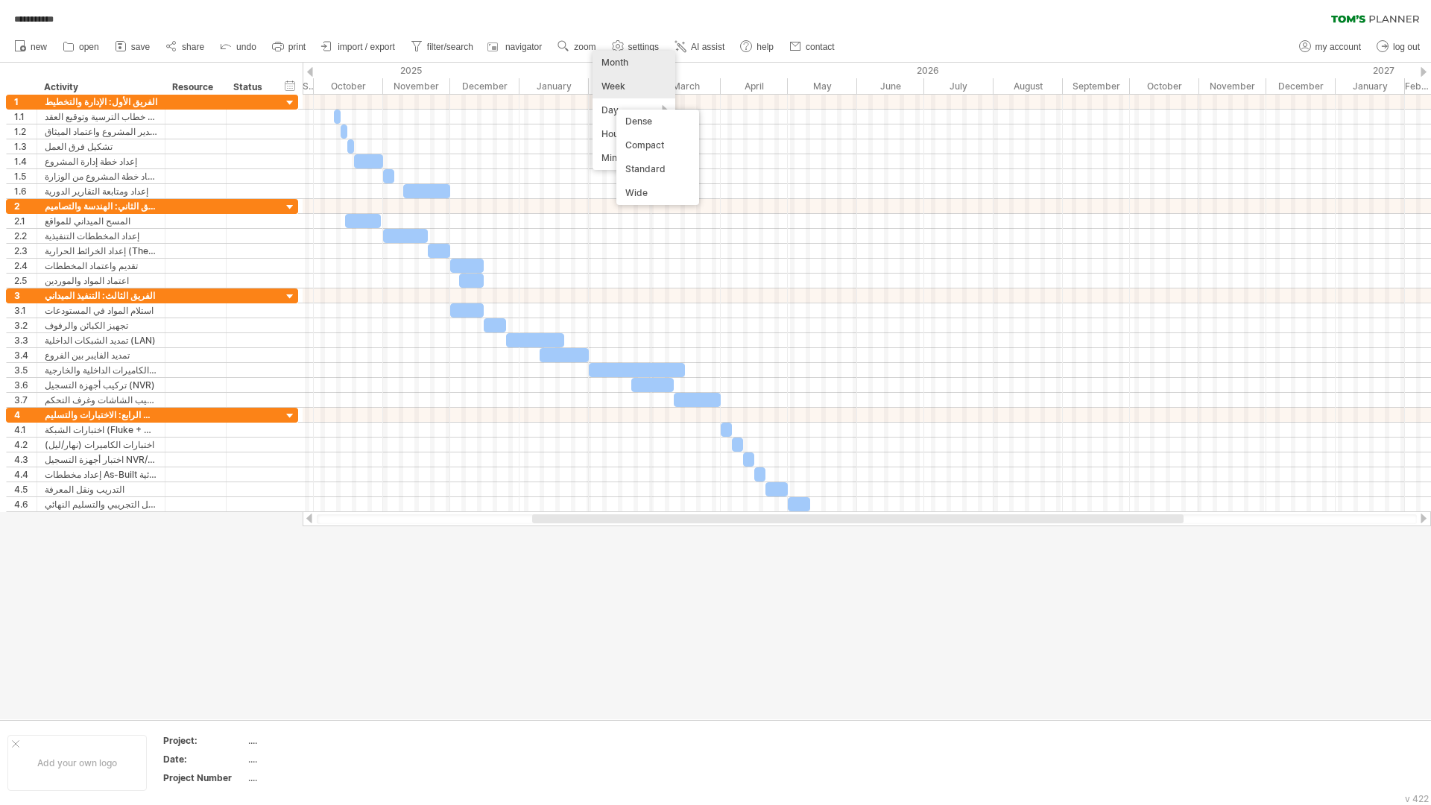
click at [625, 89] on div "Week" at bounding box center [634, 87] width 83 height 24
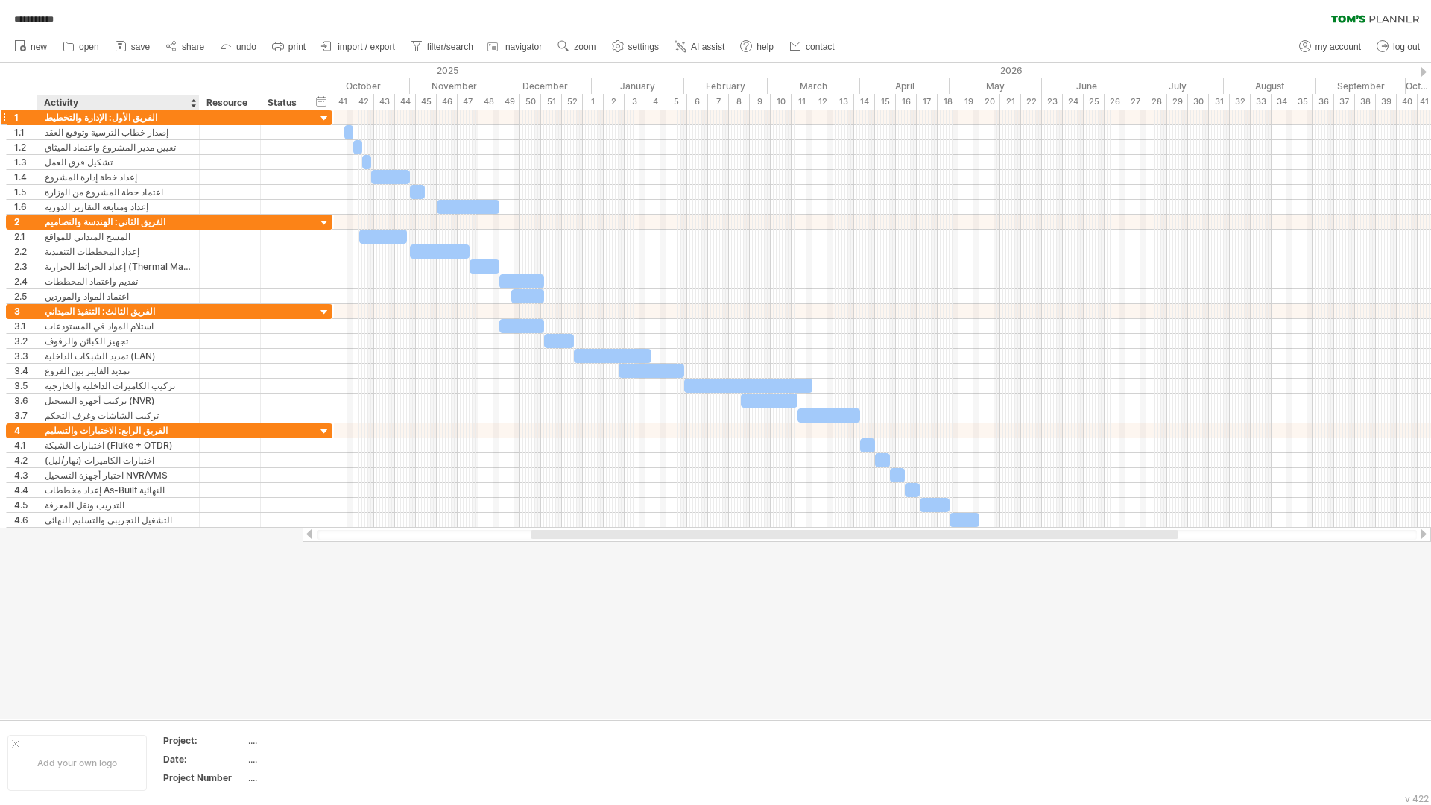
drag, startPoint x: 163, startPoint y: 108, endPoint x: 198, endPoint y: 113, distance: 34.7
click at [198, 113] on div "**********" at bounding box center [715, 402] width 1431 height 805
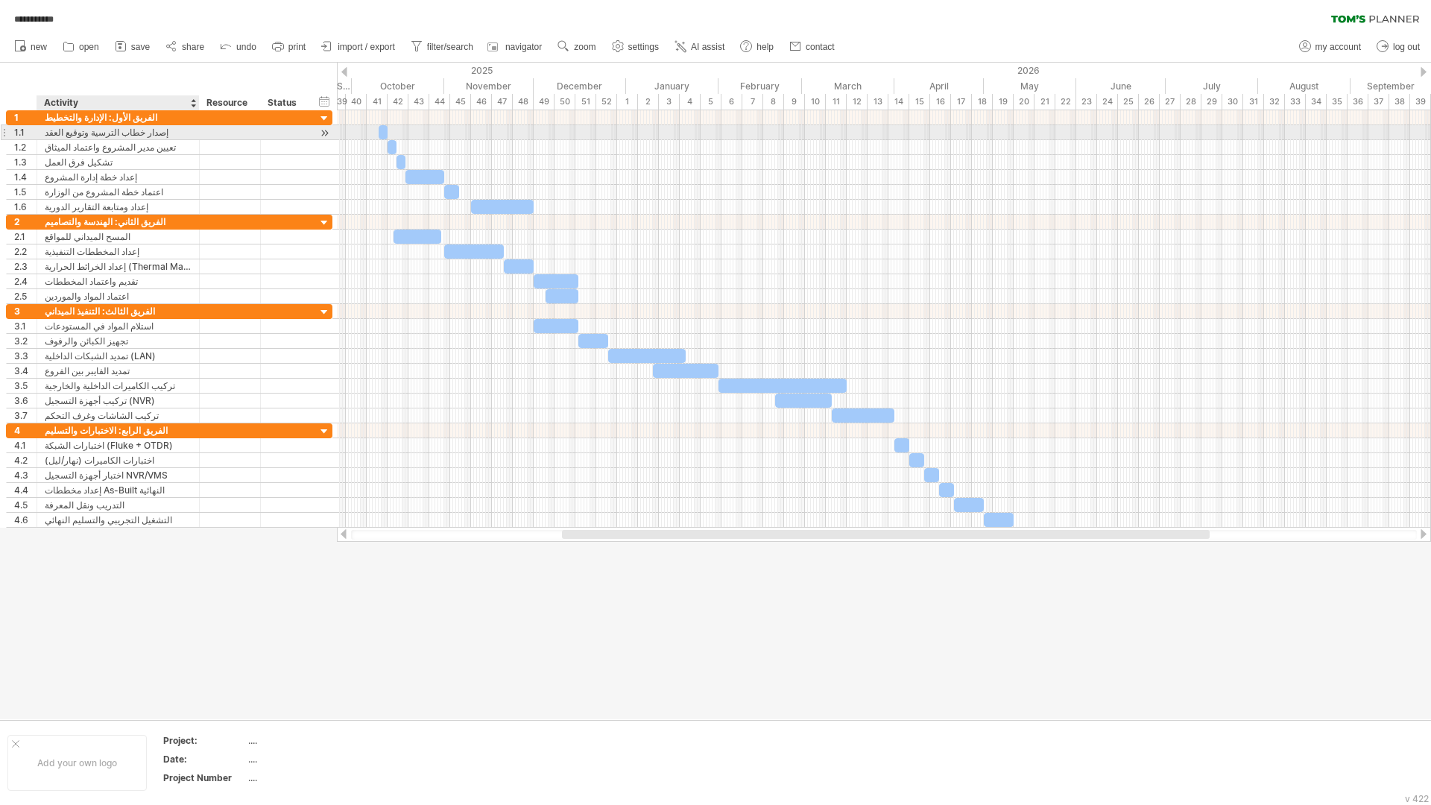
click at [111, 133] on div "إصدار خطاب الترسية وتوقيع العقد" at bounding box center [118, 132] width 147 height 14
click at [240, 171] on div at bounding box center [229, 177] width 45 height 14
click at [338, 174] on div at bounding box center [884, 177] width 1094 height 15
click at [324, 179] on div at bounding box center [325, 178] width 14 height 16
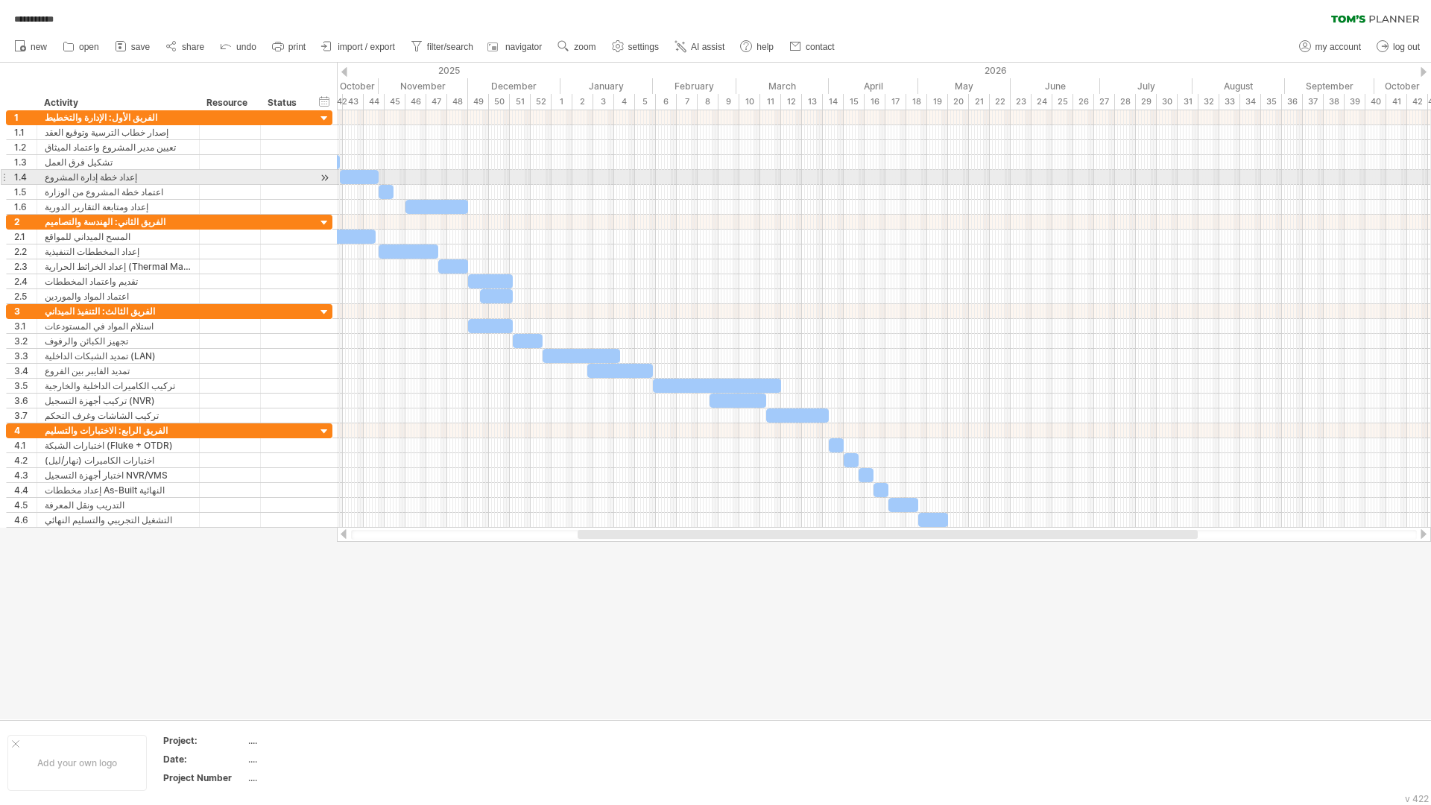
click at [324, 179] on div at bounding box center [325, 178] width 14 height 16
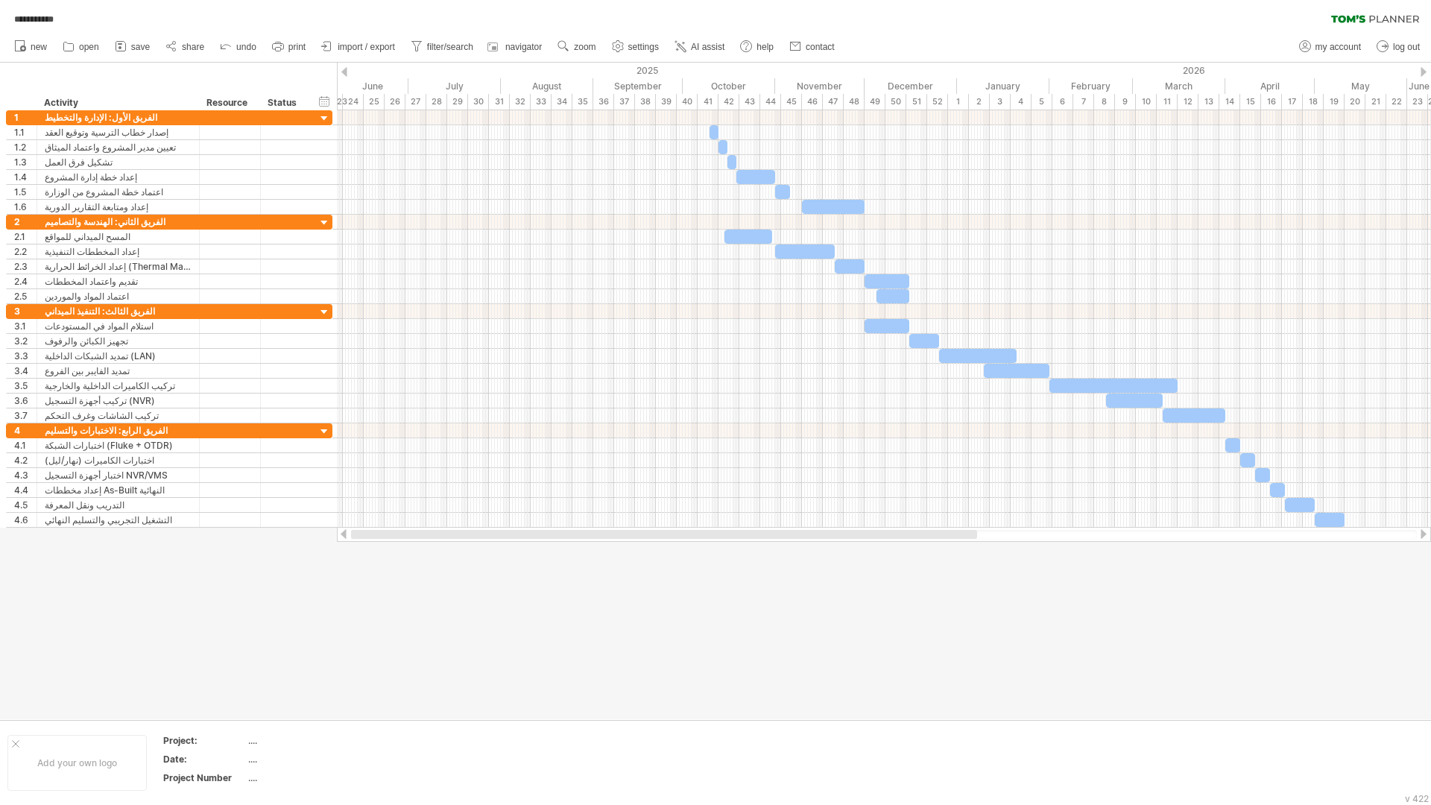
drag, startPoint x: 655, startPoint y: 534, endPoint x: 408, endPoint y: 535, distance: 247.5
click at [408, 535] on div at bounding box center [664, 534] width 626 height 9
click at [481, 535] on div at bounding box center [884, 535] width 1066 height 10
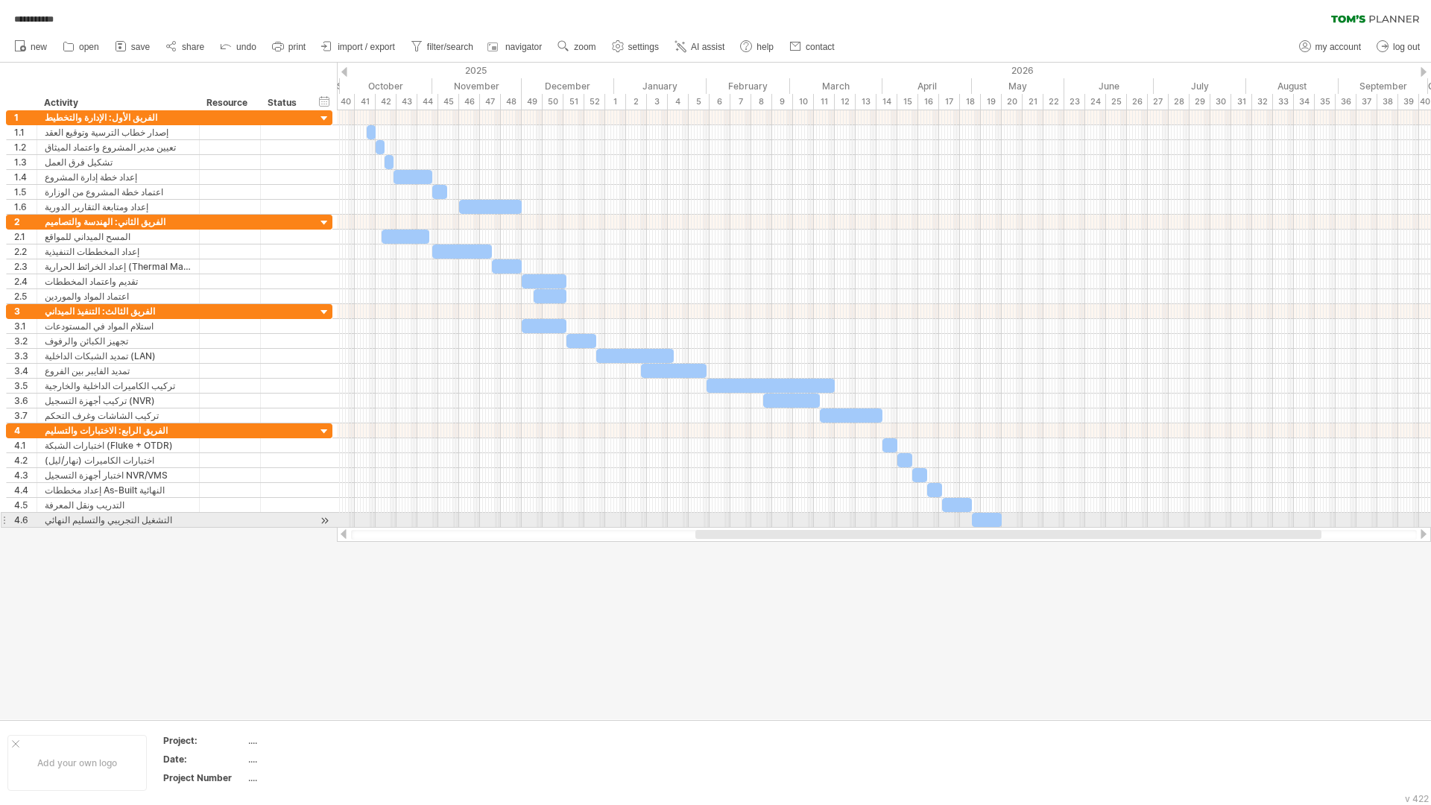
drag, startPoint x: 559, startPoint y: 537, endPoint x: 724, endPoint y: 528, distance: 165.0
click at [724, 528] on div at bounding box center [884, 534] width 1094 height 15
drag, startPoint x: 988, startPoint y: 520, endPoint x: 960, endPoint y: 529, distance: 29.0
click at [960, 529] on div "**********" at bounding box center [715, 402] width 1431 height 805
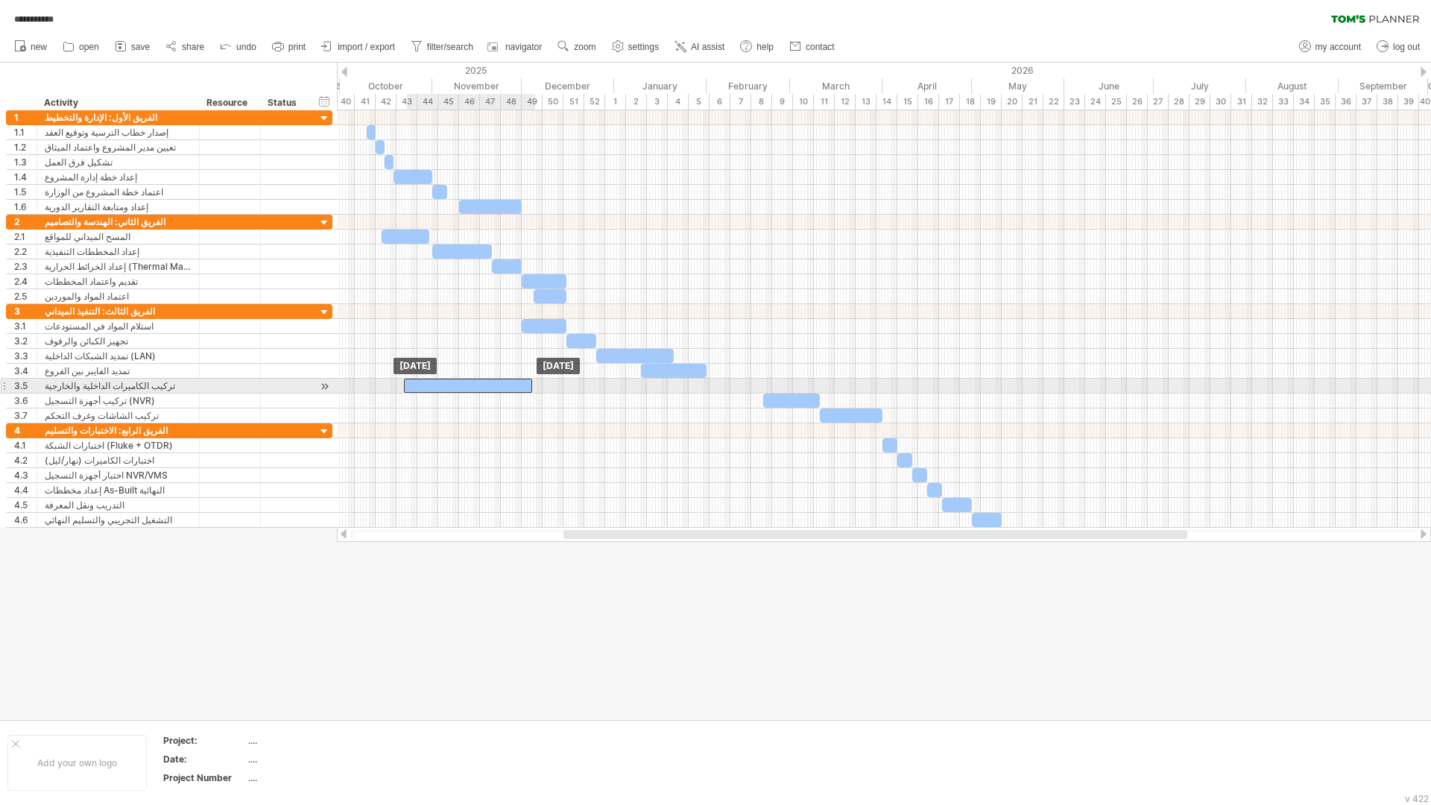
drag, startPoint x: 804, startPoint y: 385, endPoint x: 499, endPoint y: 385, distance: 304.9
click at [499, 385] on div "​" at bounding box center [468, 386] width 128 height 14
drag, startPoint x: 527, startPoint y: 385, endPoint x: 616, endPoint y: 383, distance: 88.7
click at [558, 383] on span at bounding box center [555, 386] width 6 height 14
click at [498, 383] on div "​" at bounding box center [506, 386] width 218 height 14
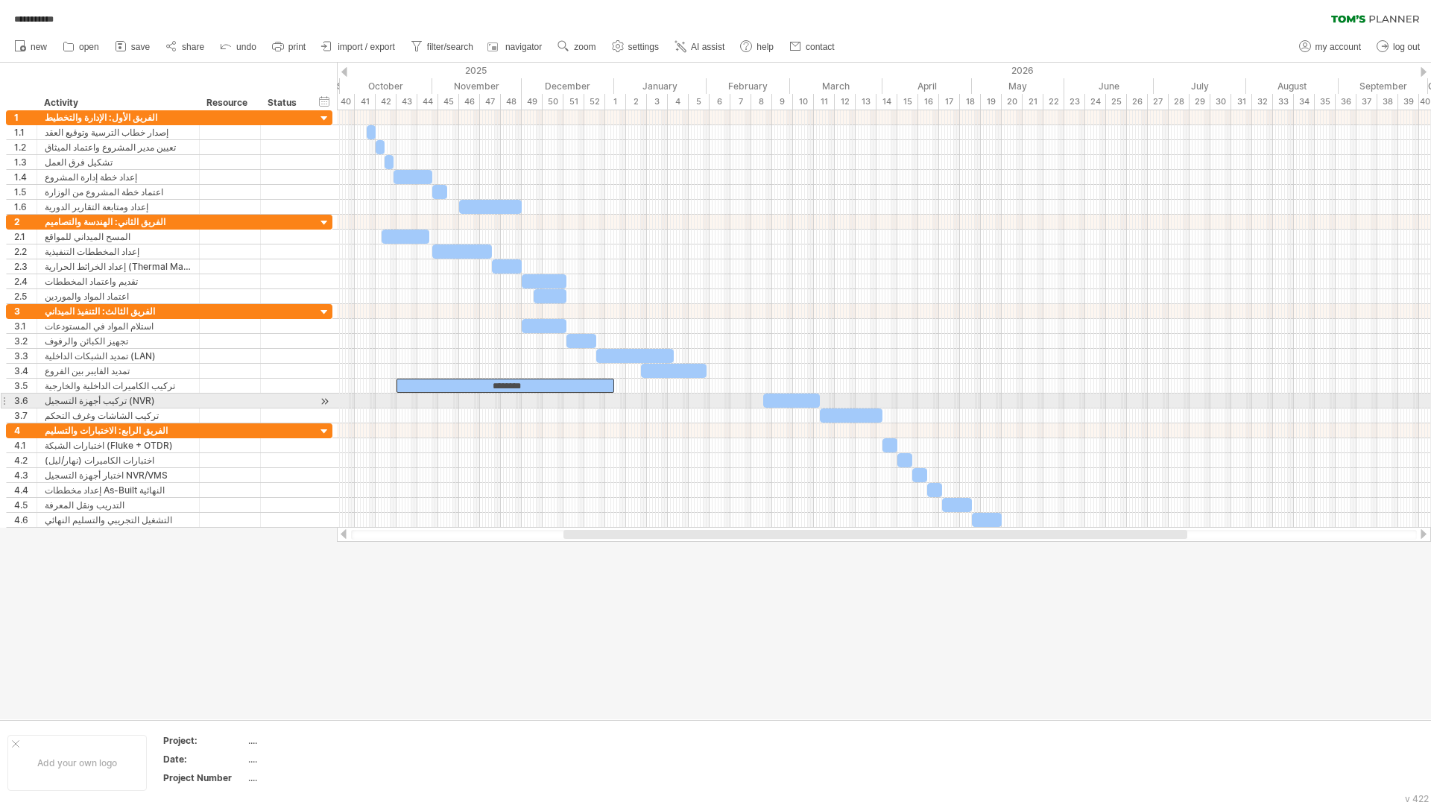
click at [659, 408] on div at bounding box center [884, 401] width 1094 height 15
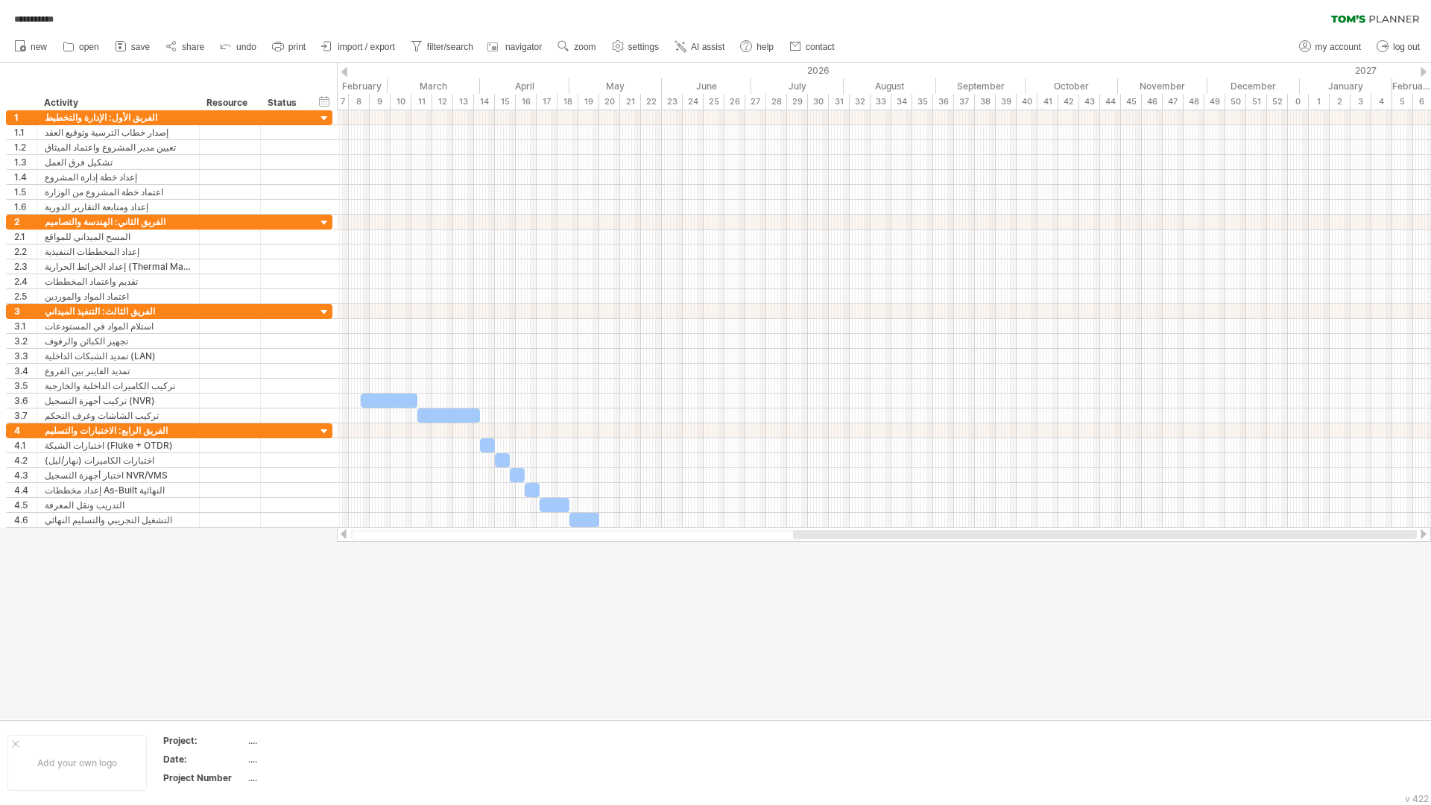
drag, startPoint x: 780, startPoint y: 537, endPoint x: 532, endPoint y: 309, distance: 336.6
click at [1192, 567] on div "**********" at bounding box center [715, 402] width 1431 height 805
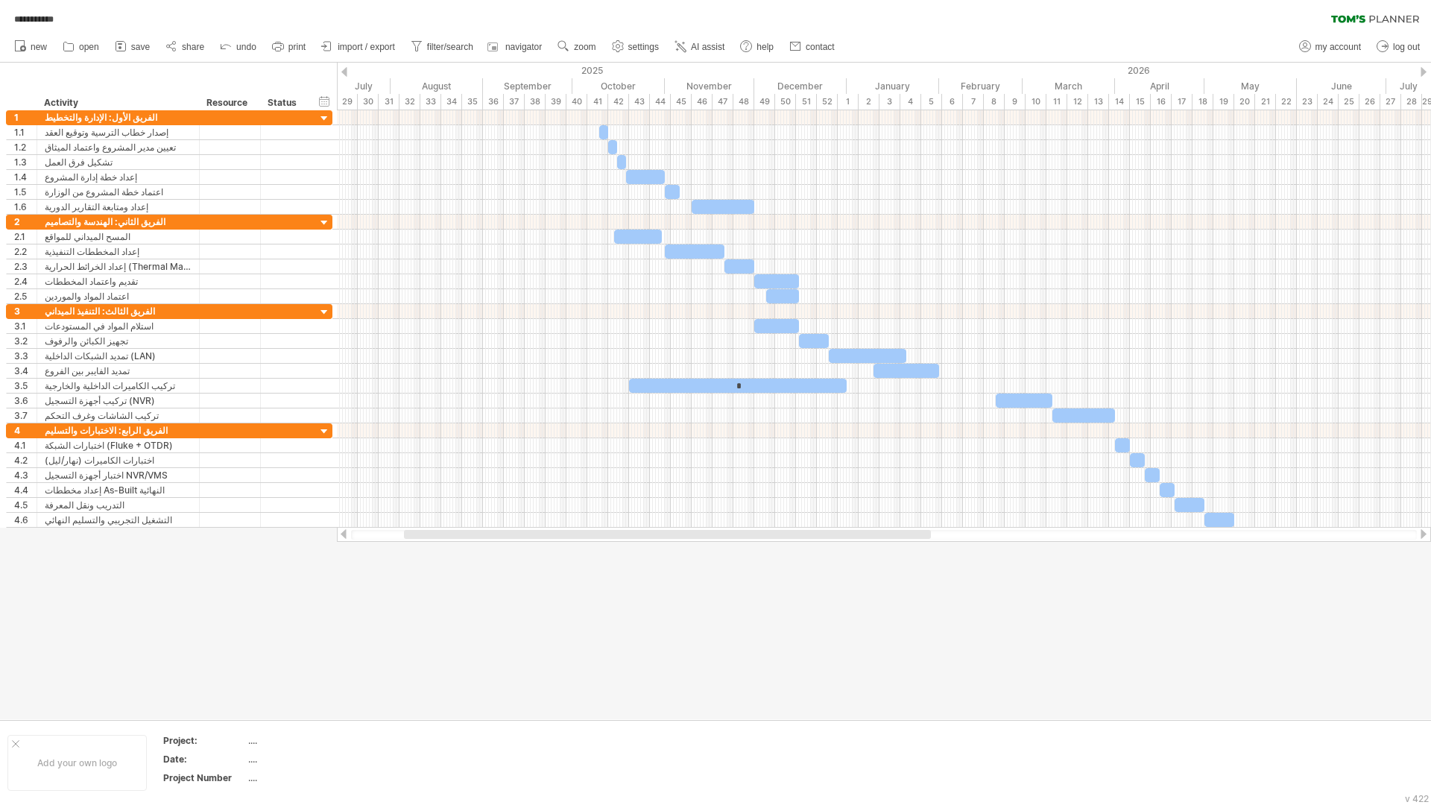
drag, startPoint x: 804, startPoint y: 534, endPoint x: 465, endPoint y: 506, distance: 339.6
click at [496, 530] on div at bounding box center [667, 534] width 527 height 9
click at [581, 45] on span "zoom" at bounding box center [585, 47] width 22 height 10
click at [720, 535] on div at bounding box center [803, 534] width 527 height 9
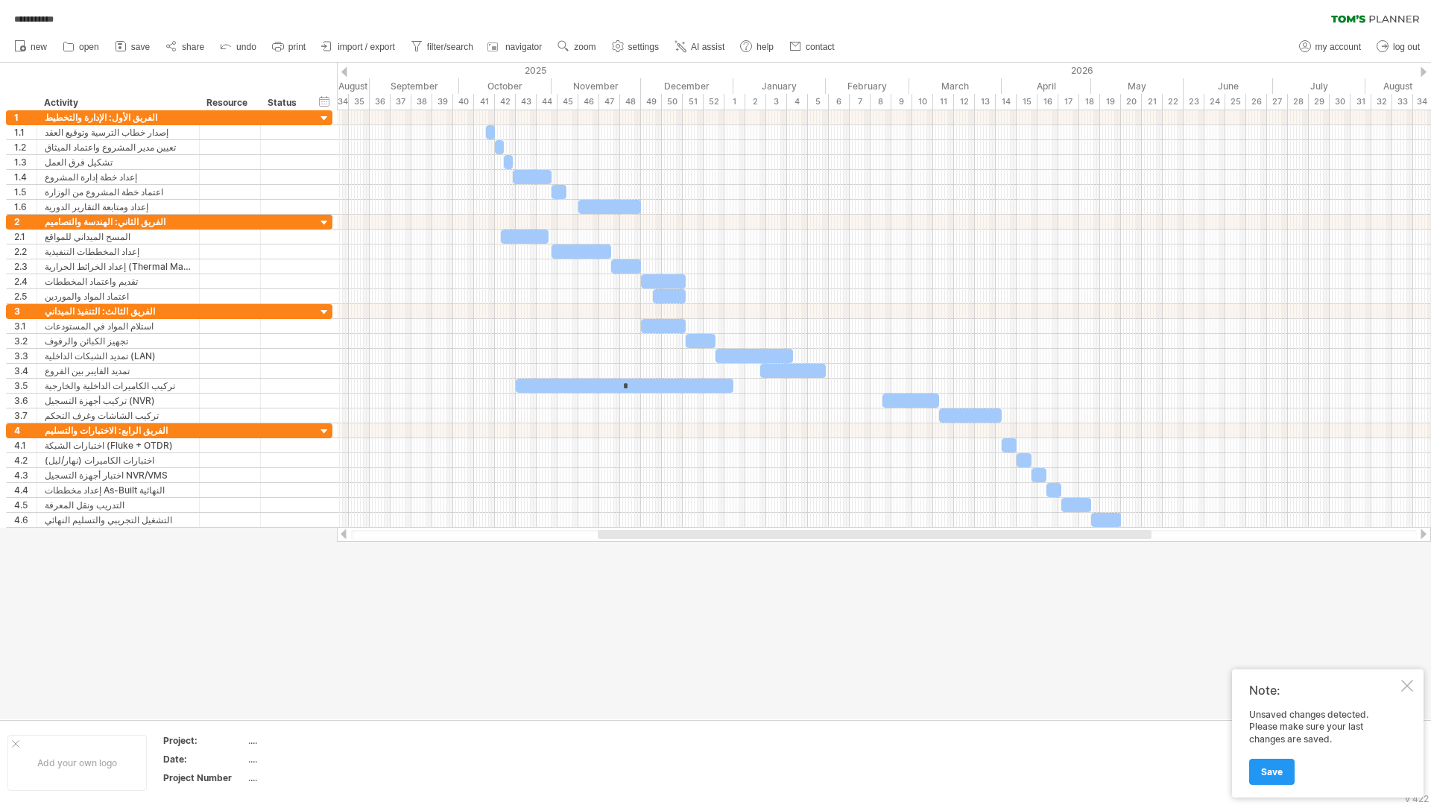
drag, startPoint x: 703, startPoint y: 537, endPoint x: 751, endPoint y: 539, distance: 48.5
click at [751, 539] on div at bounding box center [884, 535] width 1066 height 10
click at [697, 45] on span "AI assist" at bounding box center [708, 47] width 34 height 10
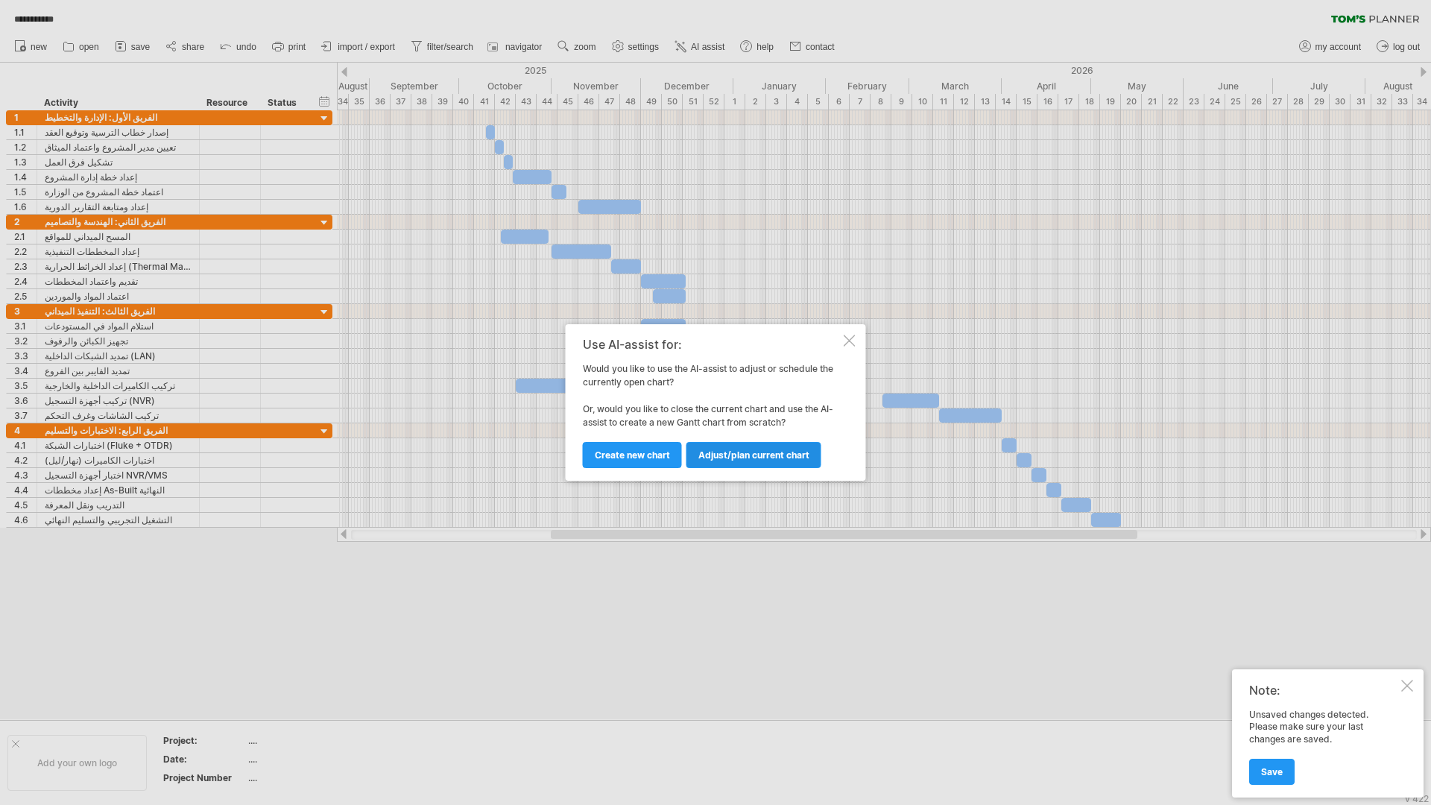
click at [731, 460] on span "Adjust/plan current chart" at bounding box center [754, 455] width 111 height 11
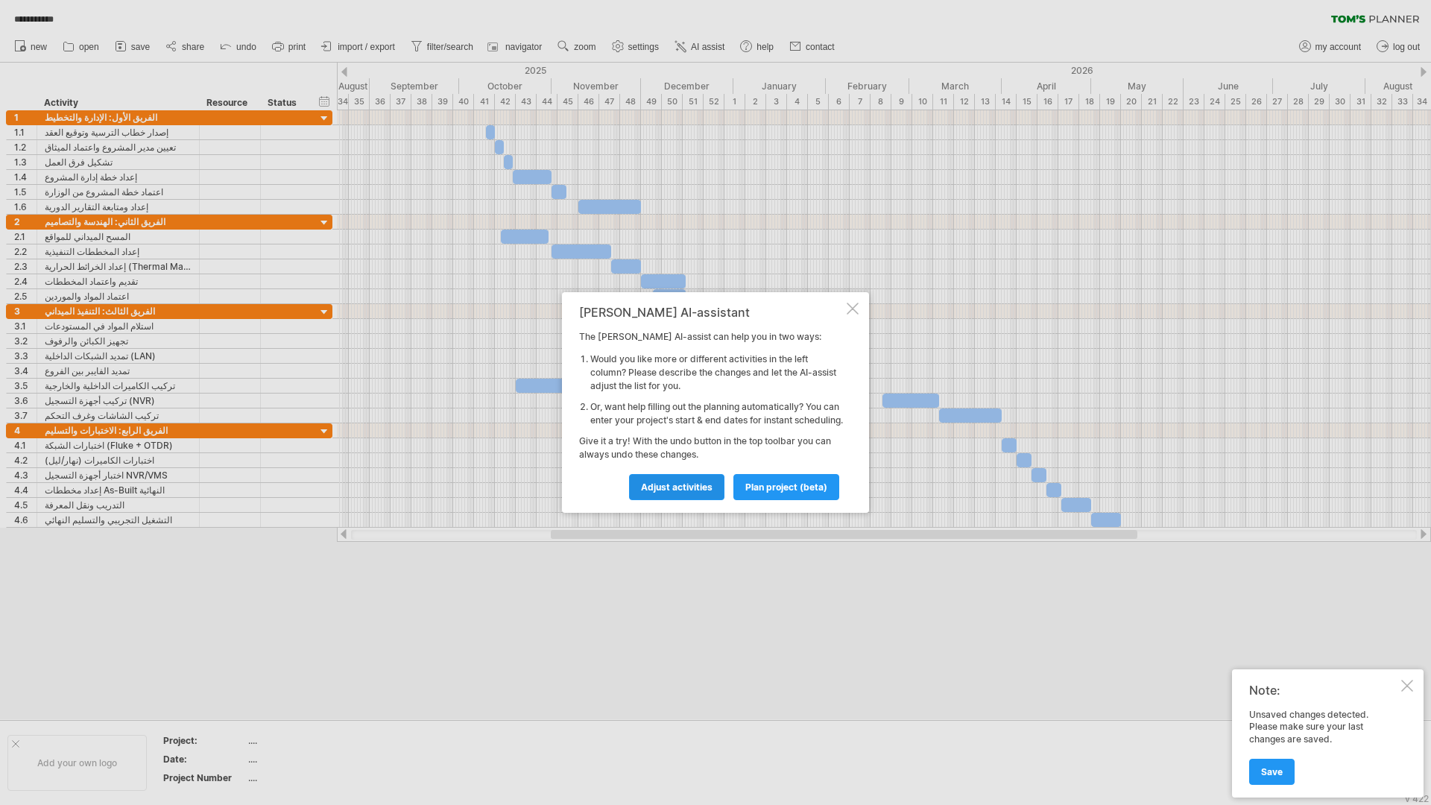
click at [680, 488] on link "Adjust activities" at bounding box center [676, 487] width 95 height 26
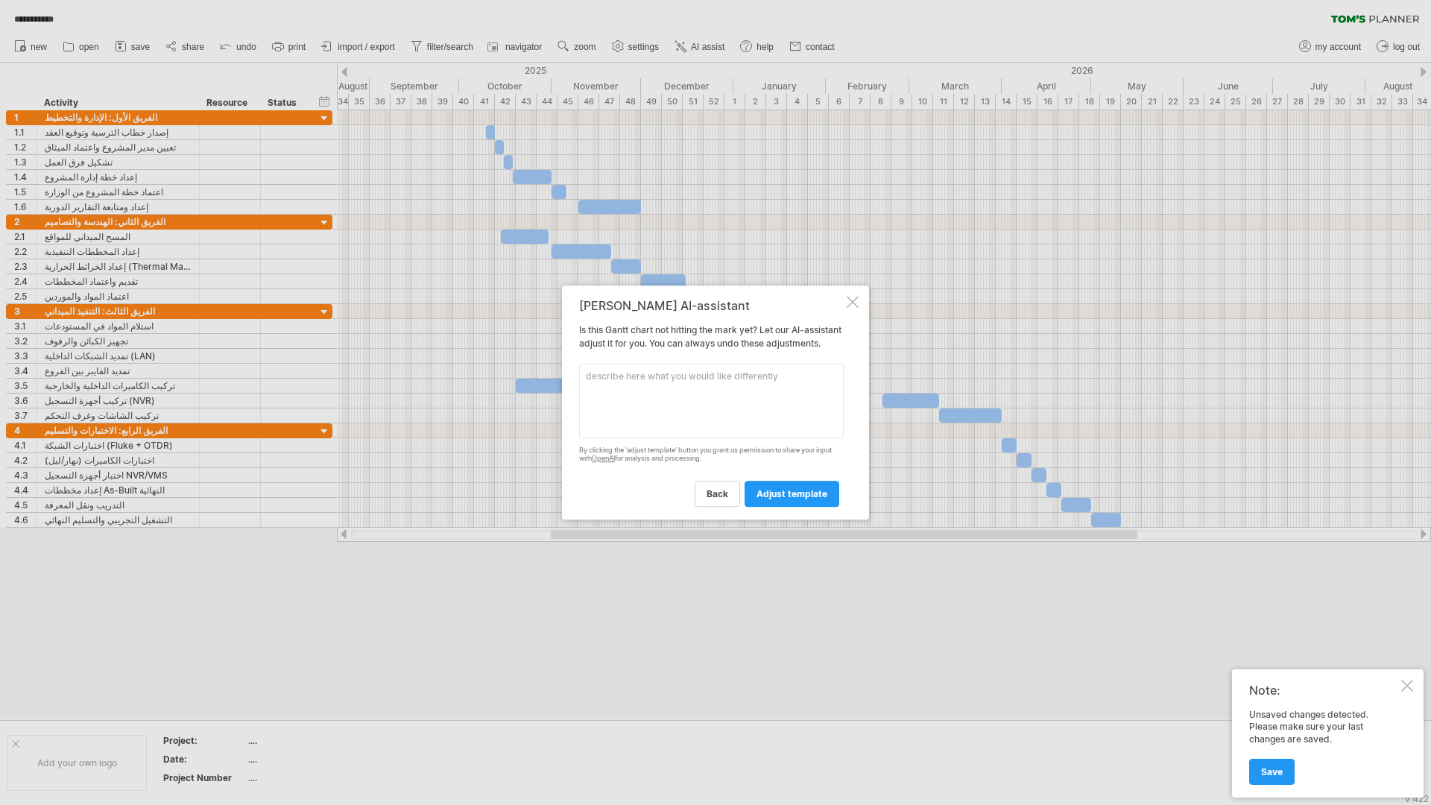
click at [695, 408] on textarea at bounding box center [711, 401] width 265 height 75
paste textarea "| loremi | dolorsi / ametco | adipi elitsed | doeius temporin | utlab (etdol – …"
click at [619, 432] on textarea at bounding box center [711, 401] width 265 height 75
paste textarea "| loremi | dolorsi / ametco | adipi elitsed | doeius temporin | utlab | | -----…"
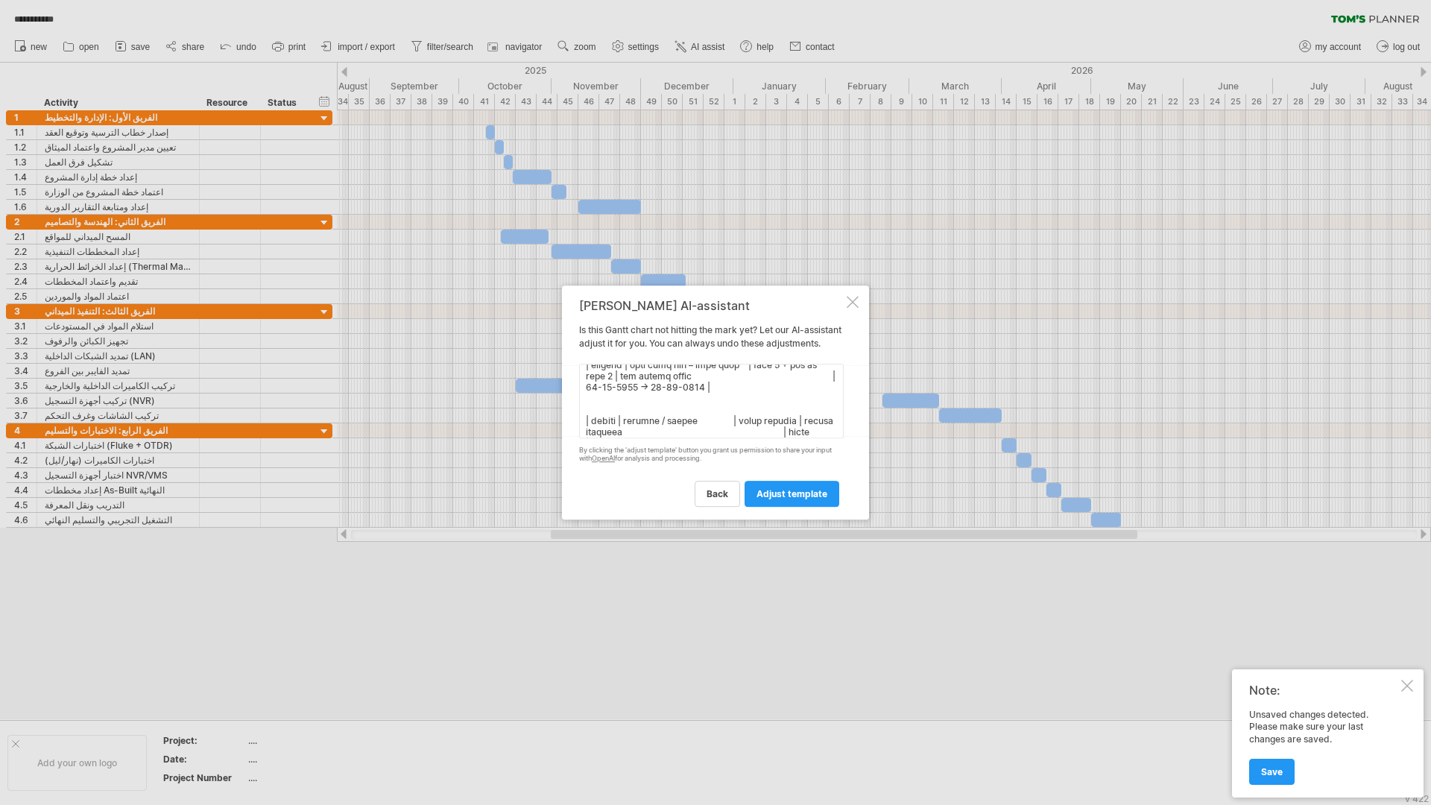
scroll to position [425, 0]
click at [769, 438] on textarea at bounding box center [711, 401] width 265 height 75
paste textarea "| loremi | dolorsi / ametco | adipi elitsed | doeius temporin | utlab | | -----…"
type textarea "| loremi | dolorsi / ametco | adipi elitsed | doeius temporin | utlab (etdol – …"
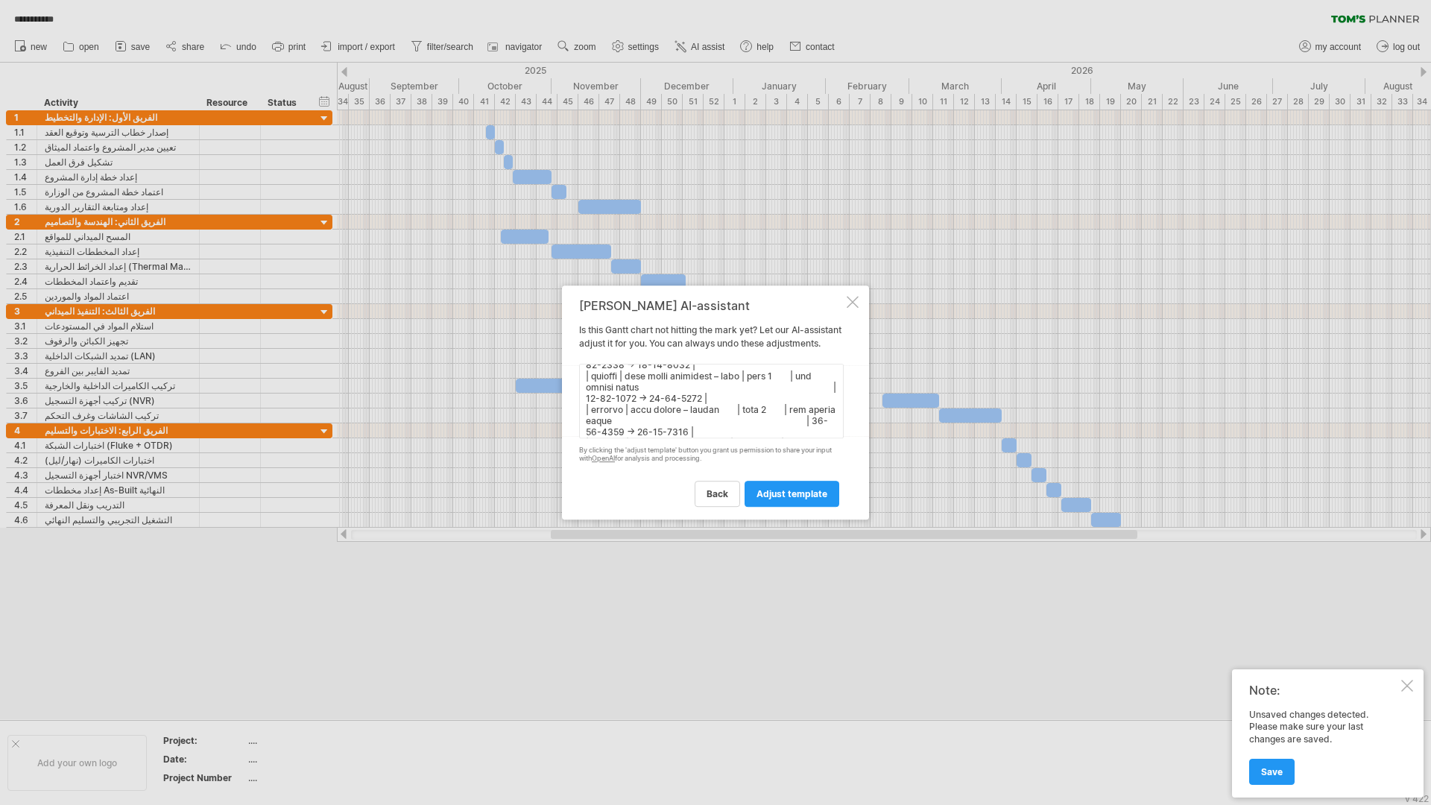
click at [707, 436] on textarea at bounding box center [711, 401] width 265 height 75
click at [670, 390] on textarea at bounding box center [711, 401] width 265 height 75
paste textarea "| loremi | dolorsi / ametco | adipi elitsed | doeius temporin | utlab (etdol – …"
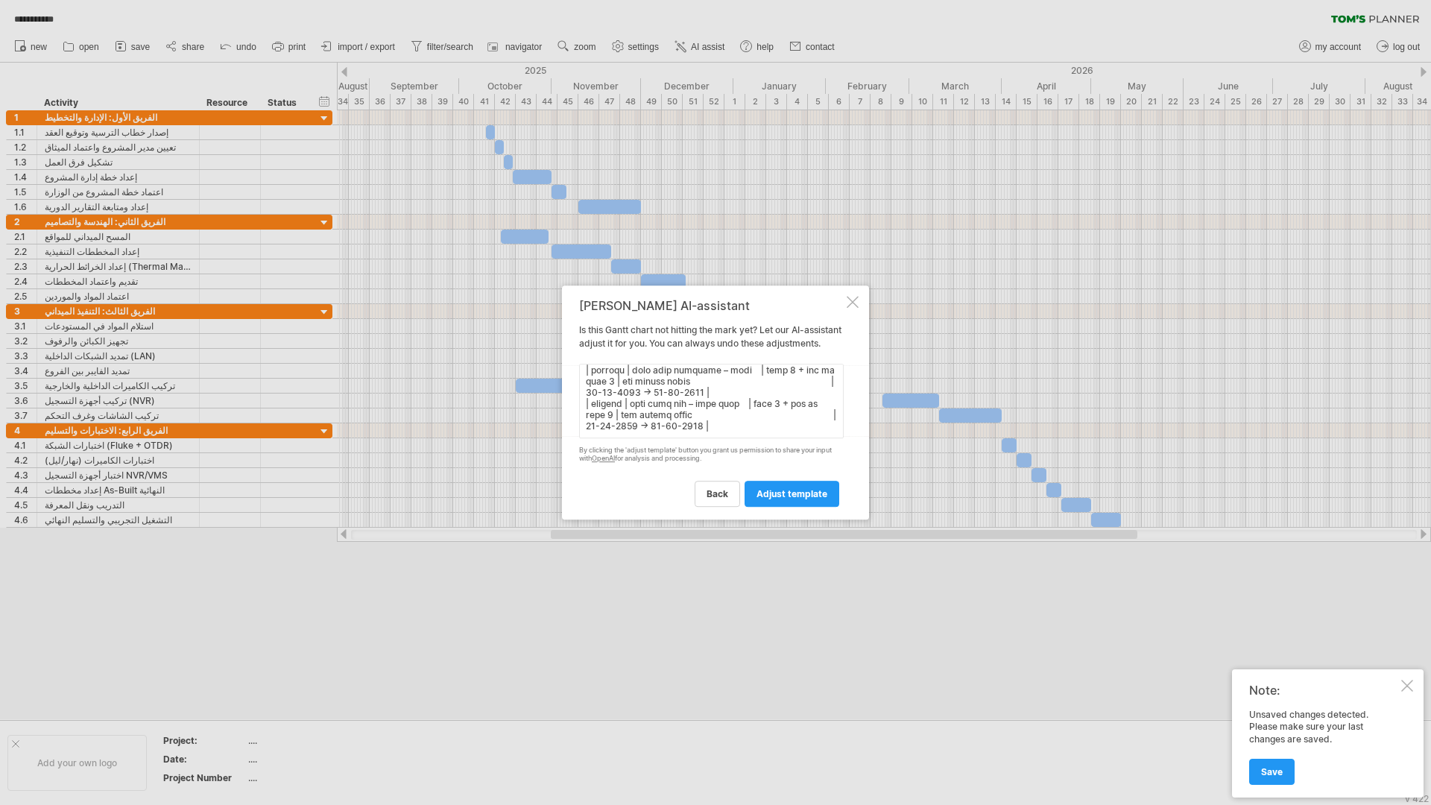
click at [590, 427] on textarea at bounding box center [711, 401] width 265 height 75
paste textarea "| loremi | dolorsi / ametco | adipi elitsed | doeius temporin | utlab | | -----…"
click at [751, 432] on textarea at bounding box center [711, 401] width 265 height 75
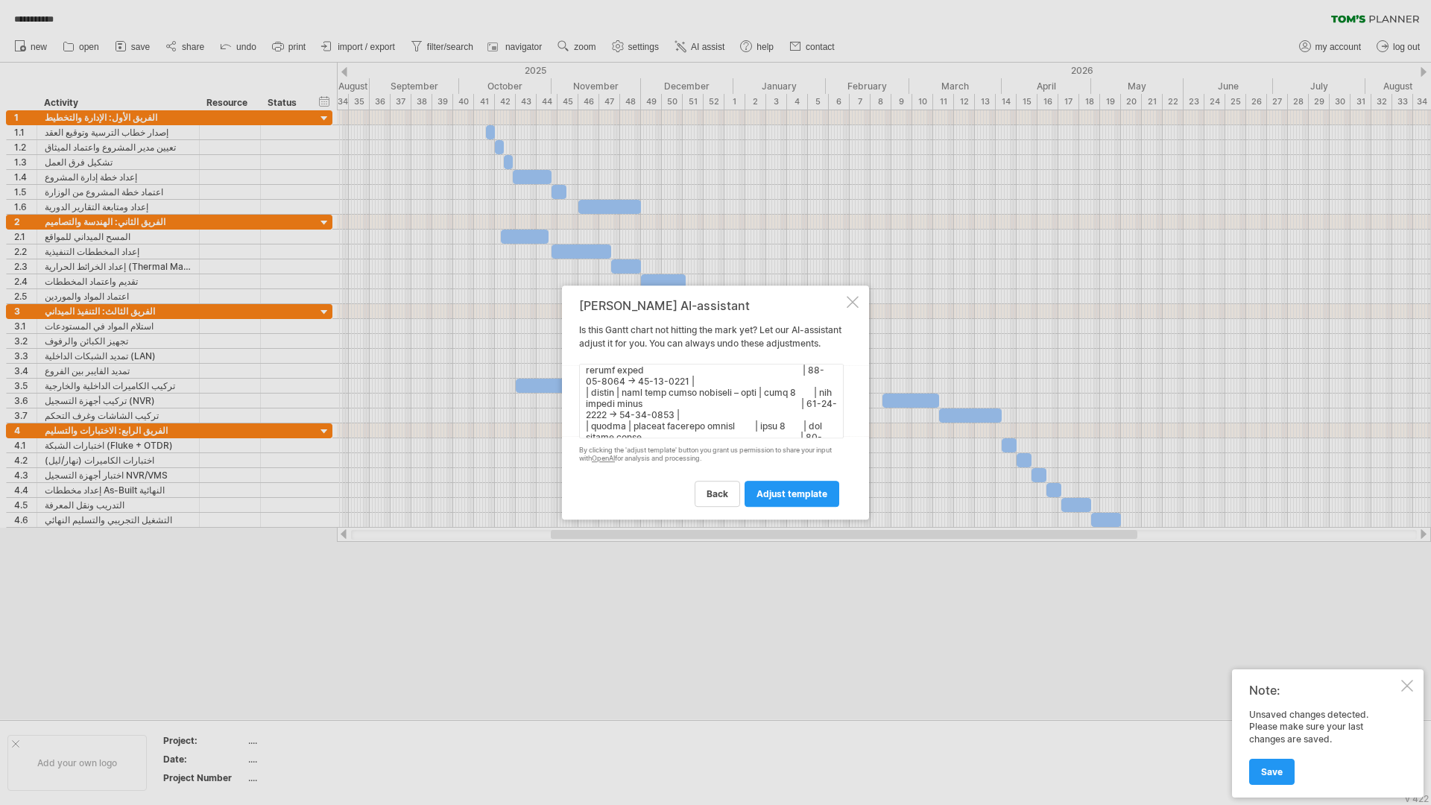
paste textarea "| loremi | dolorsi / ametco | adipi elitsed | doeius temporin | utlab | | -----…"
click at [772, 426] on textarea at bounding box center [711, 401] width 265 height 75
paste textarea "| loremi | dolorsi / ametco | adipi elitsed | doeius temporin | utlab | | -----…"
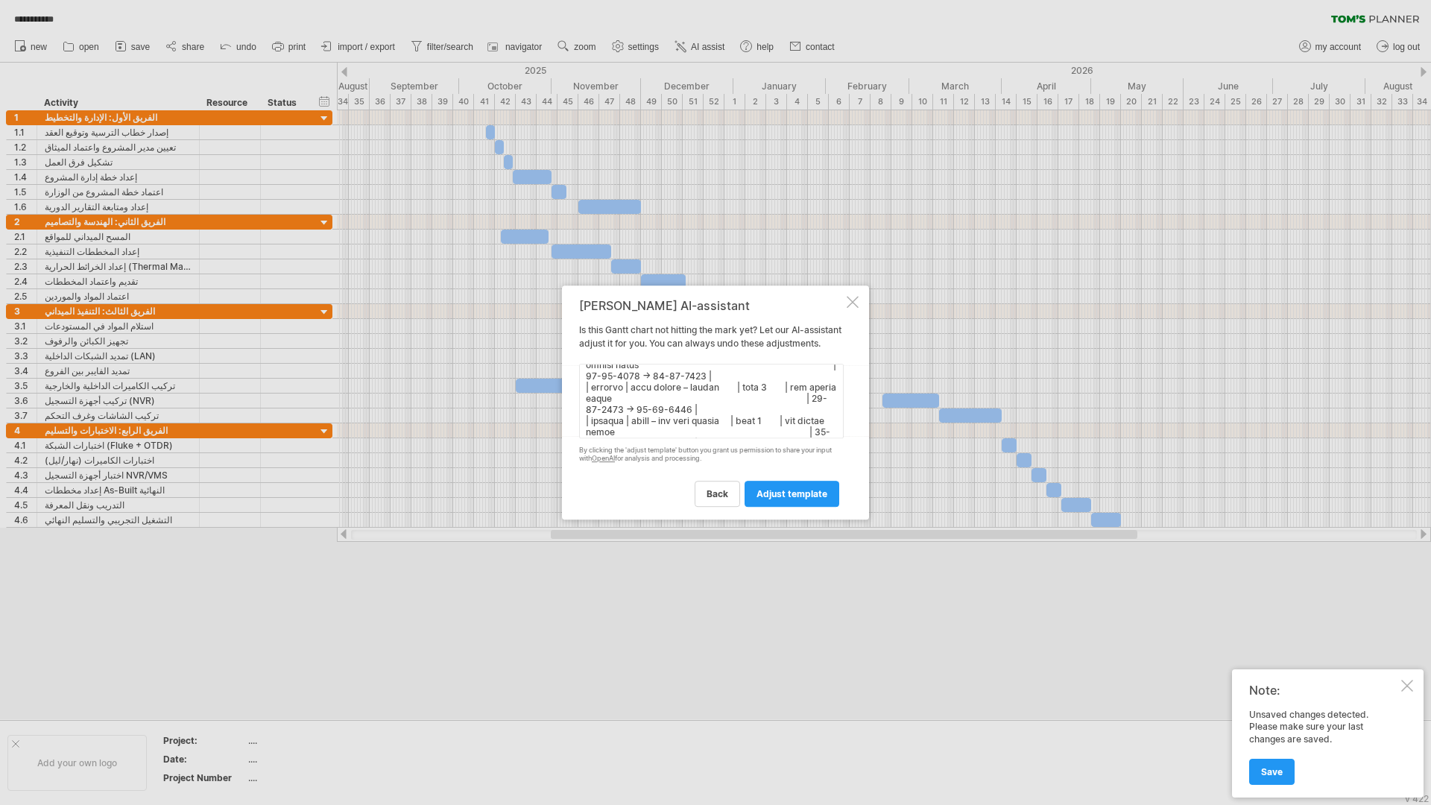
scroll to position [872, 0]
click at [795, 434] on textarea at bounding box center [711, 401] width 265 height 75
paste textarea "| loremi | dolorsi / ametco | adipi elitsed | doeius temporin | utlab | | -----…"
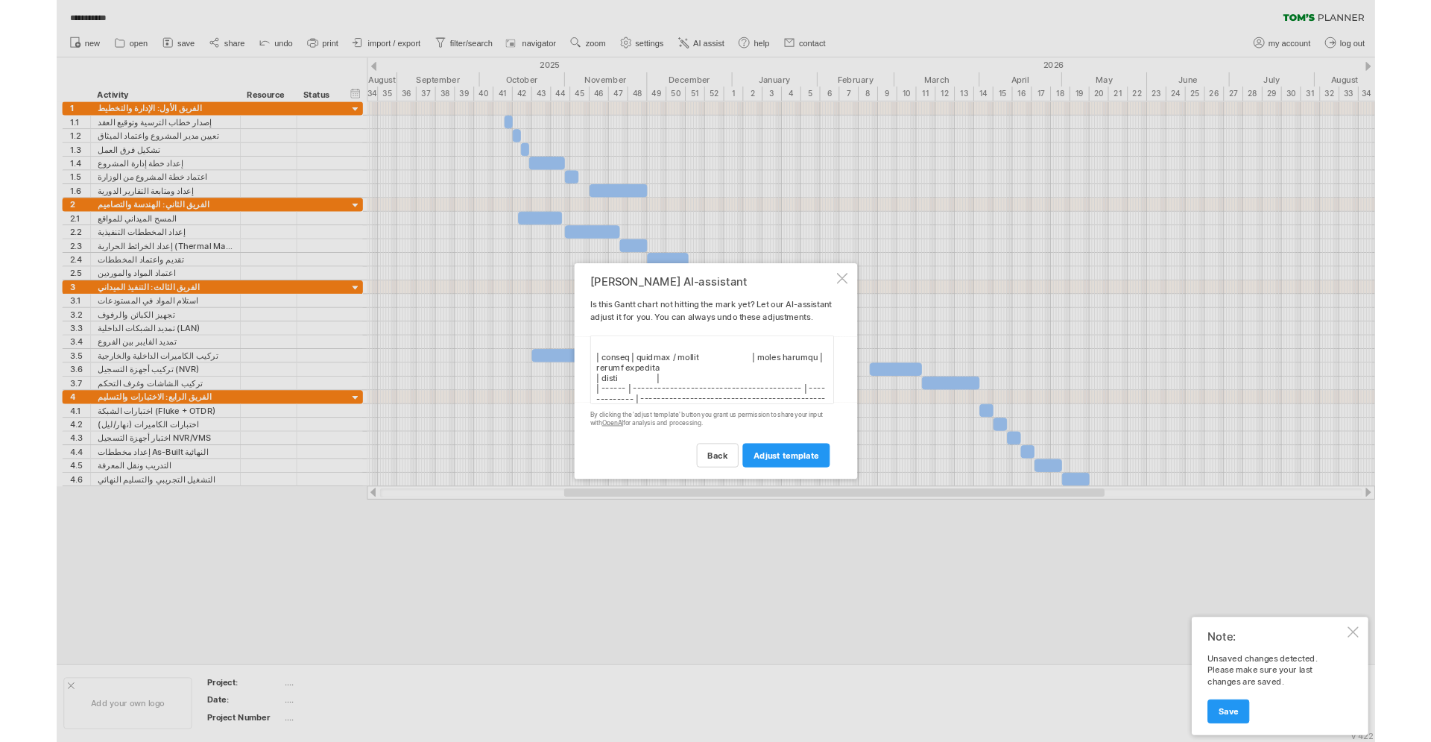
scroll to position [1118, 0]
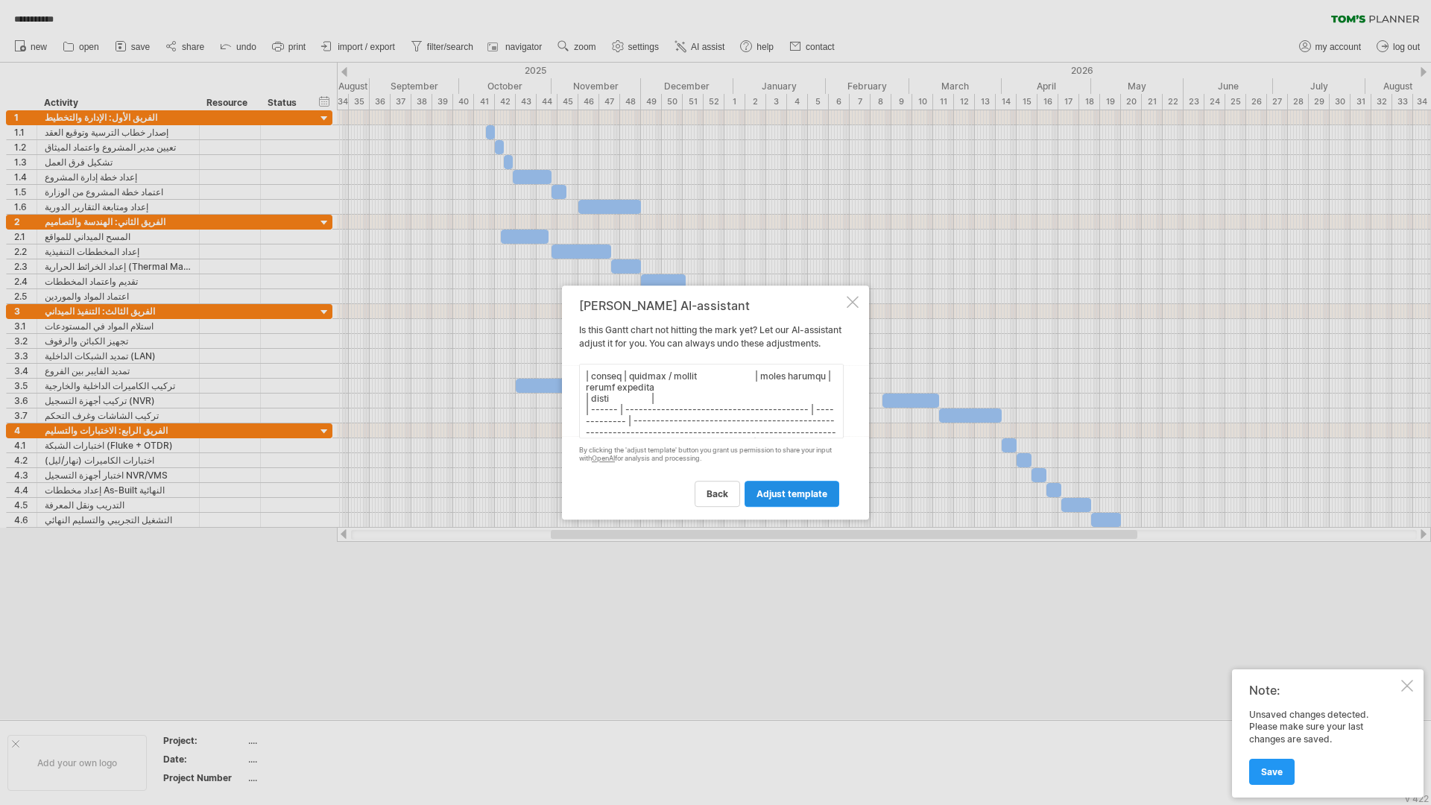
type textarea "| loremi | dolorsi / ametco | adipi elitsed | doeius temporin | utlab (etdol – …"
click at [802, 491] on link "adjust template" at bounding box center [792, 494] width 95 height 26
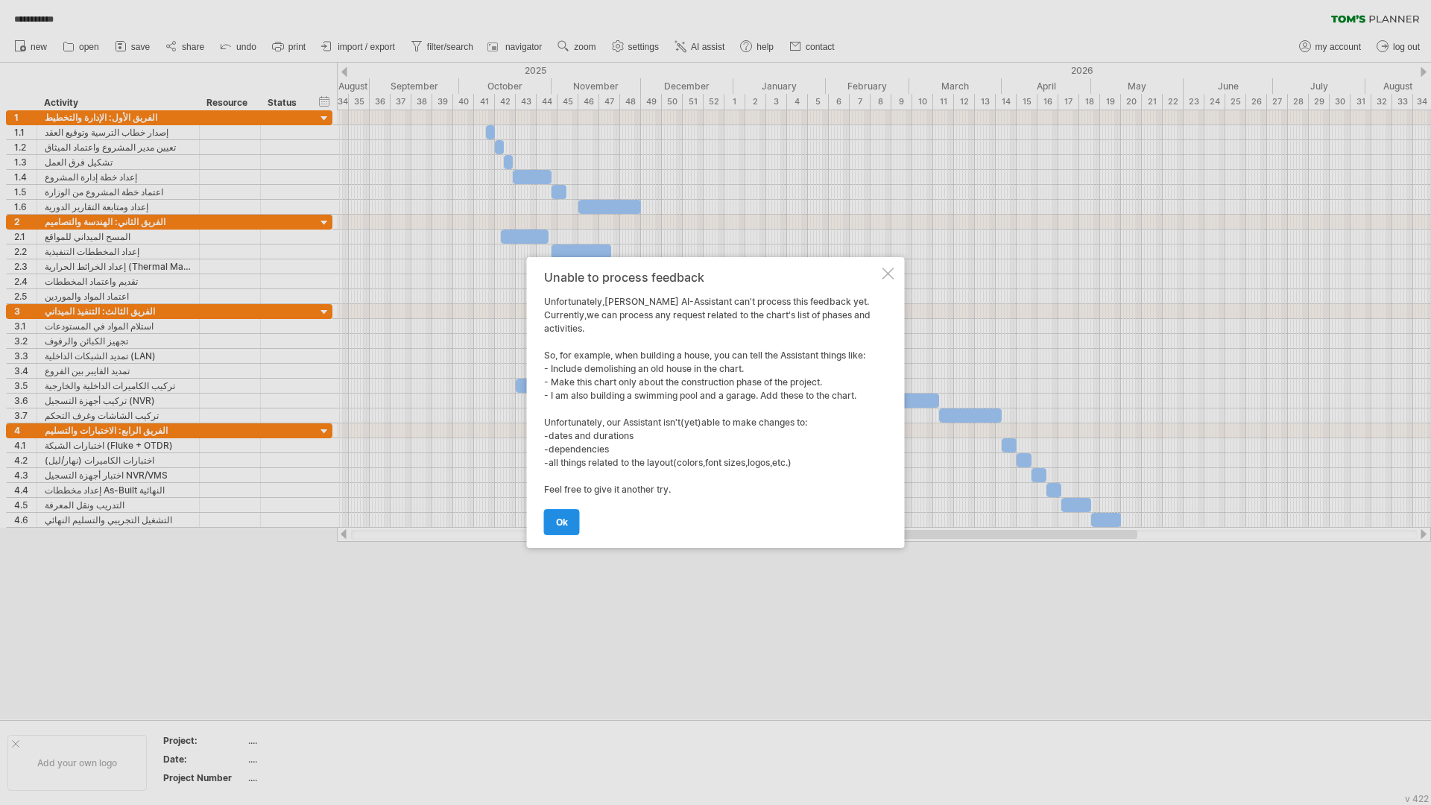
click at [550, 517] on link "ok" at bounding box center [562, 522] width 36 height 26
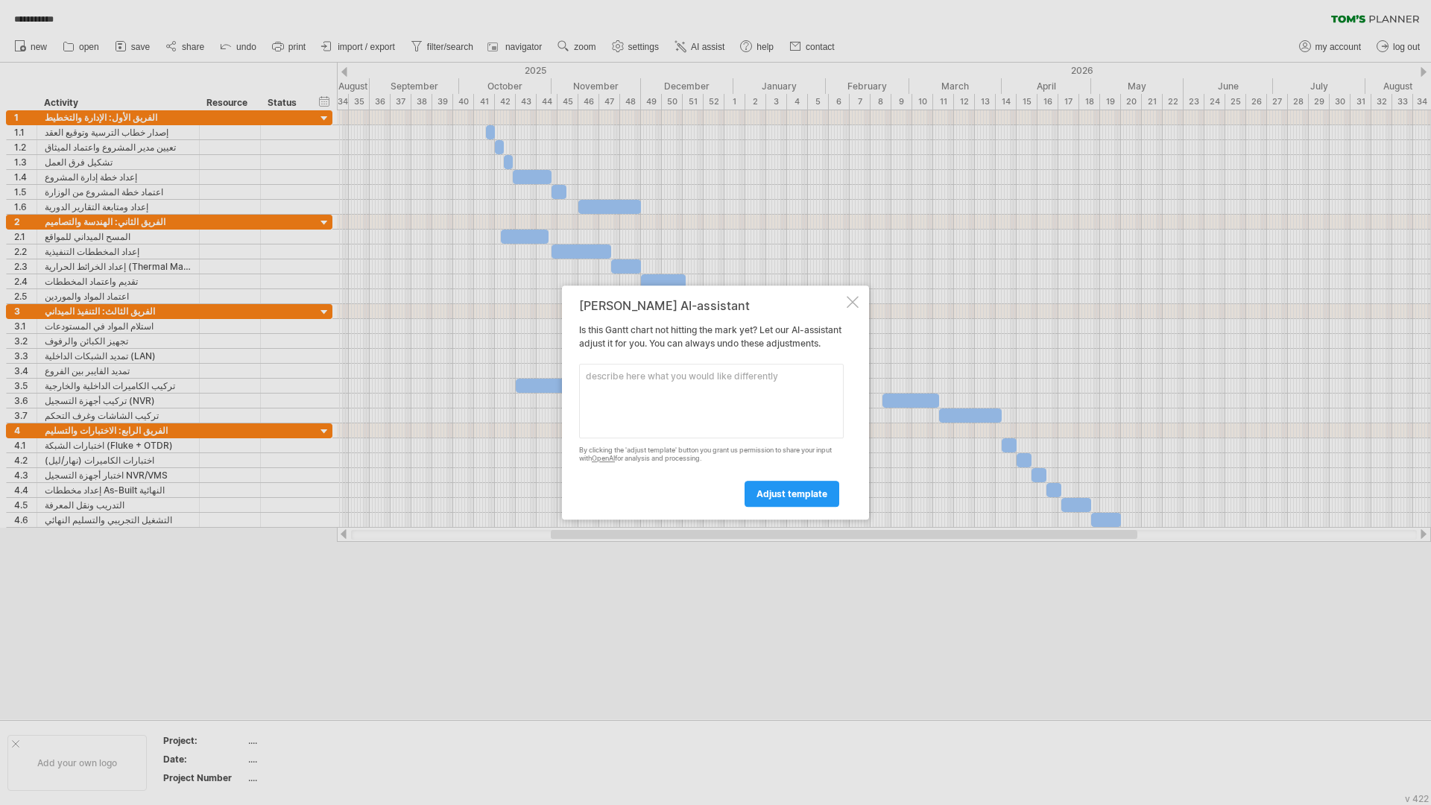
click at [847, 296] on div at bounding box center [853, 302] width 12 height 12
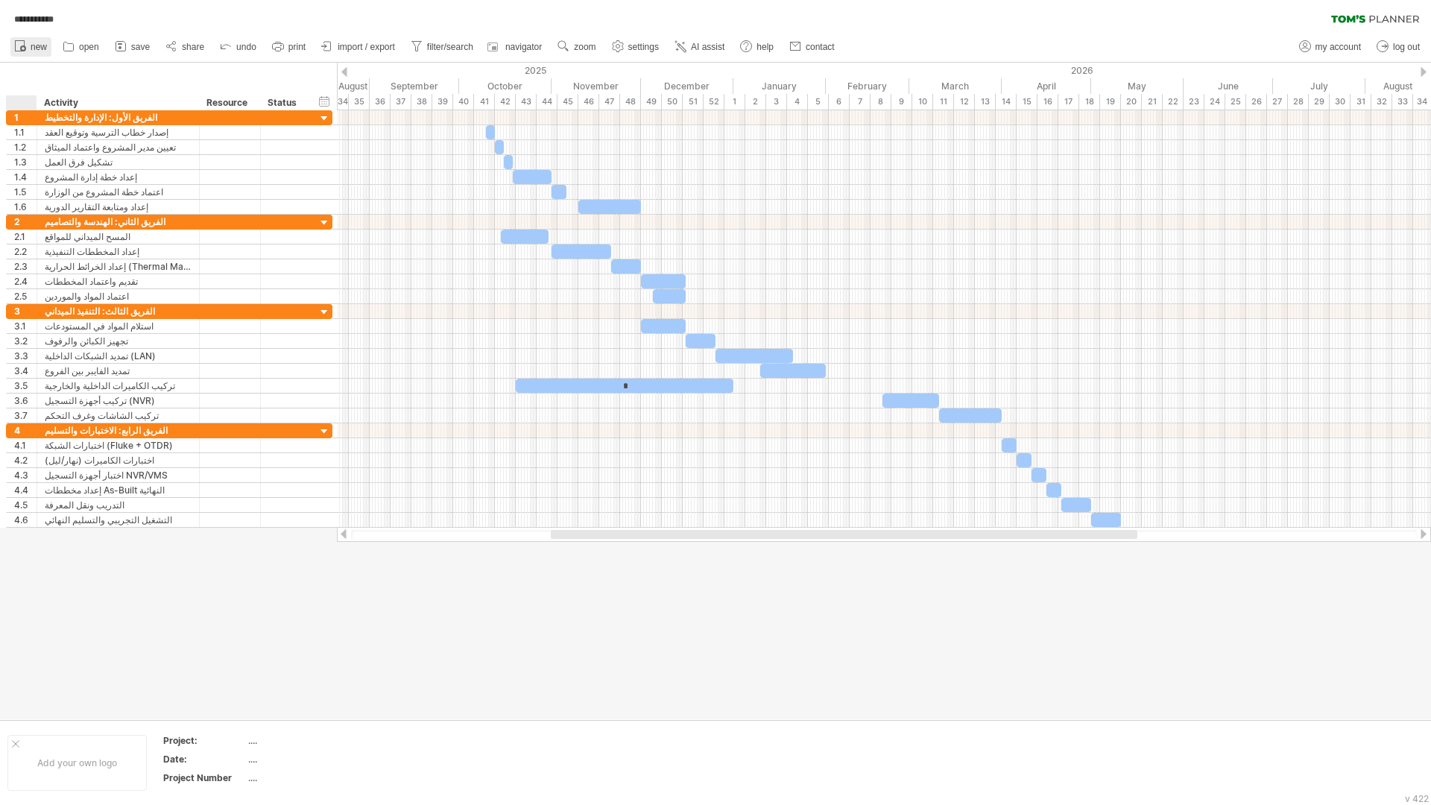
click at [42, 53] on link "new" at bounding box center [30, 46] width 41 height 19
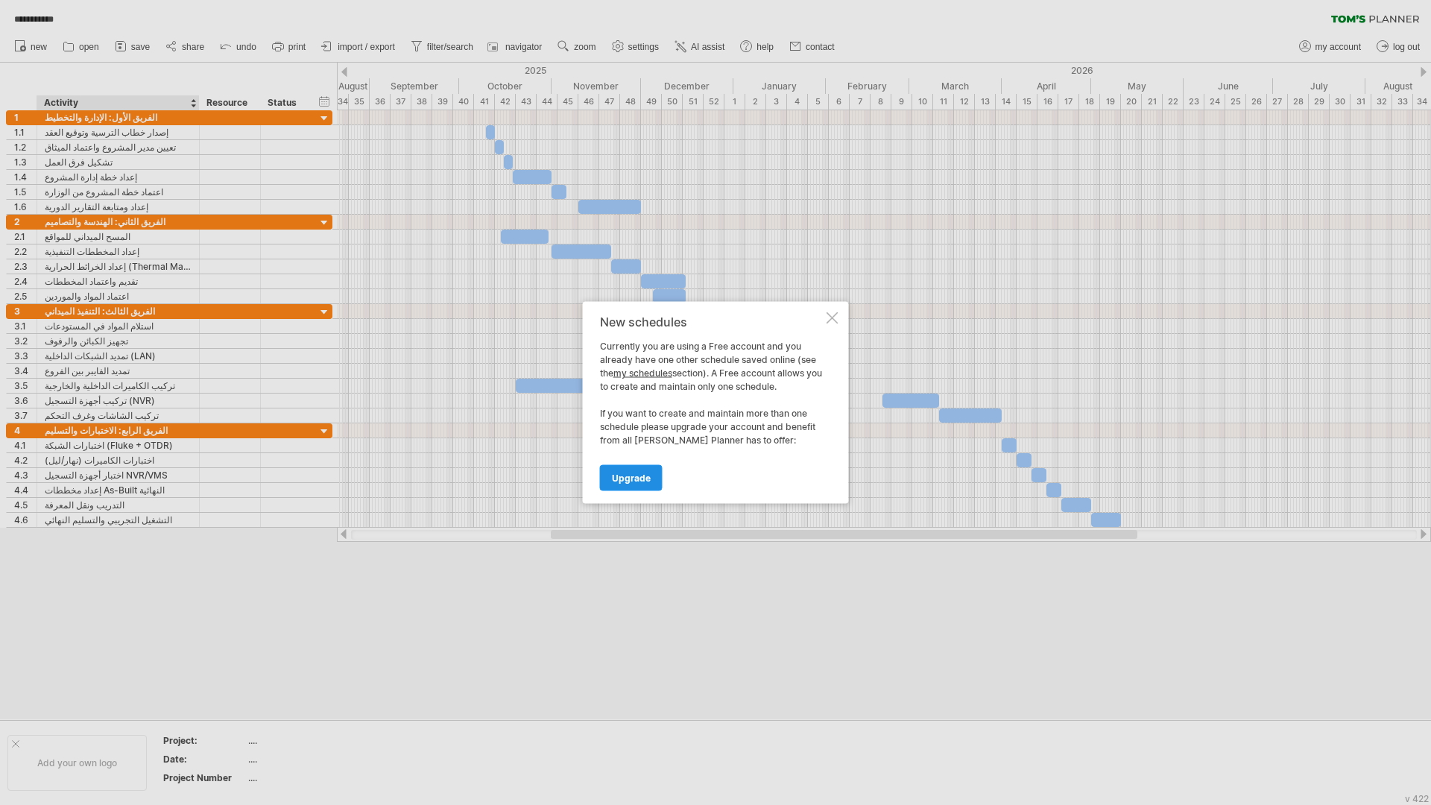
click at [635, 478] on span "Upgrade" at bounding box center [631, 478] width 39 height 11
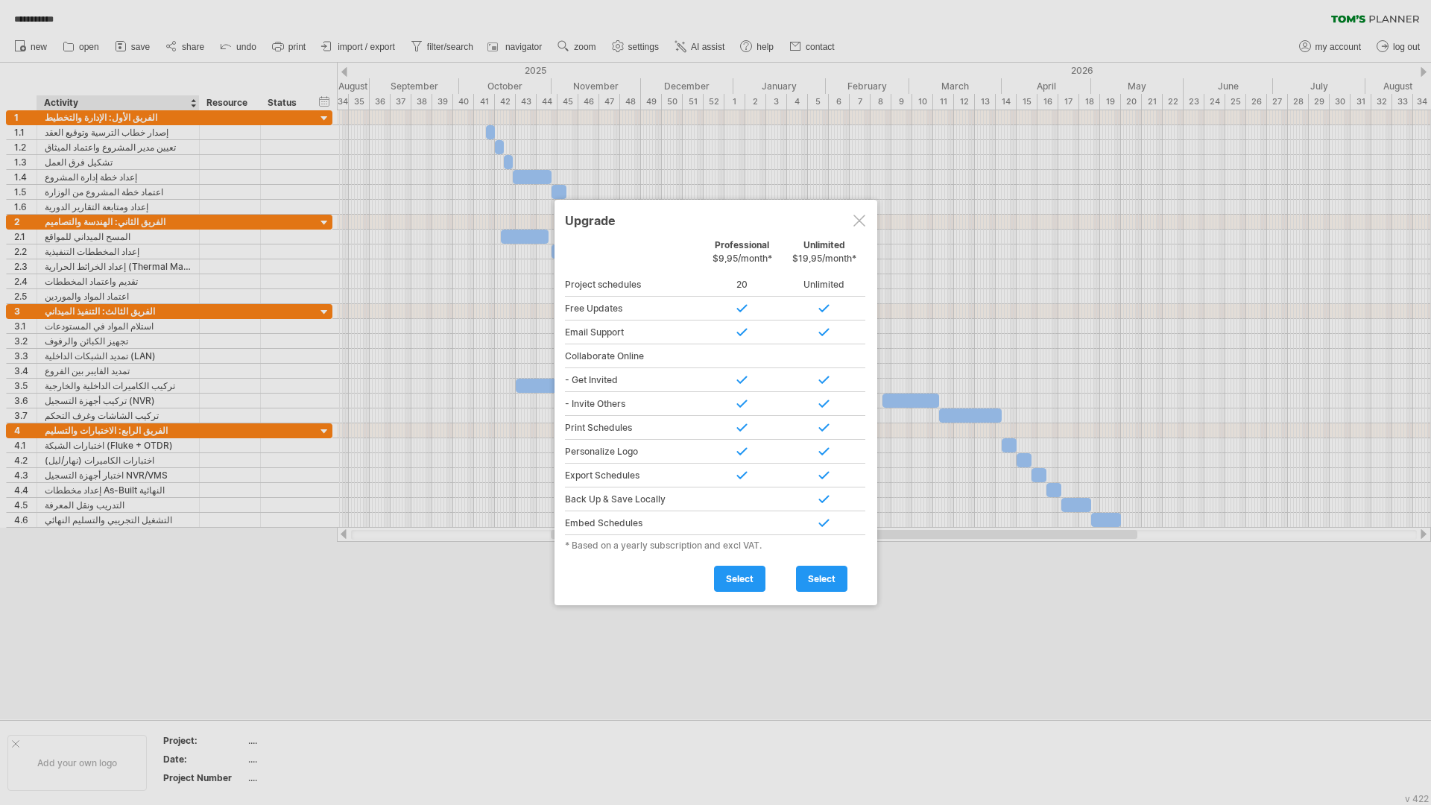
click at [857, 218] on div at bounding box center [860, 221] width 12 height 12
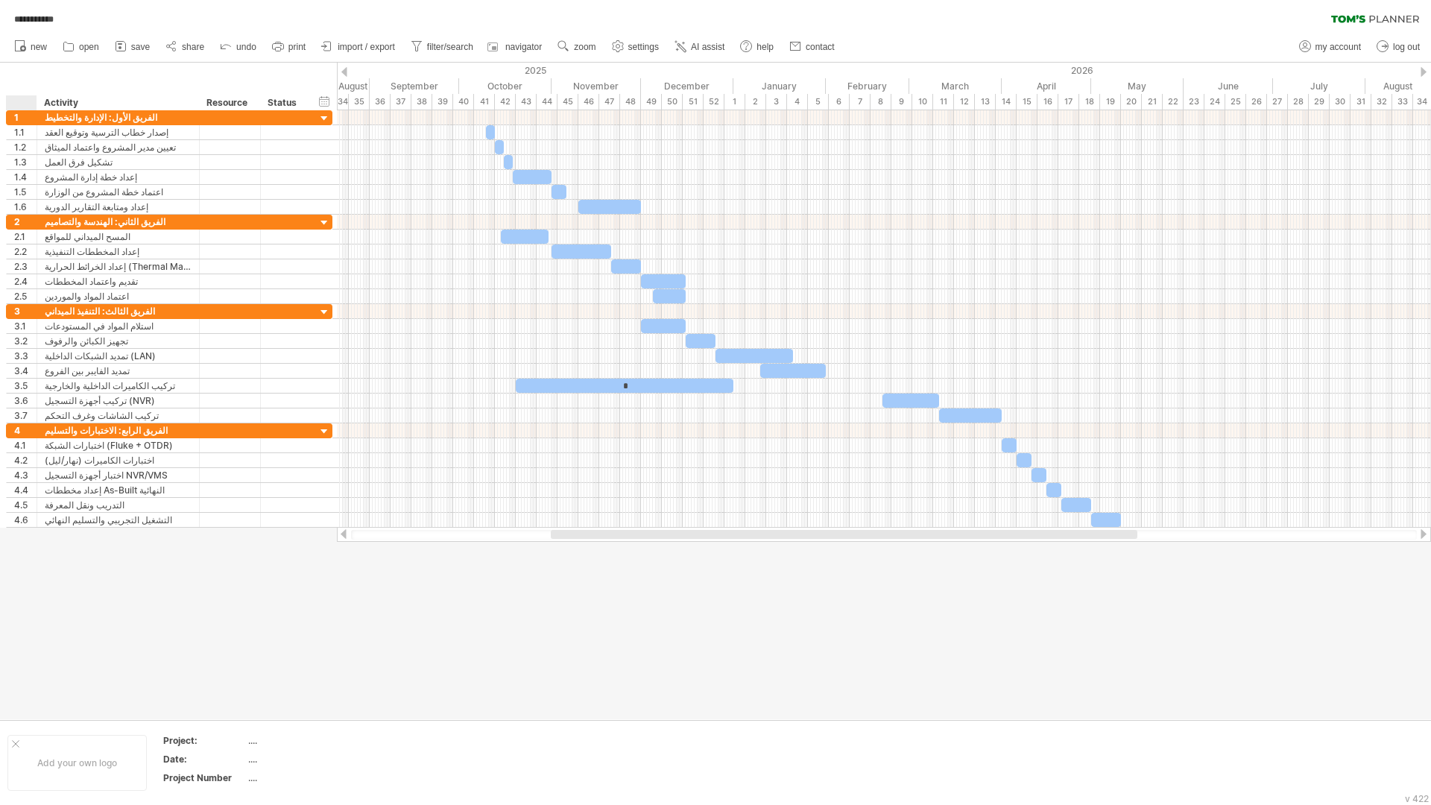
click at [38, 59] on ul "new open" at bounding box center [424, 46] width 834 height 31
click at [38, 51] on span "new" at bounding box center [39, 47] width 16 height 10
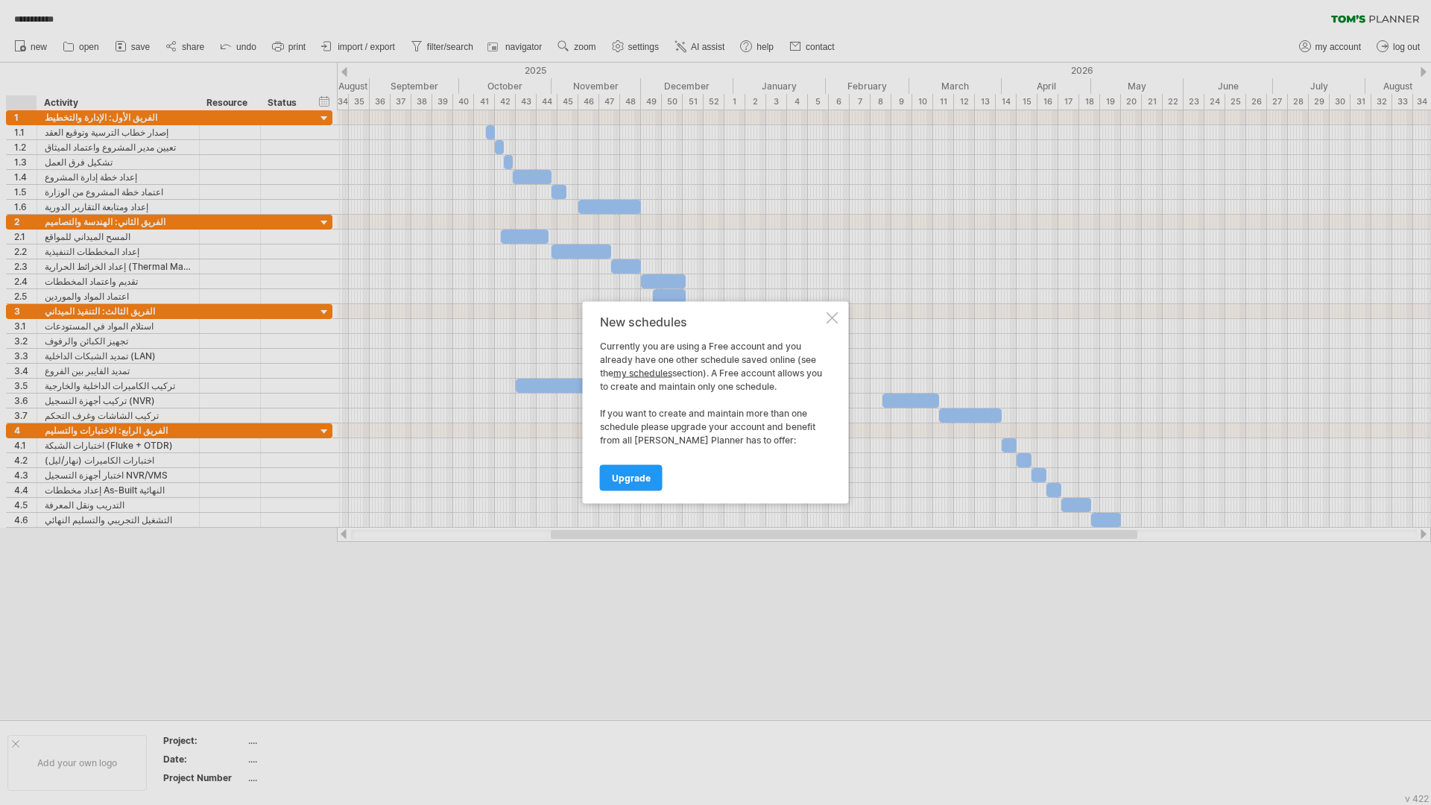
click at [829, 323] on div at bounding box center [833, 318] width 12 height 12
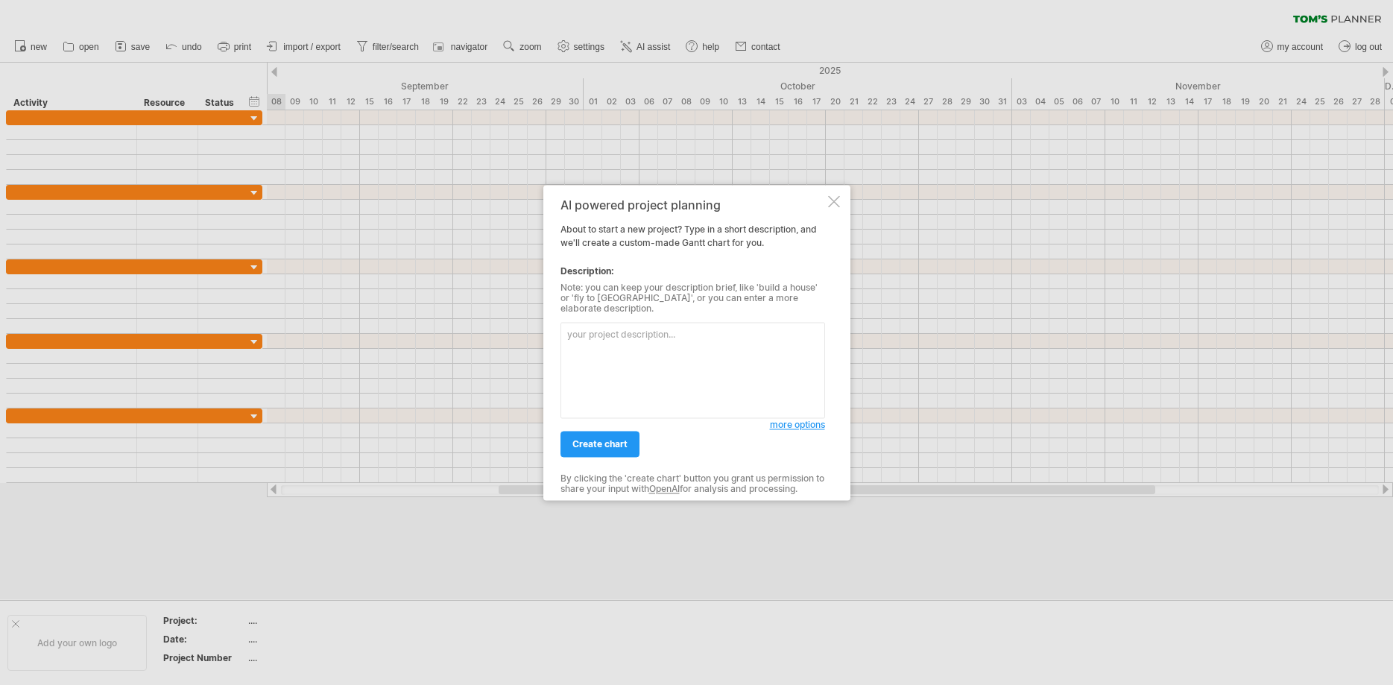
click at [603, 353] on textarea at bounding box center [693, 370] width 265 height 96
paste textarea "| loremi | dolorsi / ametco | adipi elitsed | doeius temporin | utlab (etdol – …"
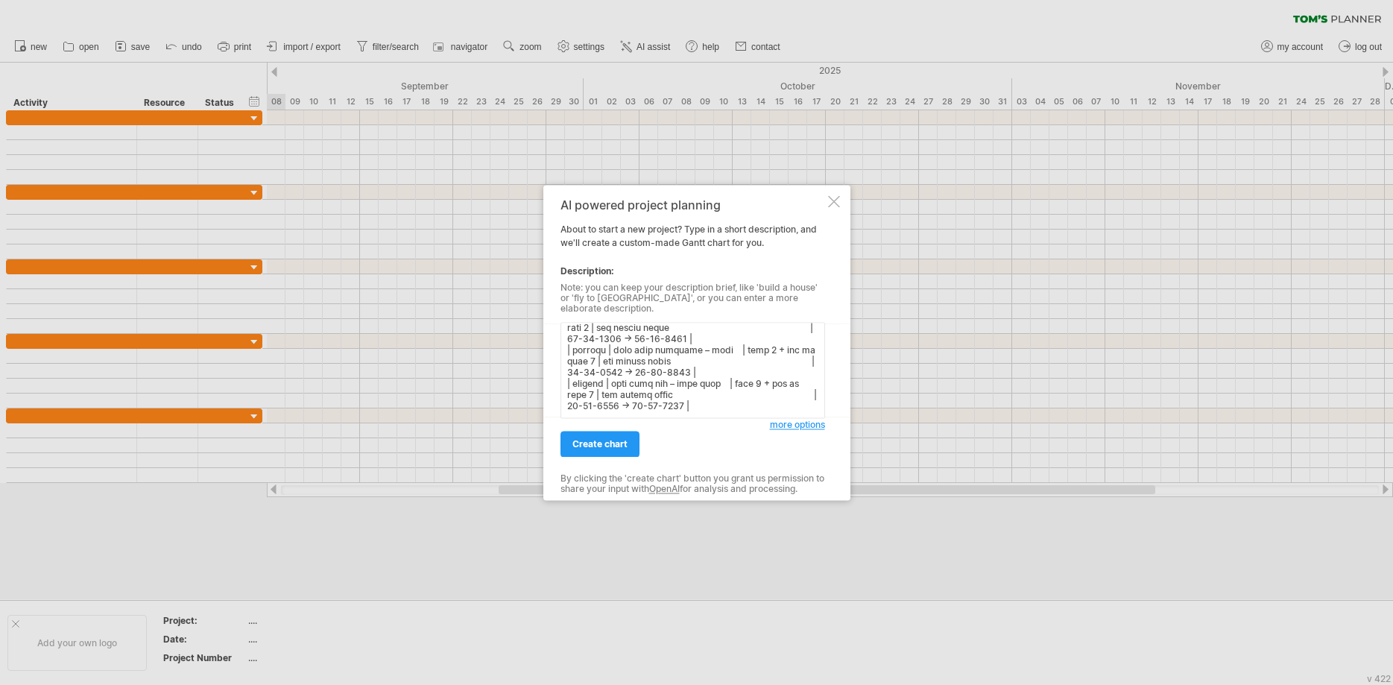
click at [624, 406] on textarea at bounding box center [693, 370] width 265 height 96
paste textarea "| loremi | dolorsi / ametco | adipi elitsed | doeius temporin | utlab | | -----…"
click at [659, 413] on div "more options" at bounding box center [693, 367] width 265 height 104
click at [656, 403] on textarea at bounding box center [693, 370] width 265 height 96
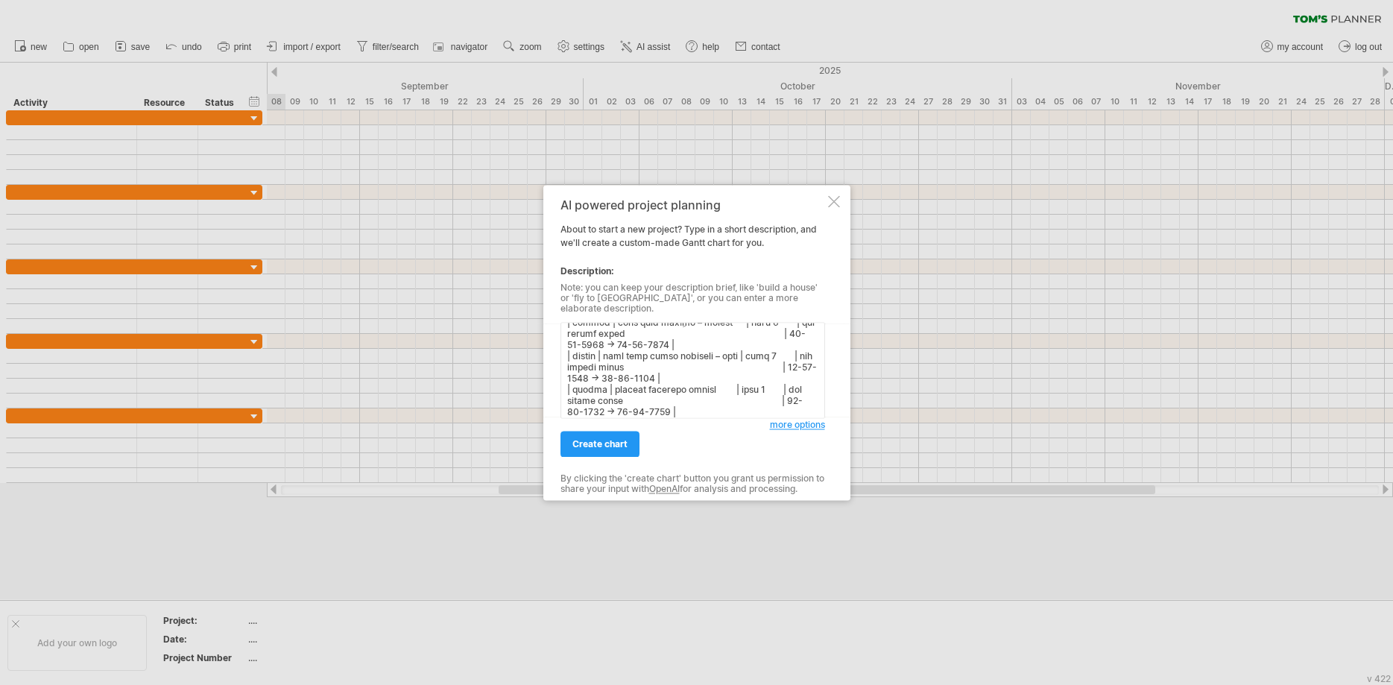
paste textarea "| loremi | dolorsi / ametco | adipi elitsed | doeius temporin | utlab | | -----…"
click at [737, 381] on textarea at bounding box center [693, 370] width 265 height 96
paste textarea "| loremi | dolorsi / ametco | adipi elitsed | doeius temporin | utlab | | -----…"
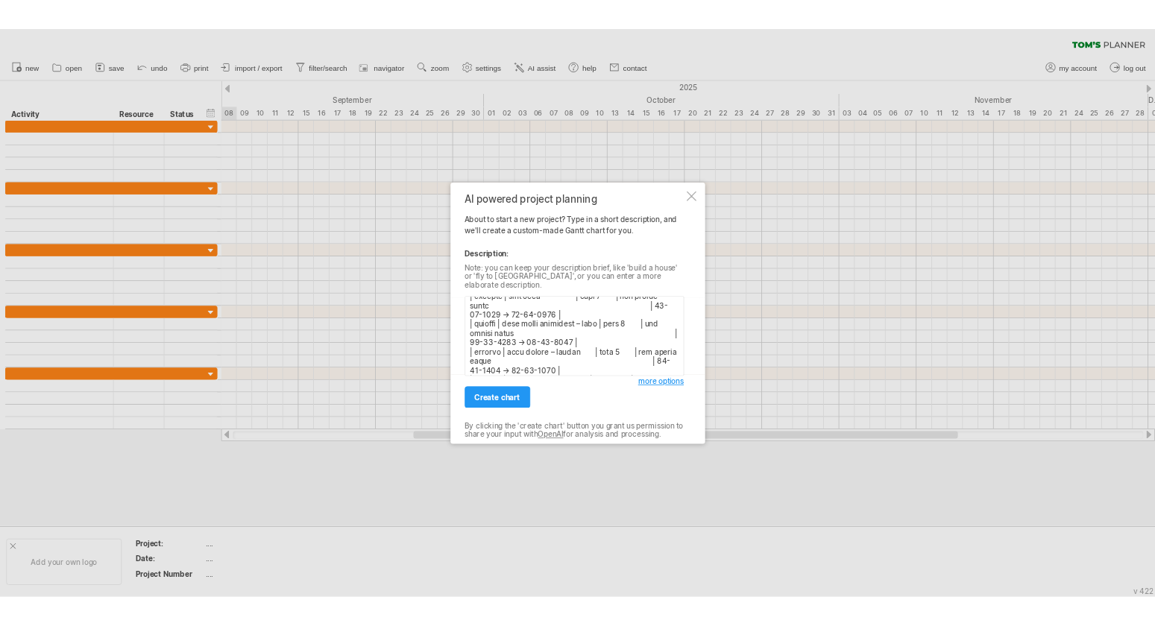
scroll to position [918, 0]
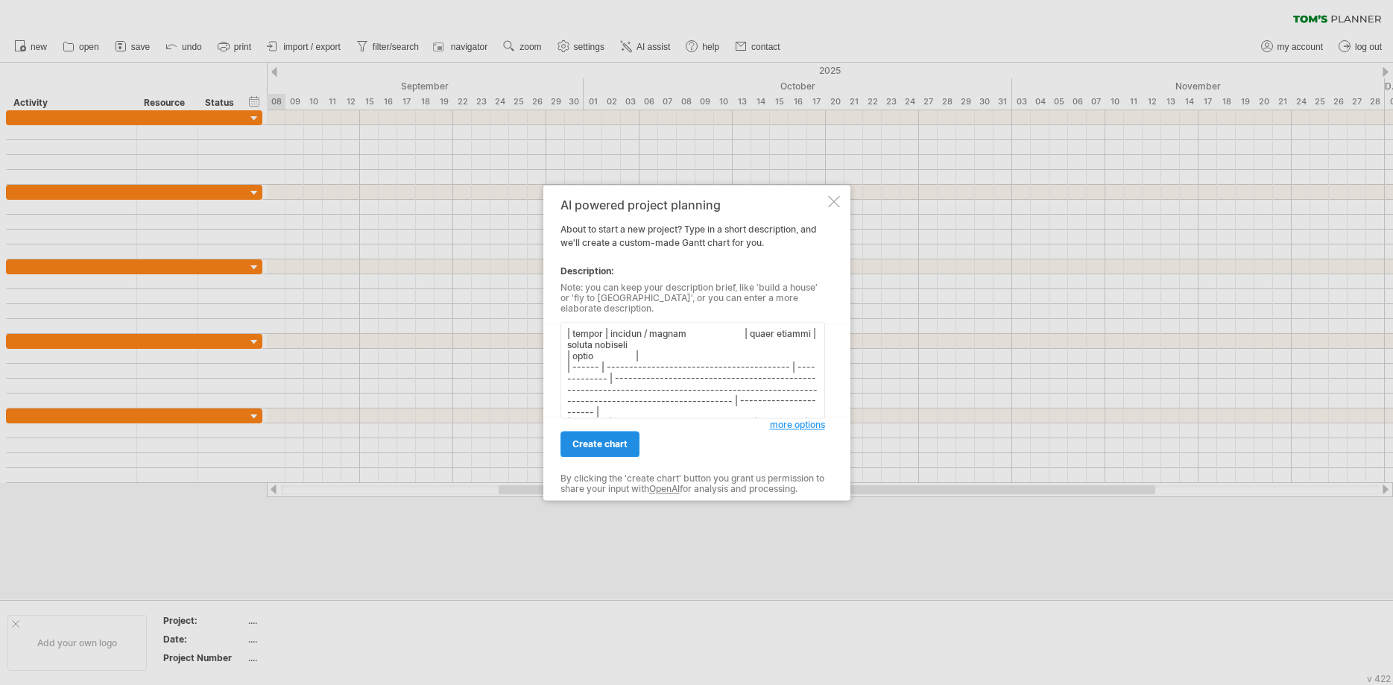
type textarea "| loremi | dolorsi / ametco | adipi elitsed | doeius temporin | utlab (etdol – …"
click at [609, 438] on span "create chart" at bounding box center [600, 443] width 55 height 11
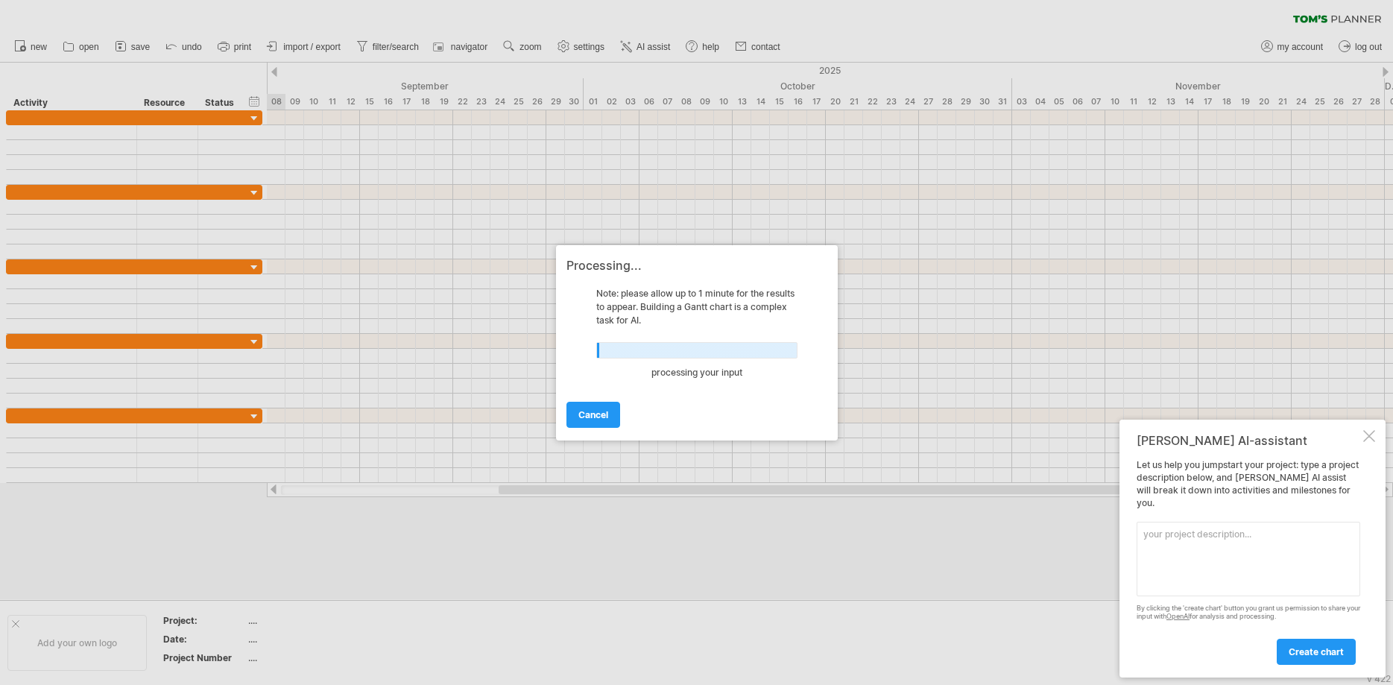
click at [1369, 442] on div at bounding box center [1369, 436] width 12 height 12
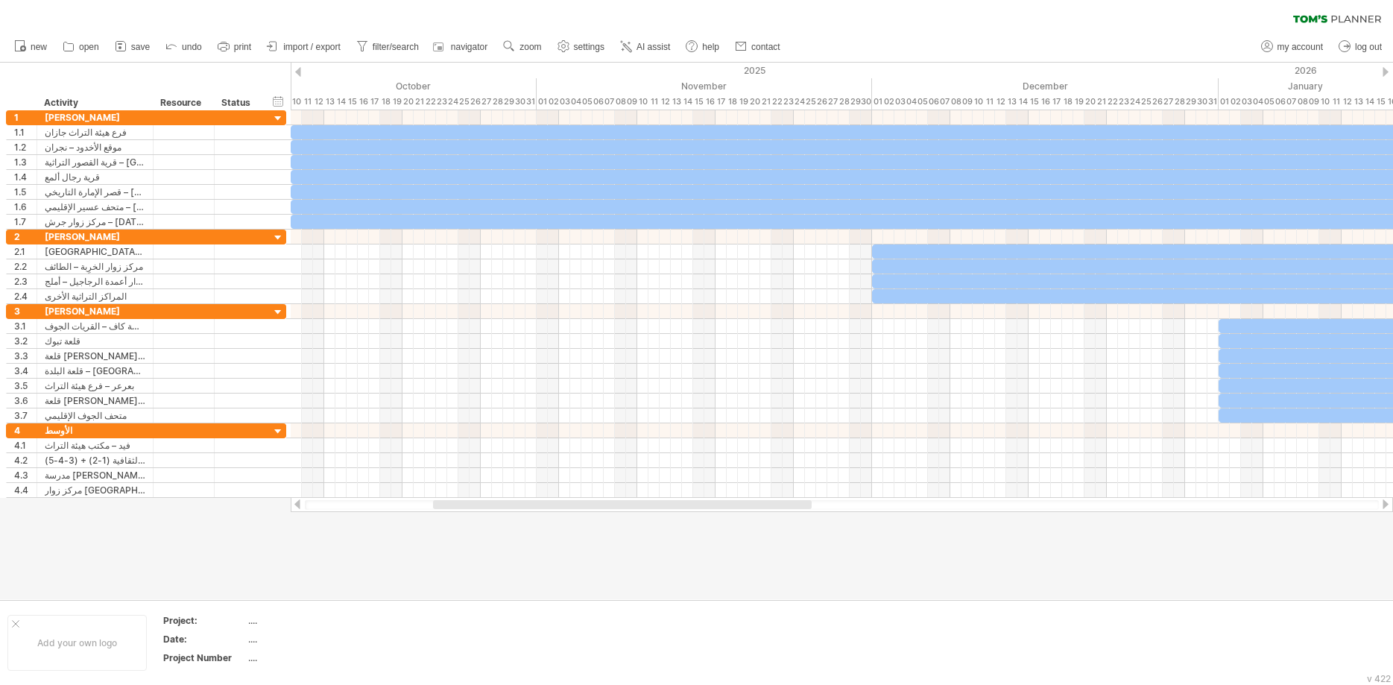
click at [552, 42] on ul "new open" at bounding box center [397, 46] width 780 height 31
click at [535, 46] on span "zoom" at bounding box center [531, 47] width 22 height 10
click at [584, 89] on div "Week" at bounding box center [584, 90] width 83 height 24
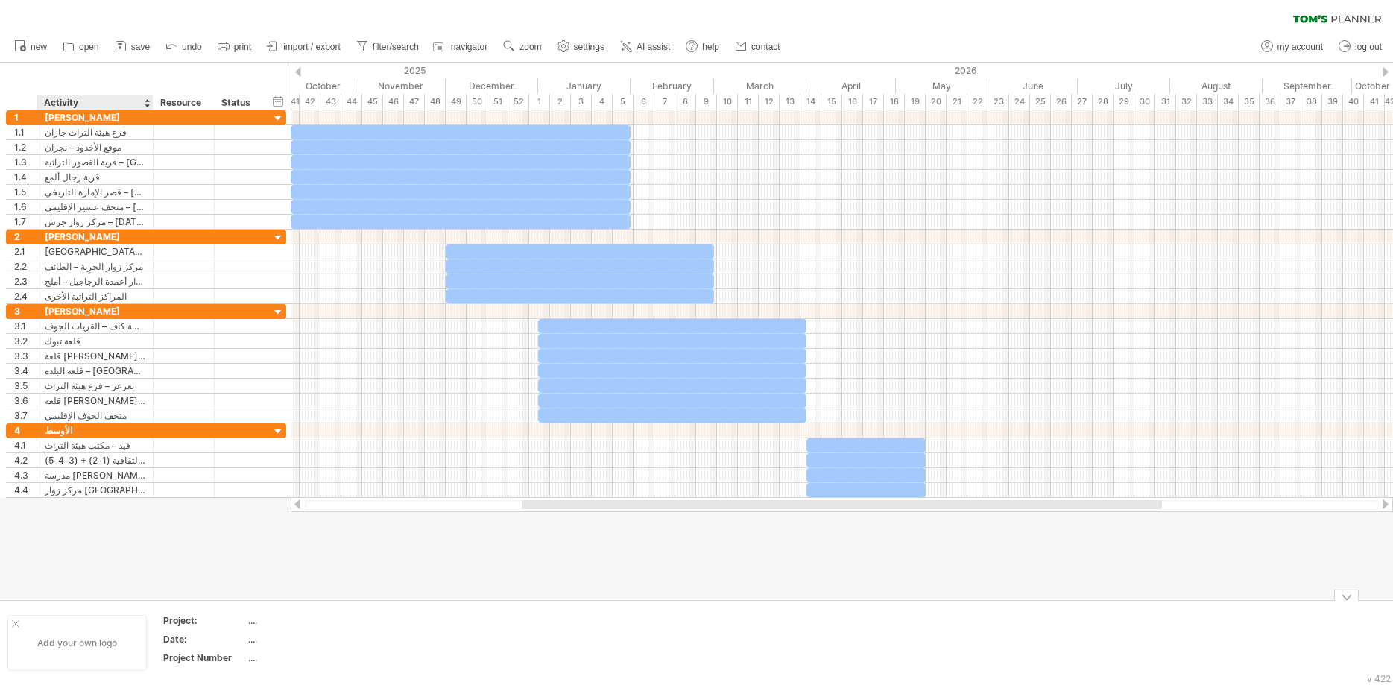
click at [82, 631] on div "Add your own logo" at bounding box center [76, 643] width 139 height 56
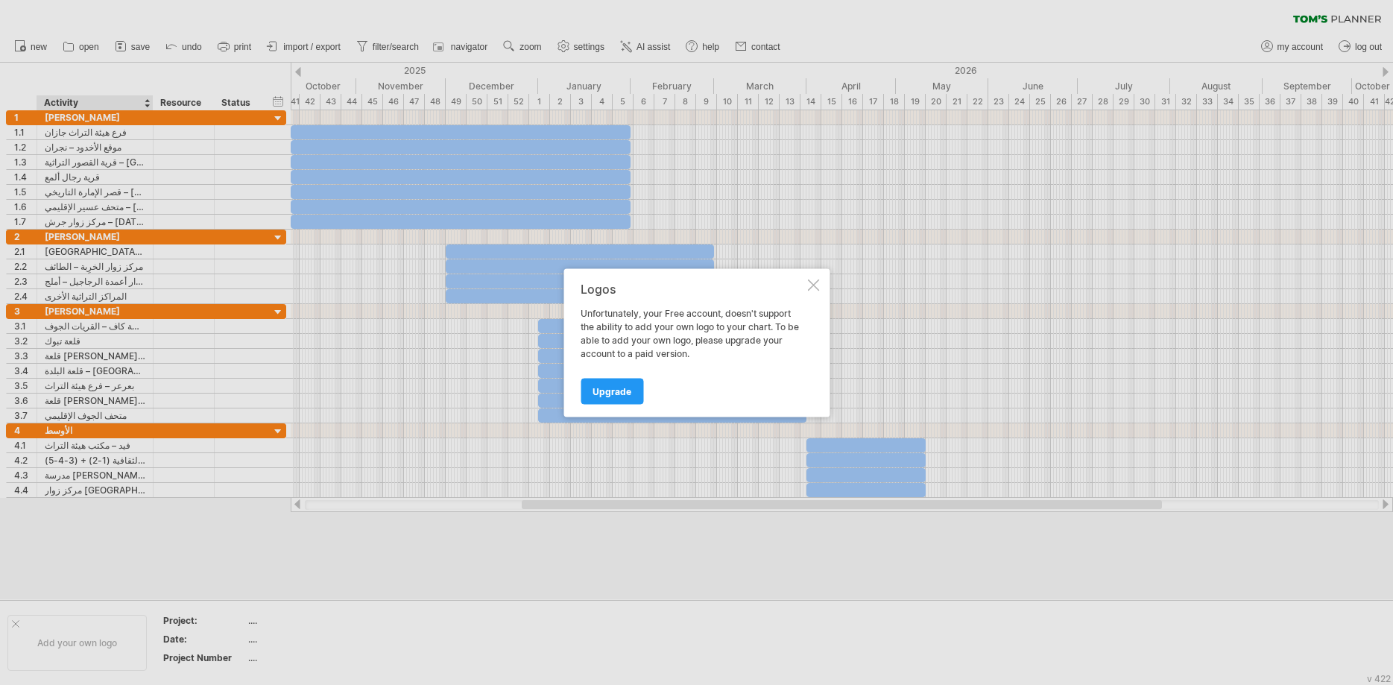
click at [820, 279] on div "Logos Unfortunately, your Free account, doesn't support the ability to add your…" at bounding box center [697, 342] width 266 height 148
click at [811, 287] on div at bounding box center [813, 285] width 12 height 12
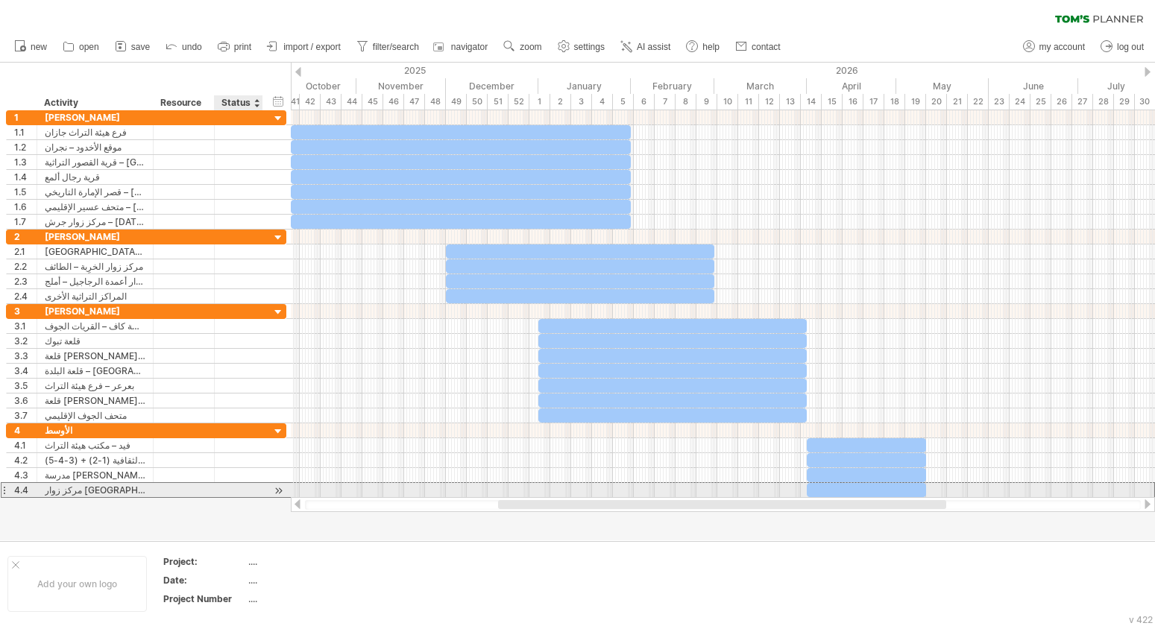
click at [271, 490] on div "**********" at bounding box center [146, 490] width 280 height 16
click at [280, 488] on div at bounding box center [278, 491] width 14 height 16
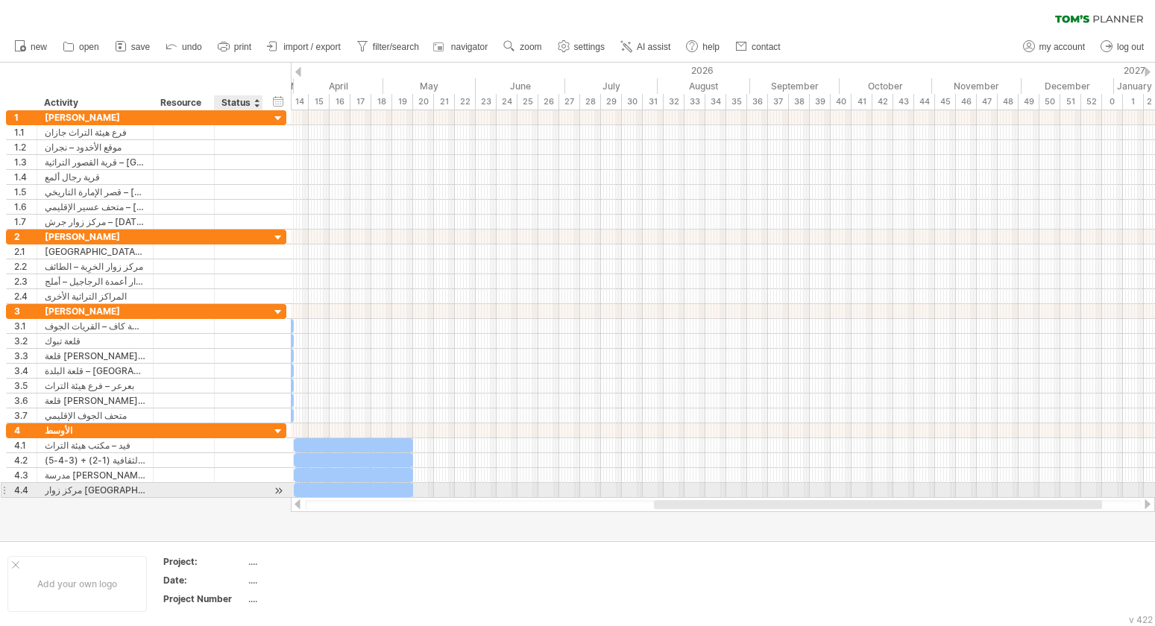
click at [280, 488] on div at bounding box center [278, 491] width 14 height 16
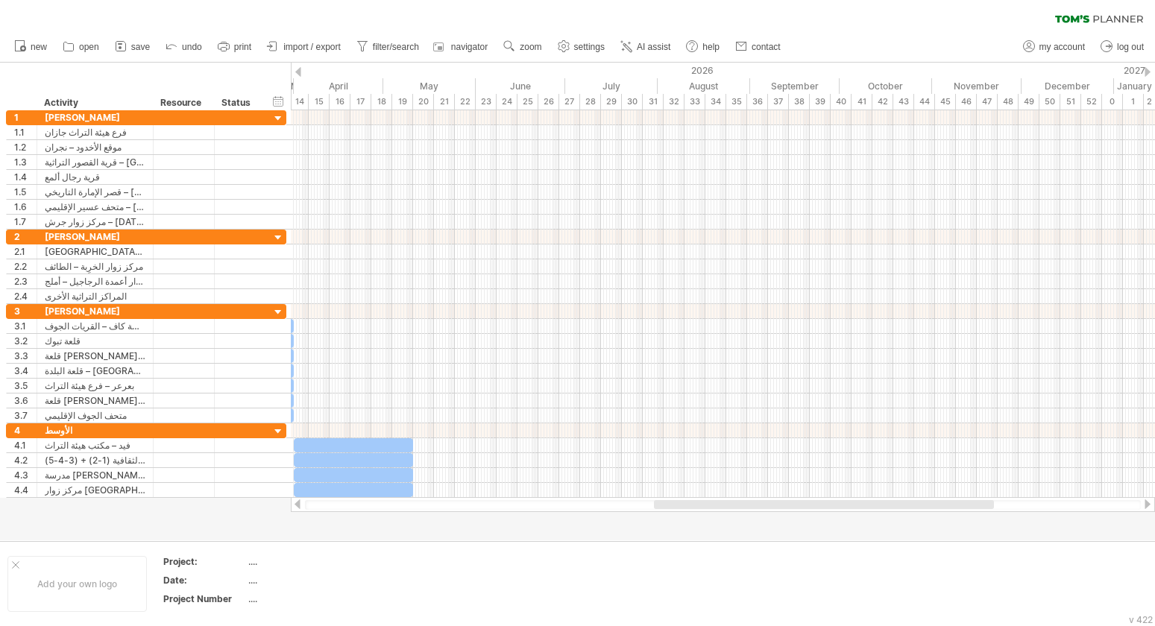
click at [330, 500] on div at bounding box center [723, 505] width 836 height 10
click at [335, 500] on div at bounding box center [723, 505] width 836 height 10
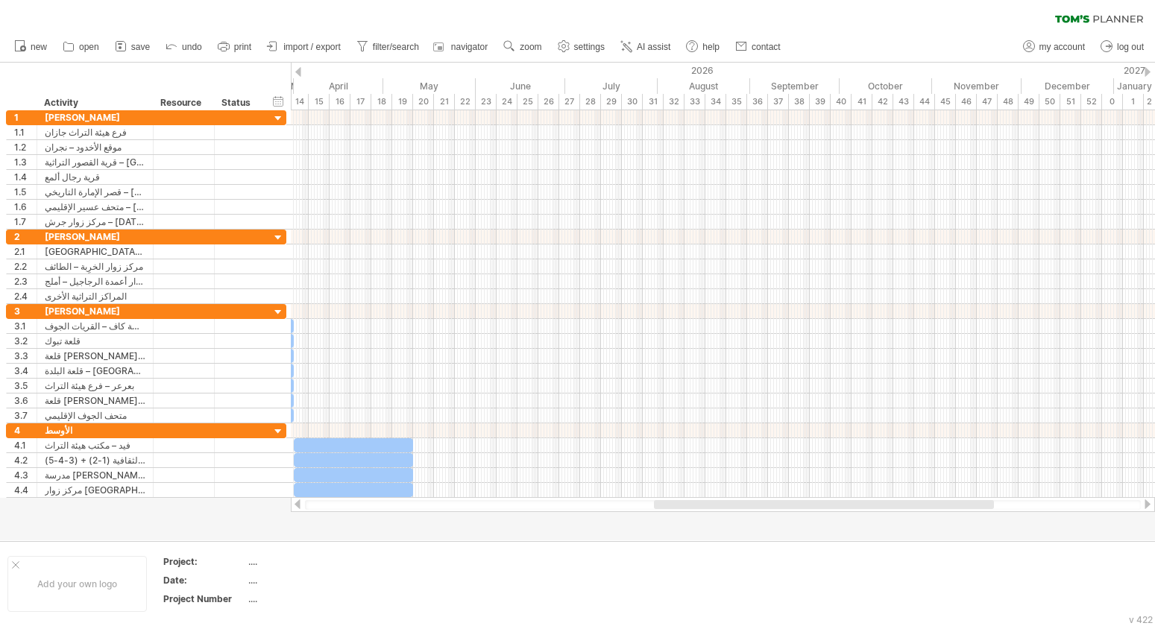
click at [335, 500] on div at bounding box center [723, 505] width 836 height 10
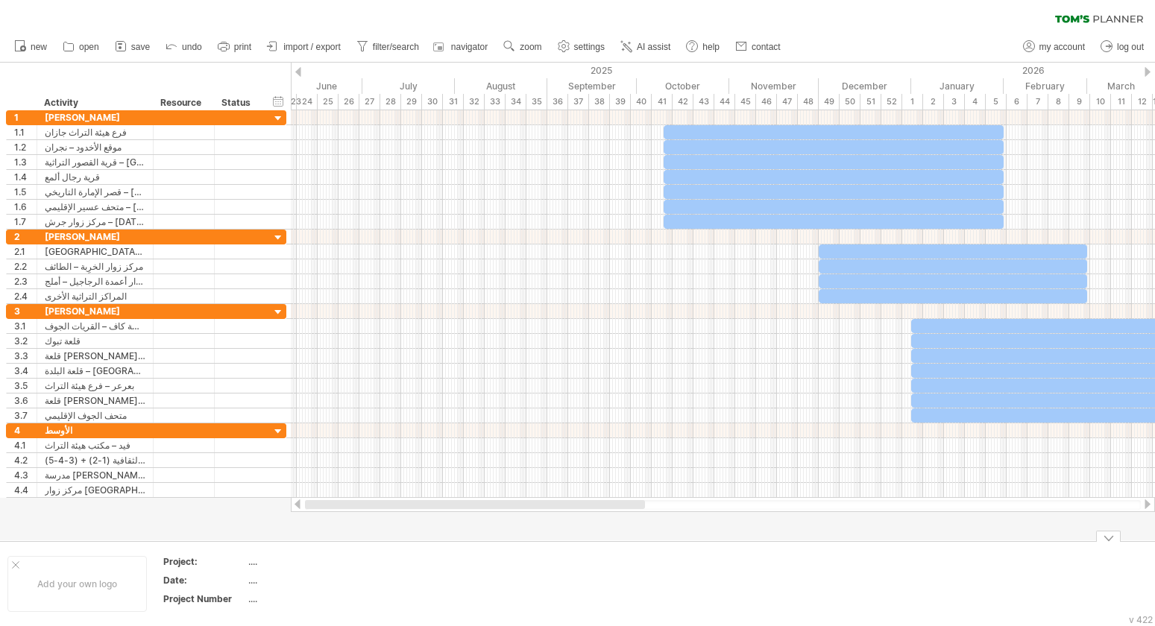
drag, startPoint x: 664, startPoint y: 502, endPoint x: 286, endPoint y: 526, distance: 378.7
click at [286, 526] on div "Trying to reach [DOMAIN_NAME] Connected again... 0% clear filter new 1" at bounding box center [577, 313] width 1155 height 626
